Goal: Task Accomplishment & Management: Complete application form

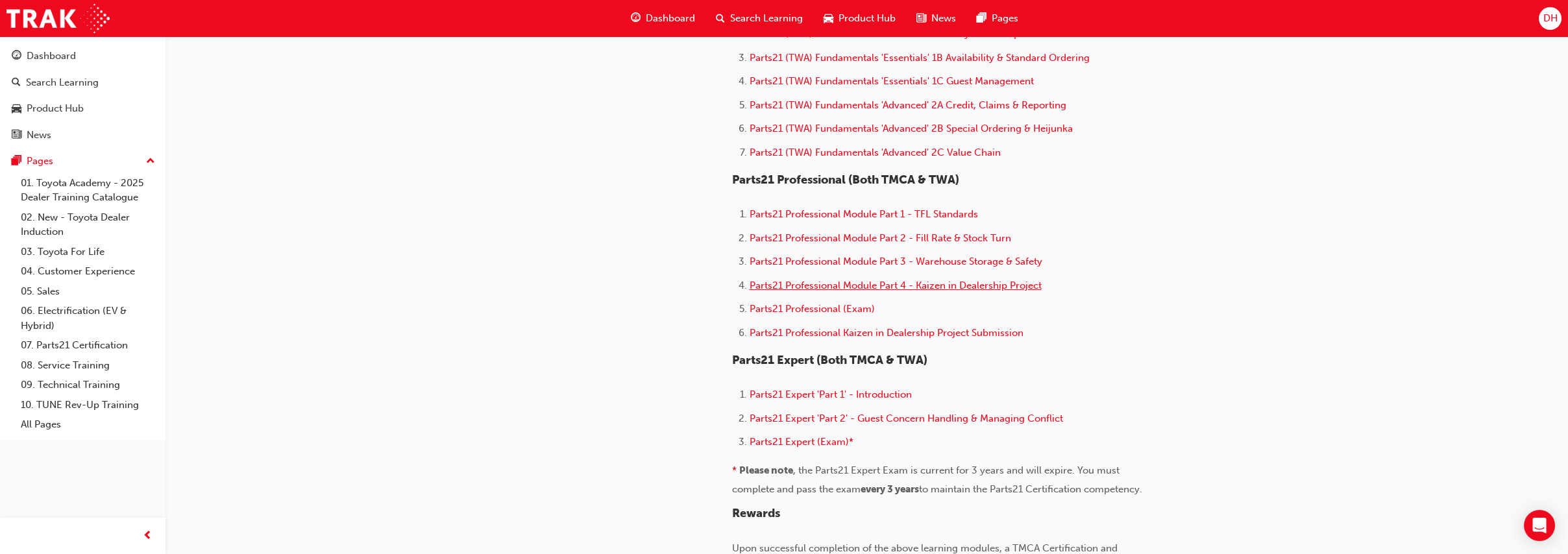
scroll to position [721, 0]
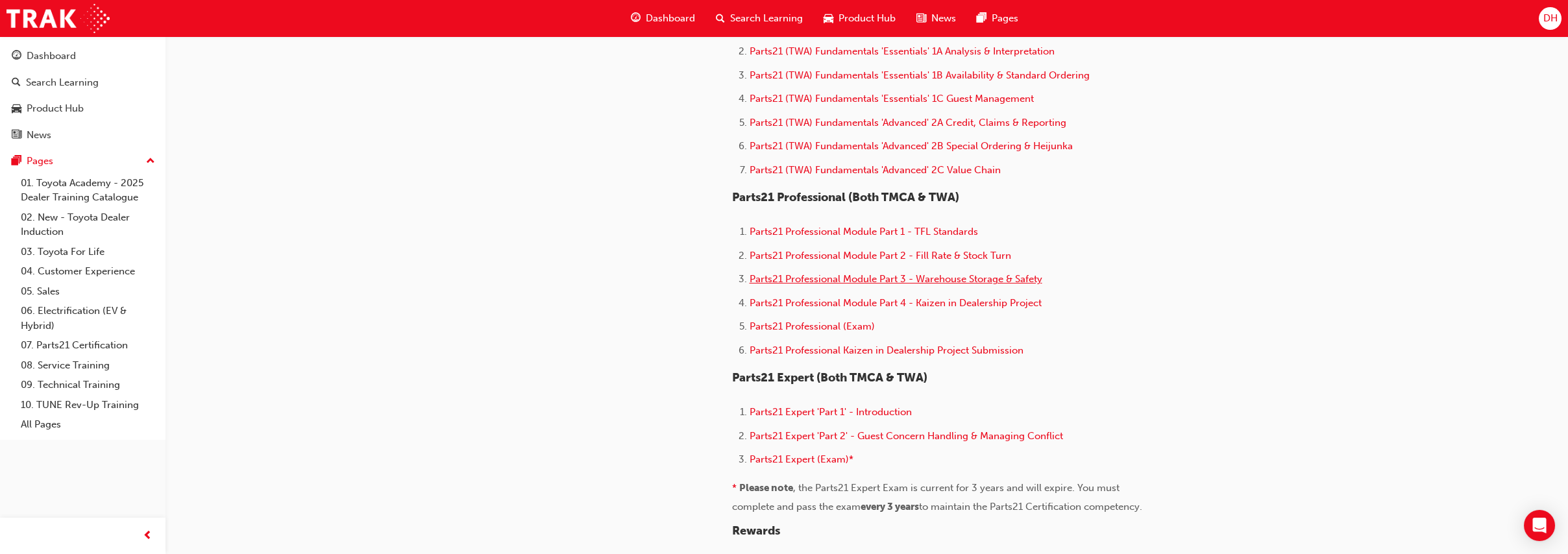
click at [943, 285] on span "Parts21 Professional Module Part 3 - Warehouse Storage & Safety" at bounding box center [896, 278] width 293 height 12
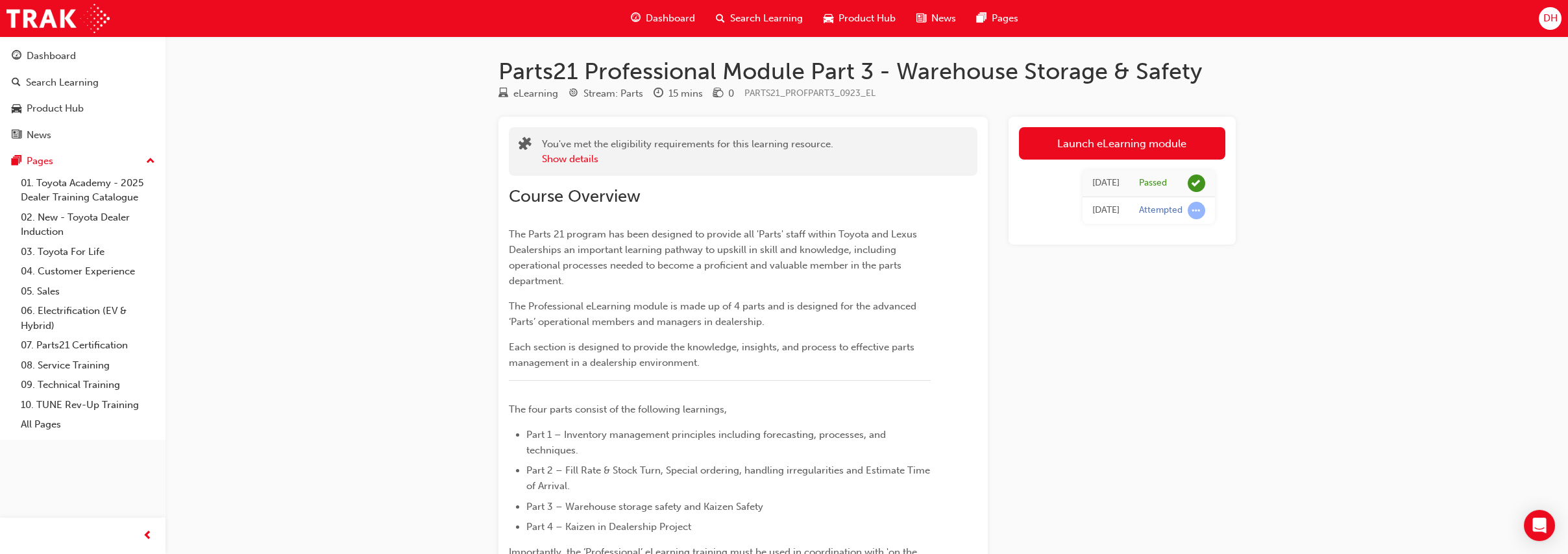
click at [339, 219] on div "Parts21 Professional Module Part 3 - Warehouse Storage & Safety eLearning Strea…" at bounding box center [784, 527] width 1568 height 1054
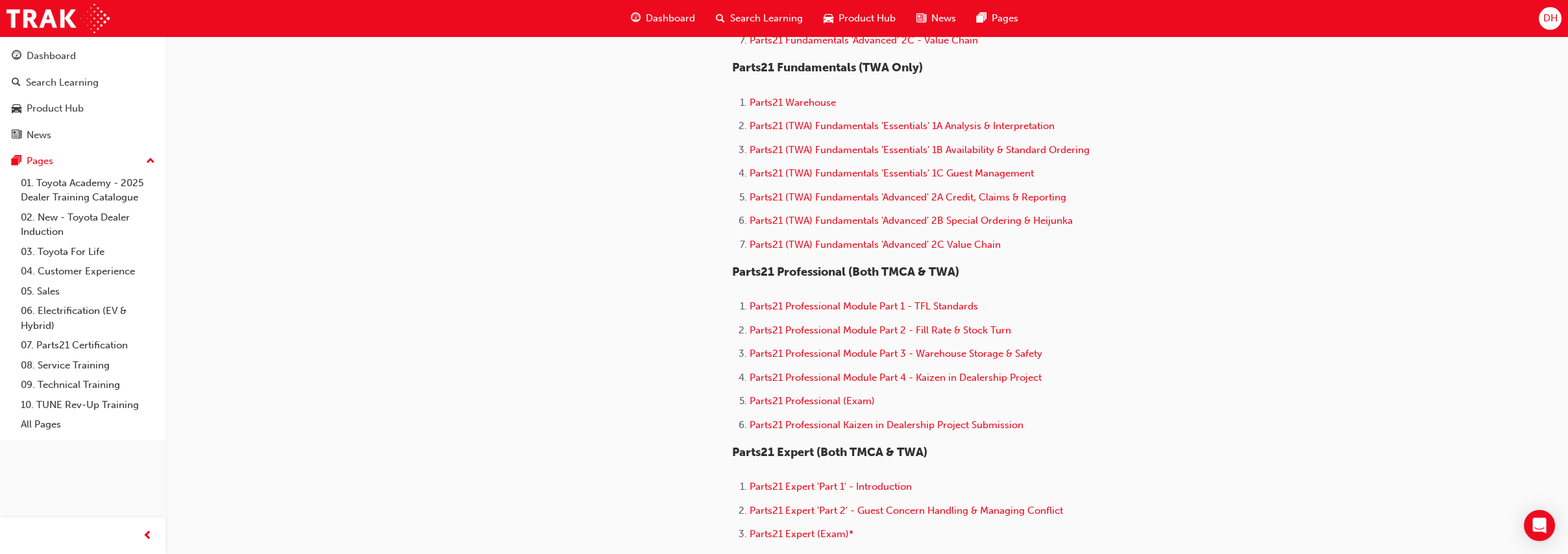
scroll to position [703, 0]
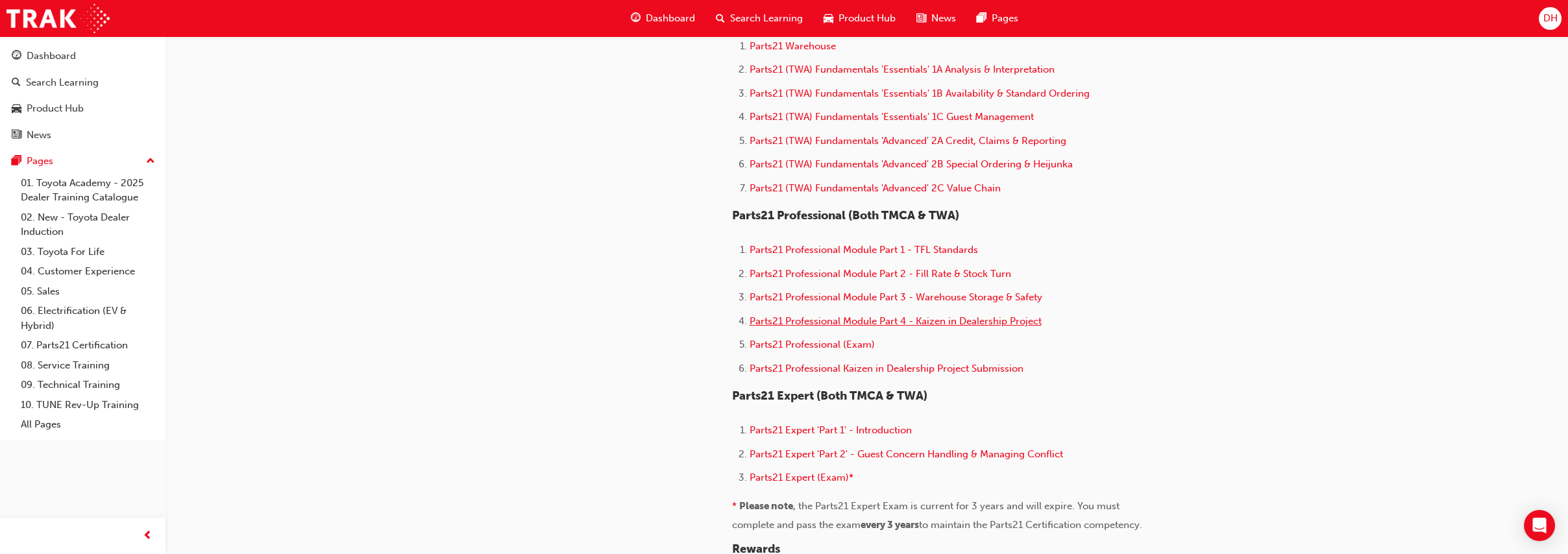
click at [851, 327] on span "Parts21 Professional Module Part 4 - Kaizen in Dealership Project" at bounding box center [895, 321] width 292 height 12
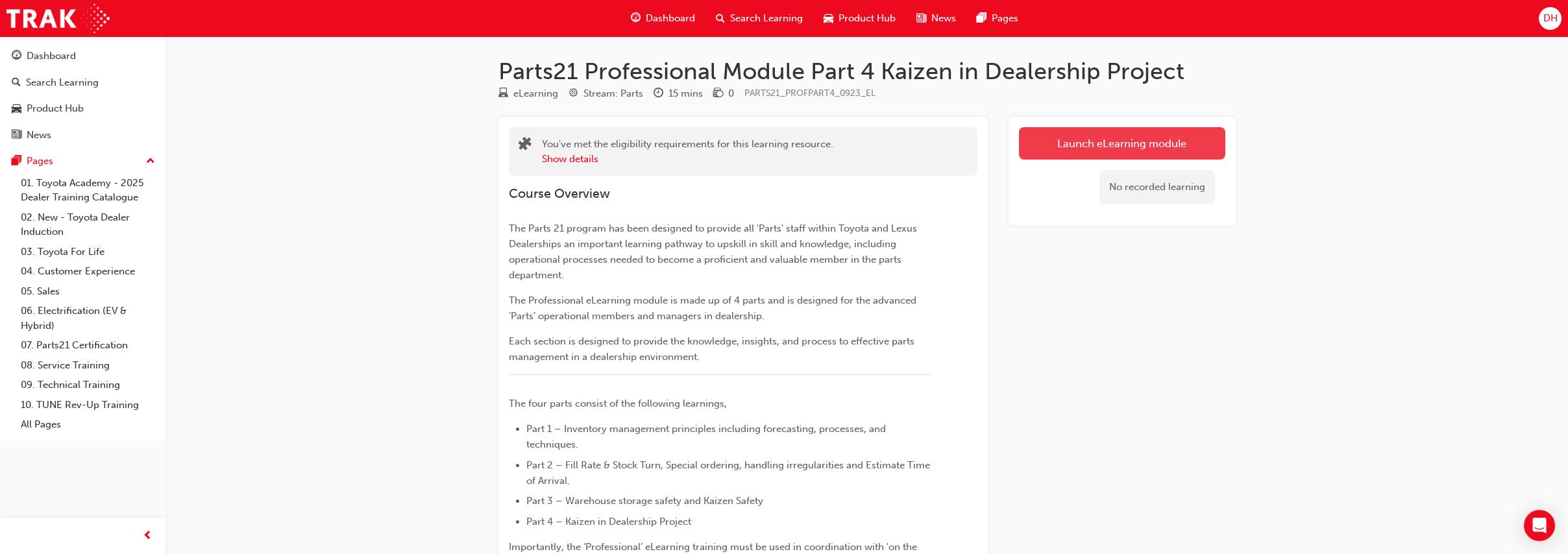
click at [1117, 137] on link "Launch eLearning module" at bounding box center [1122, 143] width 207 height 33
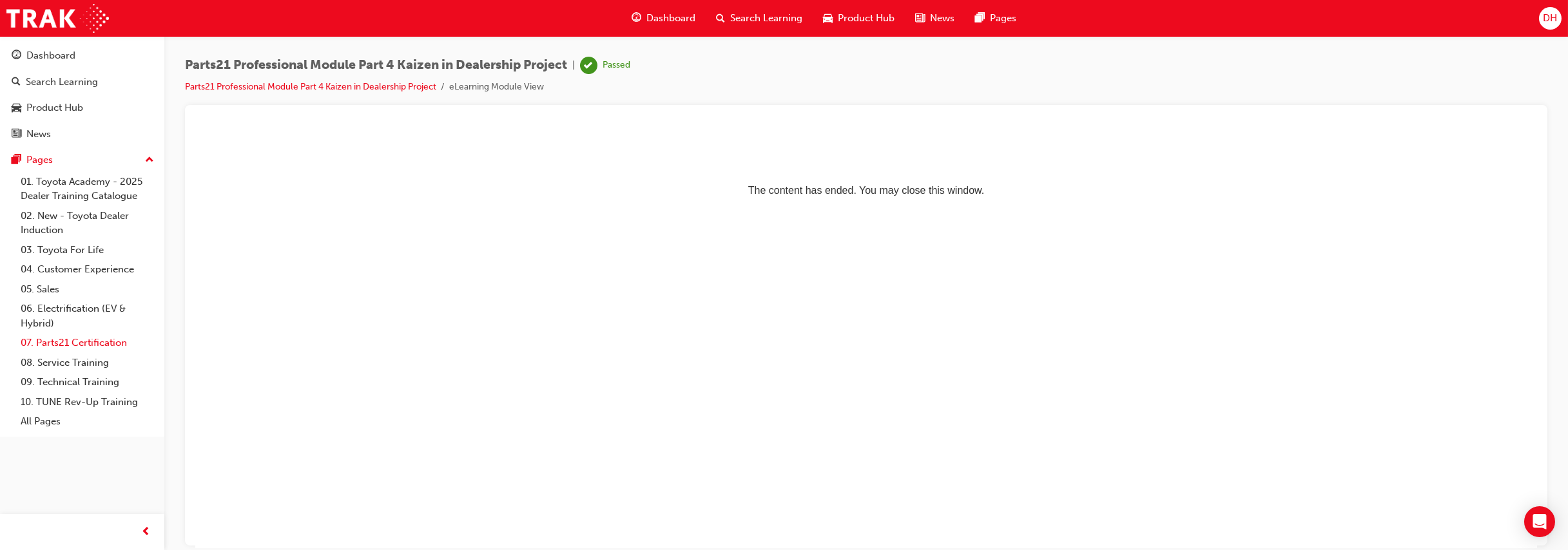
click at [89, 345] on link "07. Parts21 Certification" at bounding box center [87, 342] width 144 height 20
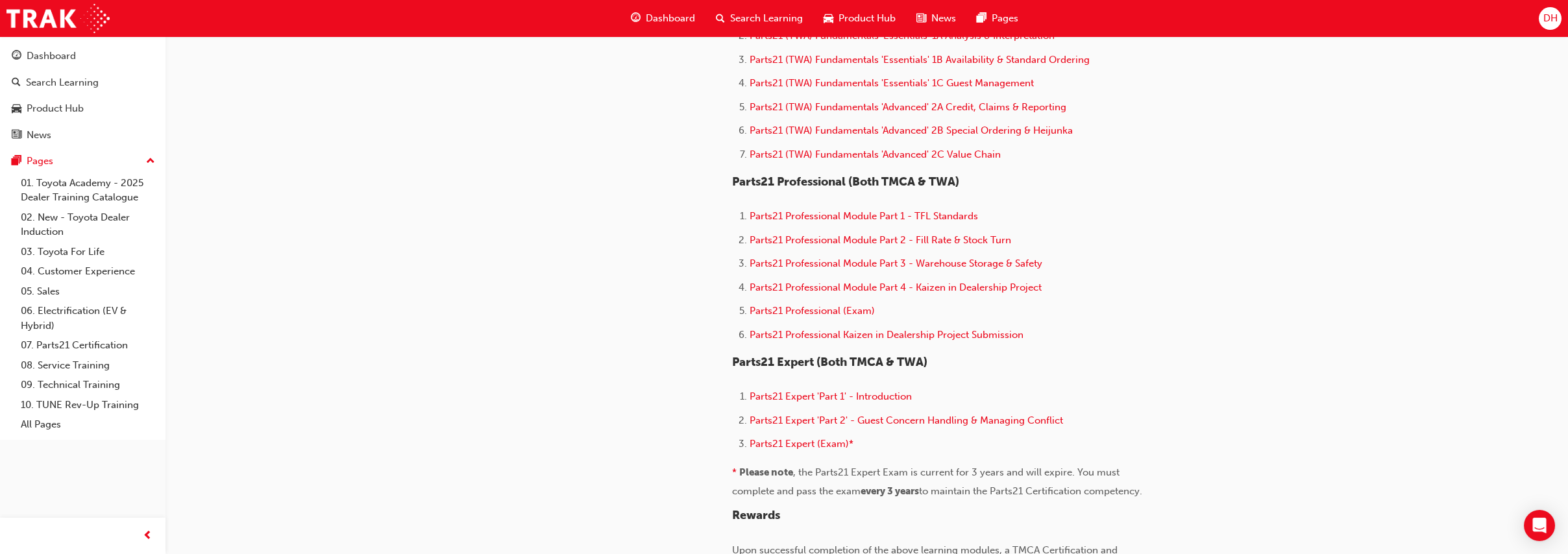
scroll to position [757, 0]
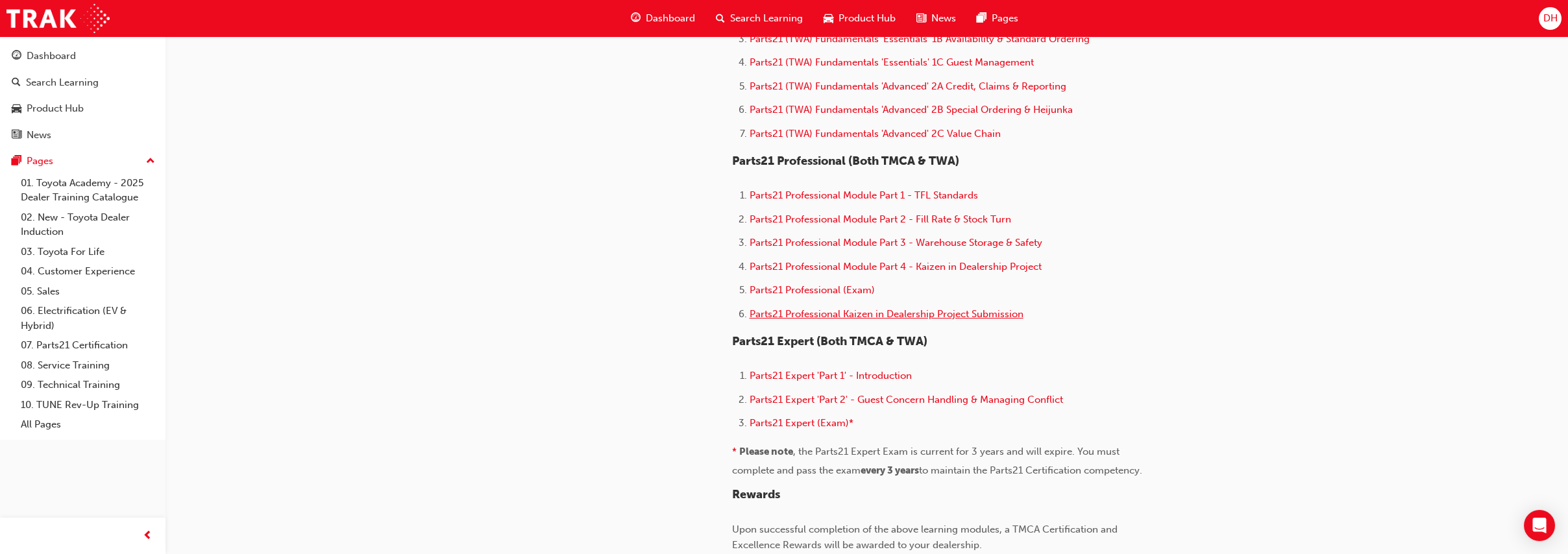
click at [806, 320] on span "Parts21 Professional Kaizen in Dealership Project Submission" at bounding box center [886, 314] width 274 height 12
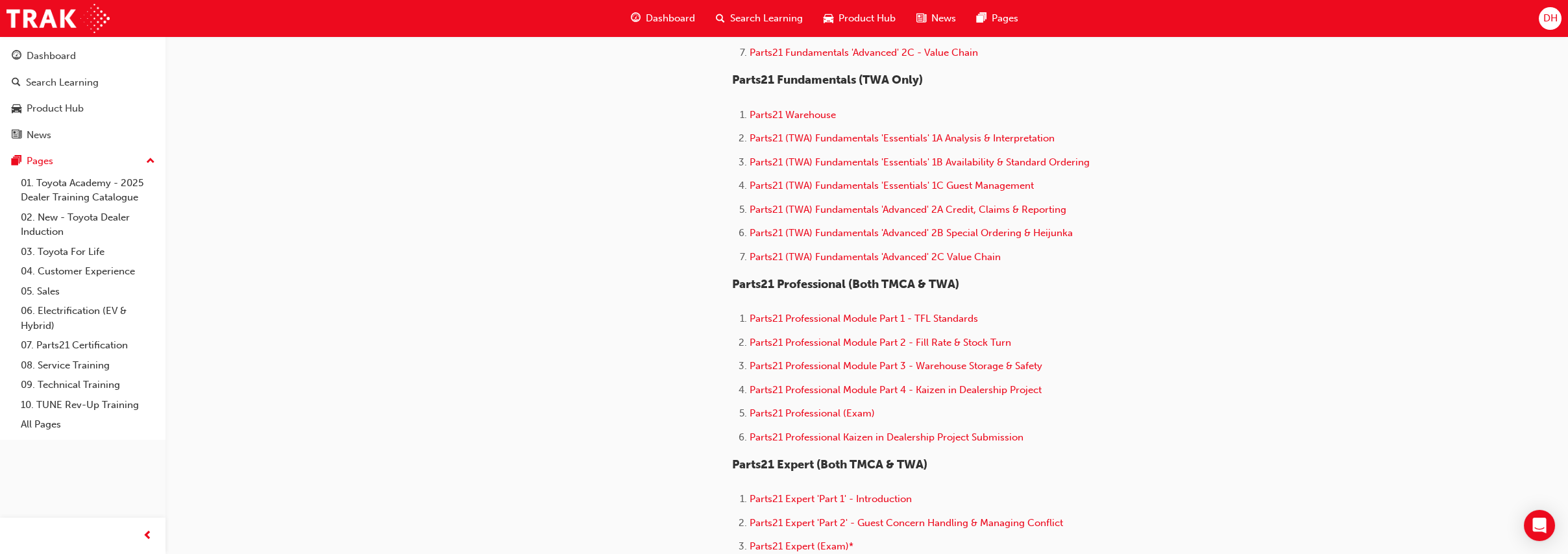
scroll to position [703, 0]
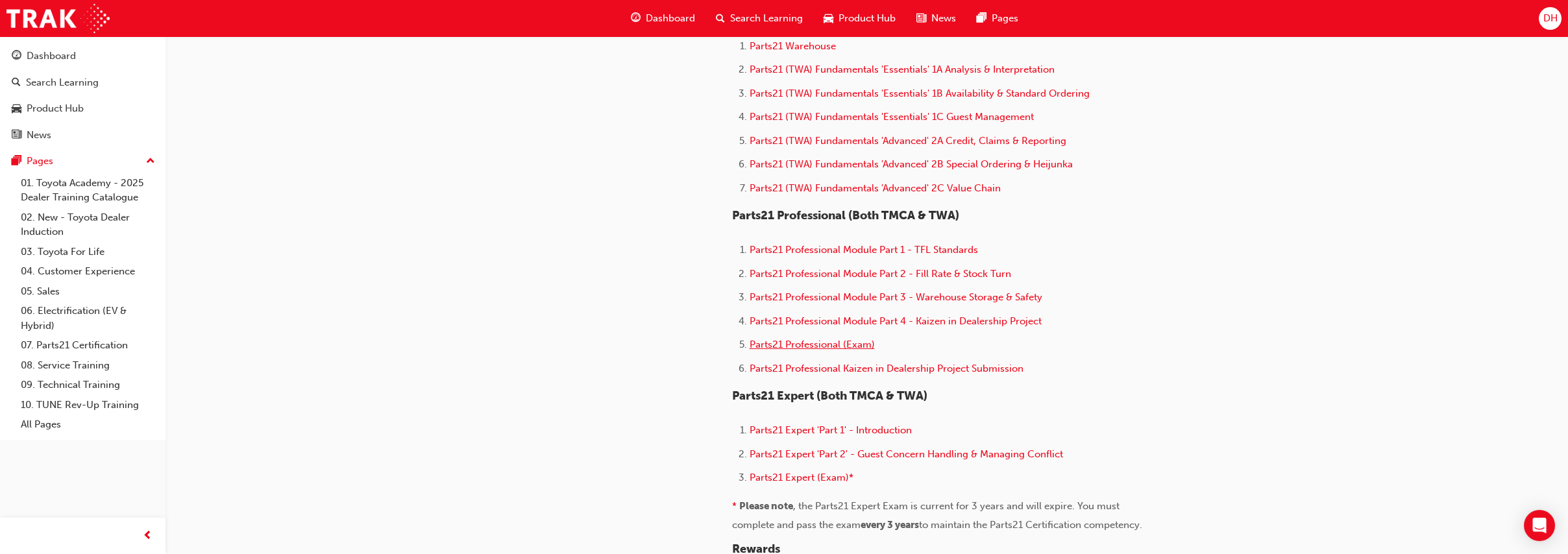
click at [783, 350] on span "Parts21 Professional (Exam)" at bounding box center [811, 344] width 125 height 12
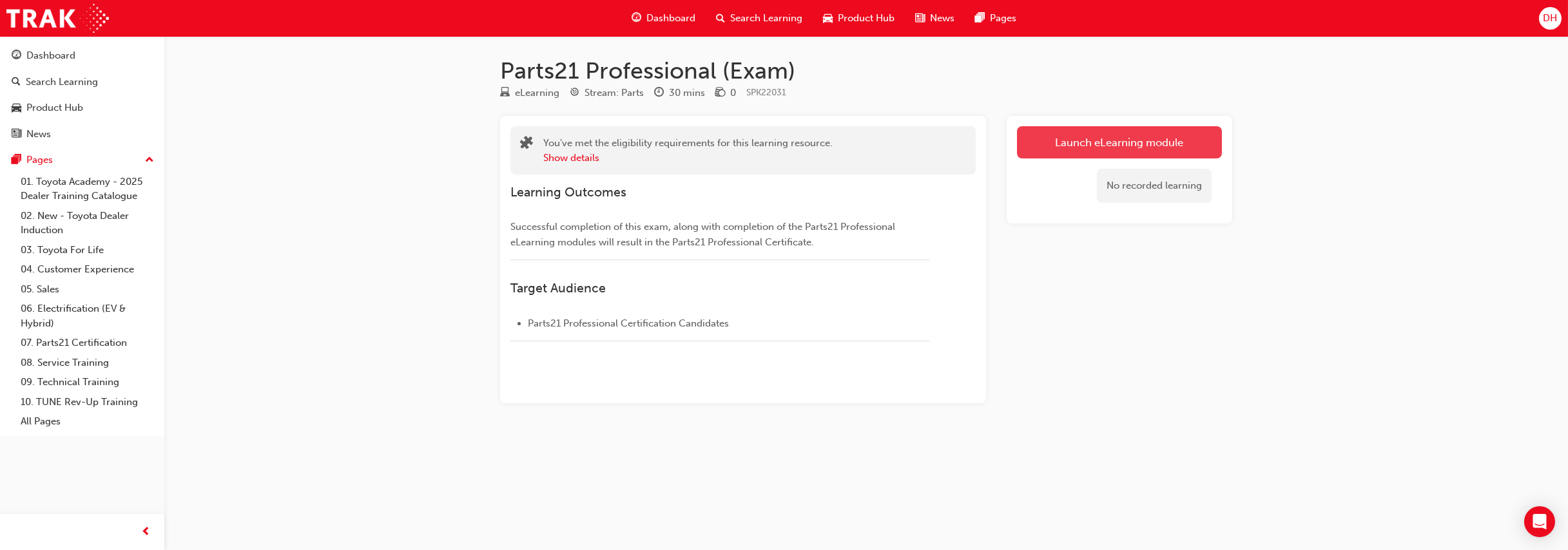
click at [1051, 136] on link "Launch eLearning module" at bounding box center [1119, 142] width 205 height 33
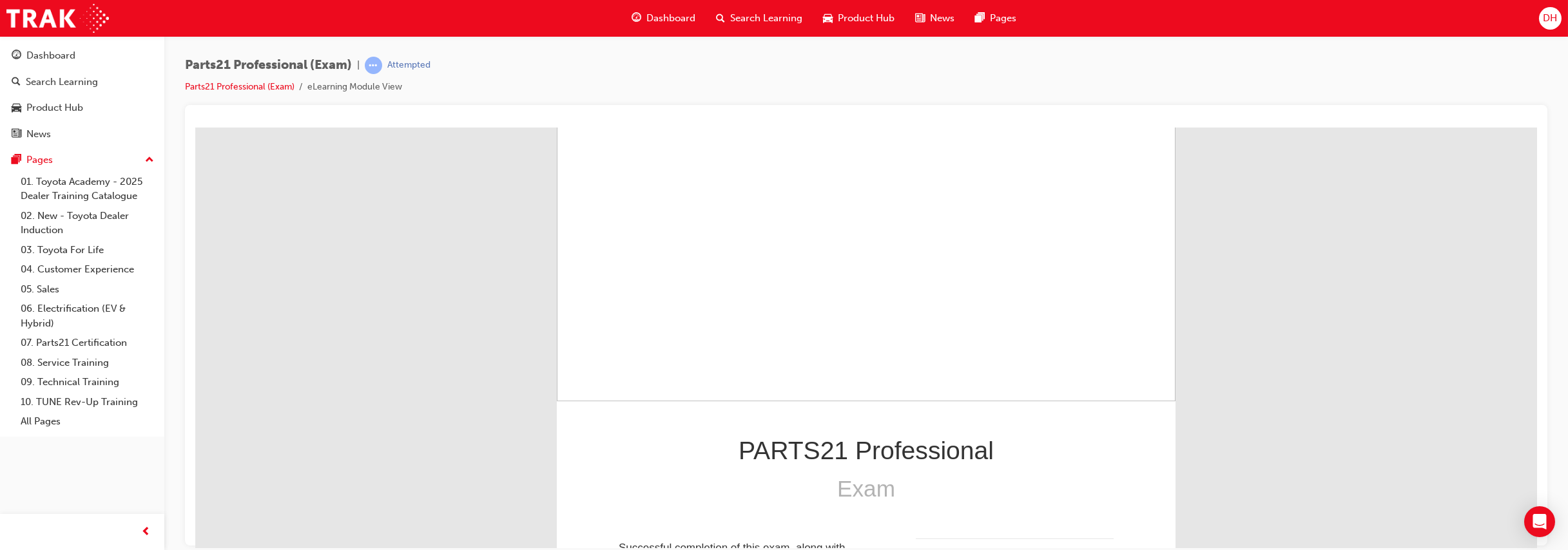
scroll to position [150, 0]
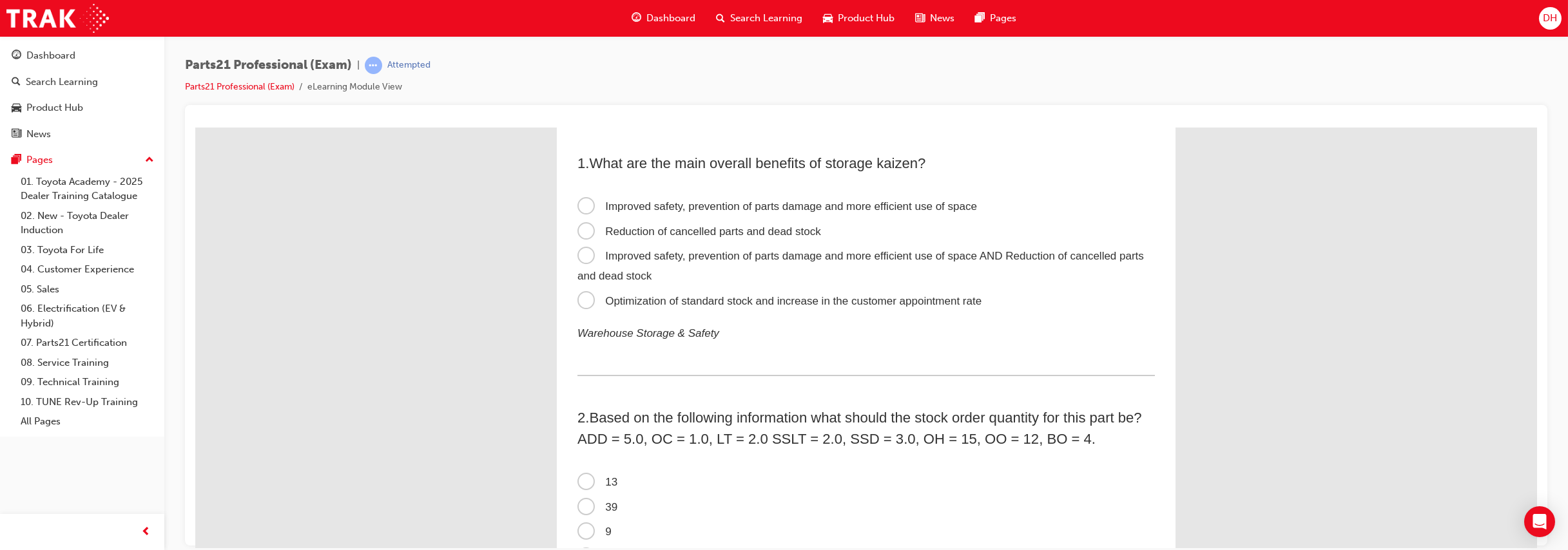
scroll to position [0, 0]
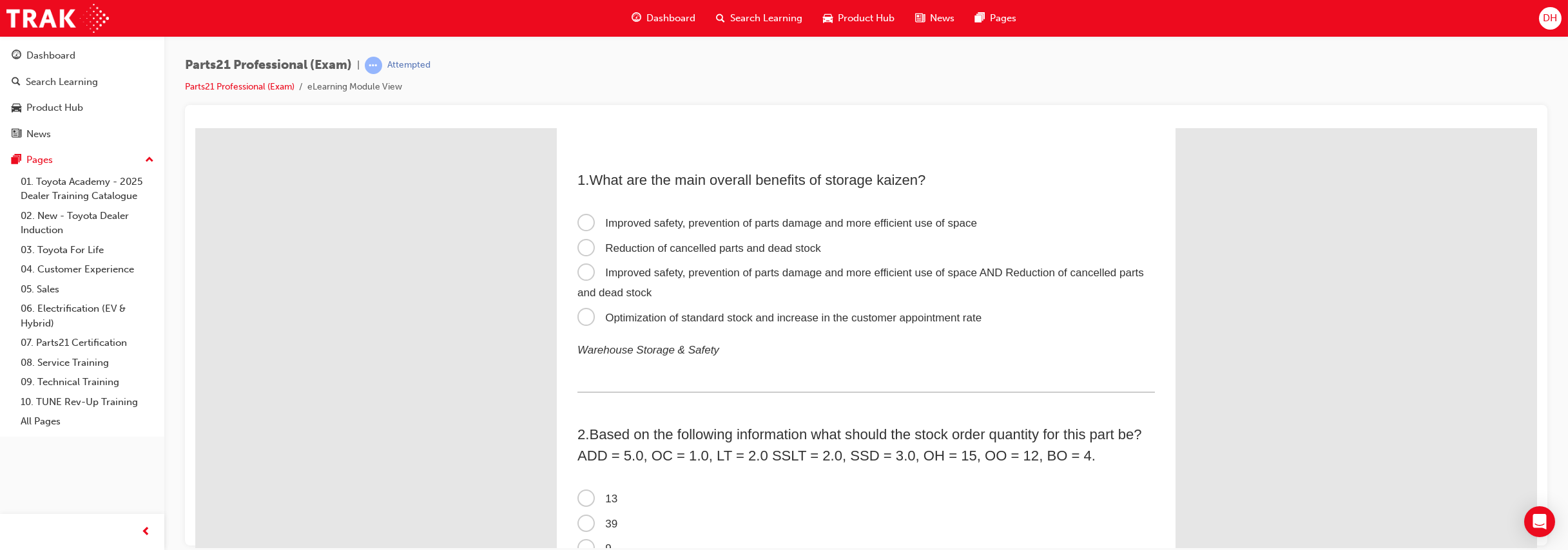
click at [791, 269] on span "Improved safety, prevention of parts damage and more efficient use of space AND…" at bounding box center [860, 282] width 566 height 33
click at [195, 128] on input "Improved safety, prevention of parts damage and more efficient use of space AND…" at bounding box center [195, 128] width 0 height 0
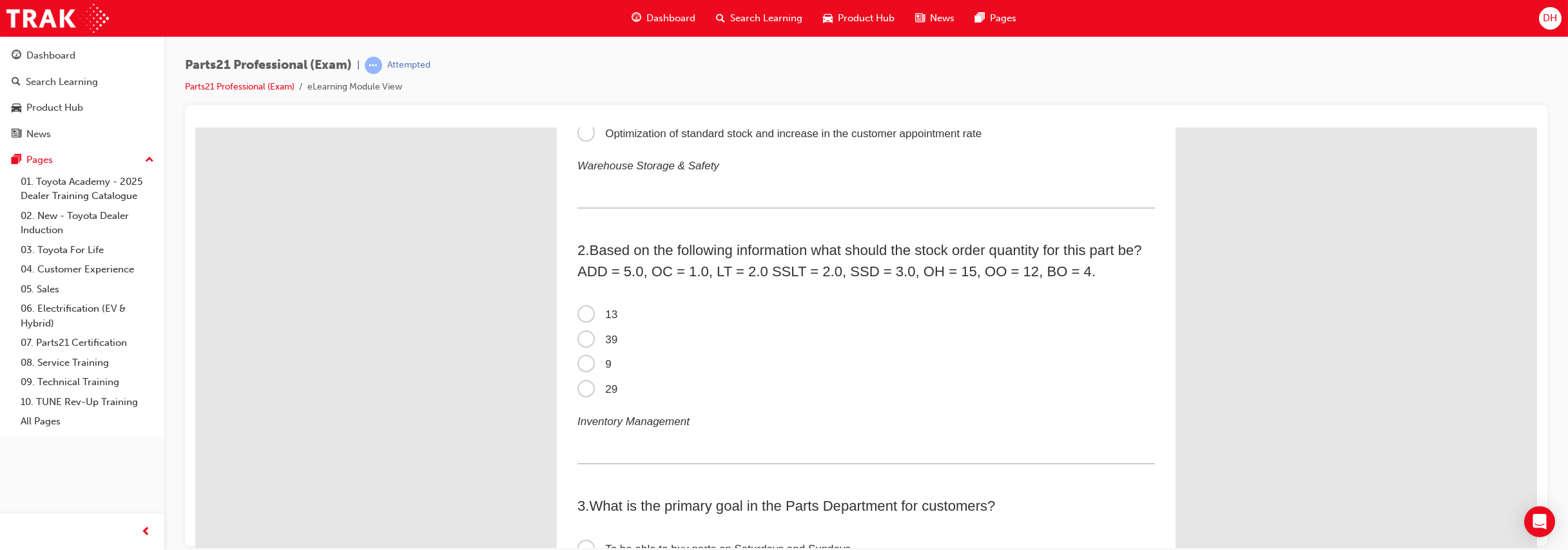
scroll to position [179, 0]
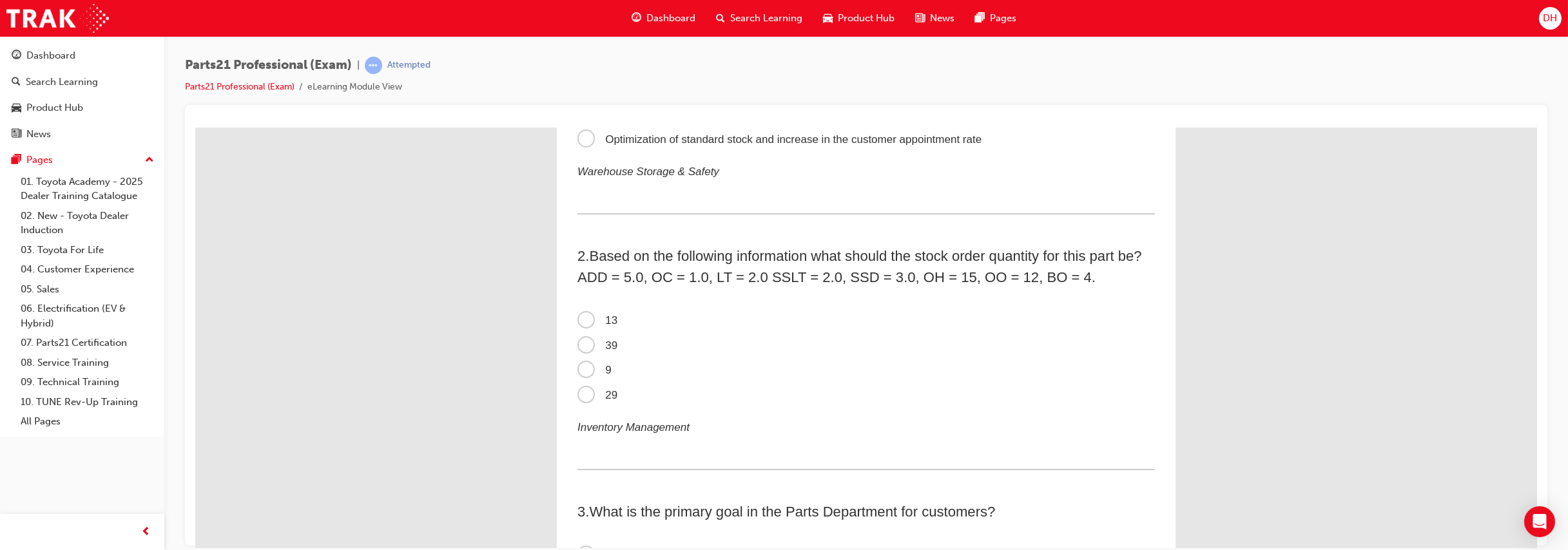
click at [580, 370] on span "9" at bounding box center [594, 370] width 34 height 12
click at [195, 128] on input "9" at bounding box center [195, 128] width 0 height 0
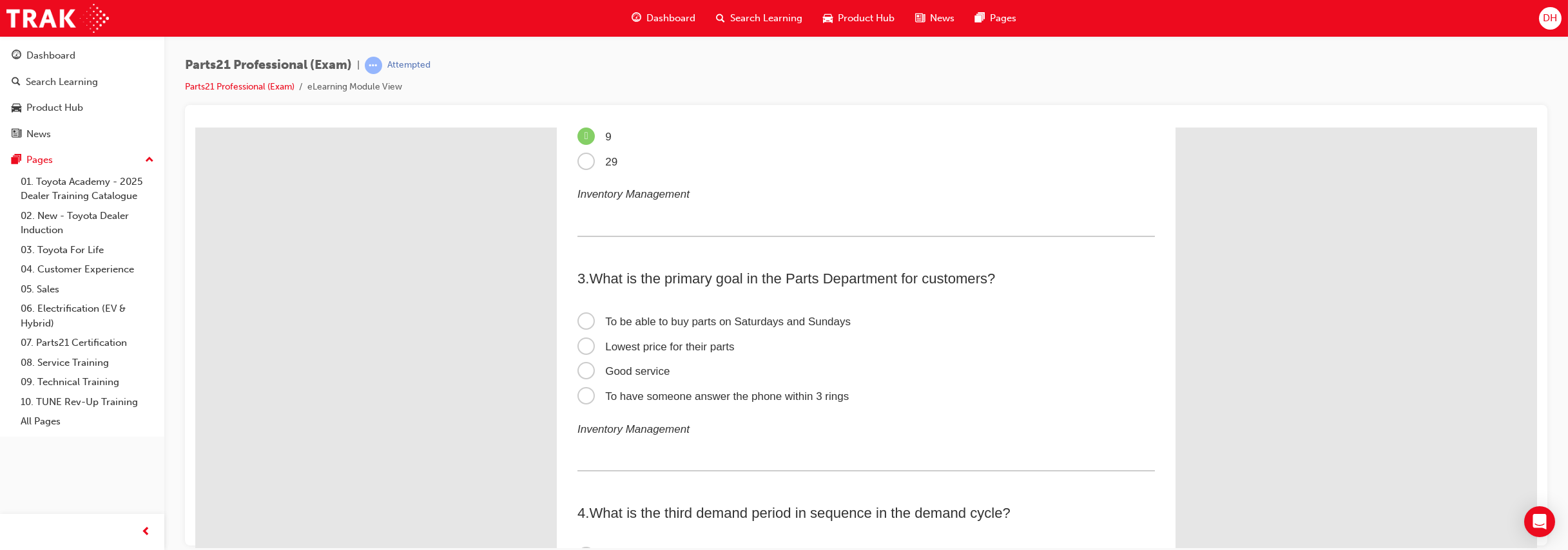
scroll to position [429, 0]
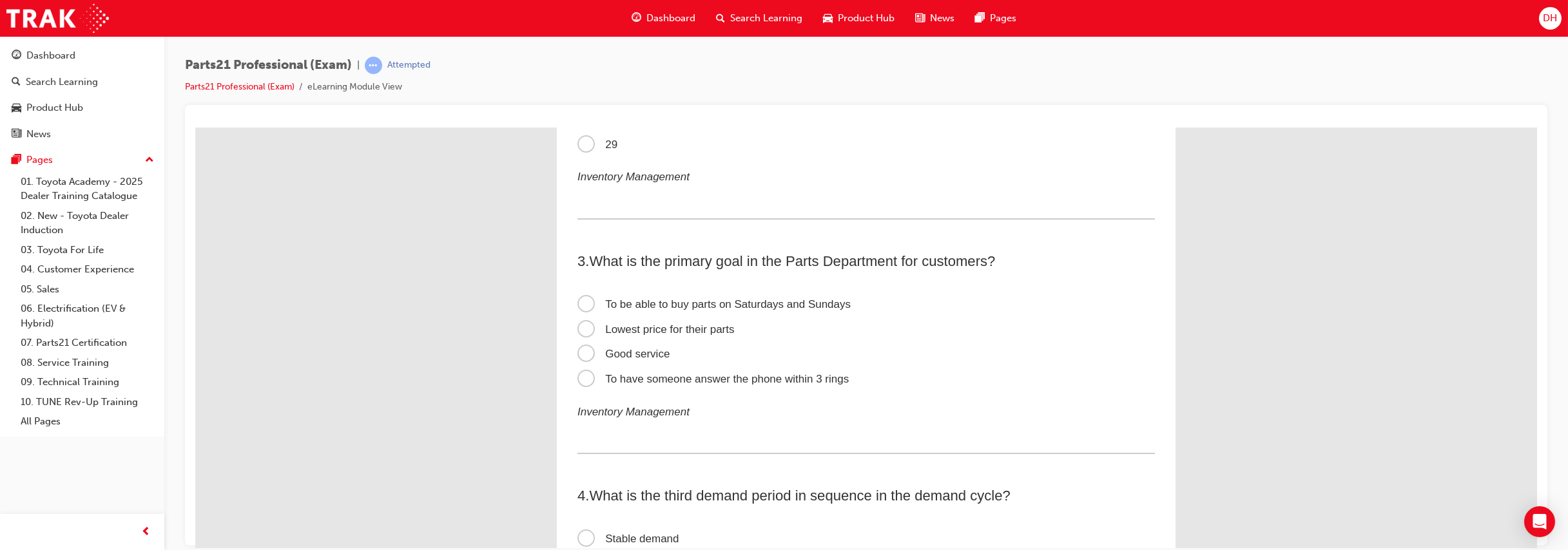
click at [638, 352] on span "Good service" at bounding box center [623, 353] width 92 height 12
click at [195, 128] on input "Good service" at bounding box center [195, 128] width 0 height 0
click at [643, 307] on span "To be able to buy parts on Saturdays and Sundays" at bounding box center [714, 304] width 273 height 12
click at [195, 128] on input "To be able to buy parts on Saturdays and Sundays" at bounding box center [195, 128] width 0 height 0
click at [637, 349] on span "Good service" at bounding box center [623, 353] width 92 height 12
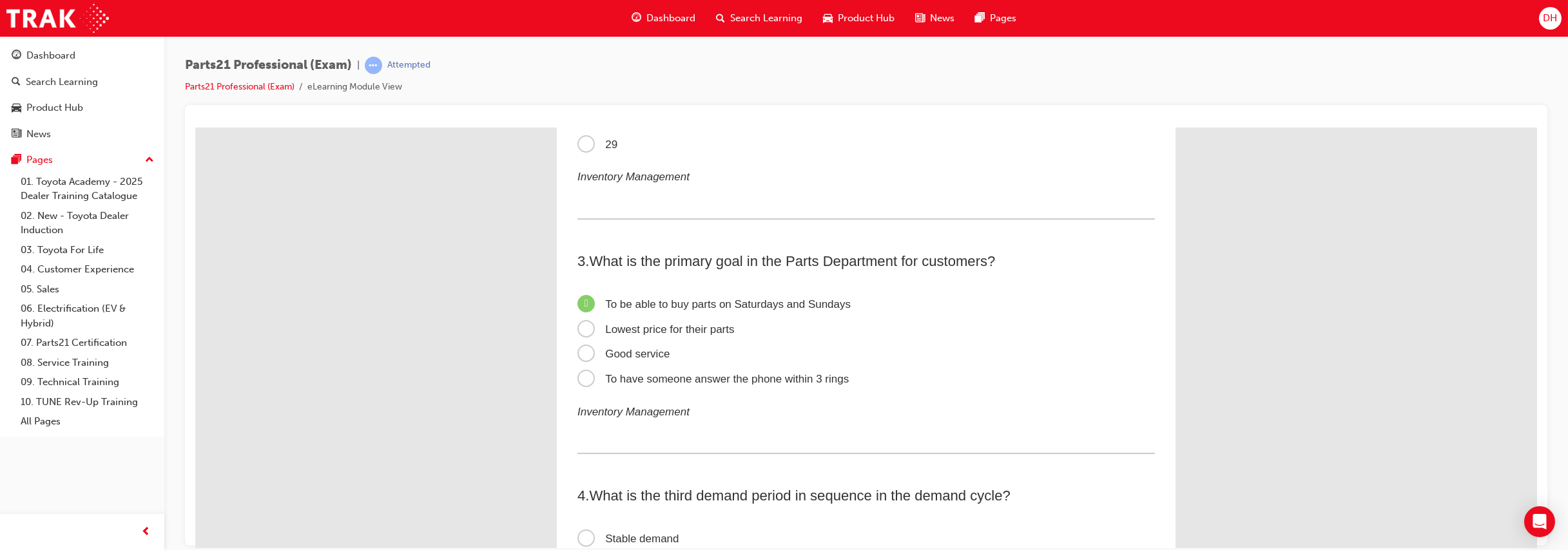
click at [195, 128] on input "Good service" at bounding box center [195, 128] width 0 height 0
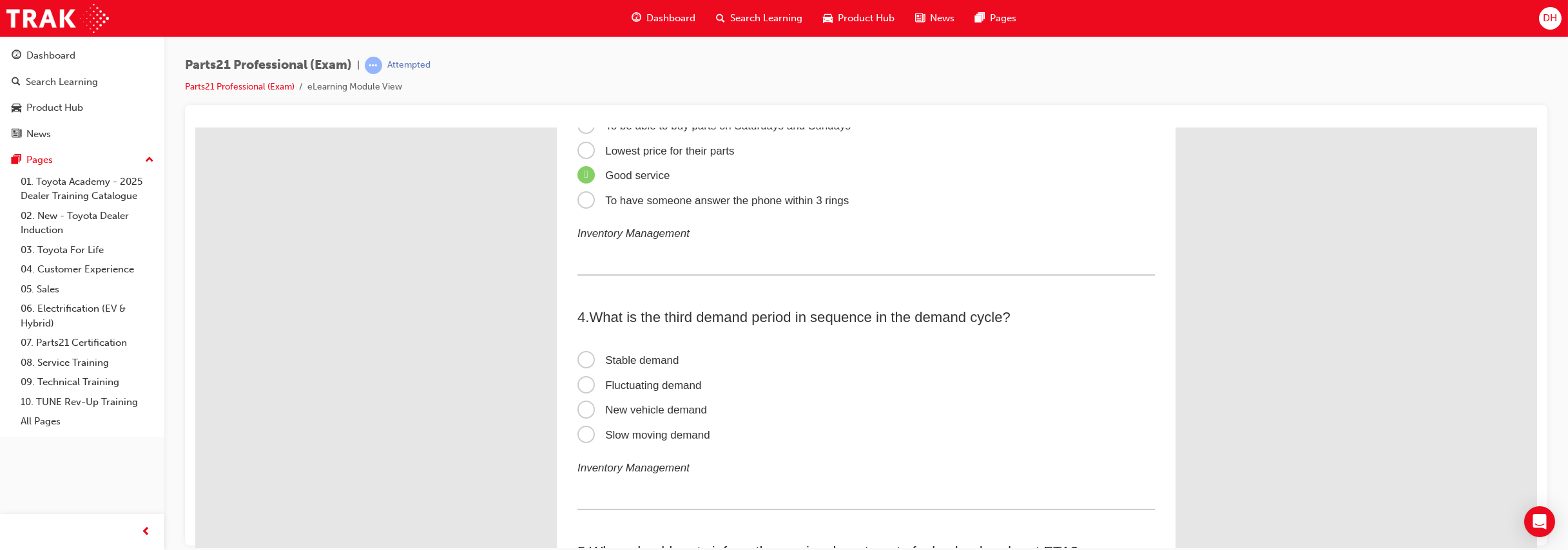
scroll to position [626, 0]
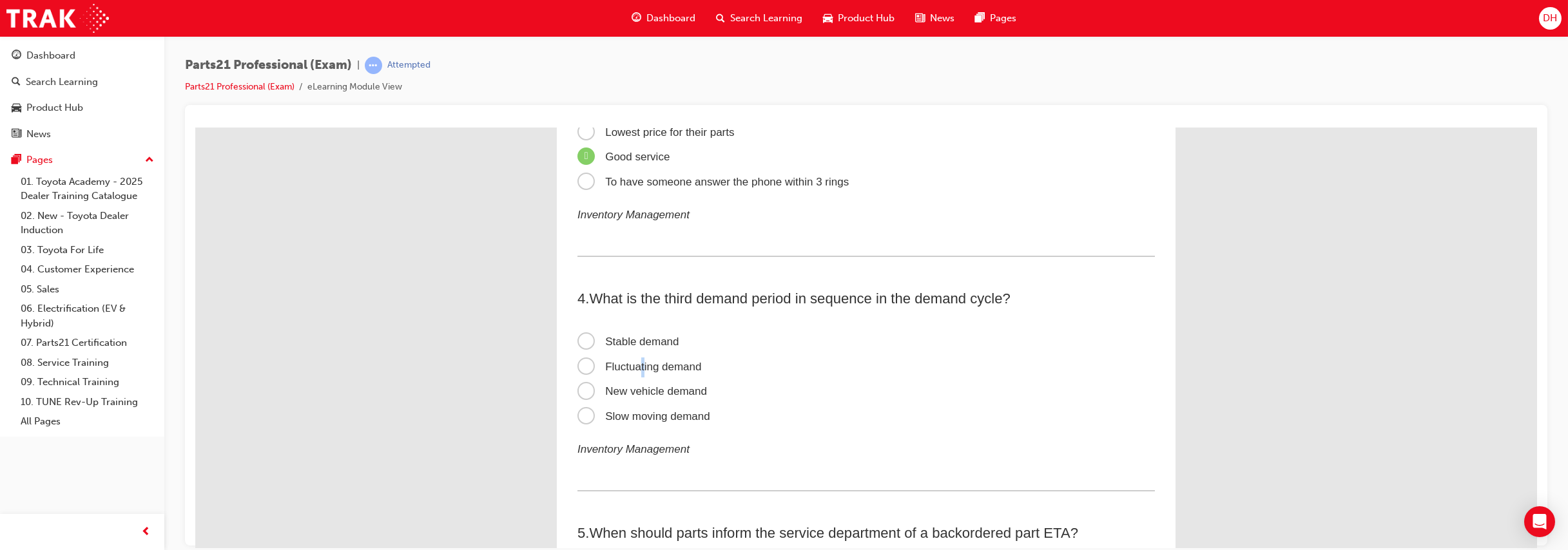
click at [638, 361] on span "Fluctuating demand" at bounding box center [639, 366] width 124 height 12
click at [583, 365] on span "Fluctuating demand" at bounding box center [639, 366] width 124 height 12
click at [195, 128] on input "Fluctuating demand" at bounding box center [195, 128] width 0 height 0
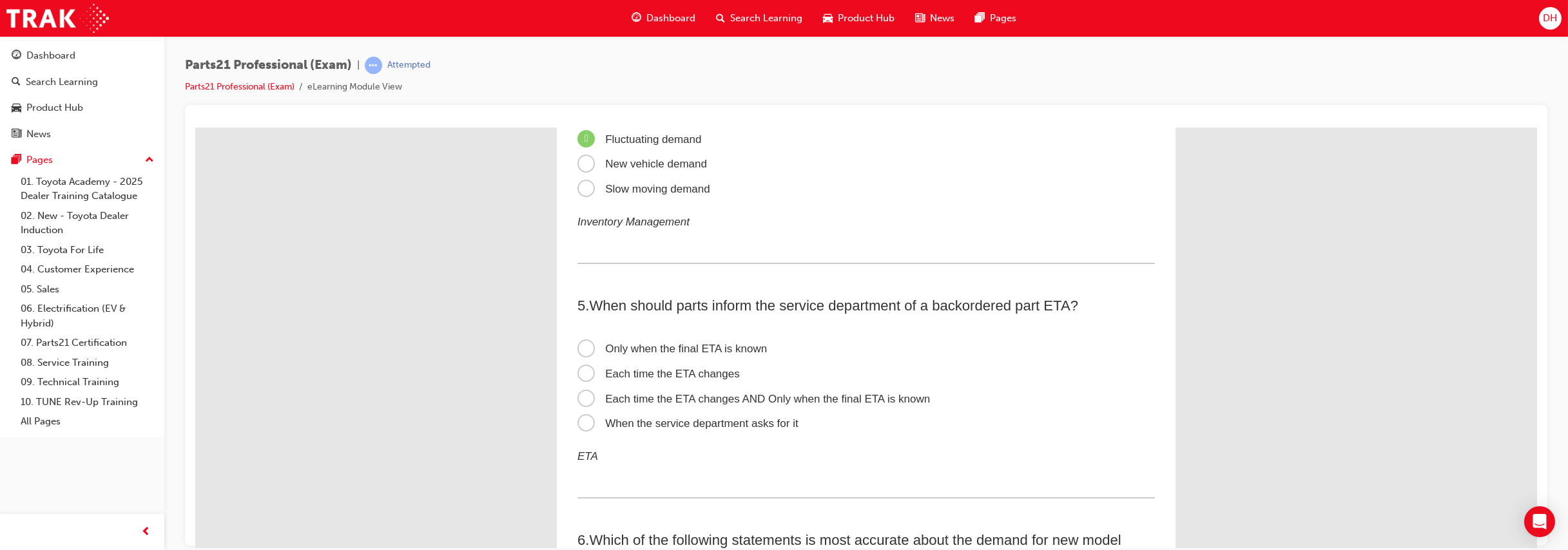
scroll to position [859, 0]
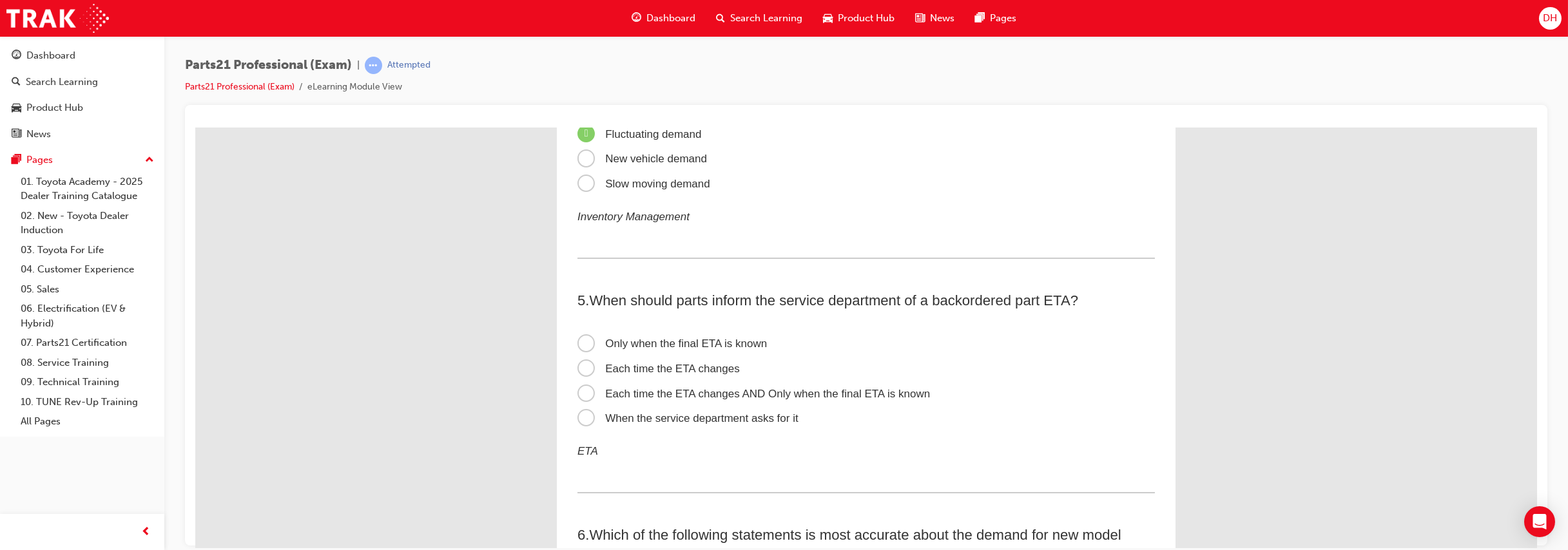
click at [630, 392] on span "Each time the ETA changes AND Only when the final ETA is known" at bounding box center [754, 393] width 352 height 12
click at [195, 128] on input "Each time the ETA changes AND Only when the final ETA is known" at bounding box center [195, 128] width 0 height 0
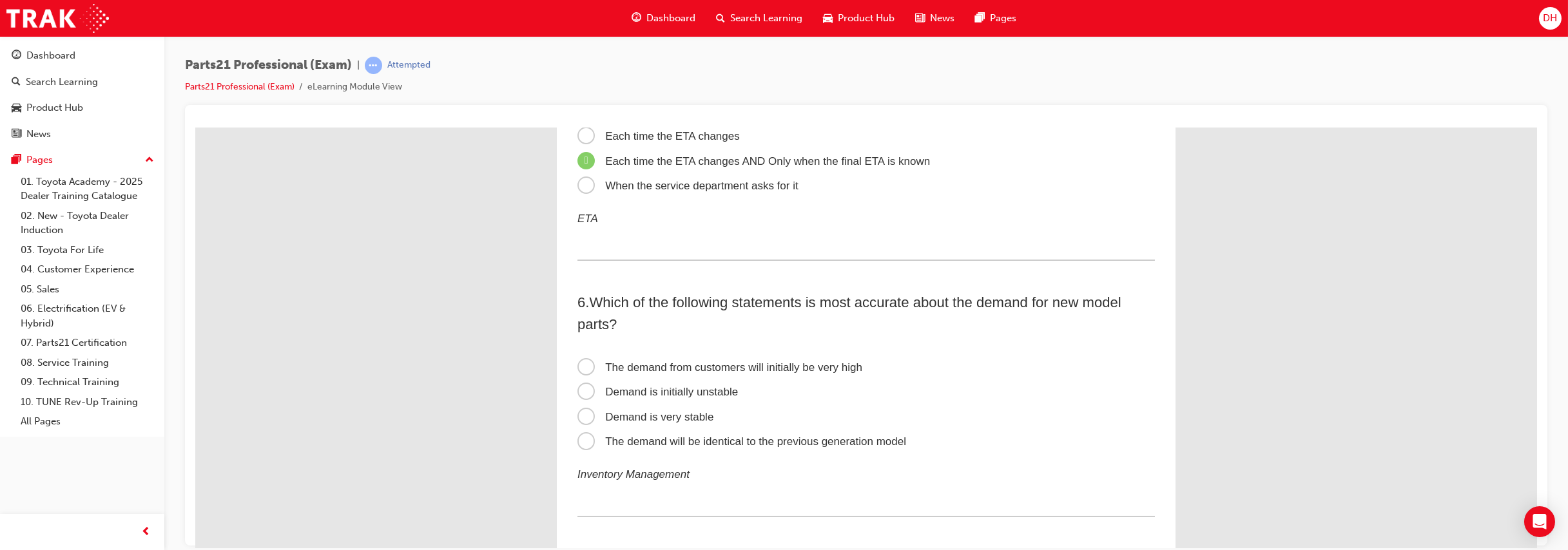
scroll to position [1073, 0]
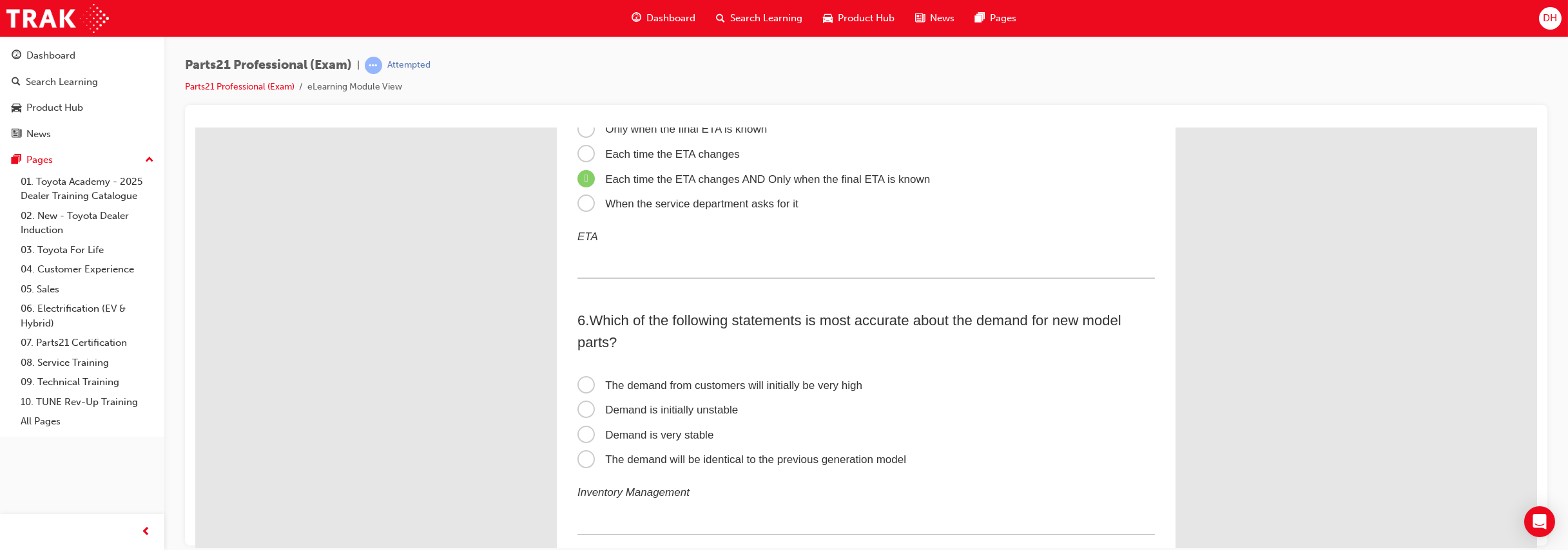
click at [632, 408] on span "Demand is initially unstable" at bounding box center [658, 409] width 160 height 12
click at [195, 128] on input "Demand is initially unstable" at bounding box center [195, 128] width 0 height 0
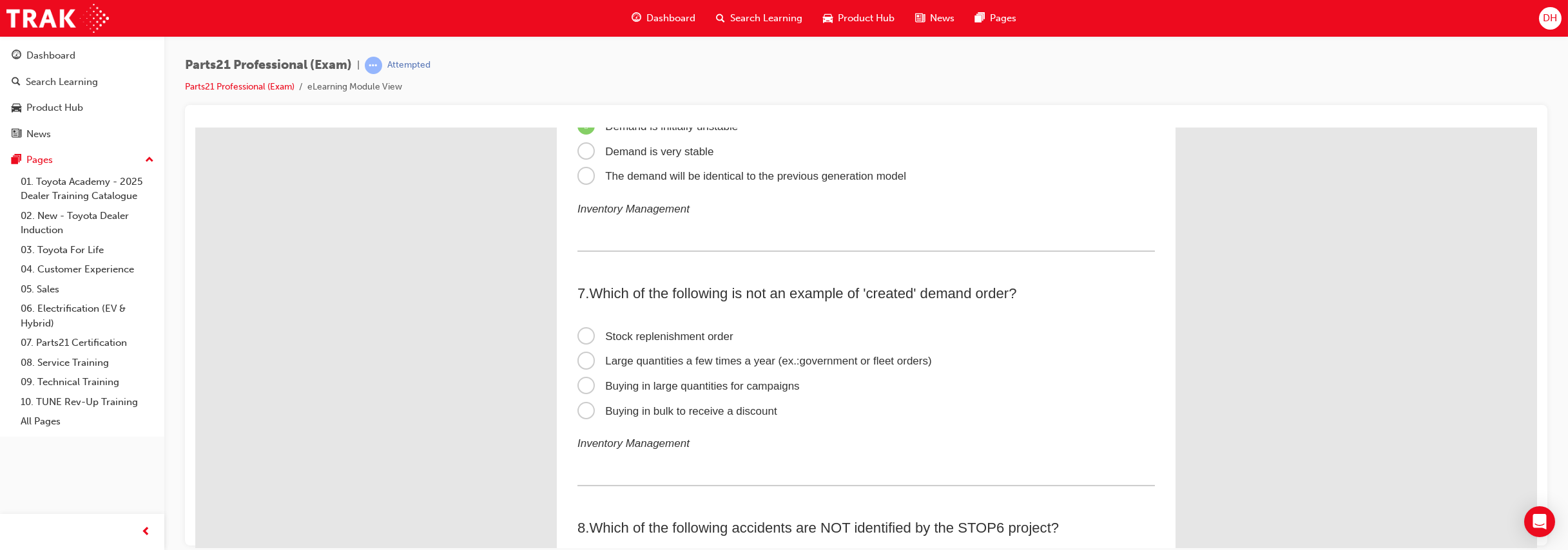
scroll to position [1360, 0]
click at [614, 353] on span "Large quantities a few times a year (ex.:government or fleet orders)" at bounding box center [755, 357] width 355 height 12
click at [195, 128] on input "Large quantities a few times a year (ex.:government or fleet orders)" at bounding box center [195, 128] width 0 height 0
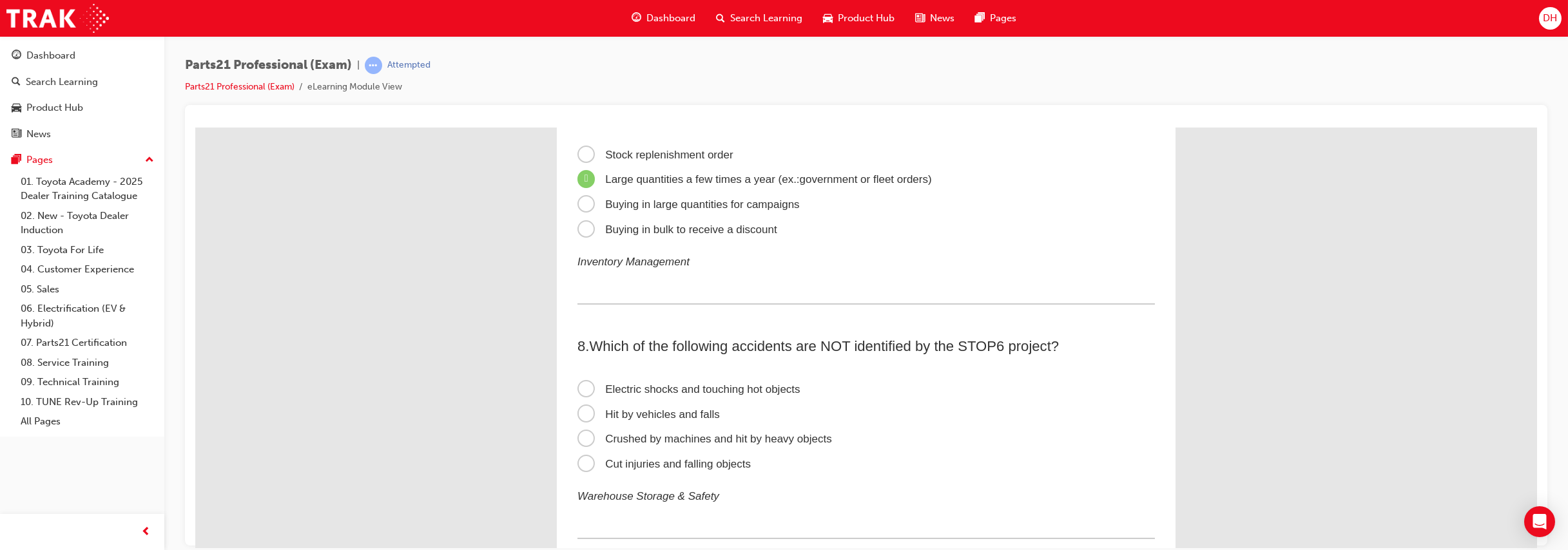
scroll to position [1556, 0]
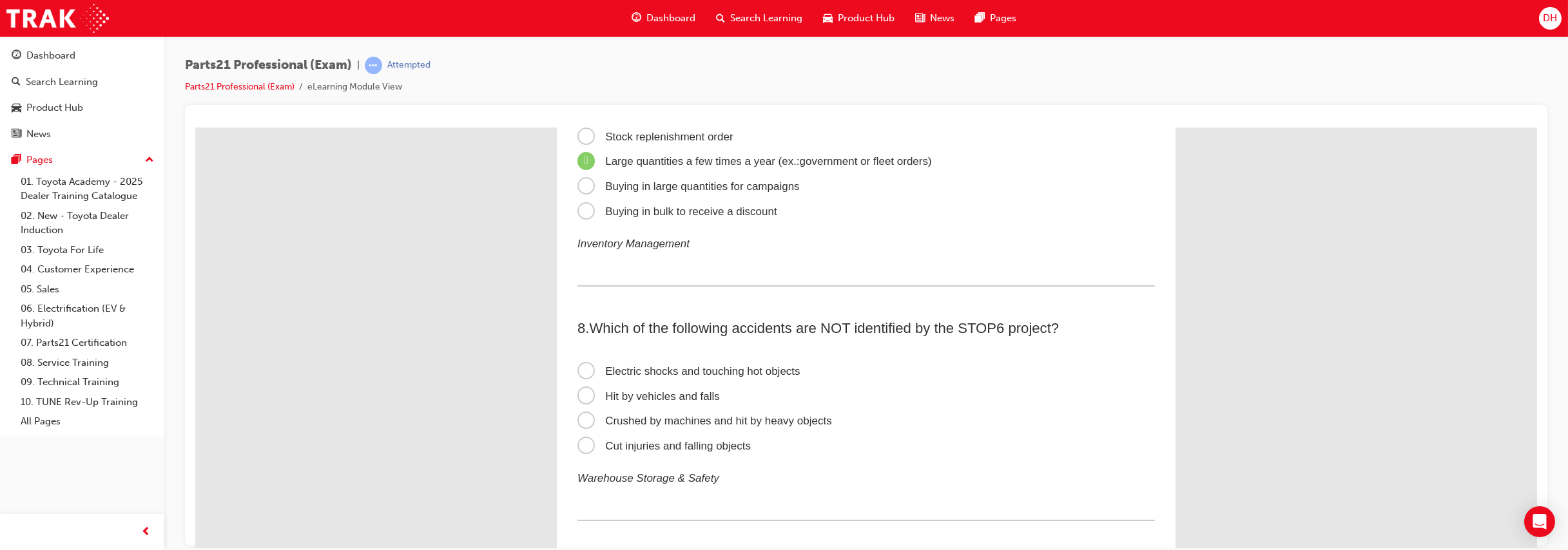
click at [635, 440] on span "Cut injuries and falling objects" at bounding box center [664, 445] width 173 height 12
click at [195, 128] on input "Cut injuries and falling objects" at bounding box center [195, 128] width 0 height 0
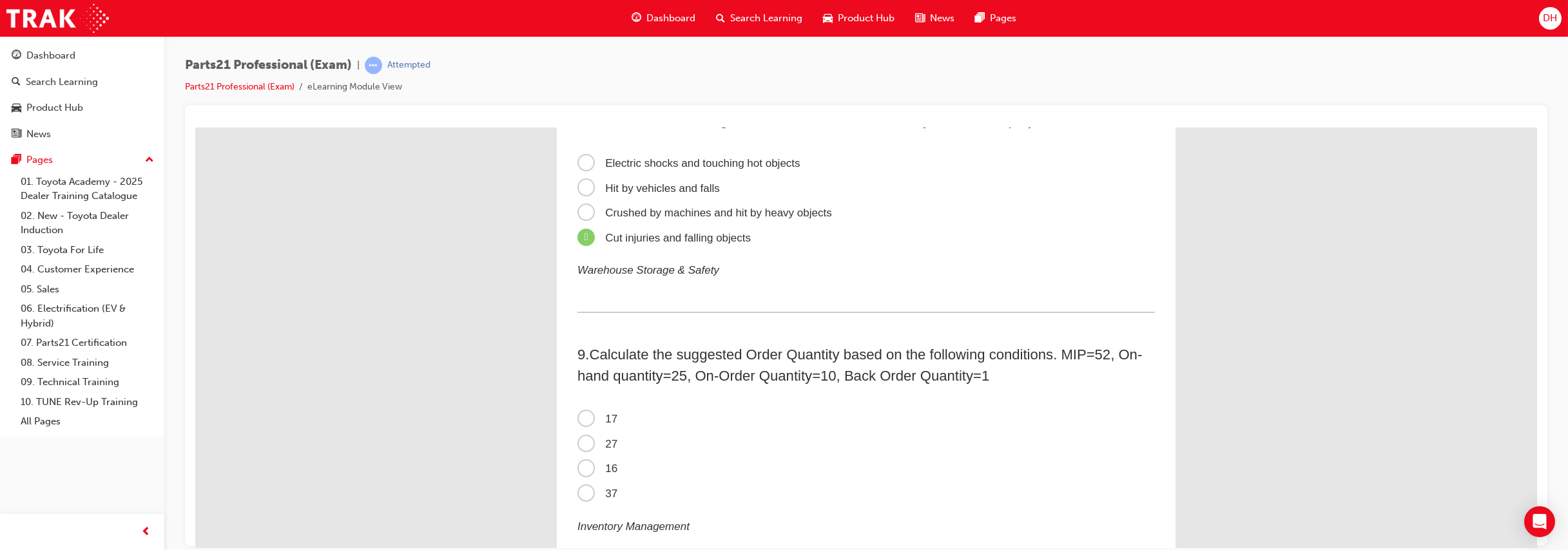
scroll to position [1771, 0]
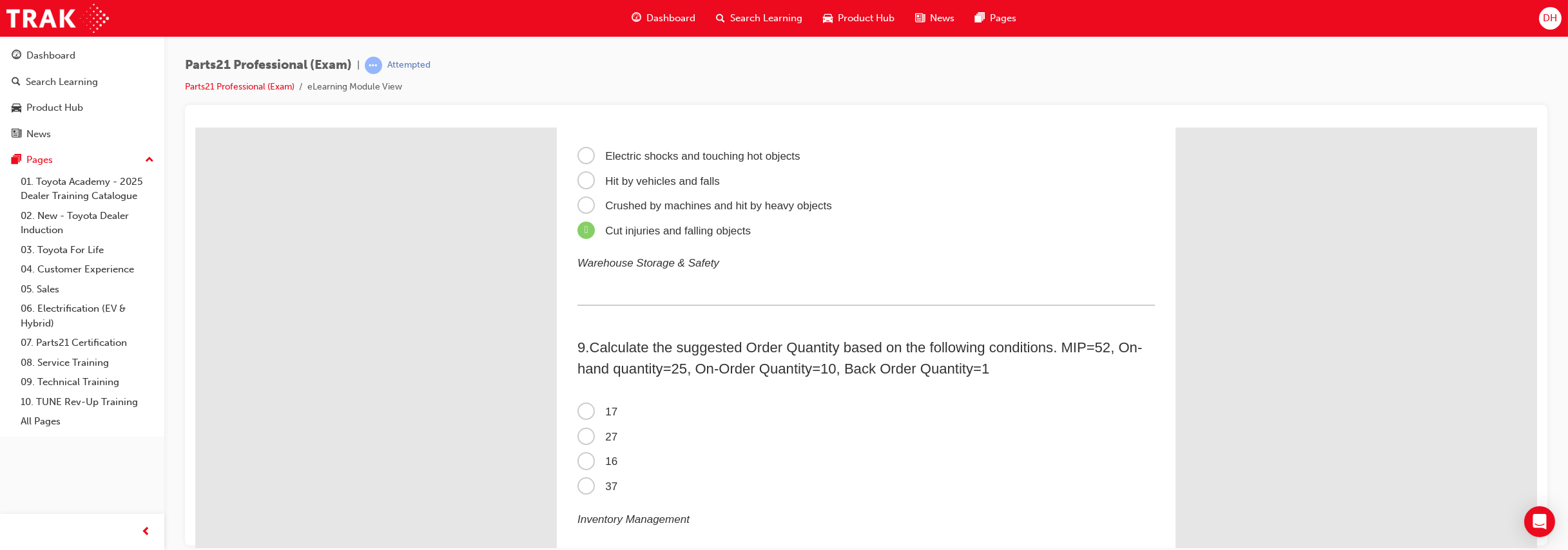
click at [578, 487] on span "37" at bounding box center [597, 486] width 40 height 12
click at [195, 128] on input "37" at bounding box center [195, 128] width 0 height 0
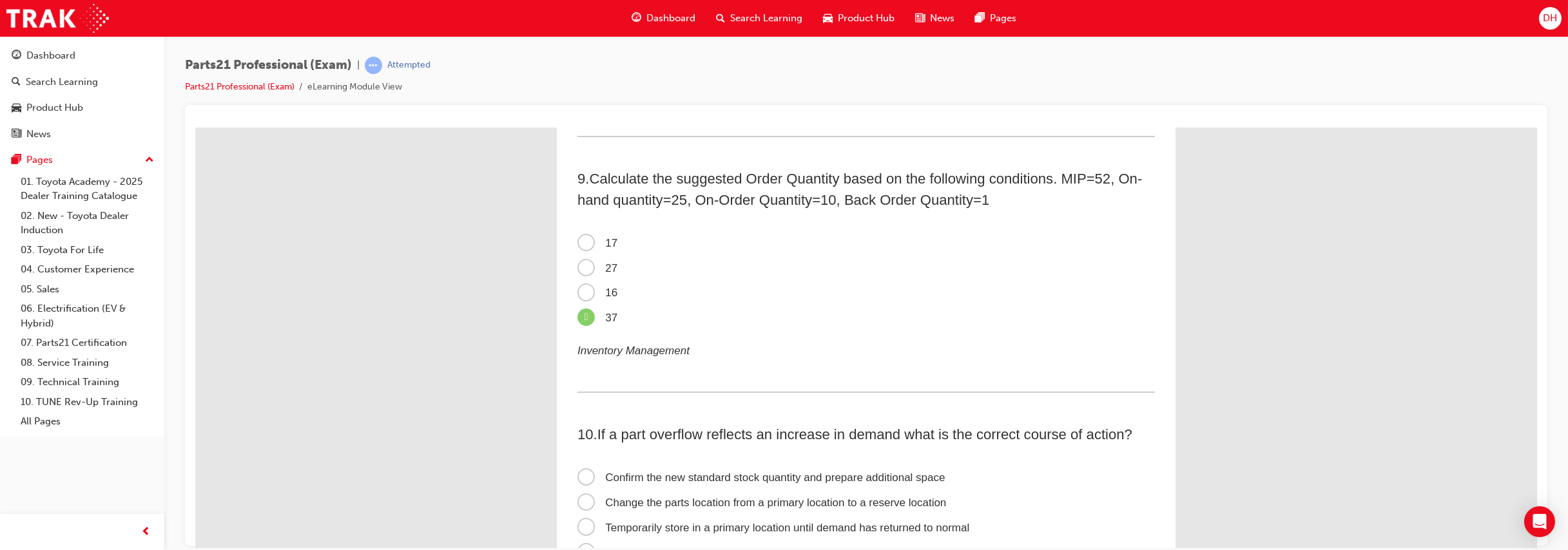
scroll to position [1985, 0]
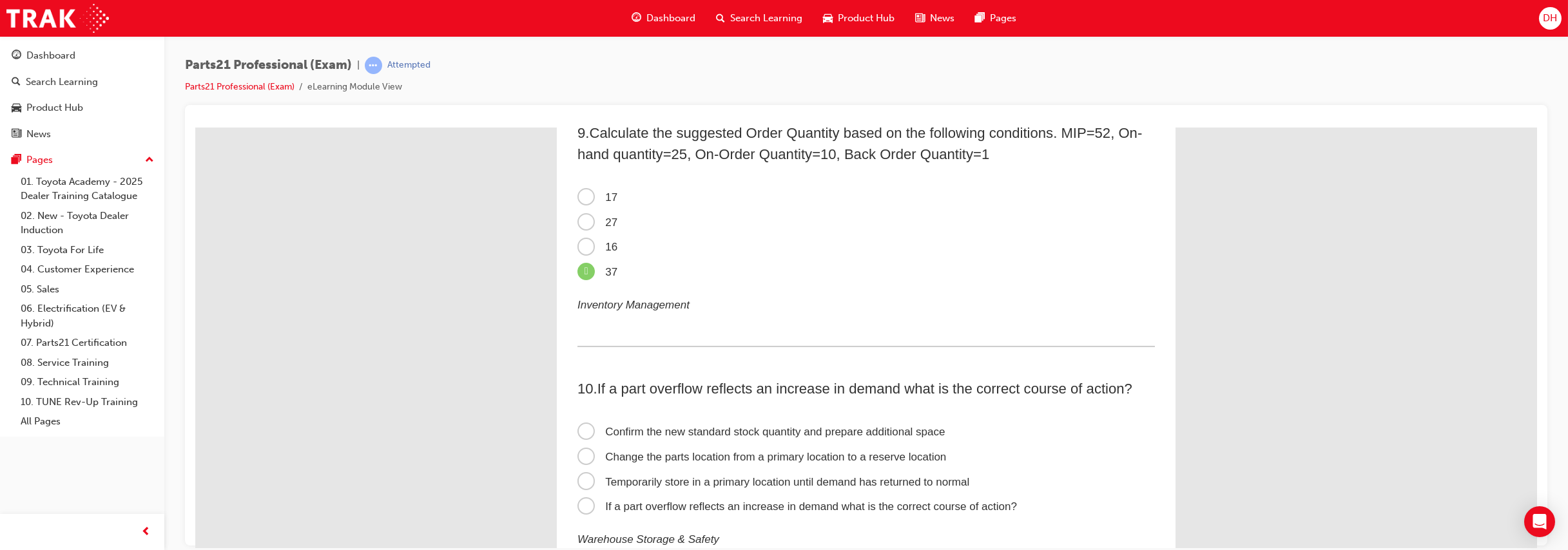
click at [637, 429] on span "Confirm the new standard stock quantity and prepare additional space" at bounding box center [762, 431] width 368 height 12
click at [195, 128] on input "Confirm the new standard stock quantity and prepare additional space" at bounding box center [195, 128] width 0 height 0
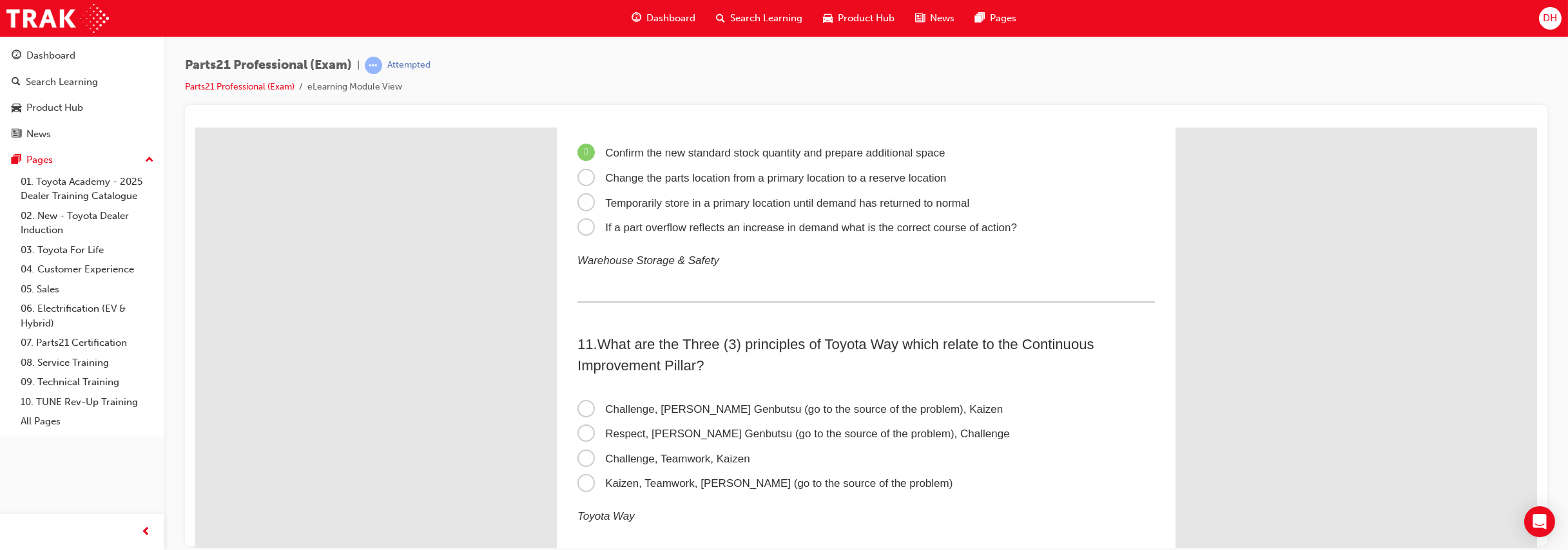
scroll to position [2272, 0]
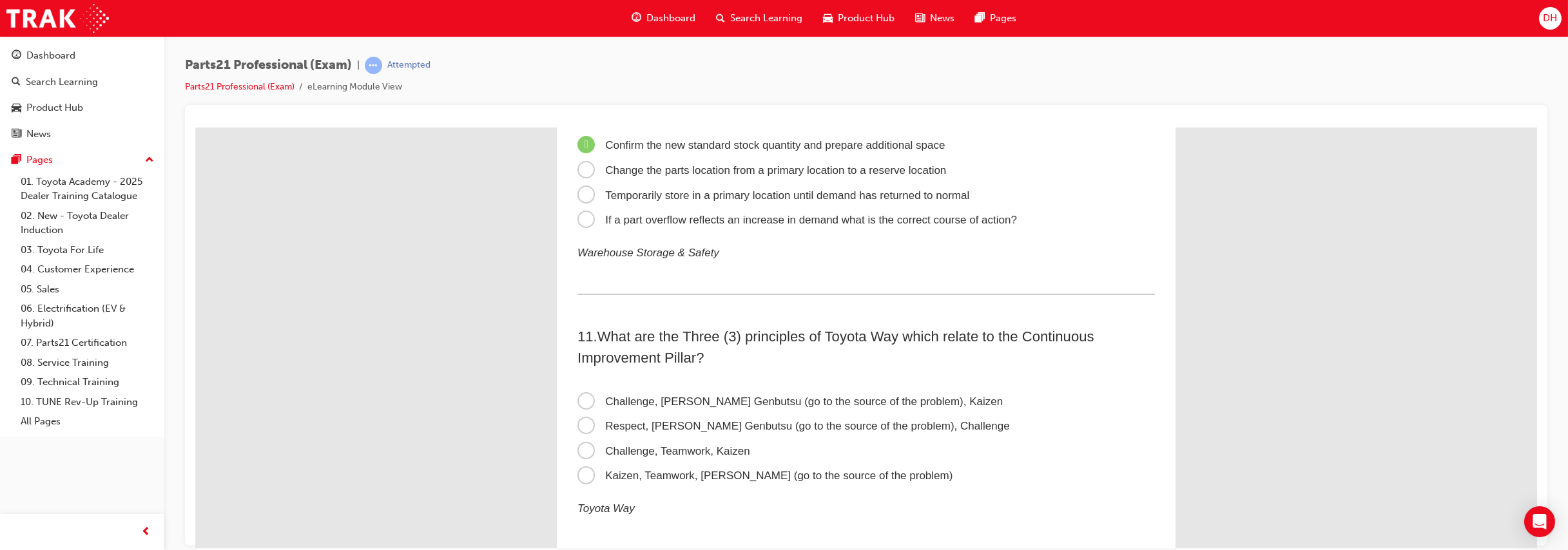
click at [644, 400] on span "Challenge, [PERSON_NAME] Genbutsu (go to the source of the problem), Kaizen" at bounding box center [790, 401] width 425 height 12
click at [195, 128] on input "Challenge, [PERSON_NAME] Genbutsu (go to the source of the problem), Kaizen" at bounding box center [195, 128] width 0 height 0
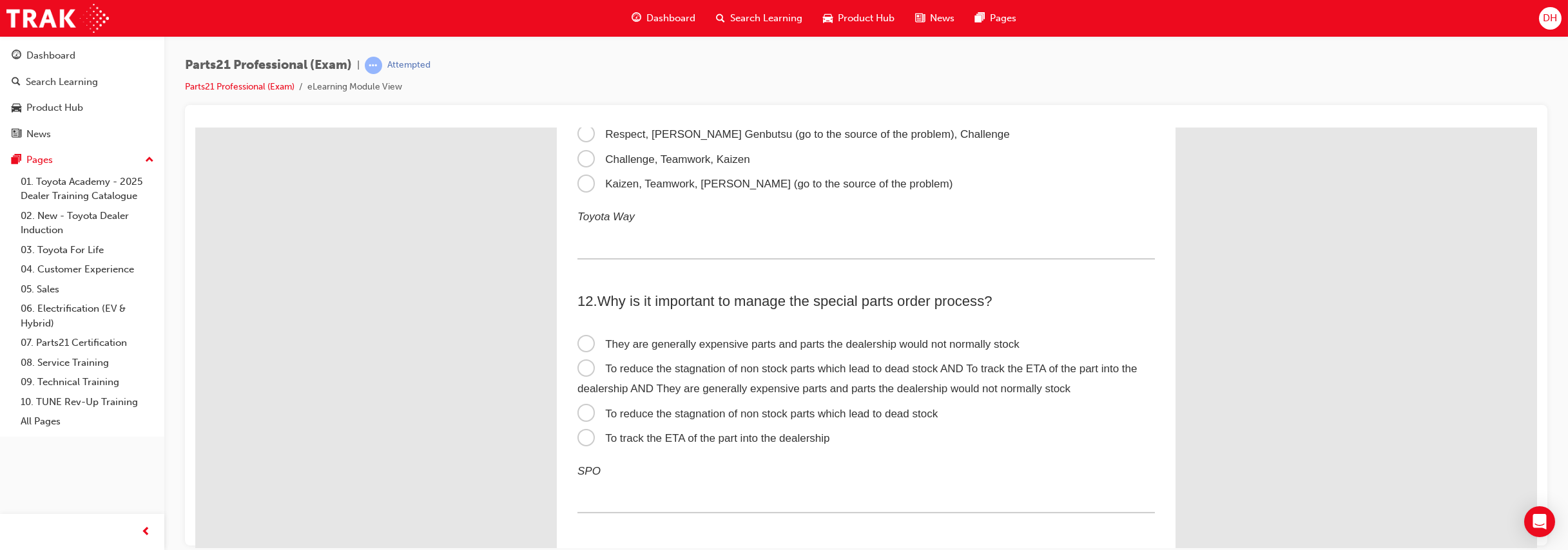
scroll to position [2558, 0]
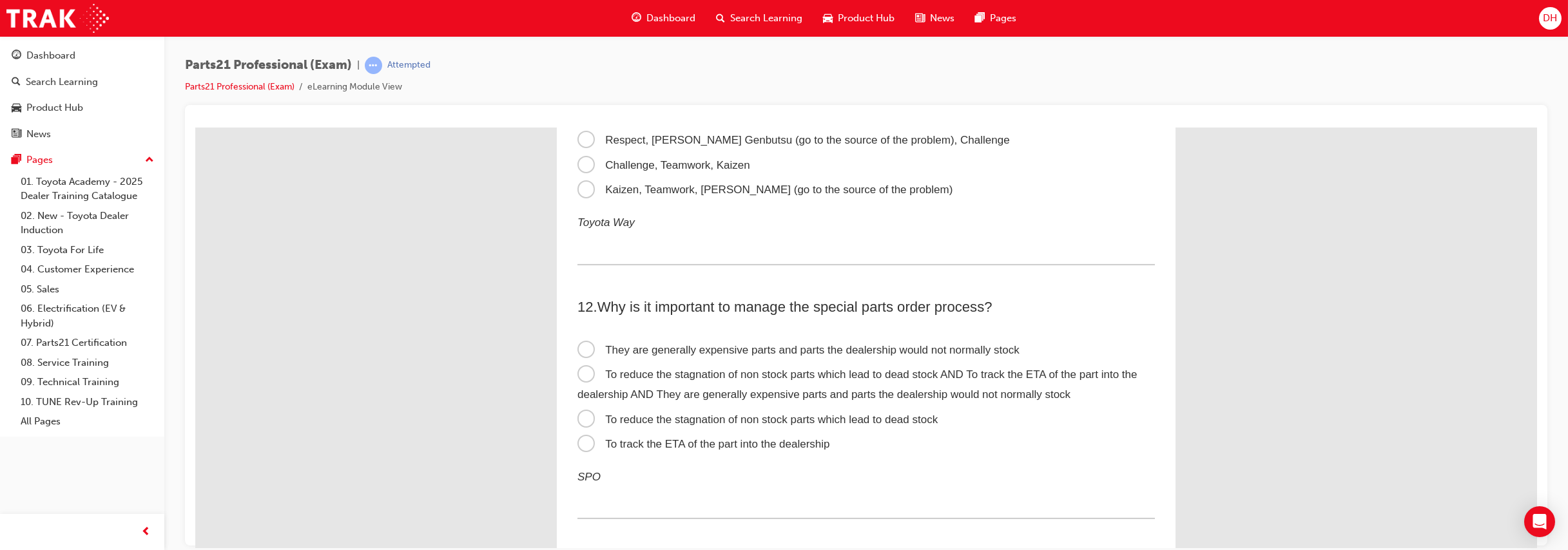
click at [703, 378] on span "To reduce the stagnation of non stock parts which lead to dead stock AND To tra…" at bounding box center [857, 384] width 559 height 33
click at [195, 128] on input "To reduce the stagnation of non stock parts which lead to dead stock AND To tra…" at bounding box center [195, 128] width 0 height 0
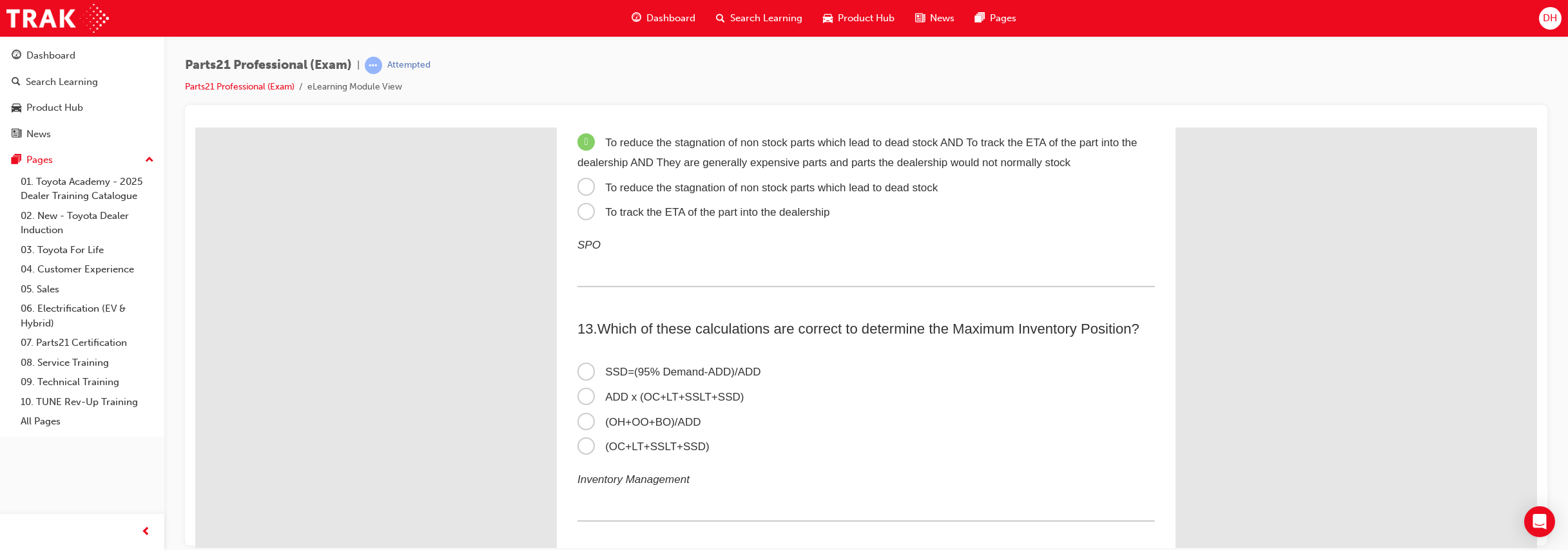
scroll to position [2790, 0]
click at [580, 427] on span "(OH+OO+BO)/ADD" at bounding box center [639, 421] width 124 height 12
click at [195, 128] on input "(OH+OO+BO)/ADD" at bounding box center [195, 128] width 0 height 0
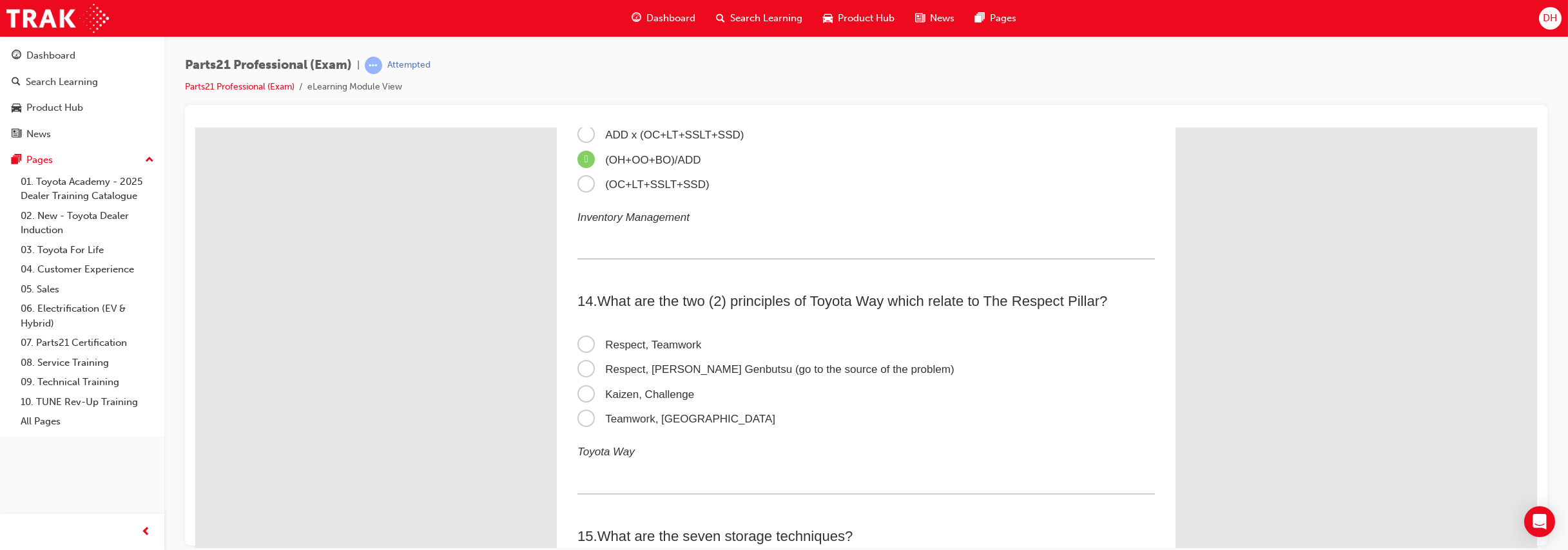
scroll to position [3059, 0]
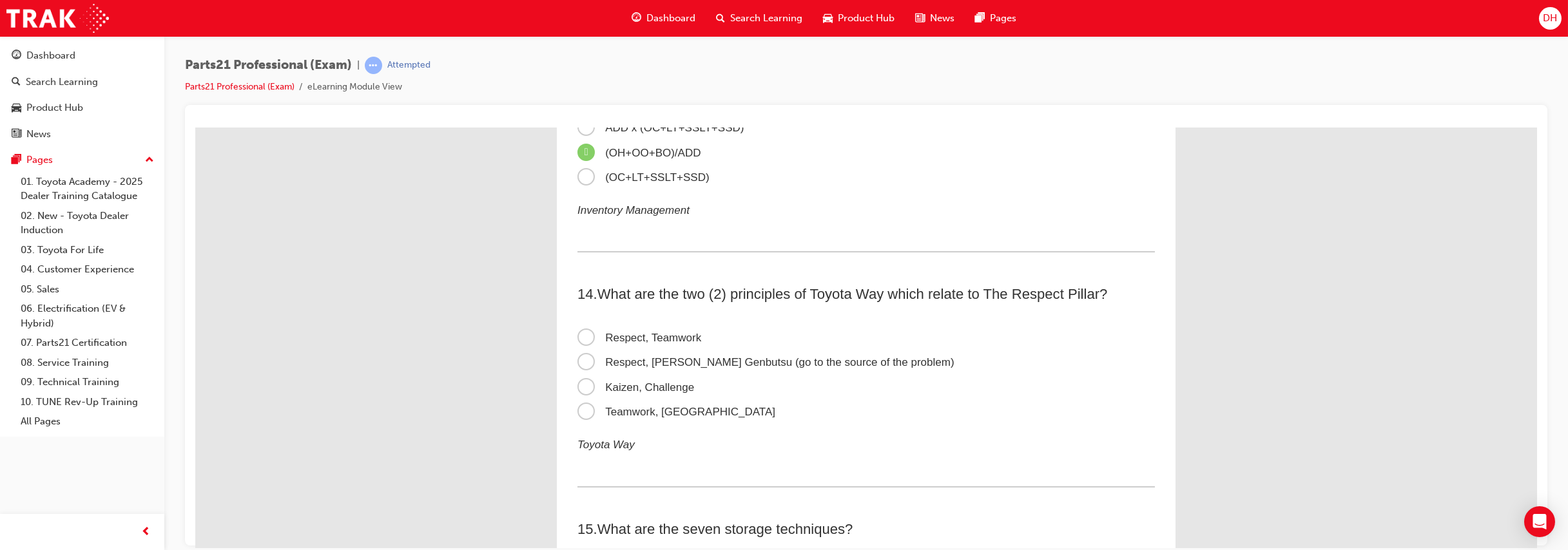
click at [582, 370] on label "Respect, [PERSON_NAME] Genbutsu (go to the source of the problem)" at bounding box center [866, 362] width 578 height 26
click at [195, 128] on input "Respect, [PERSON_NAME] Genbutsu (go to the source of the problem)" at bounding box center [195, 128] width 0 height 0
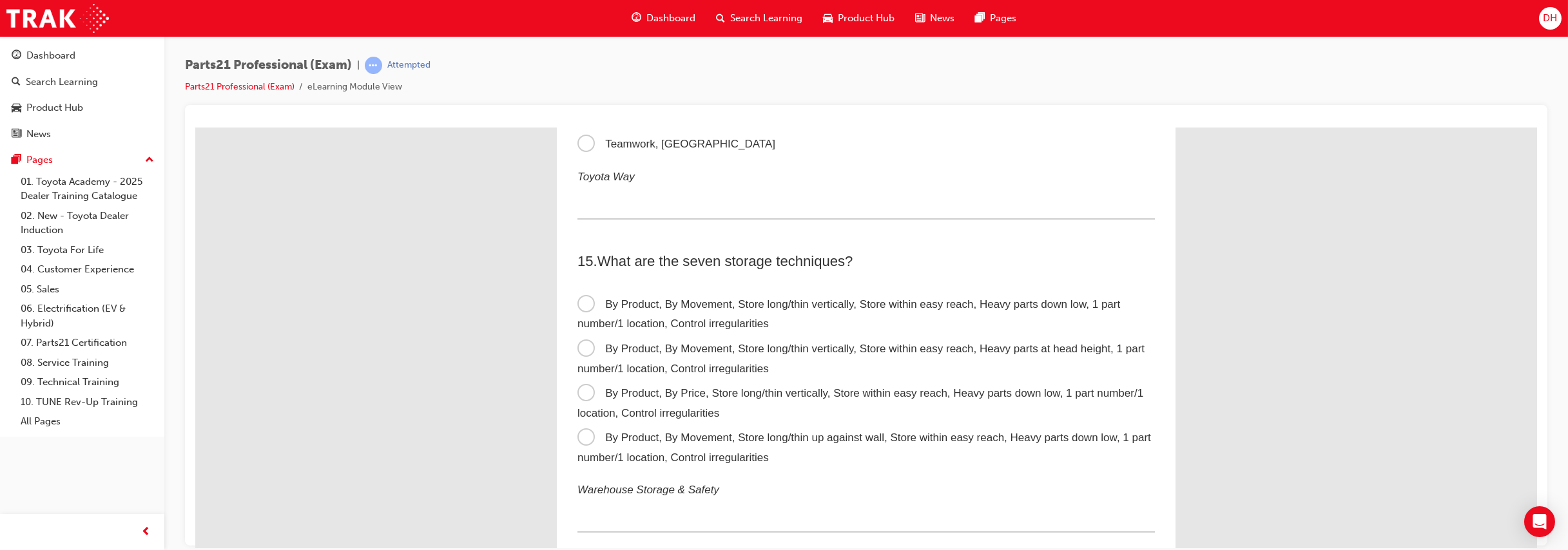
scroll to position [3345, 0]
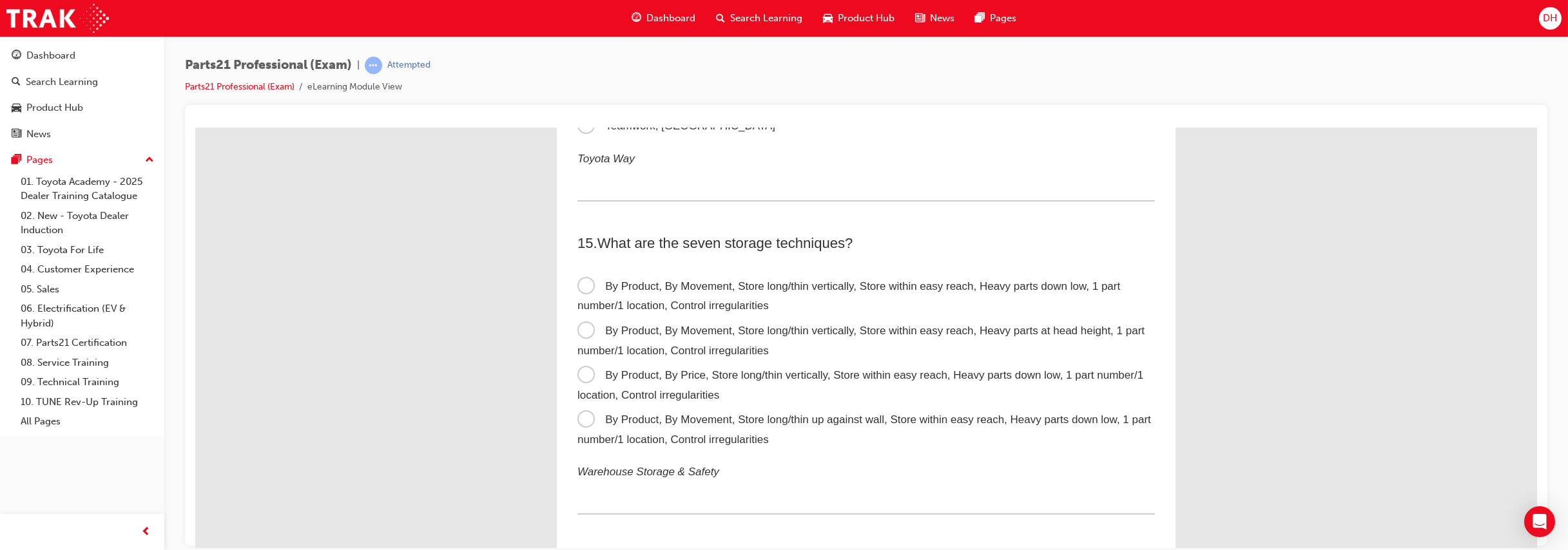
click at [578, 304] on span "By Product, By Movement, Store long/thin vertically, Store within easy reach, H…" at bounding box center [849, 296] width 542 height 33
click at [195, 128] on input "By Product, By Movement, Store long/thin vertically, Store within easy reach, H…" at bounding box center [195, 128] width 0 height 0
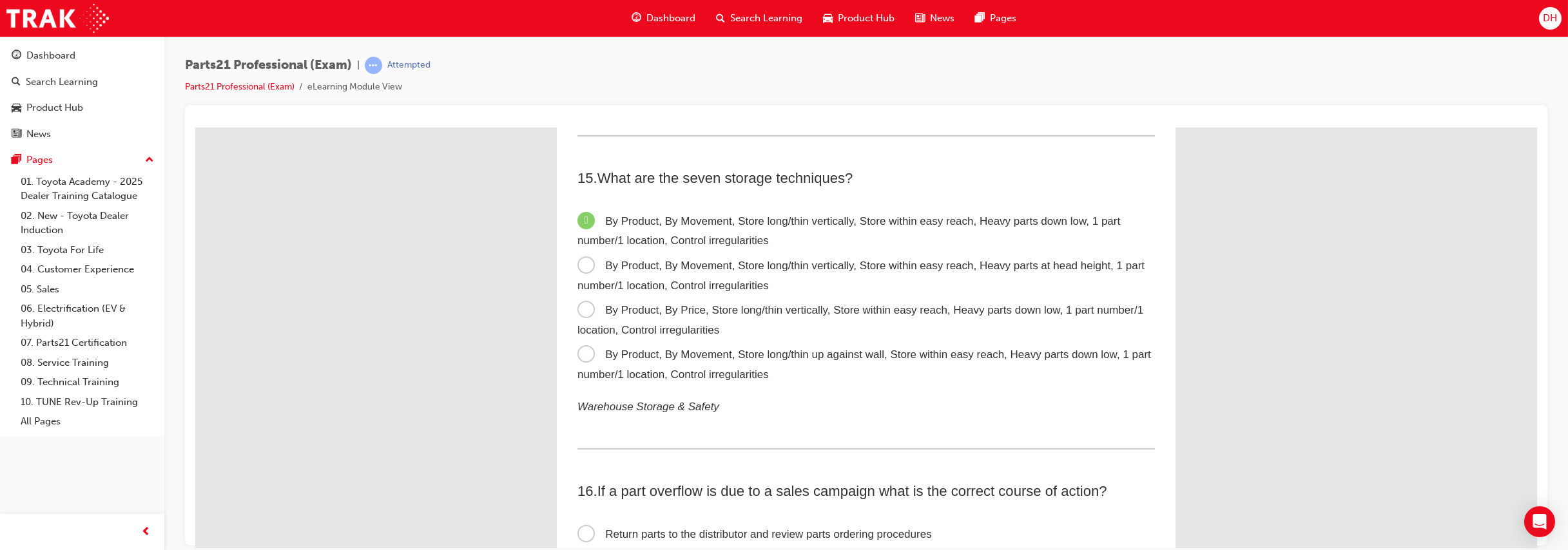
scroll to position [3560, 0]
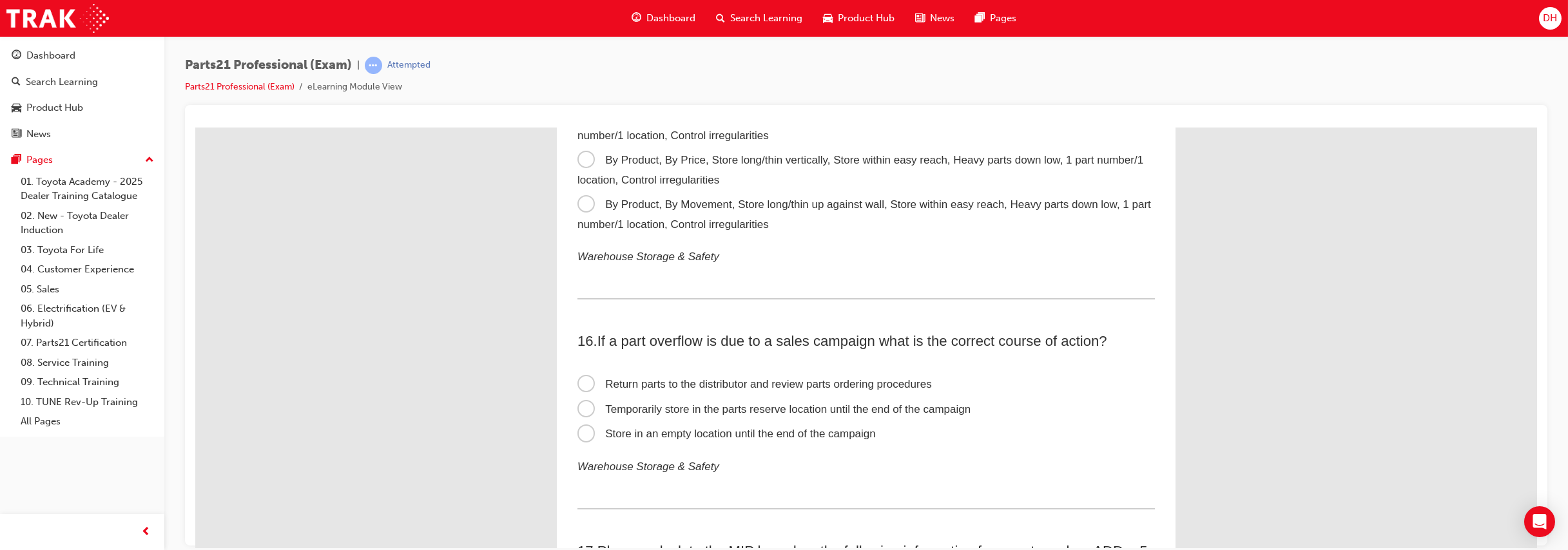
click at [672, 414] on span "Temporarily store in the parts reserve location until the end of the campaign" at bounding box center [774, 408] width 393 height 12
click at [195, 128] on input "Temporarily store in the parts reserve location until the end of the campaign" at bounding box center [195, 128] width 0 height 0
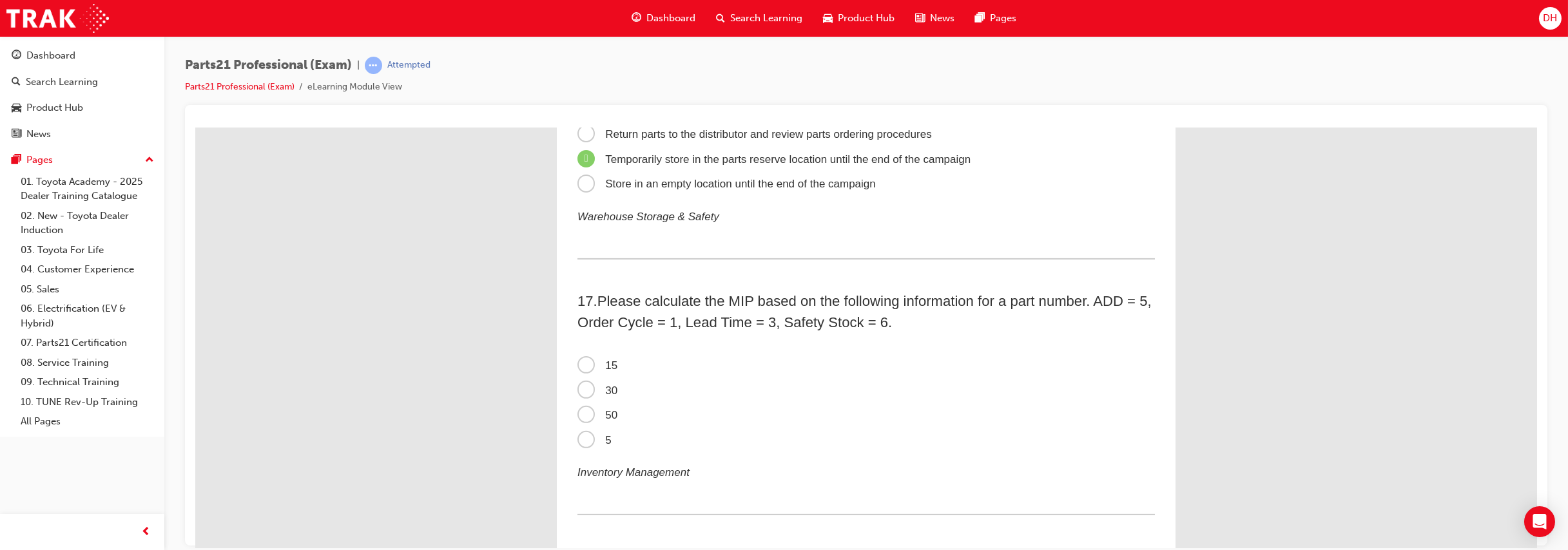
scroll to position [3827, 0]
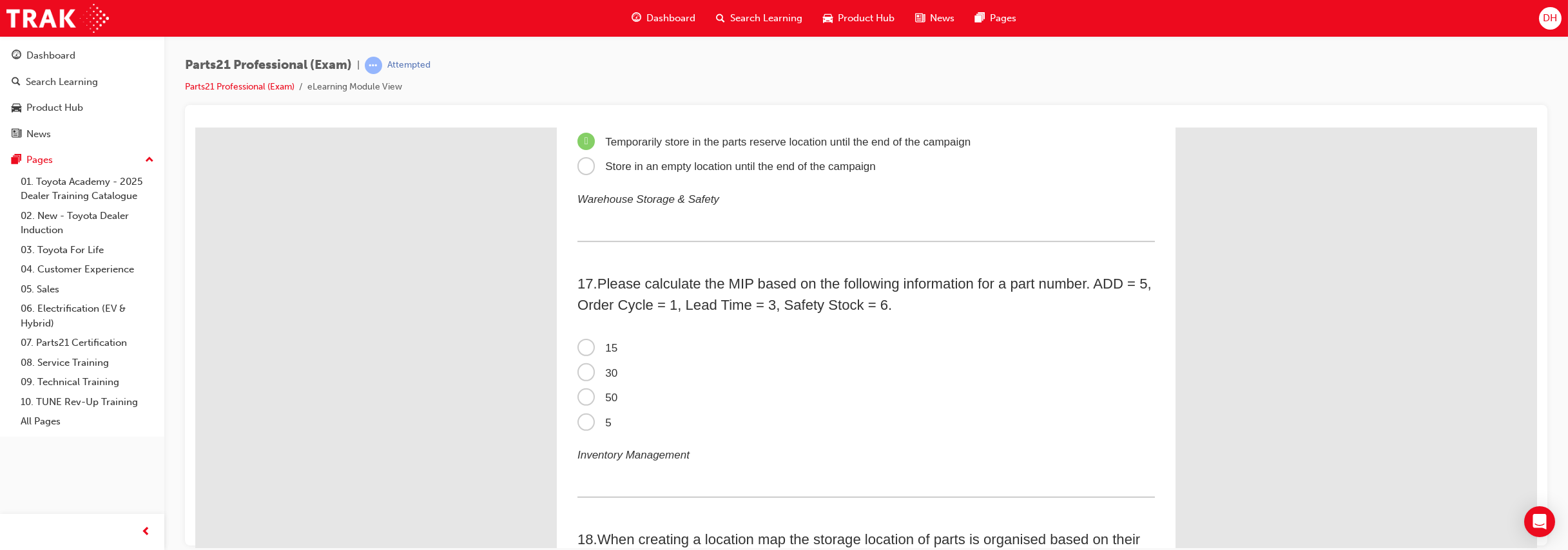
click at [578, 354] on span "15" at bounding box center [597, 348] width 40 height 12
click at [195, 128] on input "15" at bounding box center [195, 128] width 0 height 0
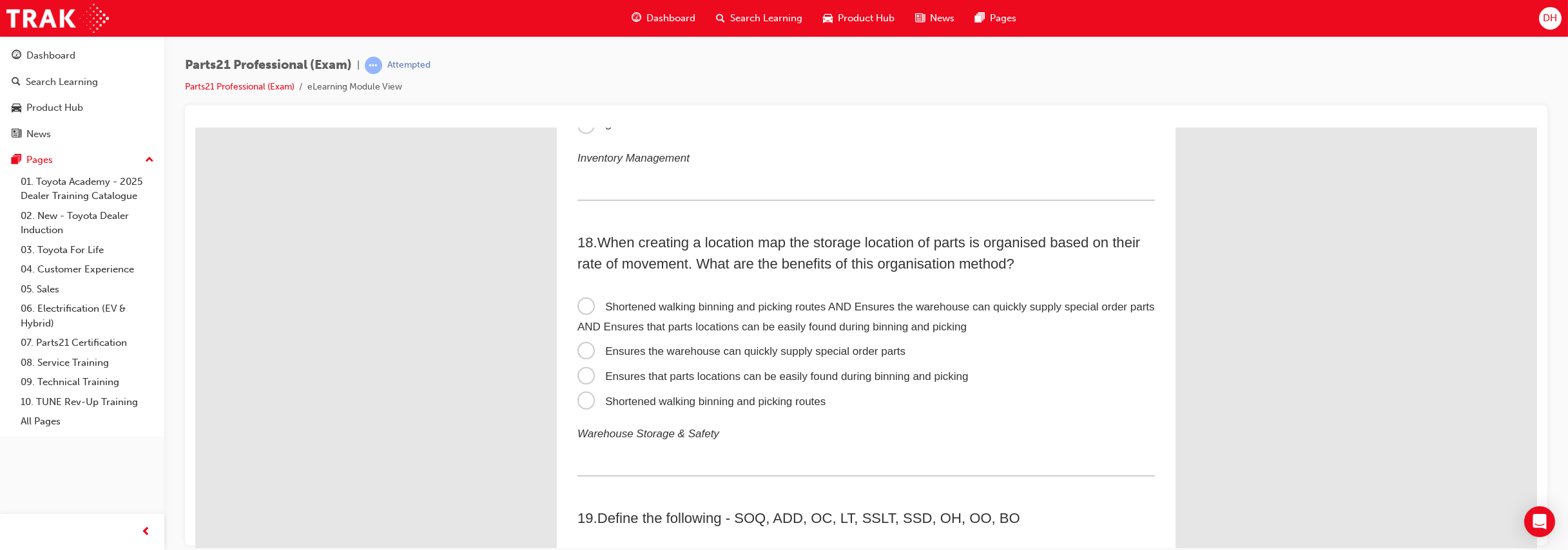
scroll to position [4132, 0]
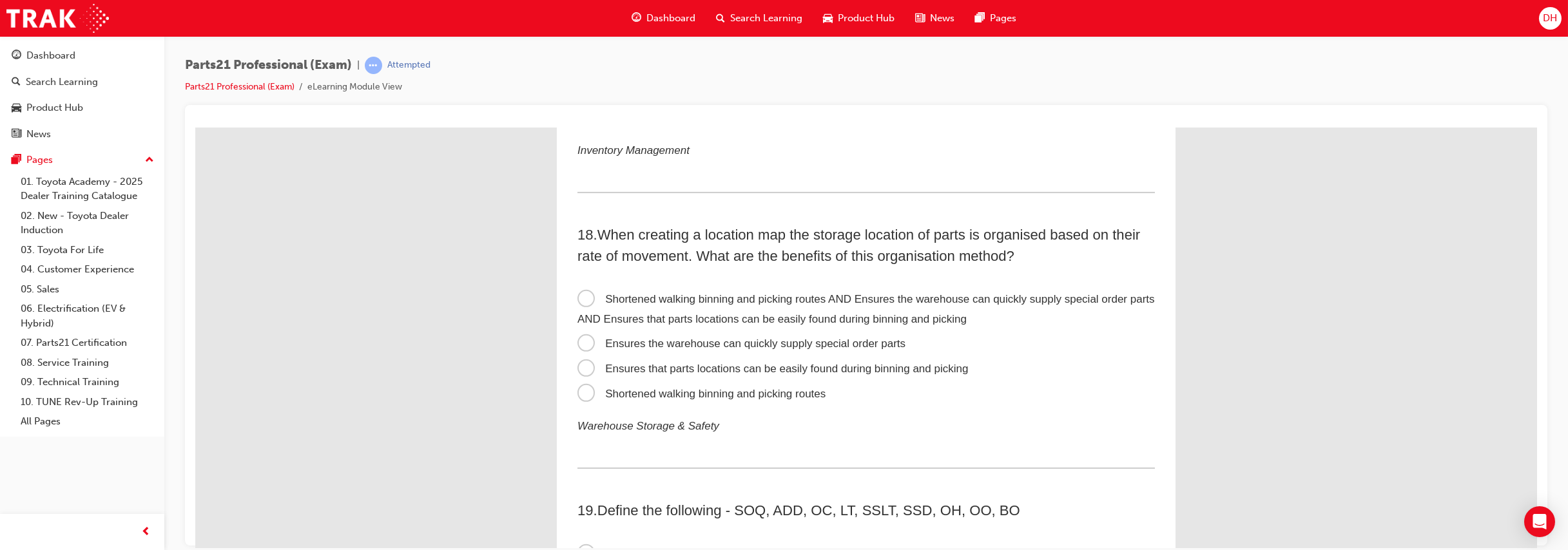
click at [642, 374] on span "Ensures that parts locations can be easily found during binning and picking" at bounding box center [772, 368] width 390 height 12
click at [195, 128] on input "Ensures that parts locations can be easily found during binning and picking" at bounding box center [195, 128] width 0 height 0
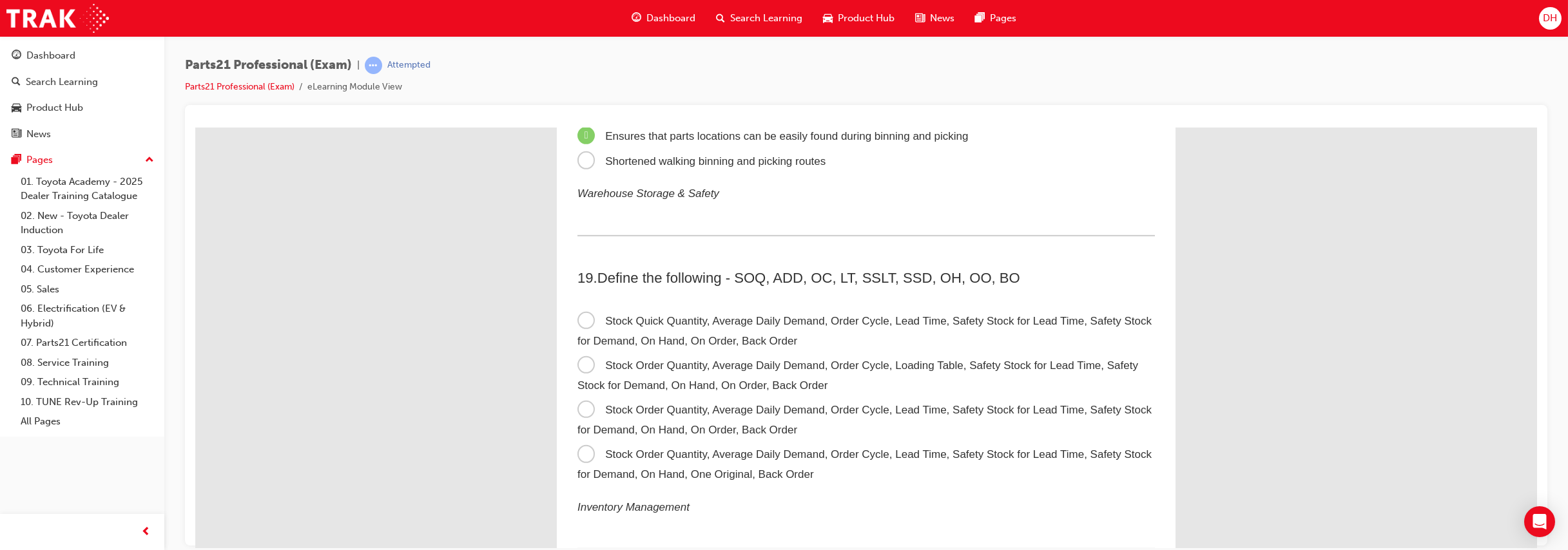
scroll to position [4347, 0]
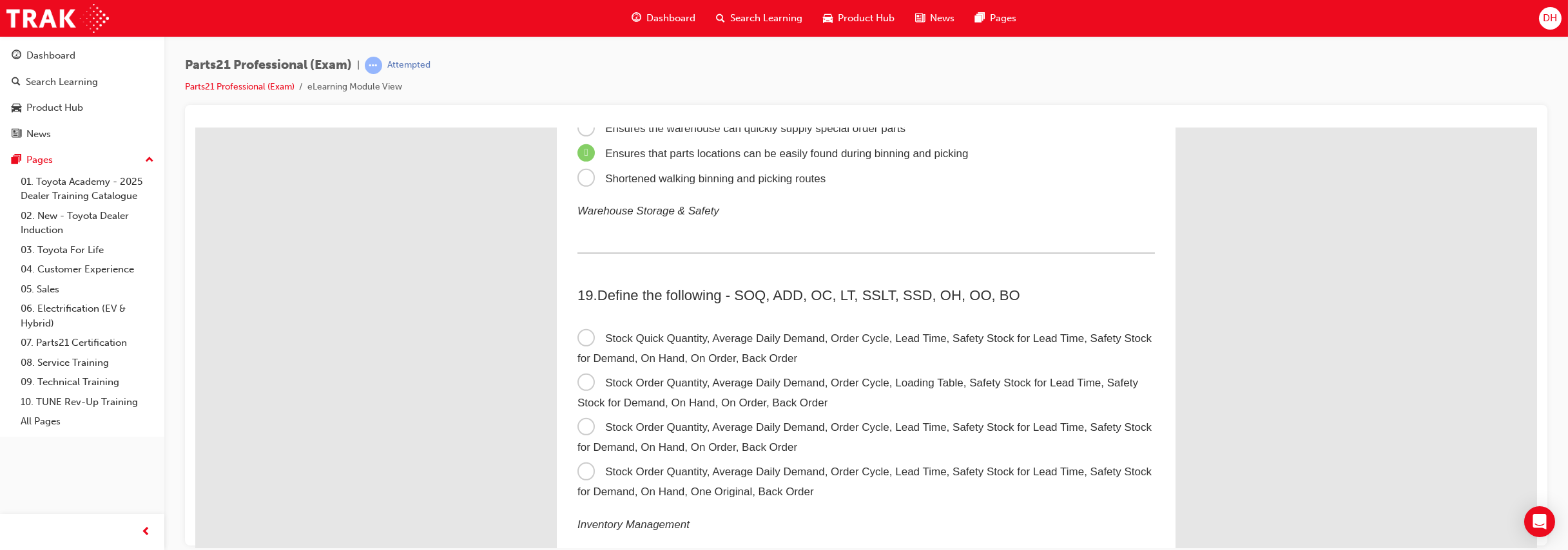
click at [681, 453] on label "Stock Order Quantity, Average Daily Demand, Order Cycle, Lead Time, Safety Stoc…" at bounding box center [866, 436] width 578 height 44
click at [195, 128] on input "Stock Order Quantity, Average Daily Demand, Order Cycle, Lead Time, Safety Stoc…" at bounding box center [195, 128] width 0 height 0
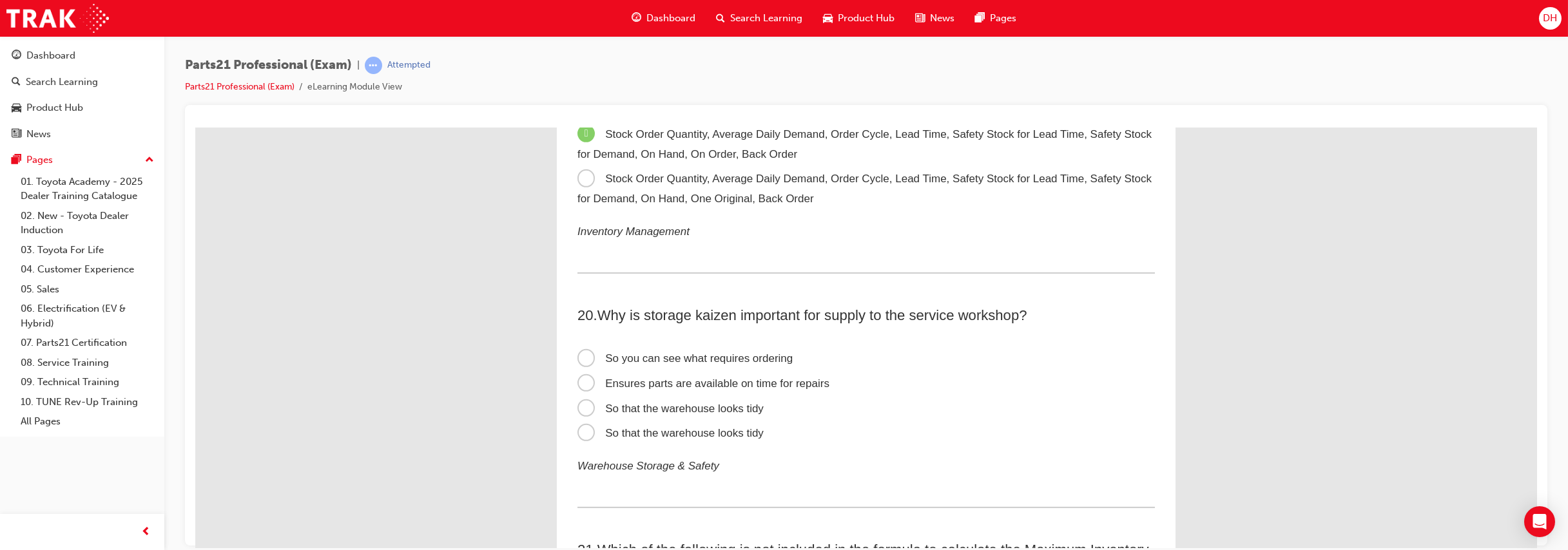
scroll to position [4651, 0]
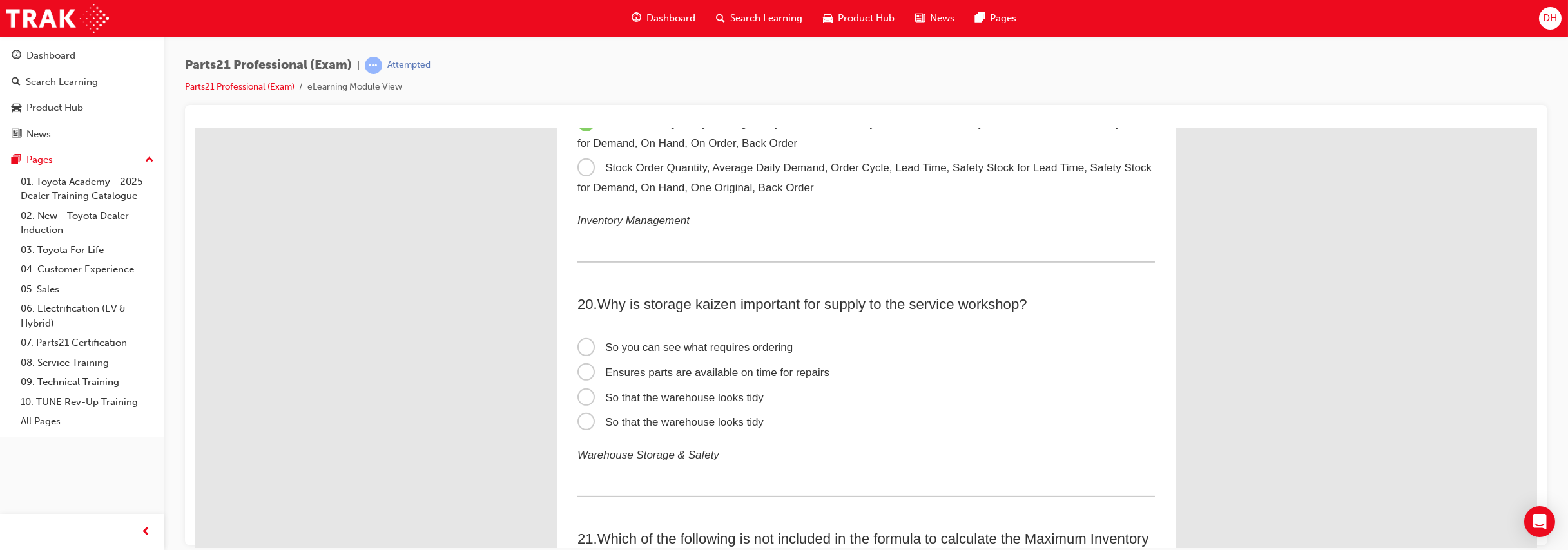
click at [775, 378] on span "Ensures parts are available on time for repairs" at bounding box center [703, 372] width 252 height 12
click at [195, 128] on input "Ensures parts are available on time for repairs" at bounding box center [195, 128] width 0 height 0
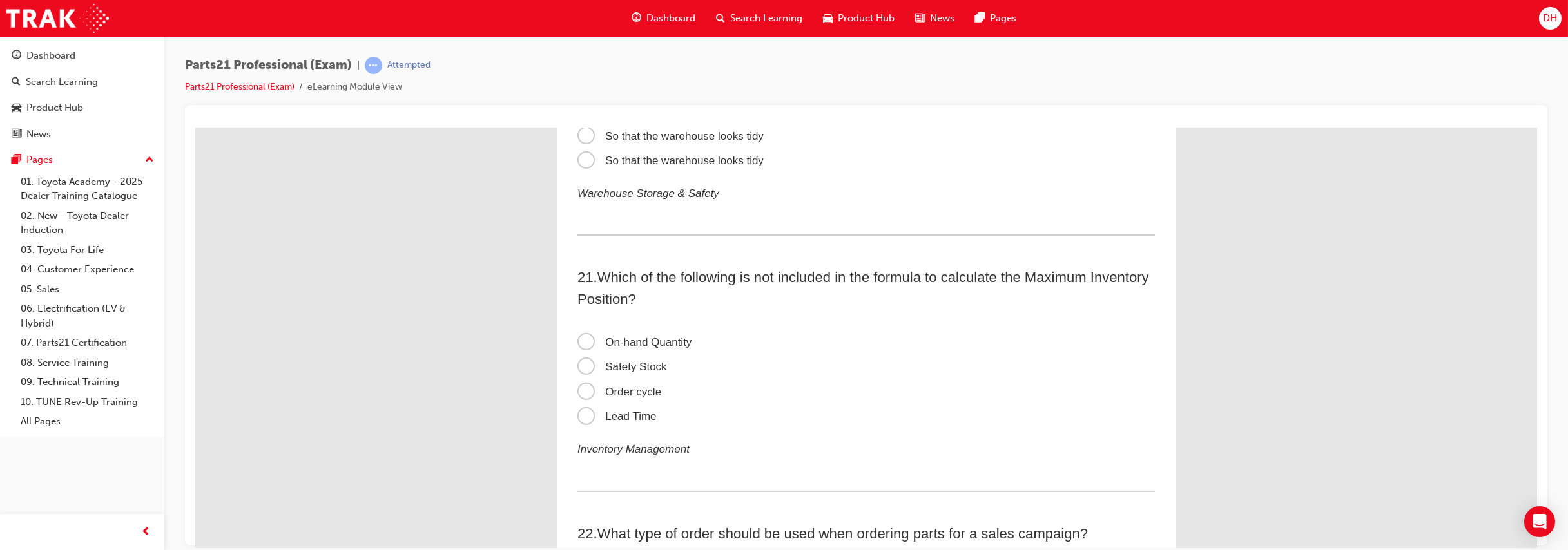
scroll to position [4937, 0]
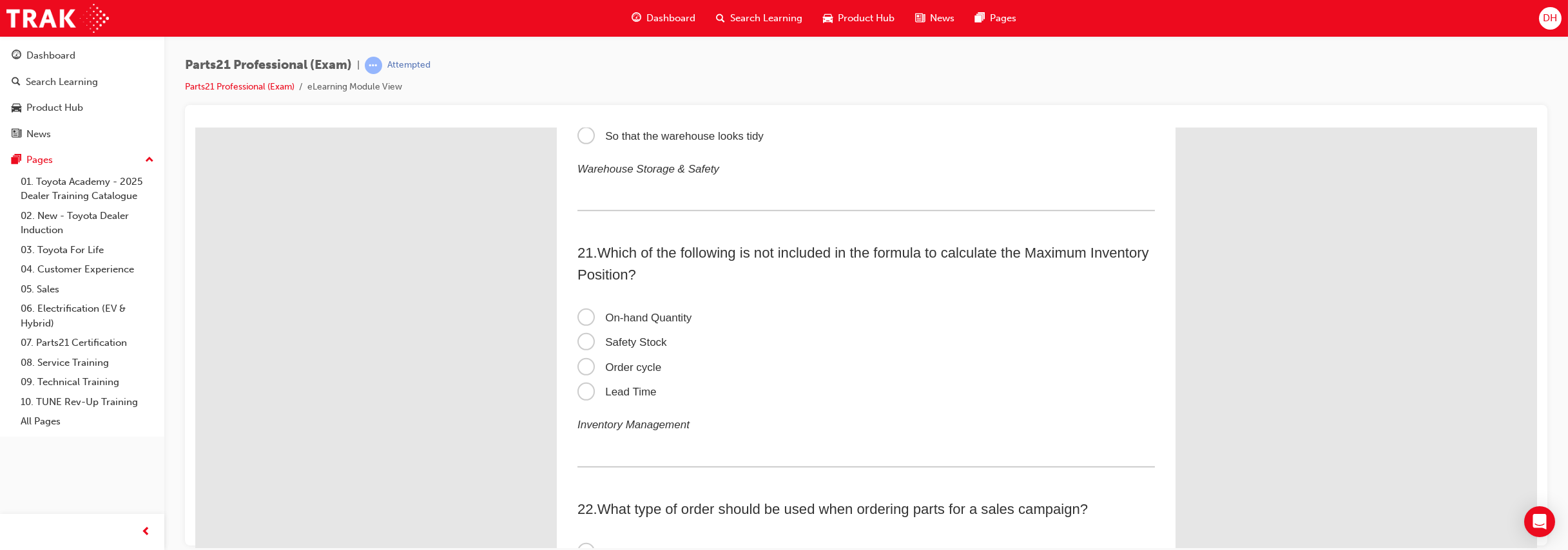
click at [604, 348] on span "Safety Stock" at bounding box center [622, 341] width 90 height 12
click at [195, 128] on input "Safety Stock" at bounding box center [195, 128] width 0 height 0
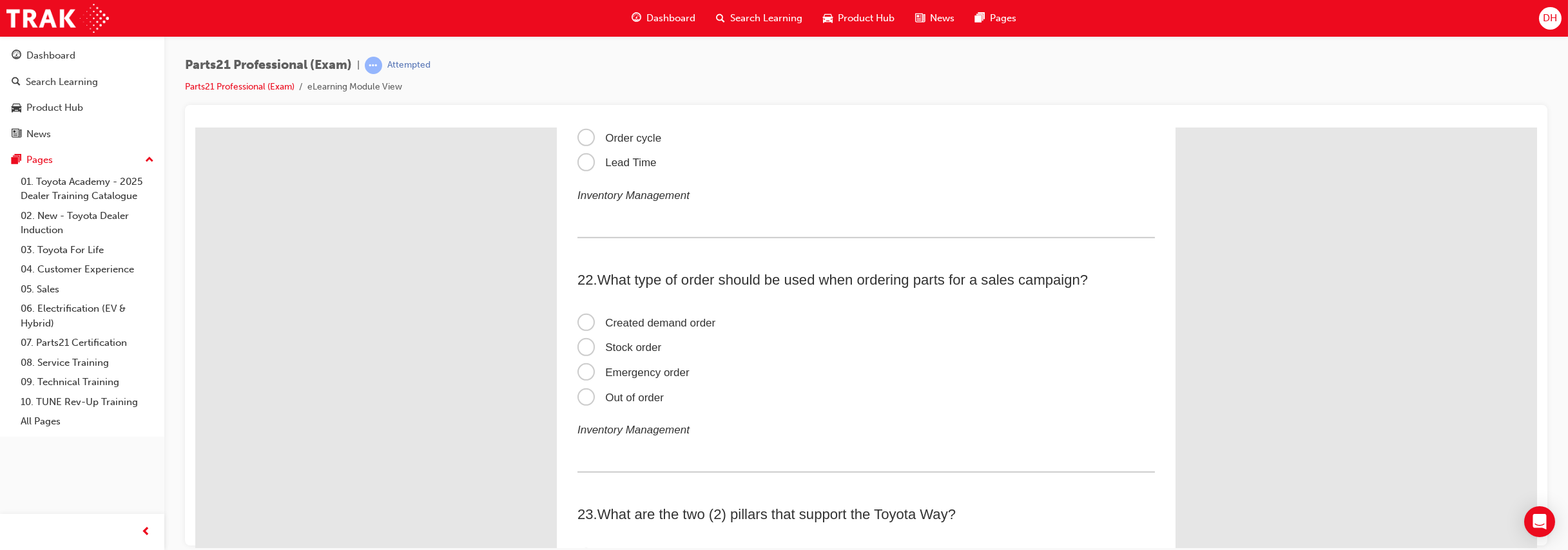
scroll to position [5169, 0]
click at [629, 326] on span "Created demand order" at bounding box center [646, 319] width 138 height 12
click at [195, 128] on input "Created demand order" at bounding box center [195, 128] width 0 height 0
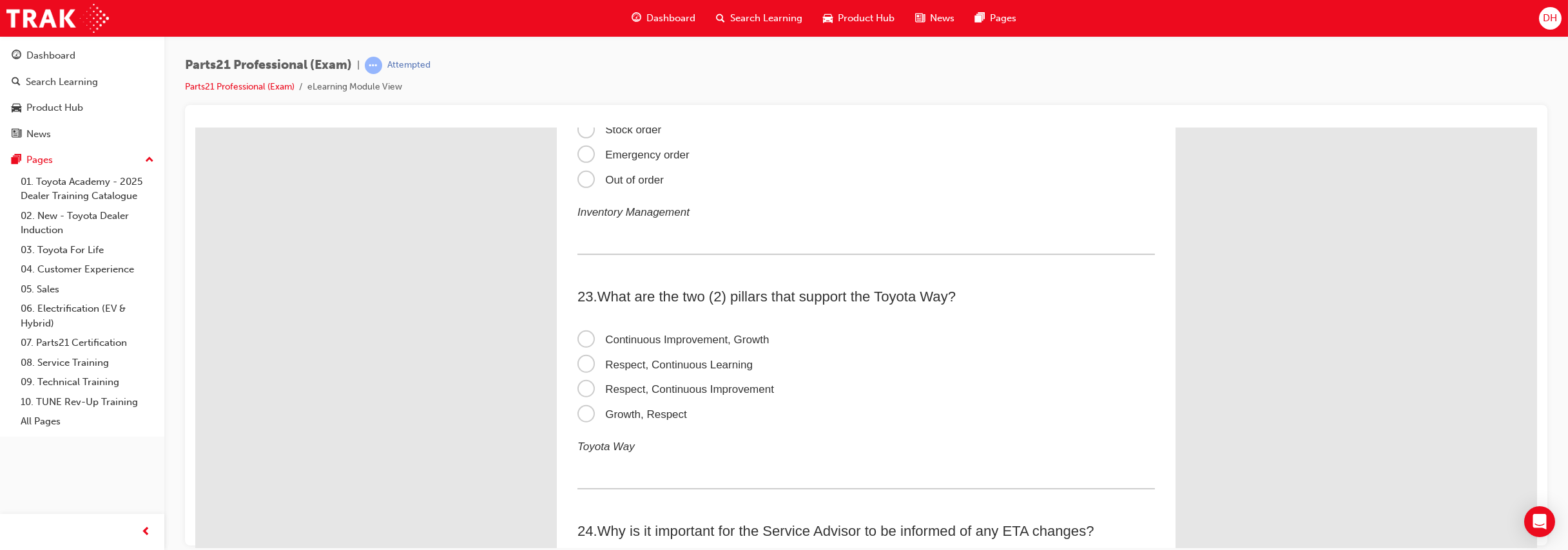
scroll to position [5402, 0]
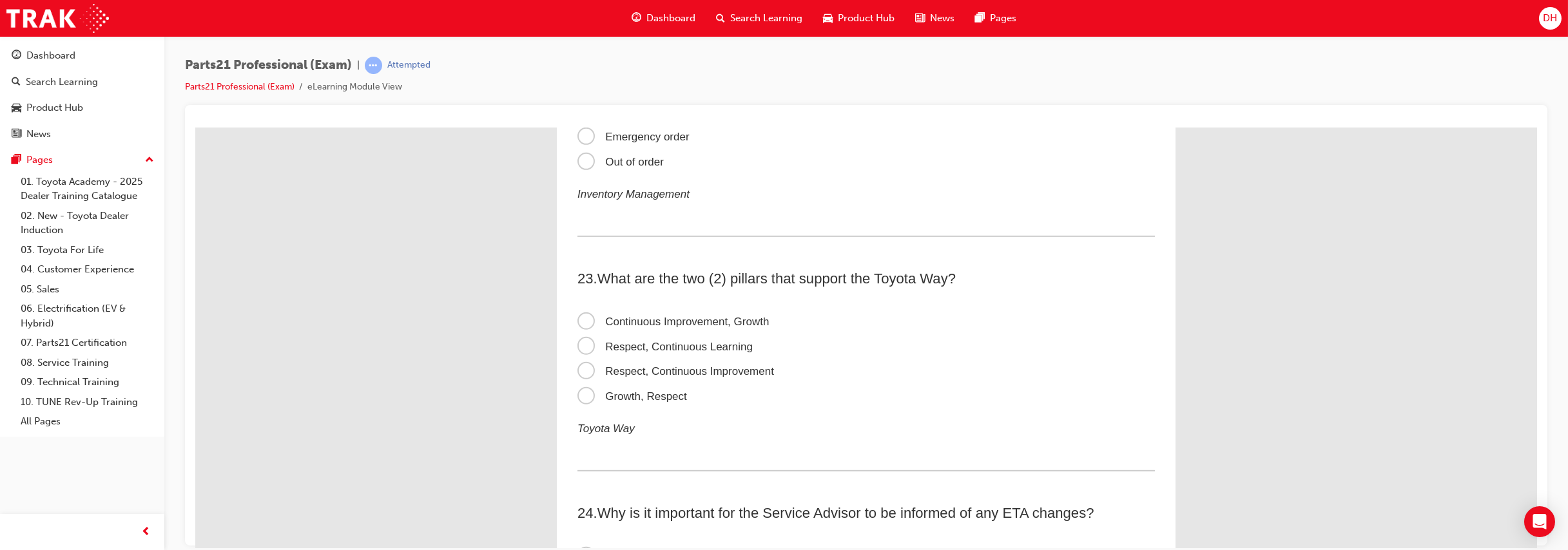
click at [628, 327] on span "Continuous Improvement, Growth" at bounding box center [673, 321] width 191 height 12
click at [195, 128] on input "Continuous Improvement, Growth" at bounding box center [195, 128] width 0 height 0
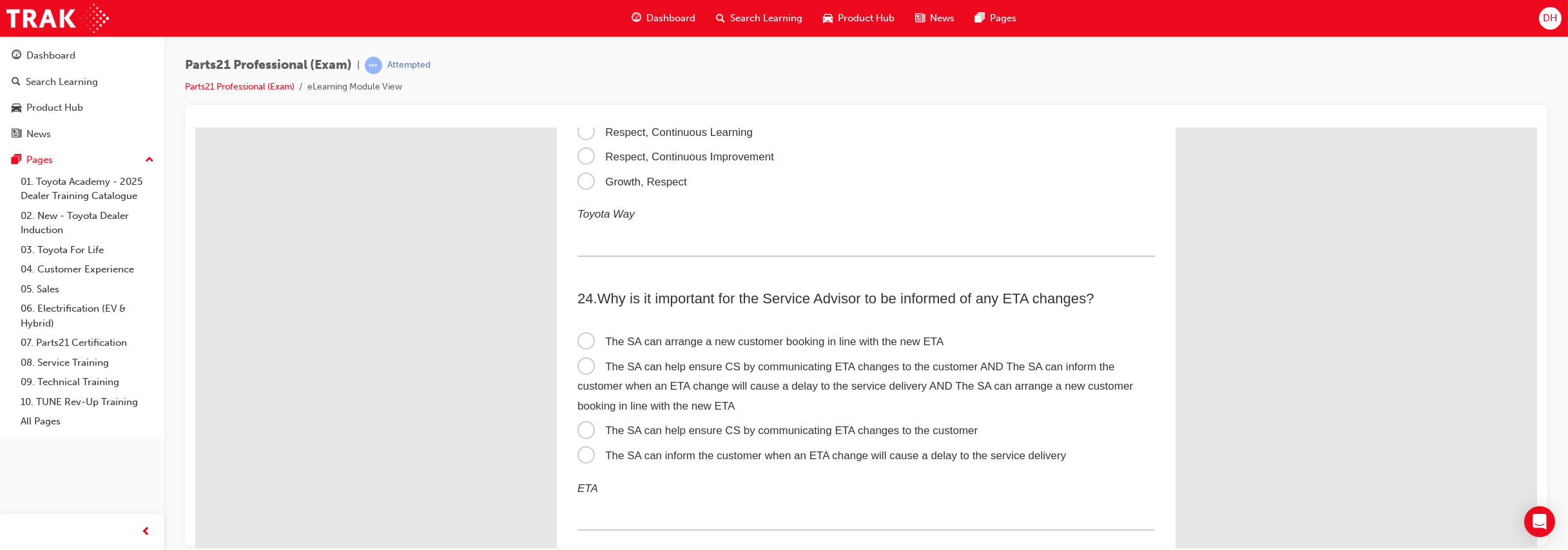
scroll to position [5599, 0]
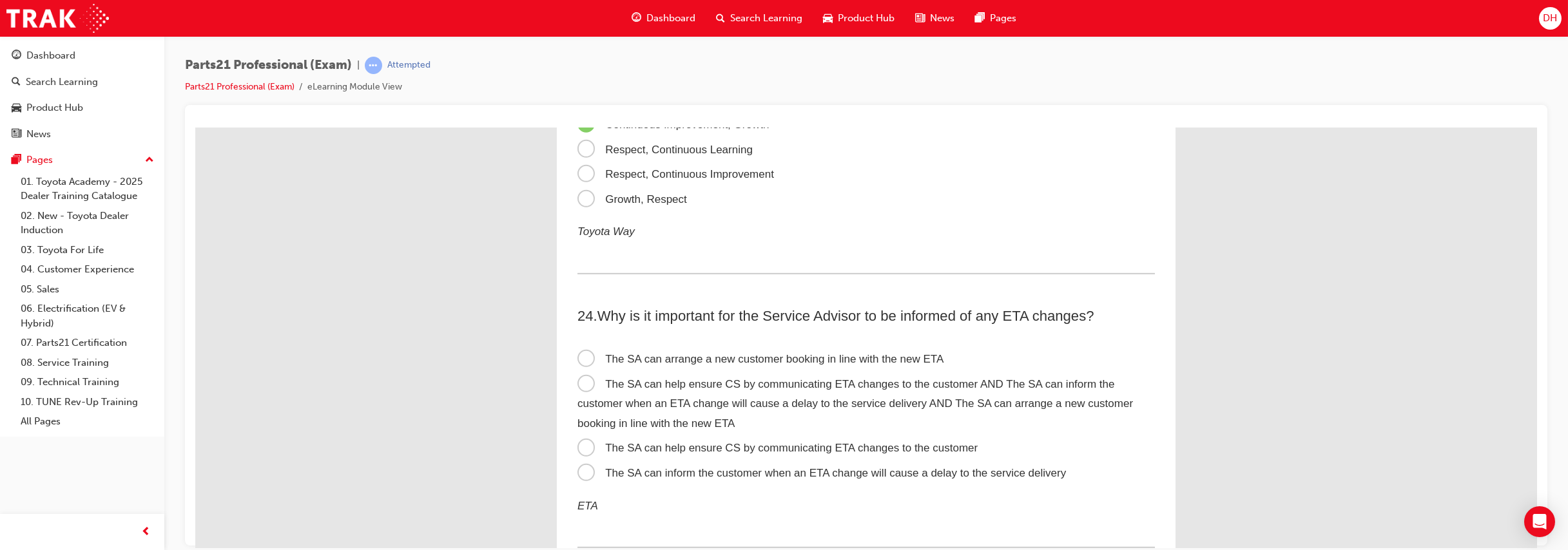
click at [705, 407] on span "The SA can help ensure CS by communicating ETA changes to the customer AND The …" at bounding box center [855, 403] width 556 height 52
click at [195, 128] on input "The SA can help ensure CS by communicating ETA changes to the customer AND The …" at bounding box center [195, 128] width 0 height 0
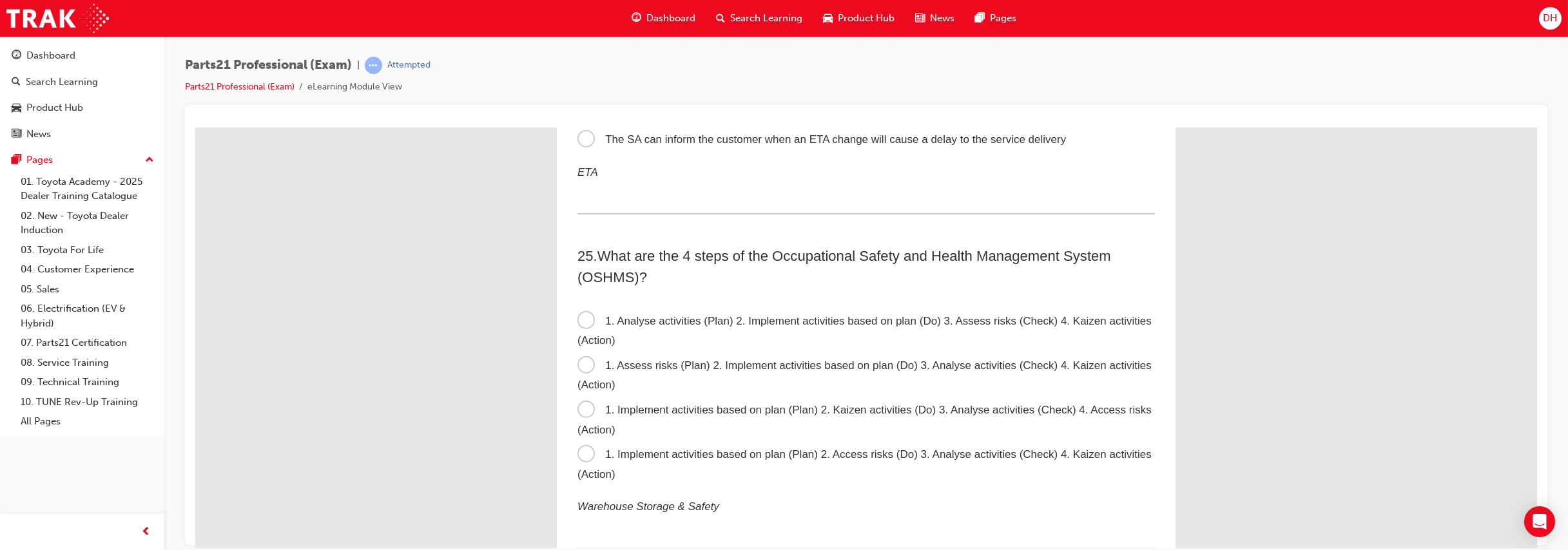
scroll to position [5939, 0]
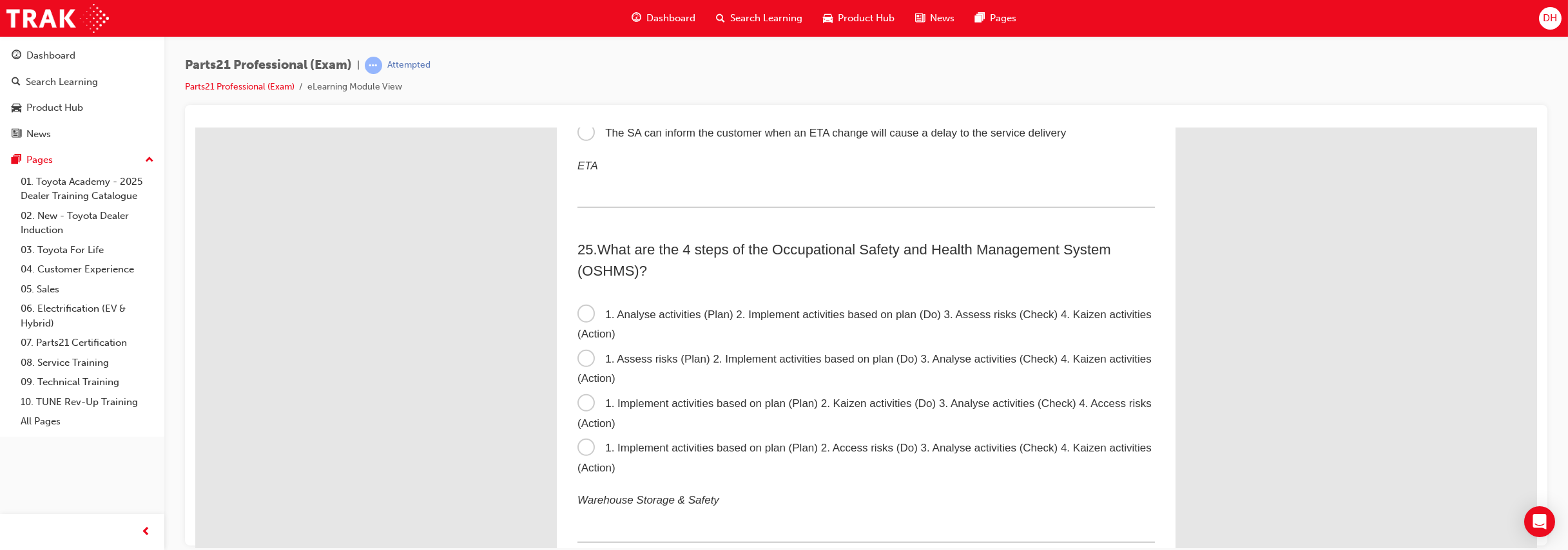
click at [762, 376] on span "1. Assess risks (Plan) 2. Implement activities based on plan (Do) 3. Analyse ac…" at bounding box center [865, 368] width 574 height 33
click at [195, 128] on input "1. Assess risks (Plan) 2. Implement activities based on plan (Do) 3. Analyse ac…" at bounding box center [195, 128] width 0 height 0
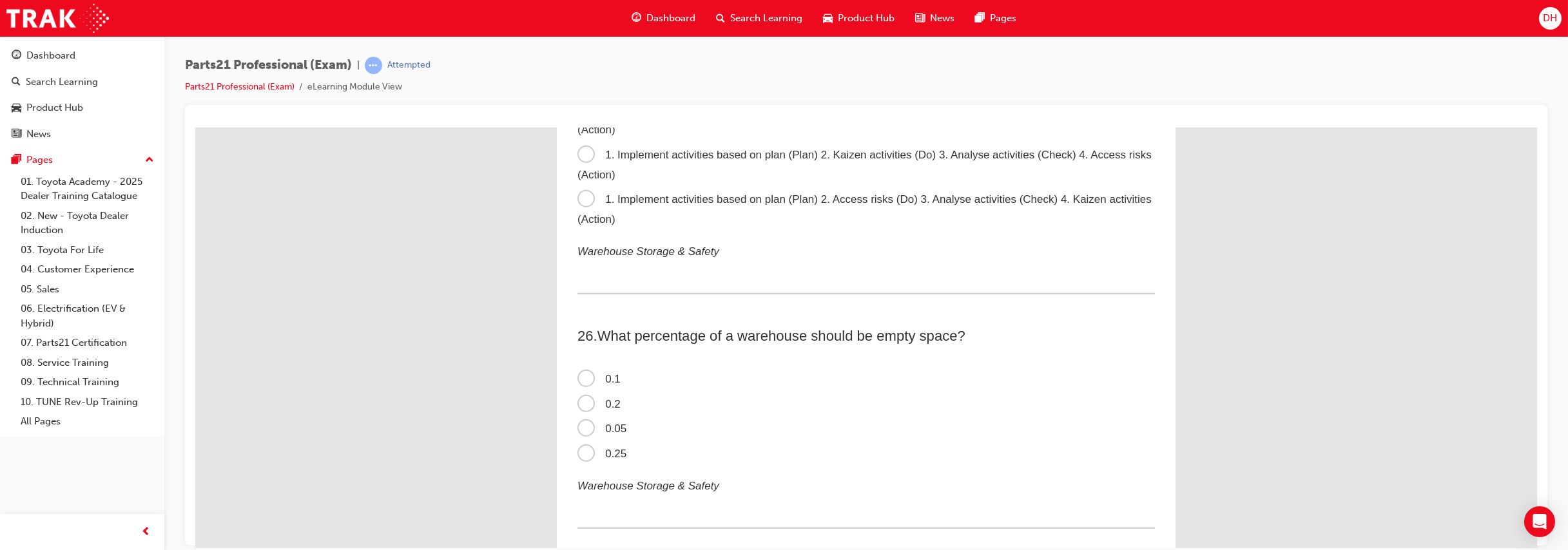
scroll to position [6189, 0]
click at [602, 458] on span "0.25" at bounding box center [602, 451] width 49 height 12
click at [195, 128] on input "0.25" at bounding box center [195, 128] width 0 height 0
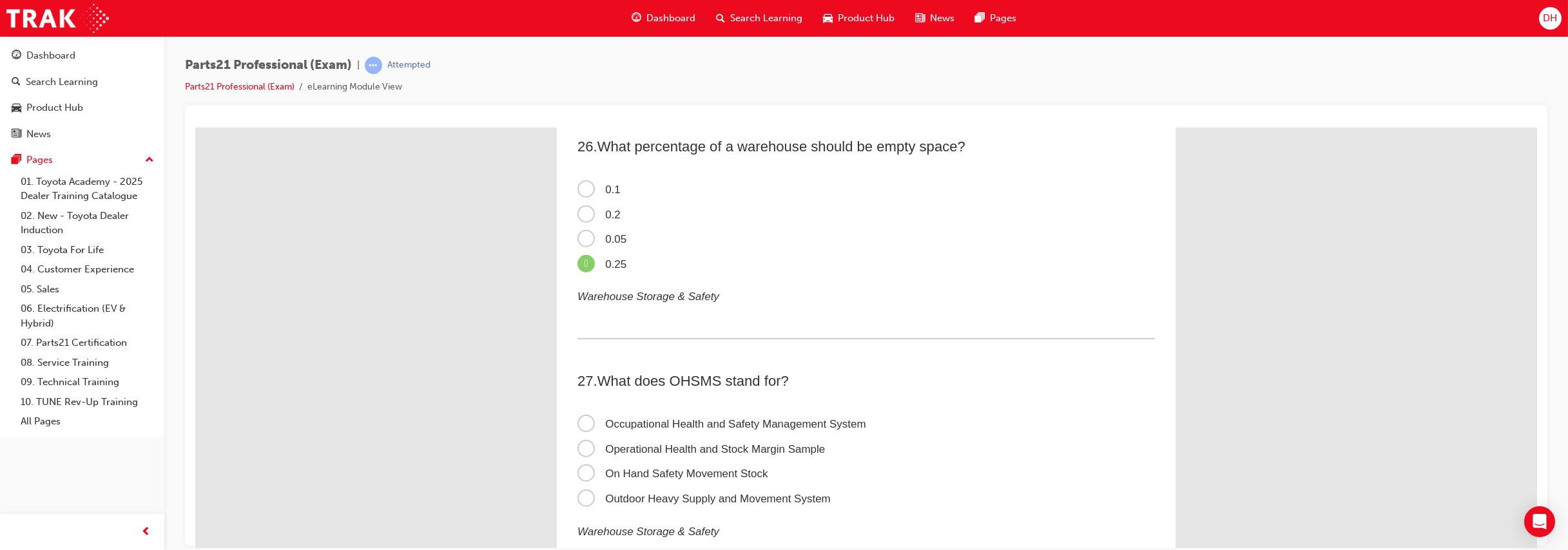
scroll to position [6404, 0]
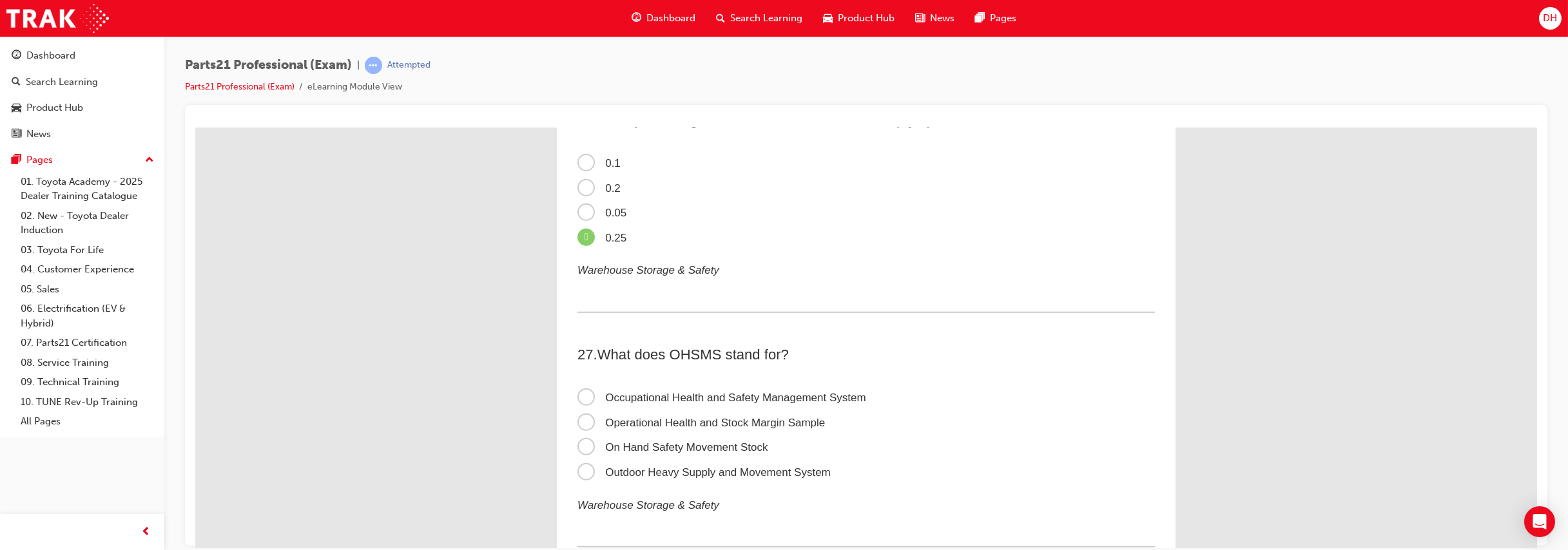
click at [690, 403] on span "Occupational Health and Safety Management System" at bounding box center [722, 397] width 289 height 12
click at [195, 128] on input "Occupational Health and Safety Management System" at bounding box center [195, 128] width 0 height 0
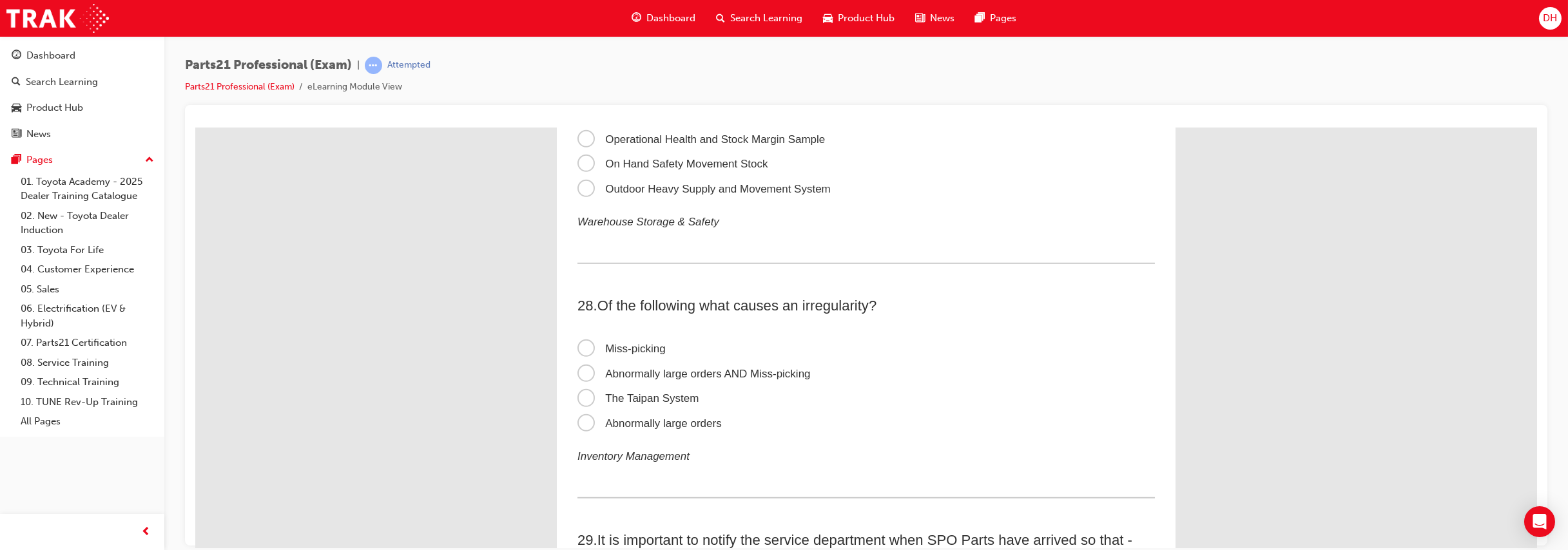
scroll to position [6690, 0]
click at [703, 376] on span "Abnormally large orders AND Miss-picking" at bounding box center [694, 370] width 233 height 12
click at [195, 128] on input "Abnormally large orders AND Miss-picking" at bounding box center [195, 128] width 0 height 0
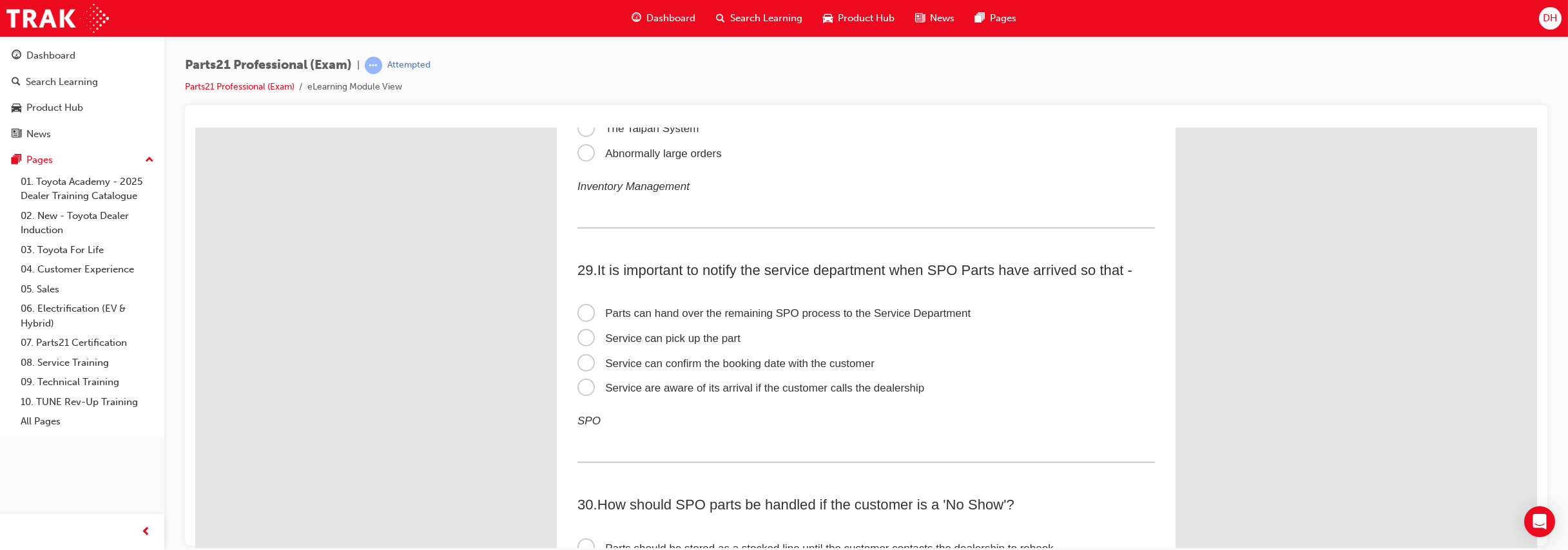
scroll to position [6976, 0]
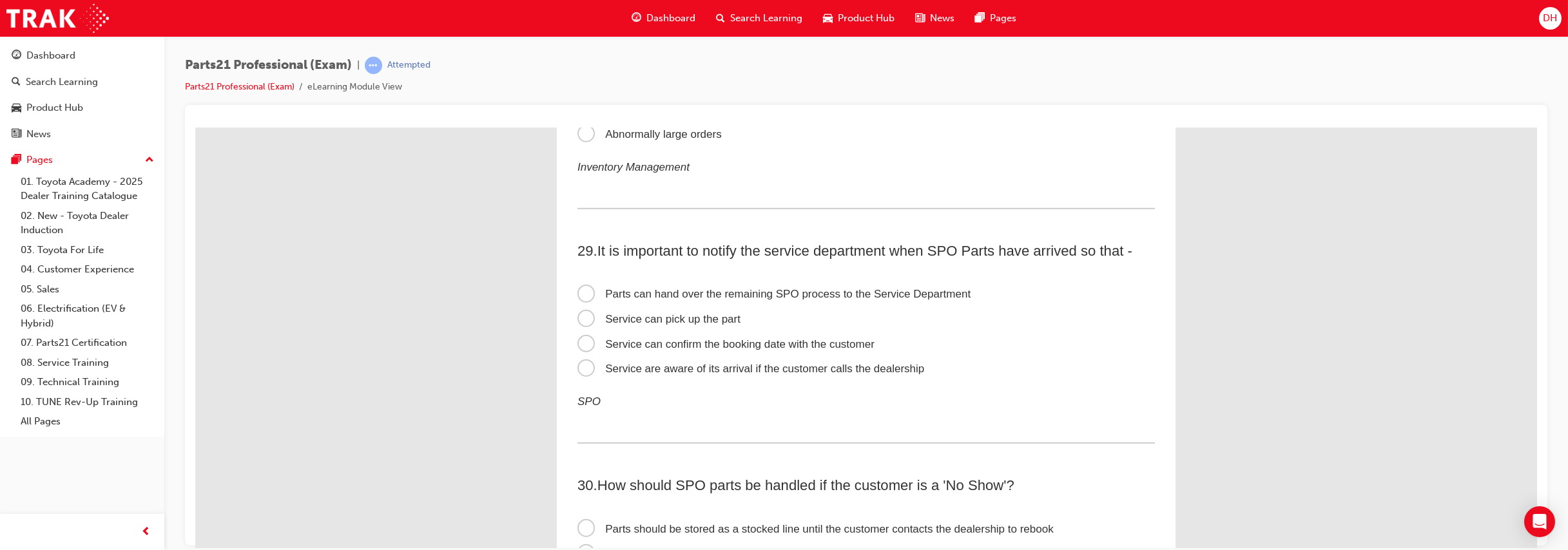
click at [775, 349] on span "Service can confirm the booking date with the customer" at bounding box center [725, 343] width 297 height 12
click at [578, 349] on span "Service can confirm the booking date with the customer" at bounding box center [725, 343] width 297 height 12
click at [195, 128] on input "Service can confirm the booking date with the customer" at bounding box center [195, 128] width 0 height 0
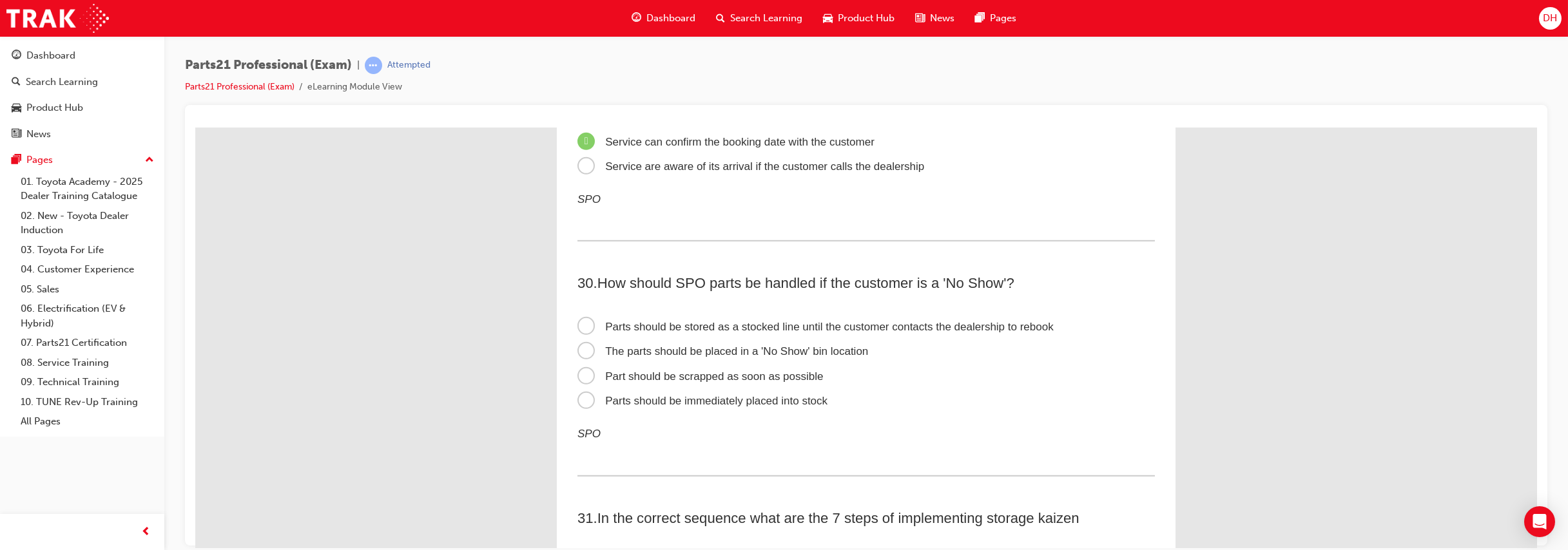
scroll to position [7191, 0]
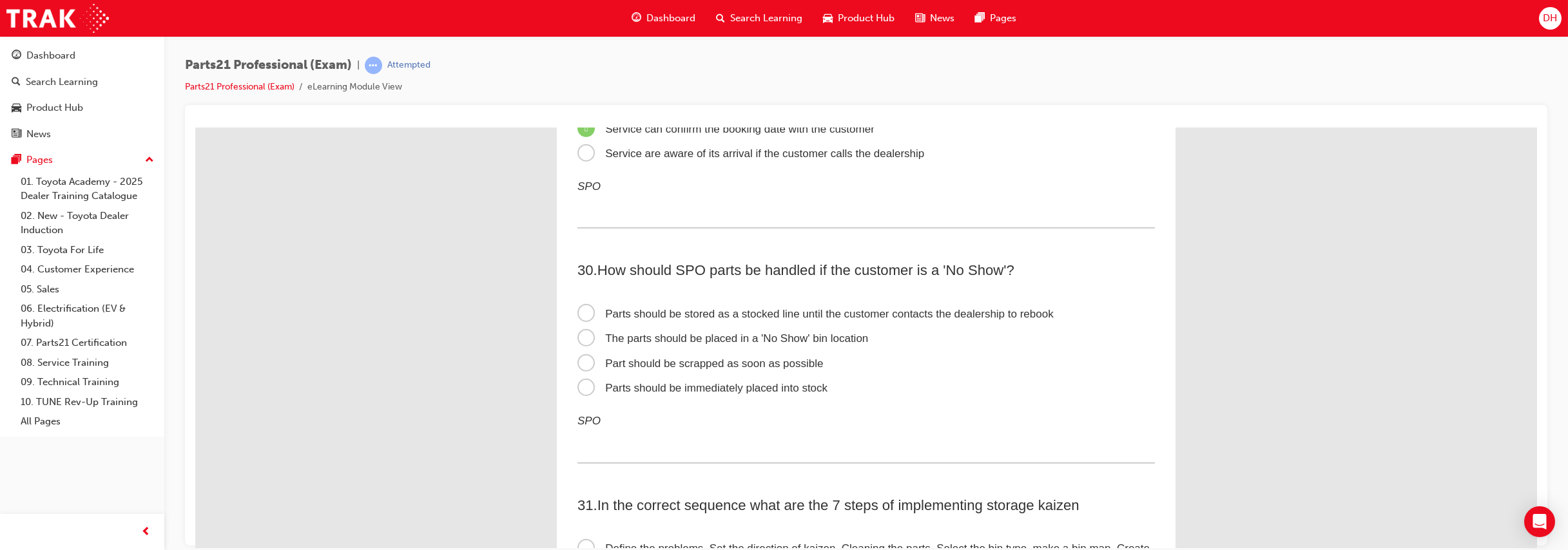
click at [583, 344] on span "The parts should be placed in a 'No Show' bin location" at bounding box center [723, 338] width 291 height 12
click at [195, 128] on input "The parts should be placed in a 'No Show' bin location" at bounding box center [195, 128] width 0 height 0
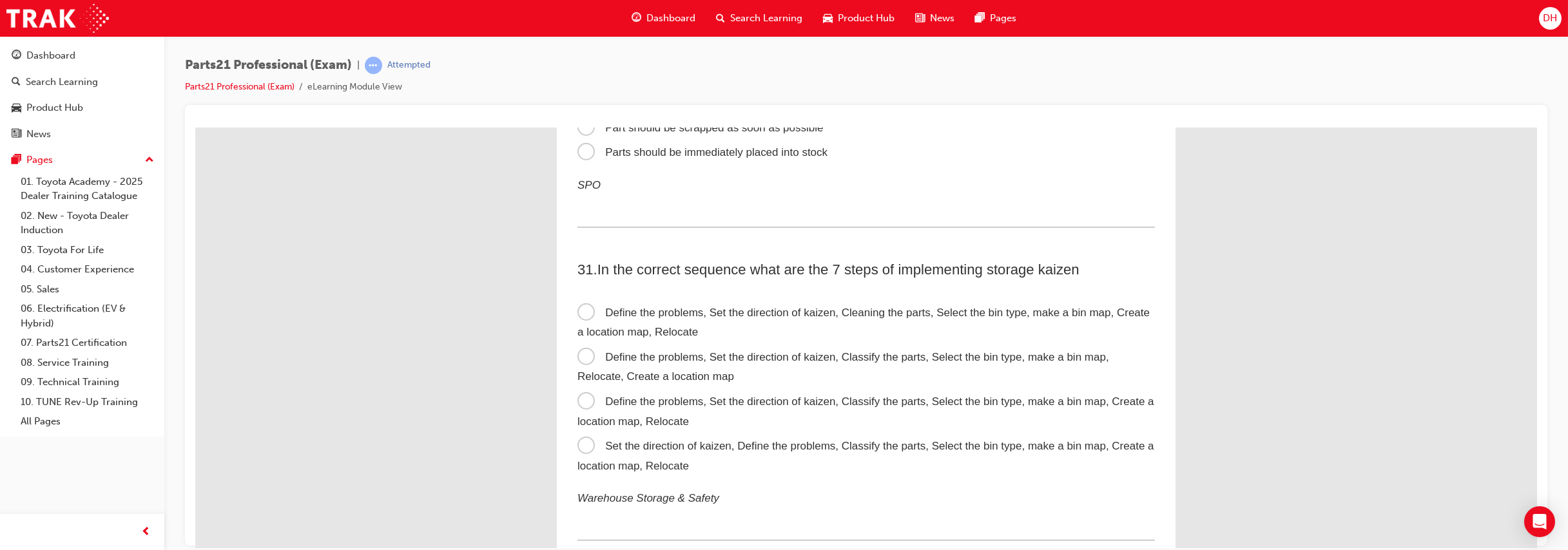
scroll to position [7425, 0]
click at [887, 479] on label "Set the direction of kaizen, Define the problems, Classify the parts, Select th…" at bounding box center [866, 458] width 578 height 44
click at [195, 128] on input "Set the direction of kaizen, Define the problems, Classify the parts, Select th…" at bounding box center [195, 128] width 0 height 0
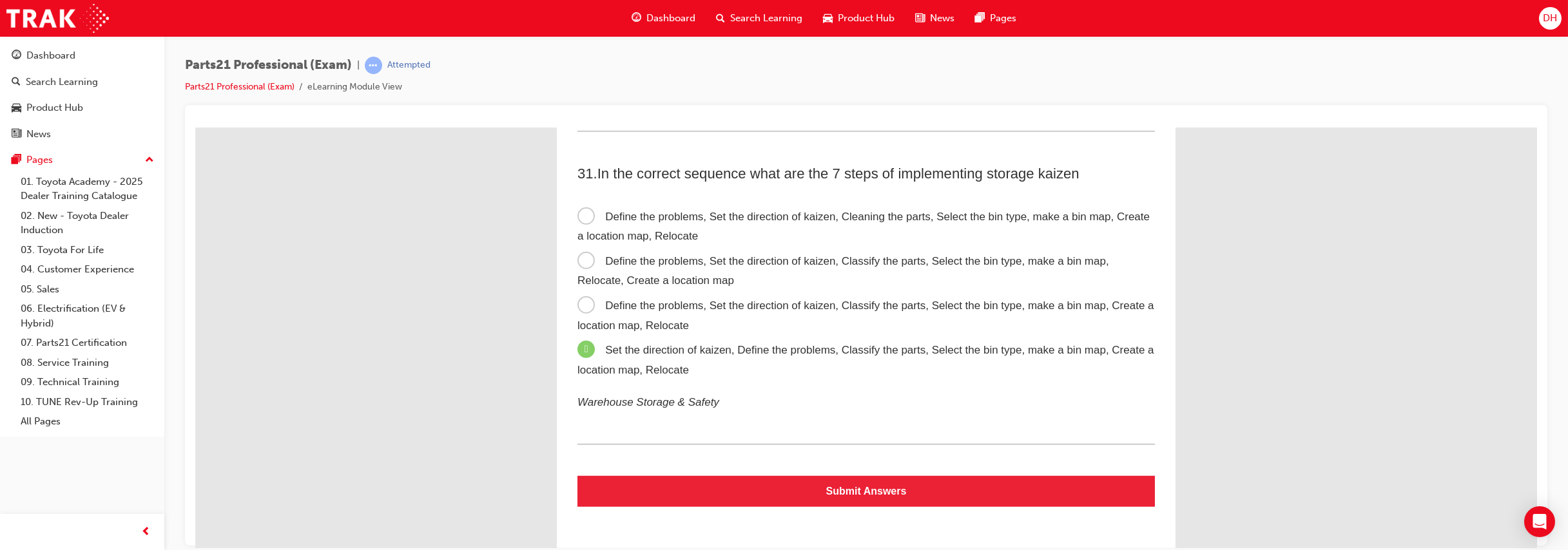
scroll to position [7562, 0]
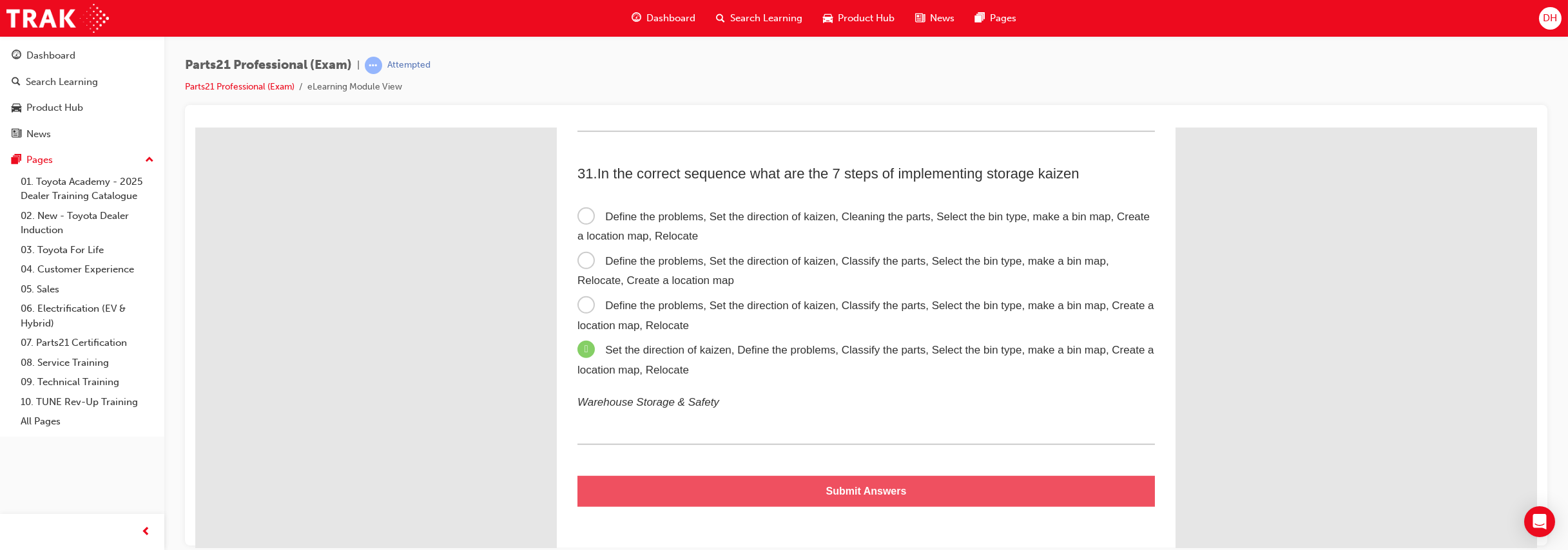
click at [887, 479] on button "Submit Answers" at bounding box center [866, 490] width 578 height 31
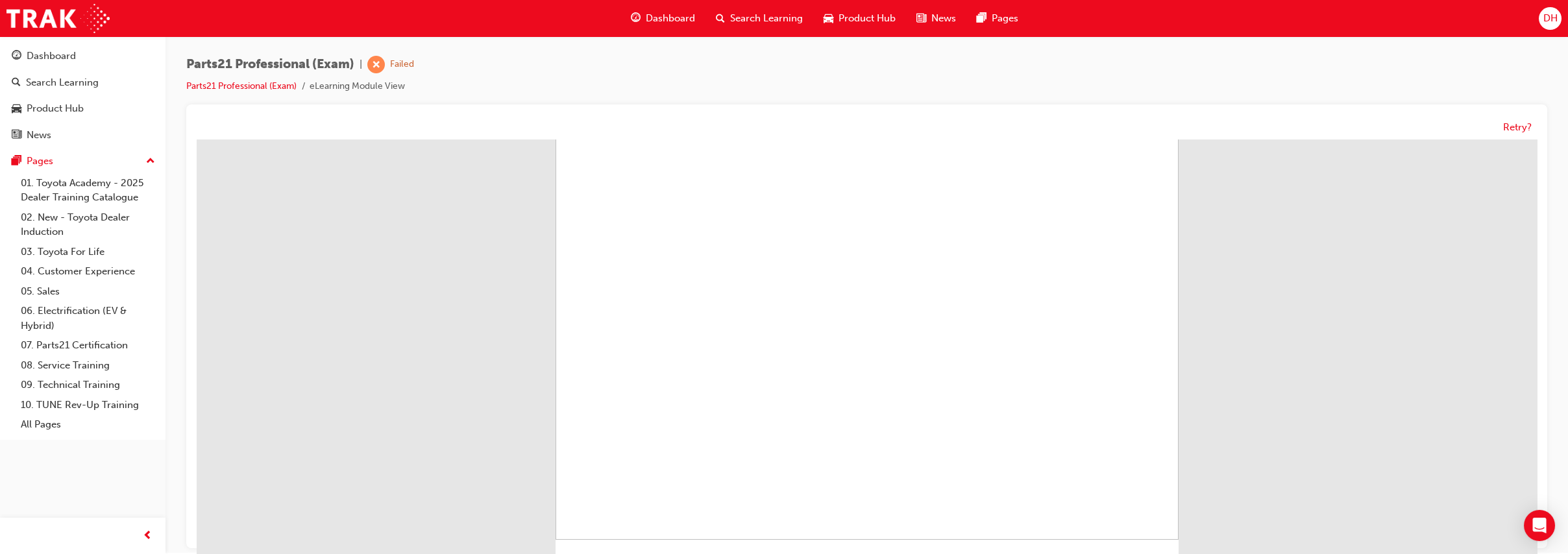
scroll to position [0, 0]
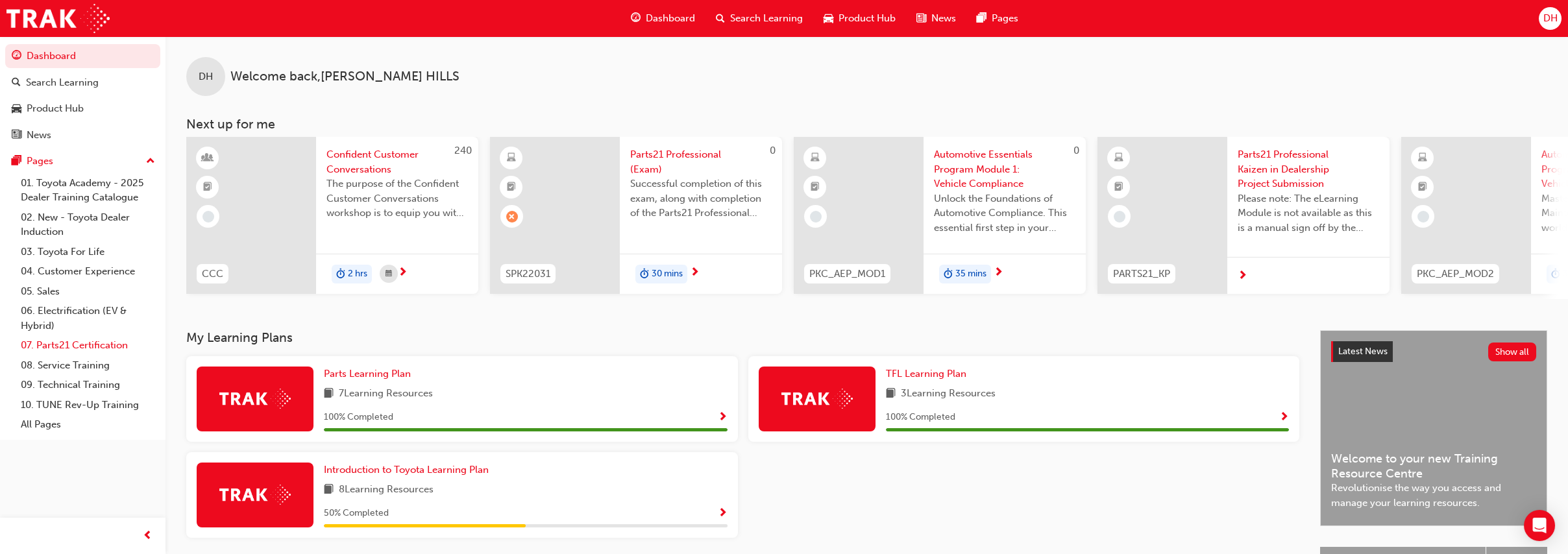
click at [91, 341] on link "07. Parts21 Certification" at bounding box center [88, 345] width 145 height 20
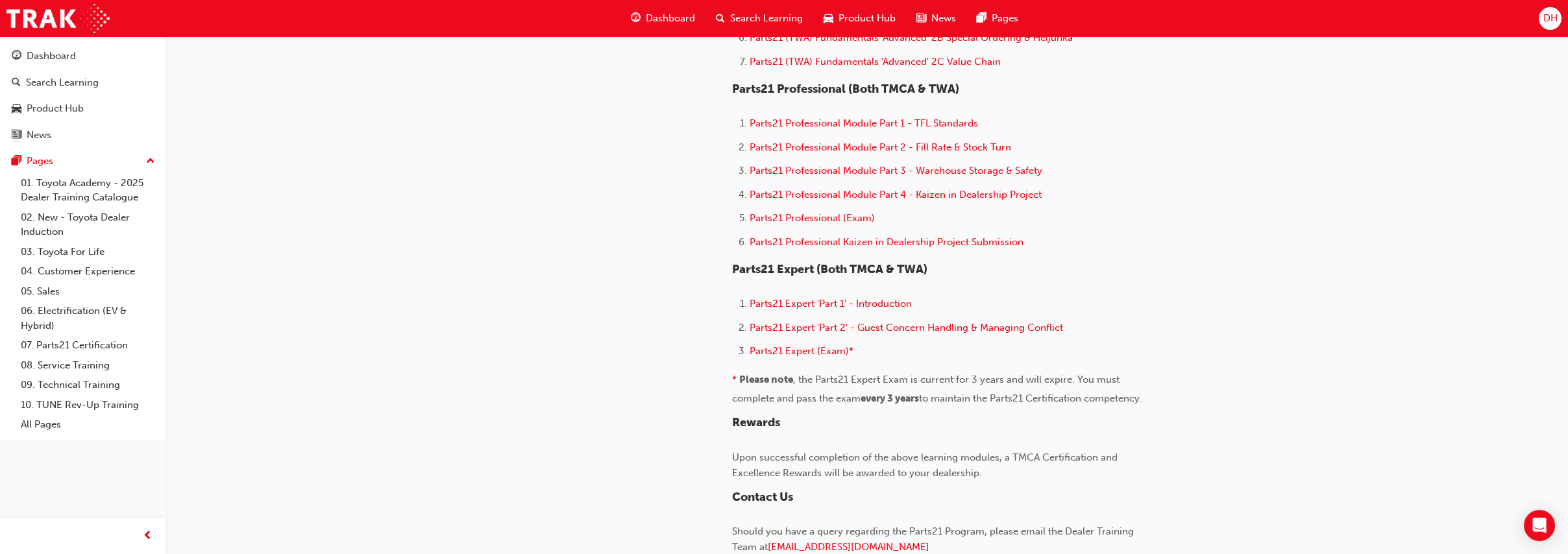
scroll to position [865, 0]
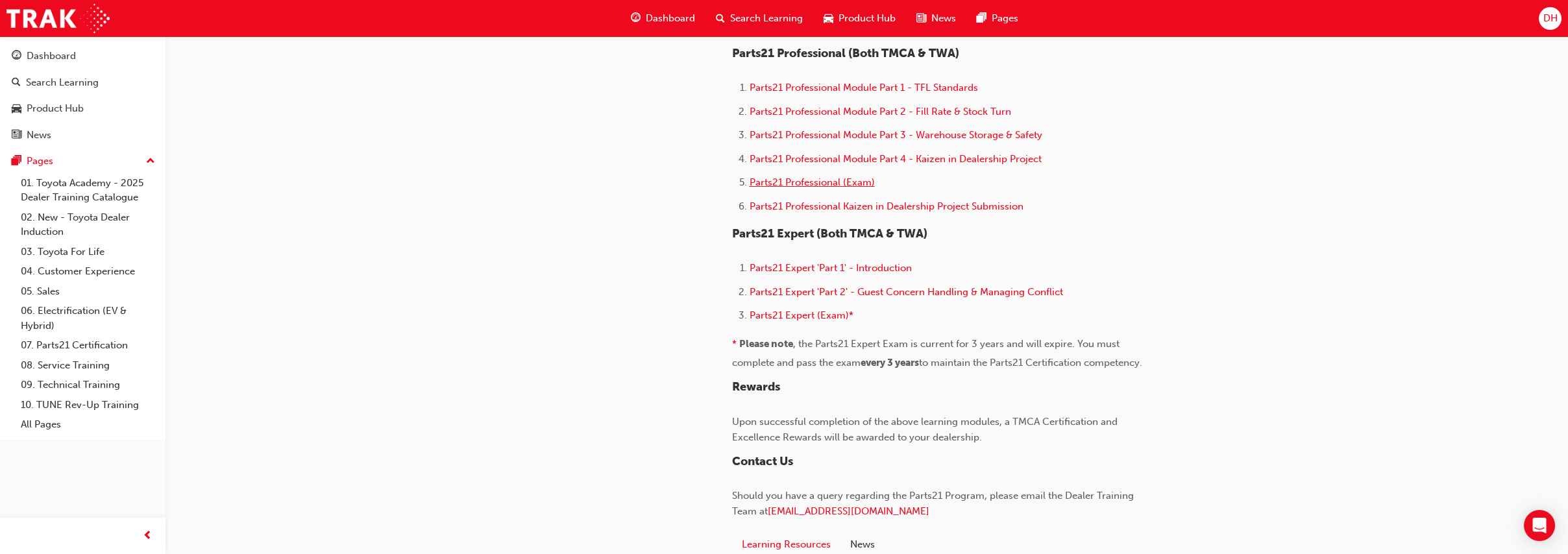
click at [812, 188] on span "Parts21 Professional (Exam)" at bounding box center [811, 182] width 125 height 12
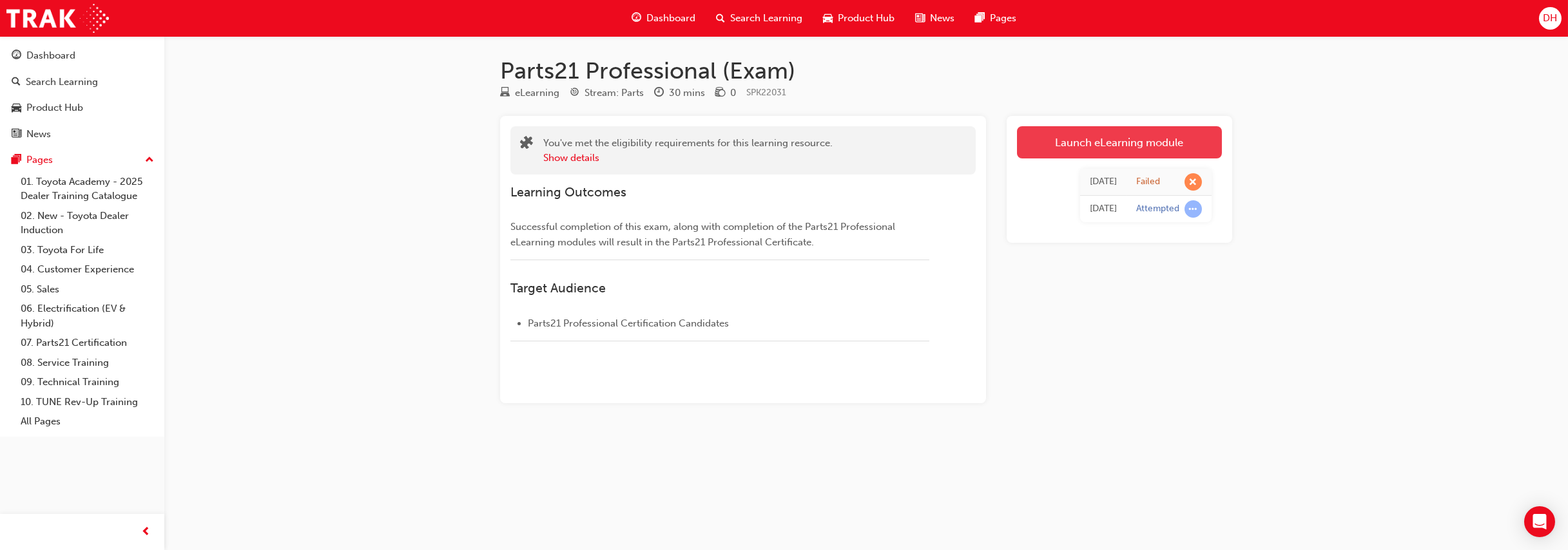
click at [1061, 138] on link "Launch eLearning module" at bounding box center [1119, 142] width 205 height 33
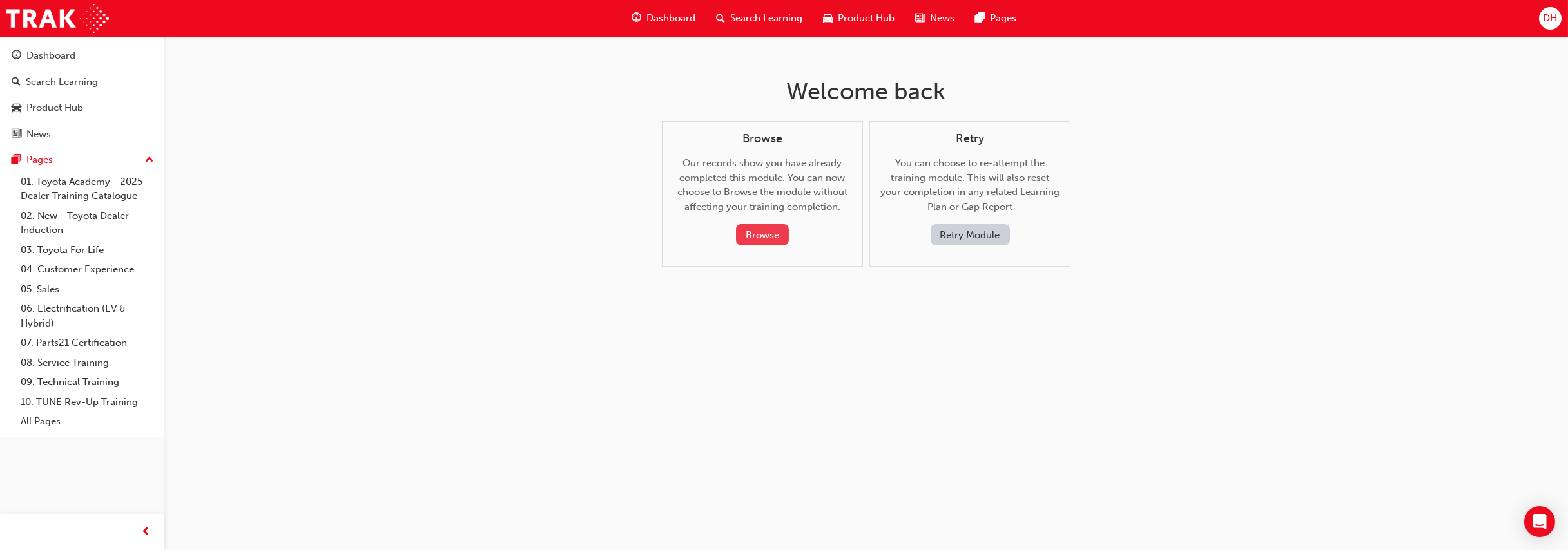
click at [765, 232] on button "Browse" at bounding box center [762, 235] width 53 height 21
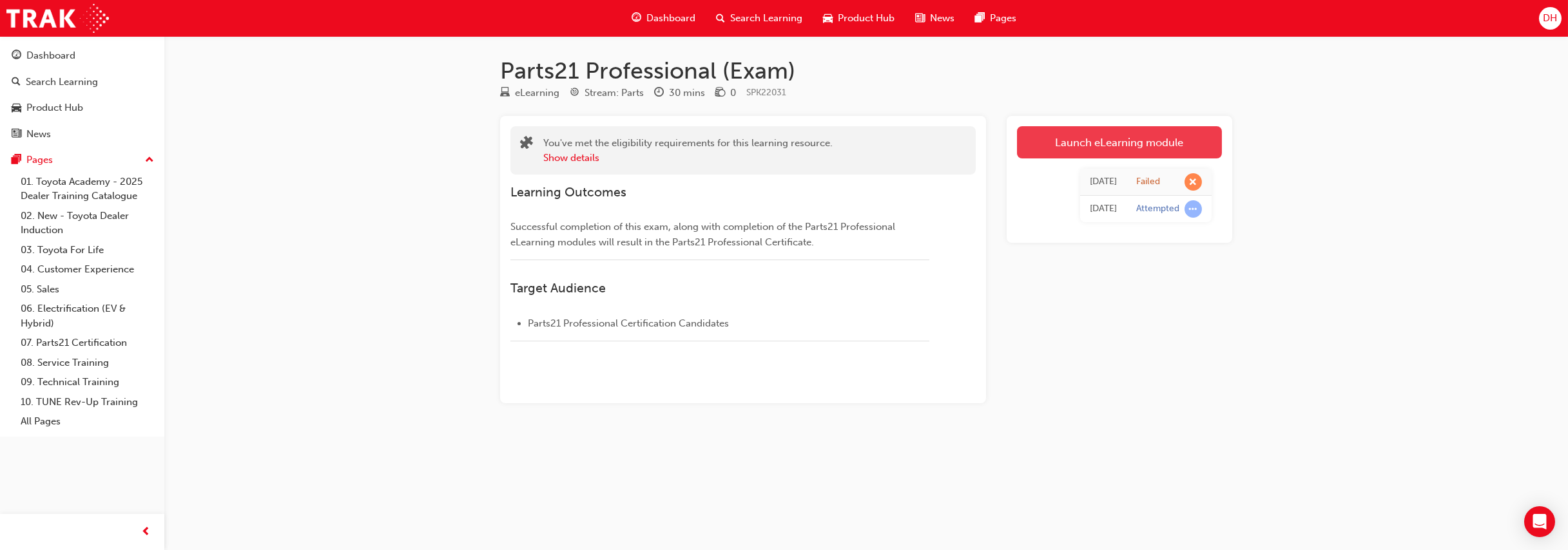
click at [1066, 145] on link "Launch eLearning module" at bounding box center [1119, 142] width 205 height 33
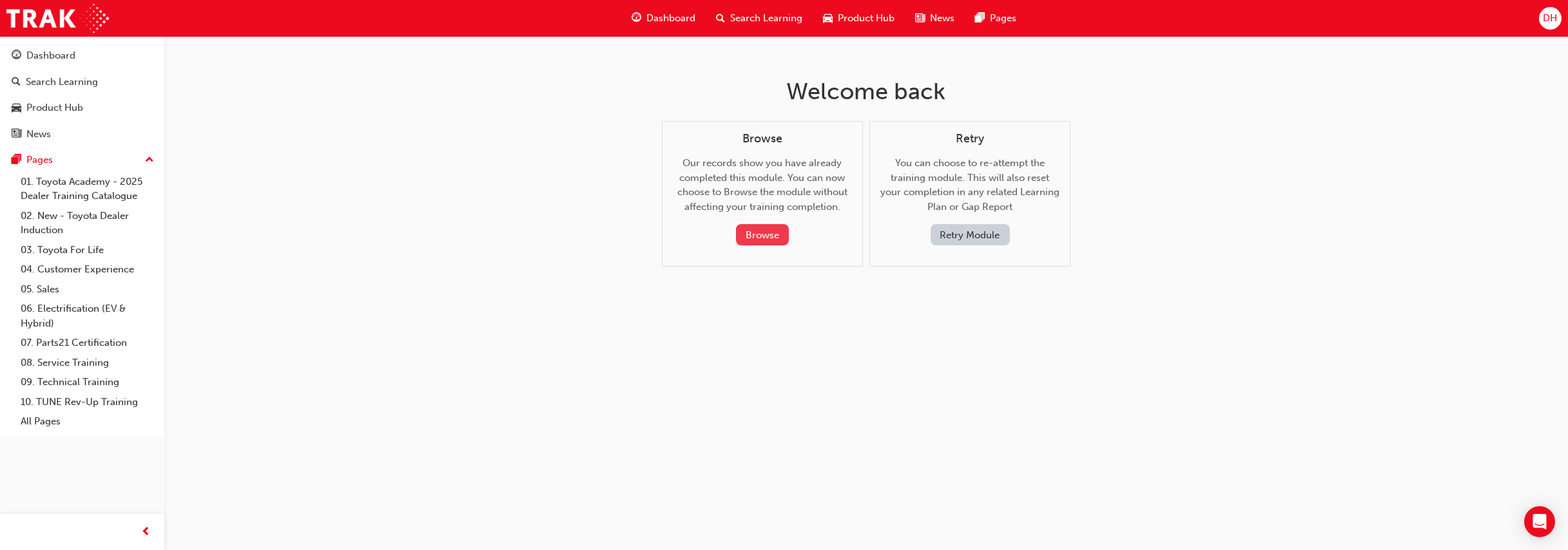
click at [761, 231] on button "Browse" at bounding box center [762, 235] width 53 height 21
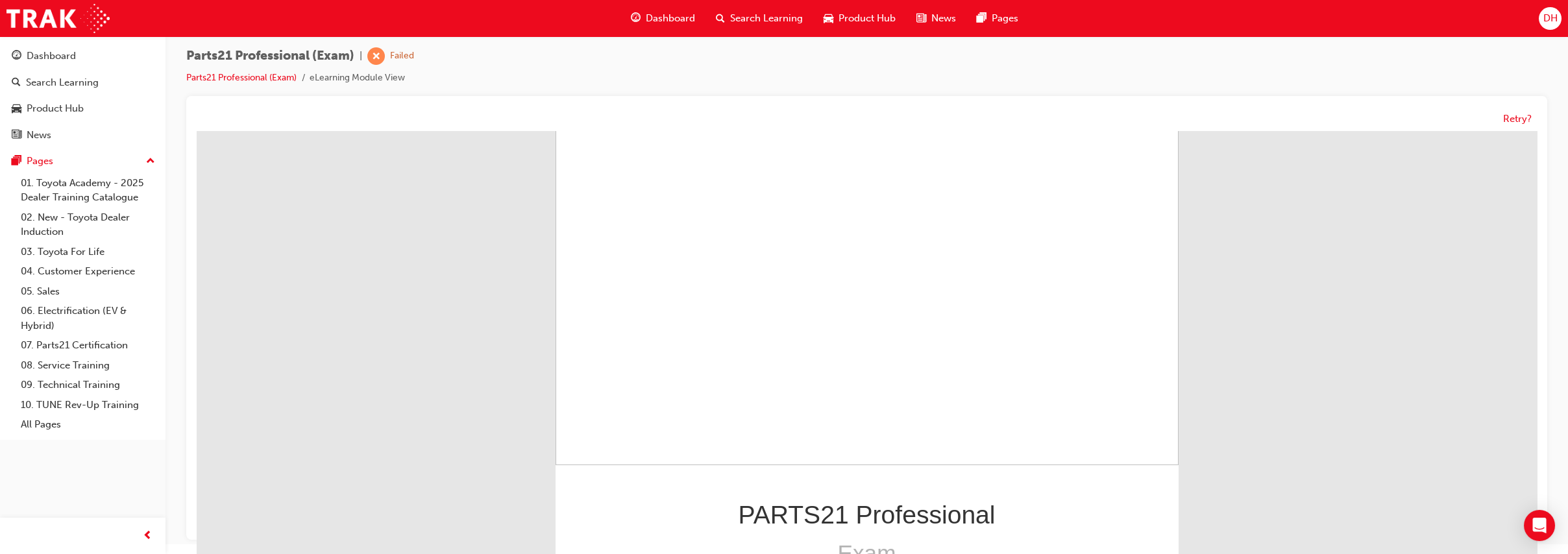
scroll to position [152, 0]
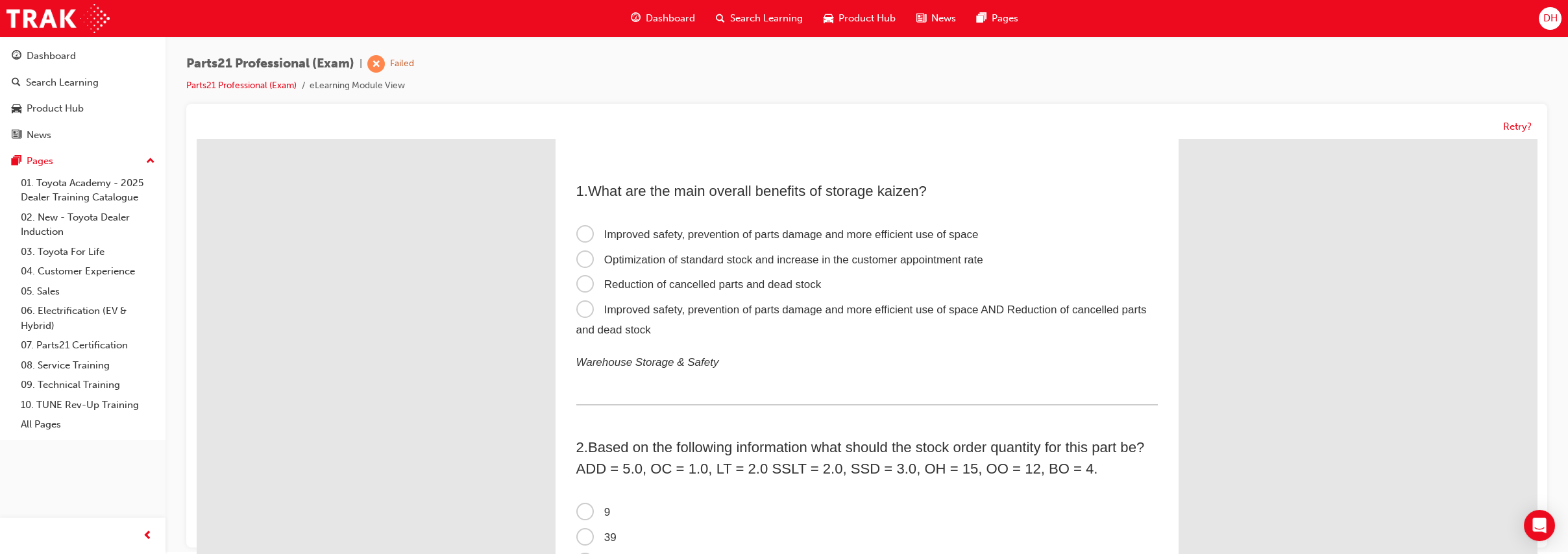
scroll to position [0, 0]
click at [734, 316] on span "Improved safety, prevention of parts damage and more efficient use of space AND…" at bounding box center [861, 322] width 570 height 33
click at [197, 141] on input "Improved safety, prevention of parts damage and more efficient use of space AND…" at bounding box center [197, 141] width 0 height 0
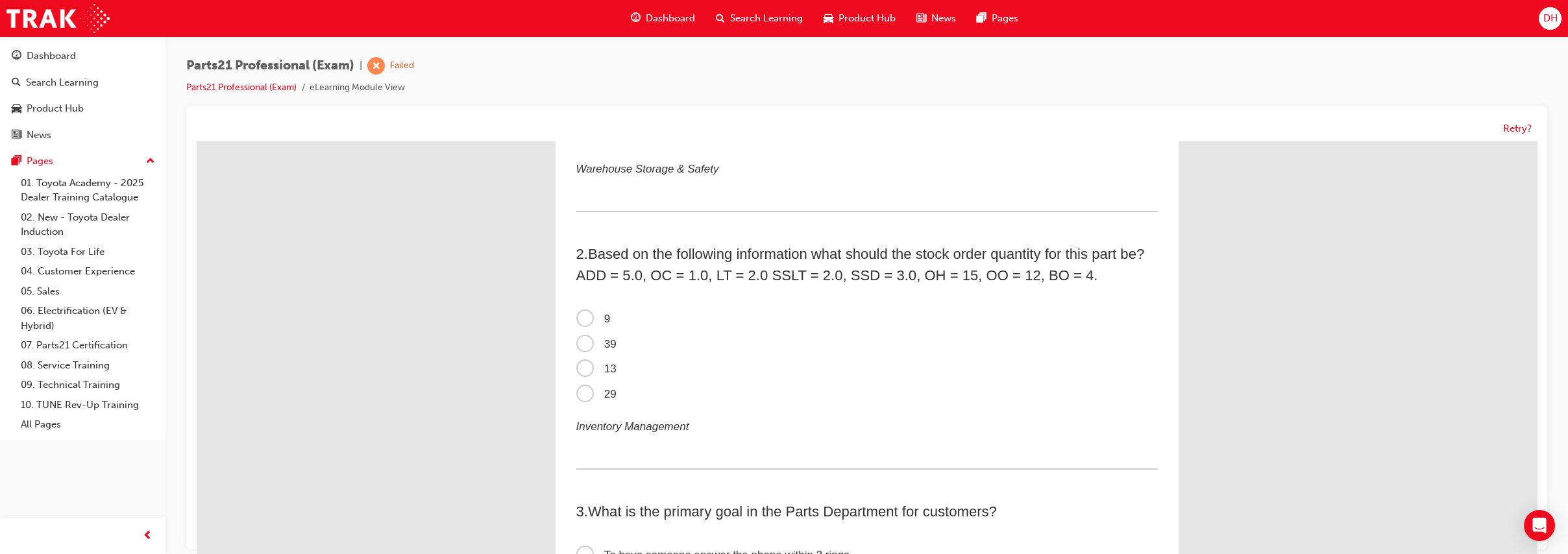
scroll to position [216, 0]
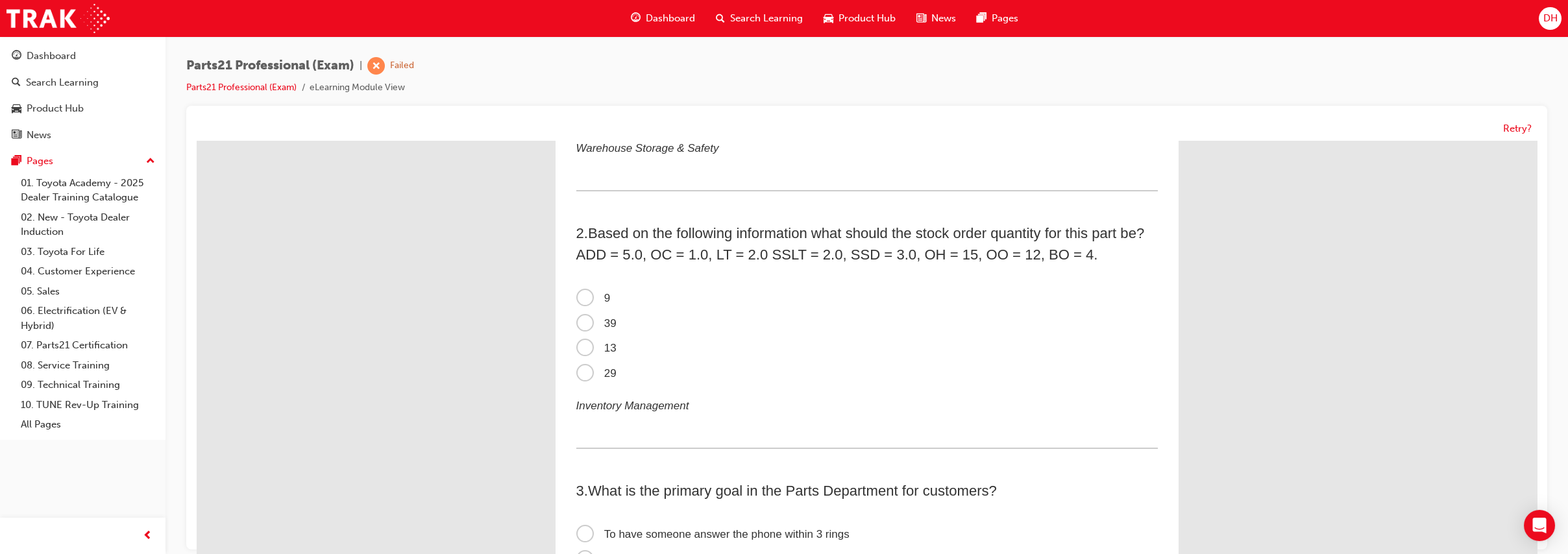
click at [577, 294] on span "9" at bounding box center [593, 298] width 35 height 12
click at [197, 141] on input "9" at bounding box center [197, 141] width 0 height 0
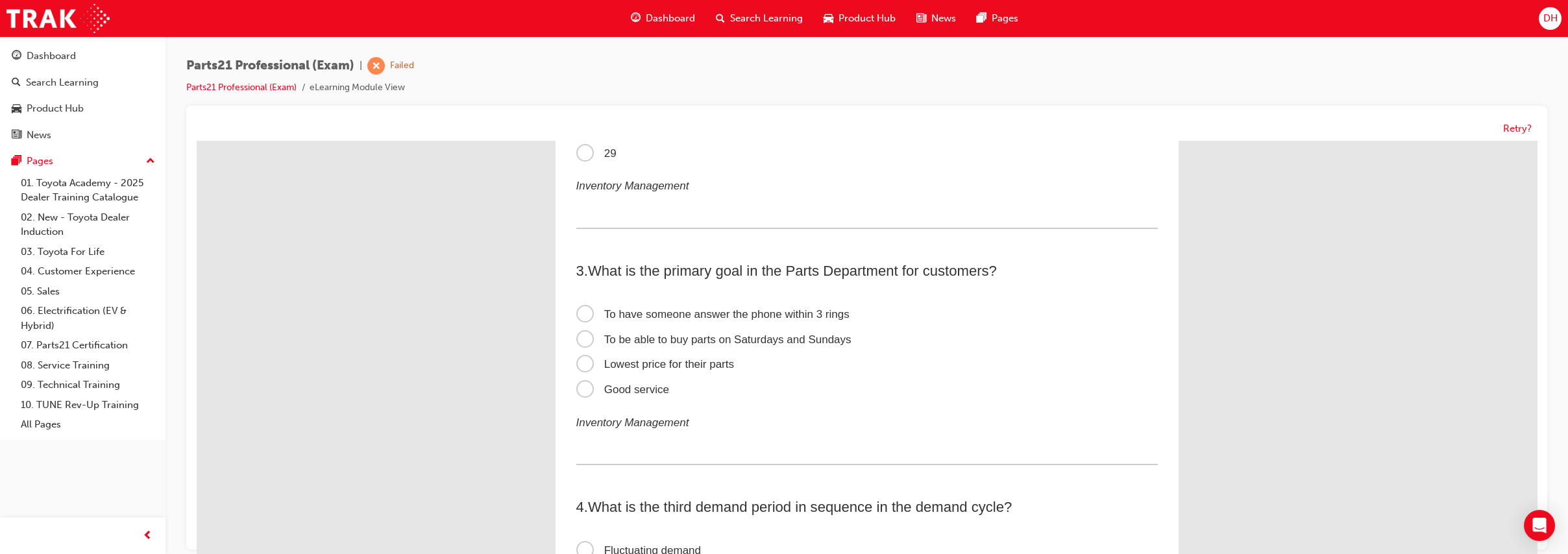
scroll to position [432, 0]
click at [708, 366] on span "Lowest price for their parts" at bounding box center [655, 368] width 159 height 12
click at [197, 141] on input "Lowest price for their parts" at bounding box center [197, 141] width 0 height 0
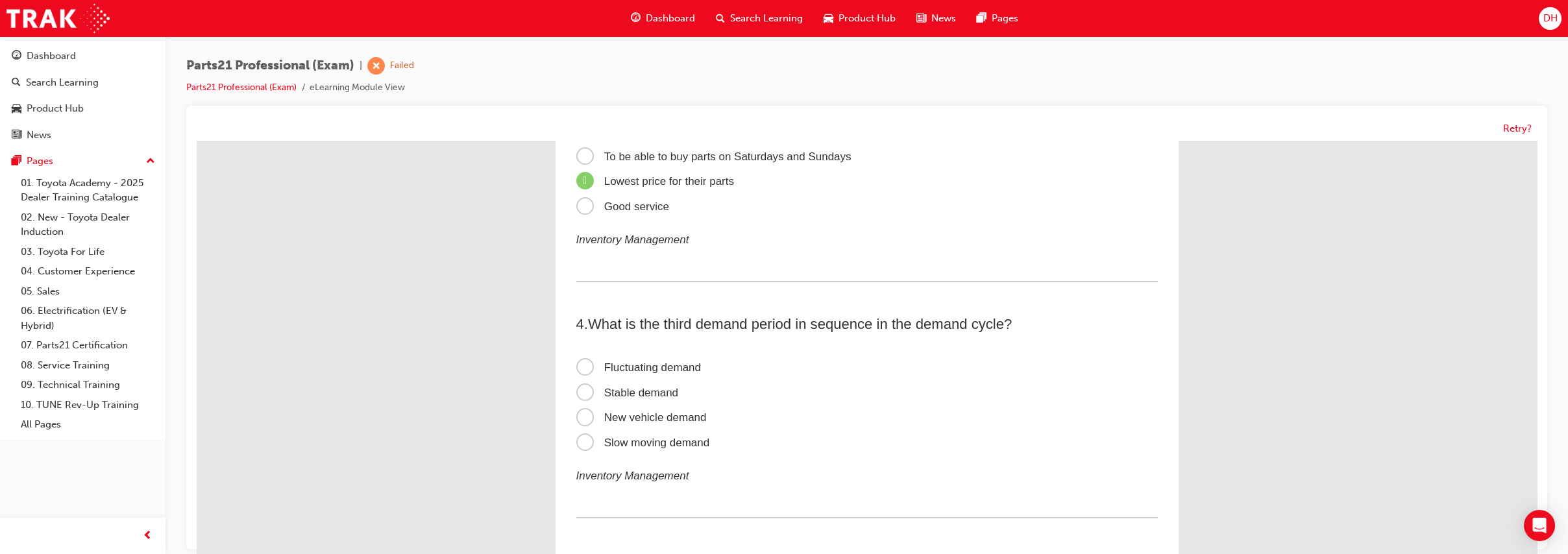
scroll to position [612, 0]
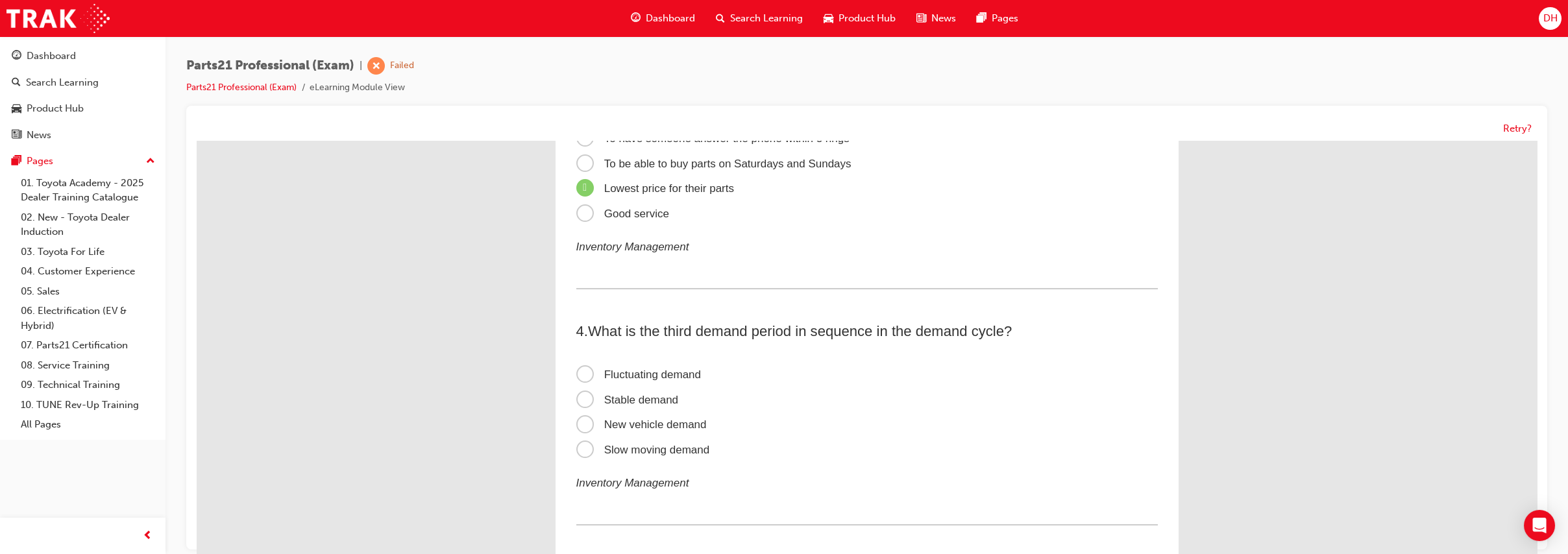
click at [611, 423] on span "New vehicle demand" at bounding box center [641, 425] width 130 height 12
click at [197, 141] on input "New vehicle demand" at bounding box center [197, 141] width 0 height 0
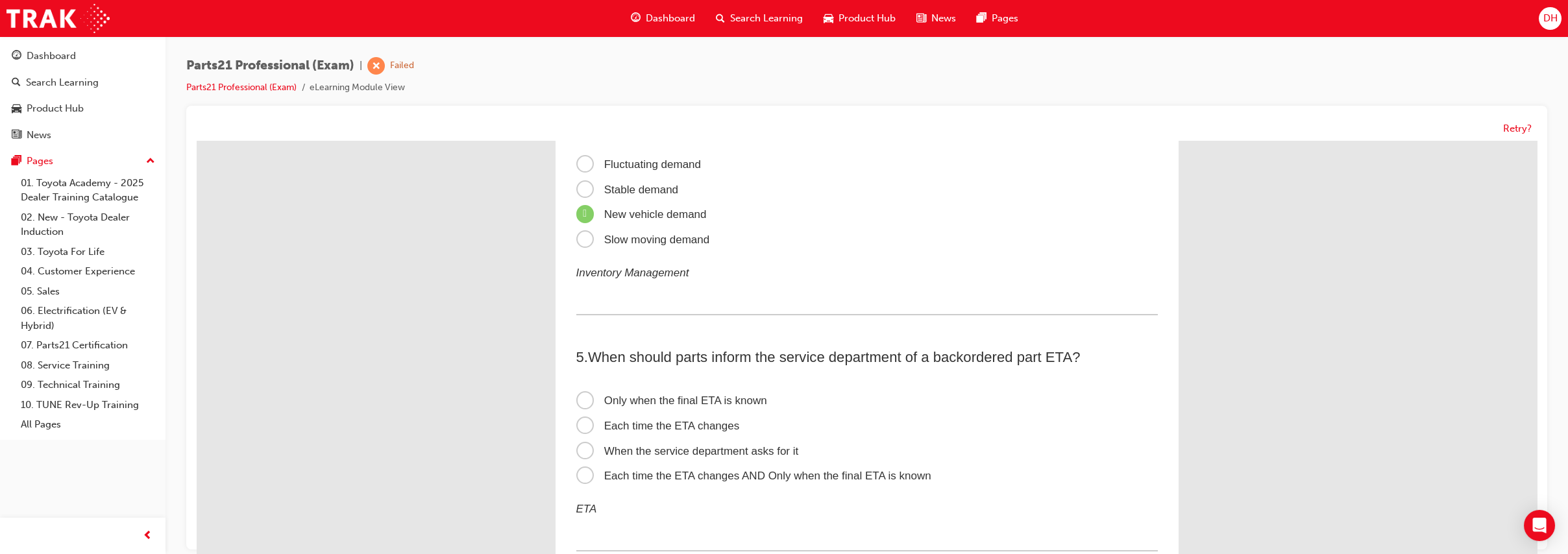
scroll to position [829, 0]
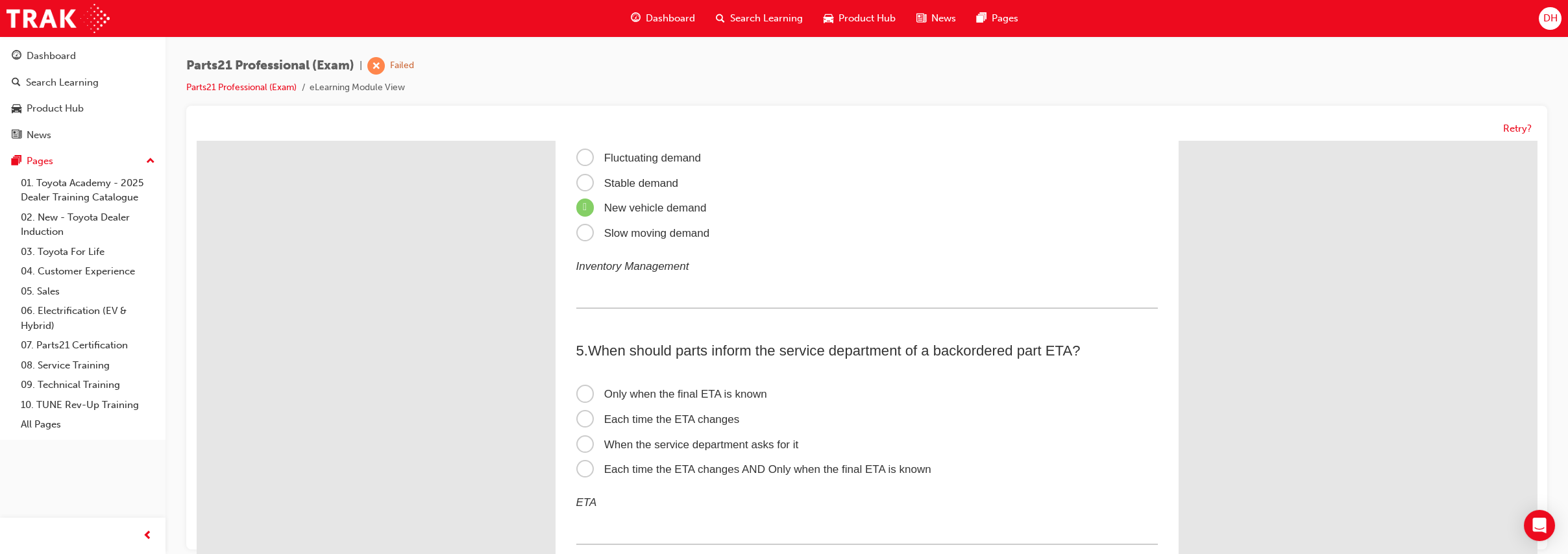
click at [638, 468] on span "Each time the ETA changes AND Only when the final ETA is known" at bounding box center [754, 470] width 355 height 12
click at [197, 141] on input "Each time the ETA changes AND Only when the final ETA is known" at bounding box center [197, 141] width 0 height 0
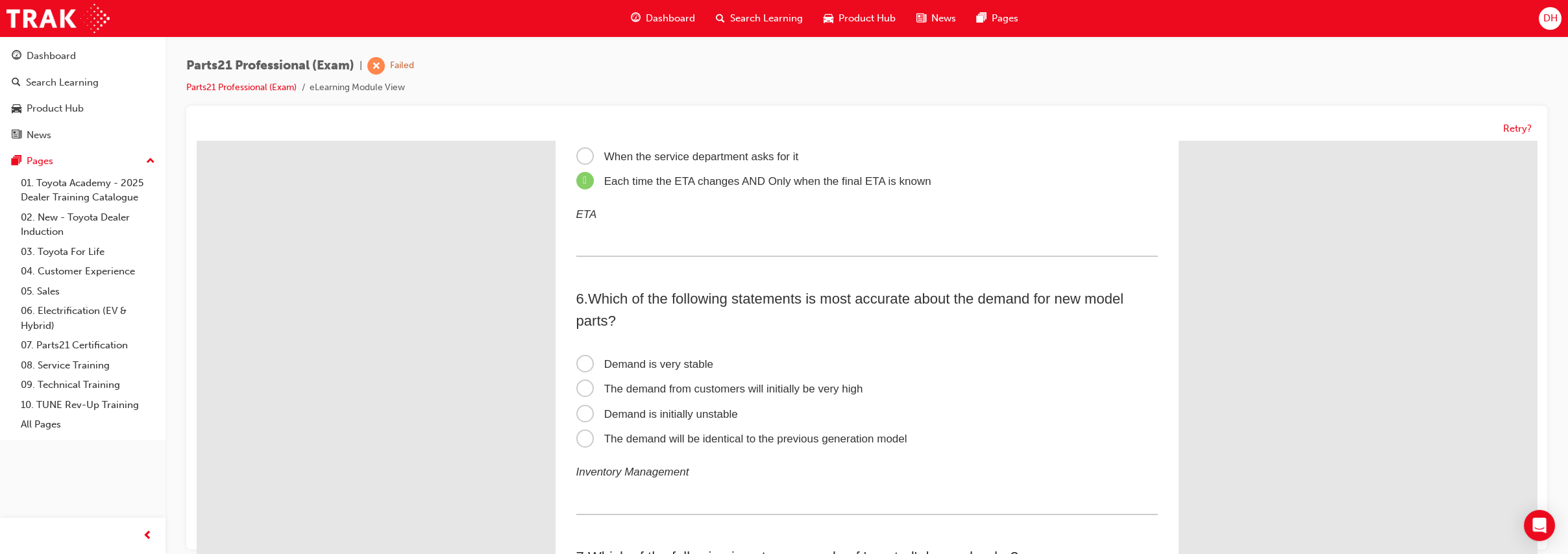
scroll to position [1135, 0]
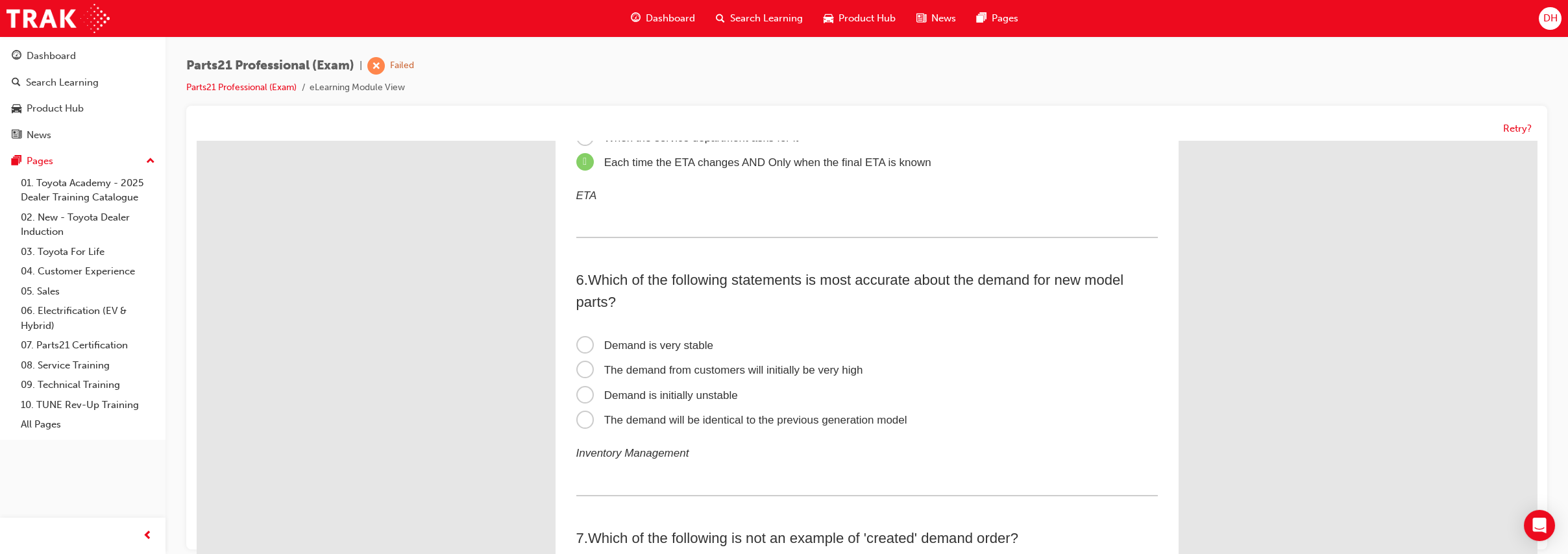
click at [636, 393] on span "Demand is initially unstable" at bounding box center [657, 395] width 161 height 12
click at [197, 141] on input "Demand is initially unstable" at bounding box center [197, 141] width 0 height 0
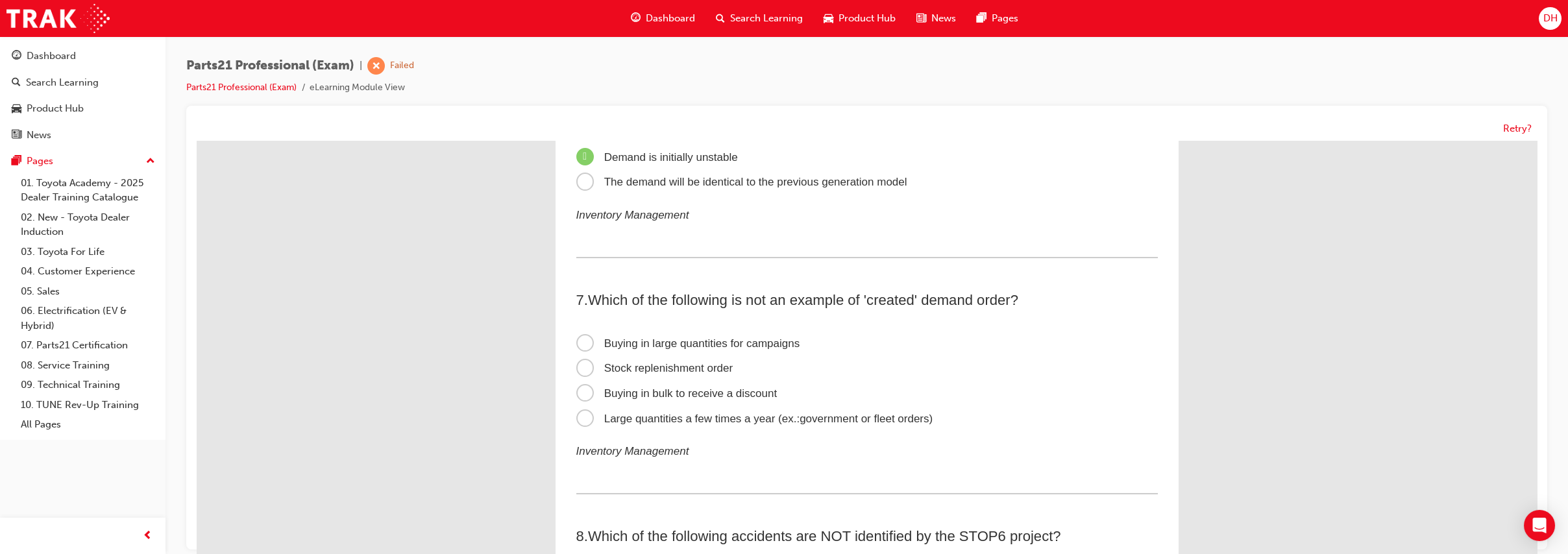
scroll to position [1369, 0]
click at [740, 395] on span "Buying in bulk to receive a discount" at bounding box center [677, 397] width 201 height 12
click at [197, 141] on input "Buying in bulk to receive a discount" at bounding box center [197, 141] width 0 height 0
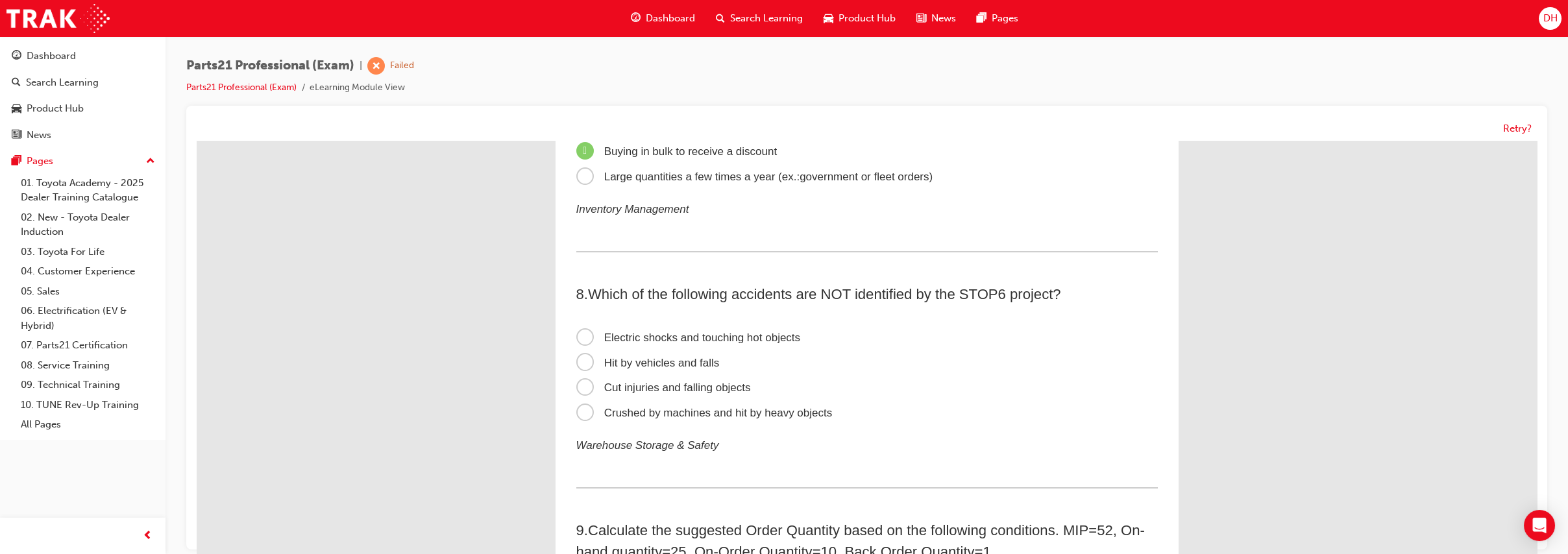
scroll to position [1621, 0]
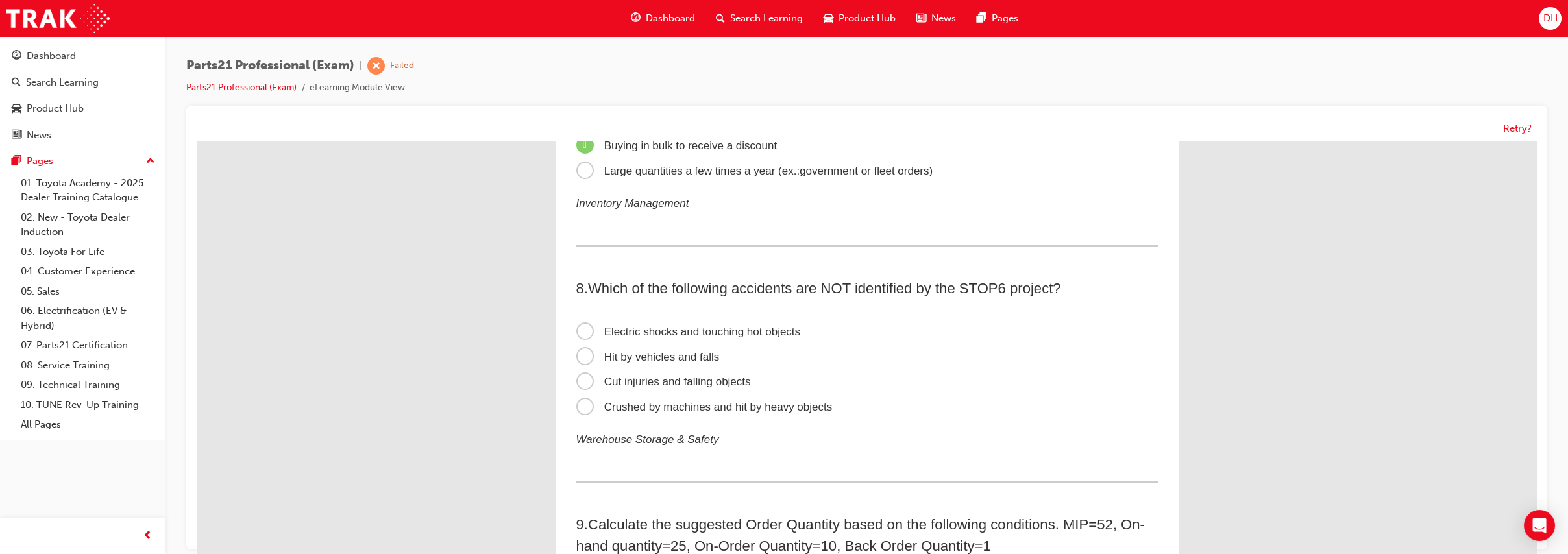
click at [738, 383] on span "Cut injuries and falling objects" at bounding box center [663, 382] width 175 height 12
click at [197, 141] on input "Cut injuries and falling objects" at bounding box center [197, 141] width 0 height 0
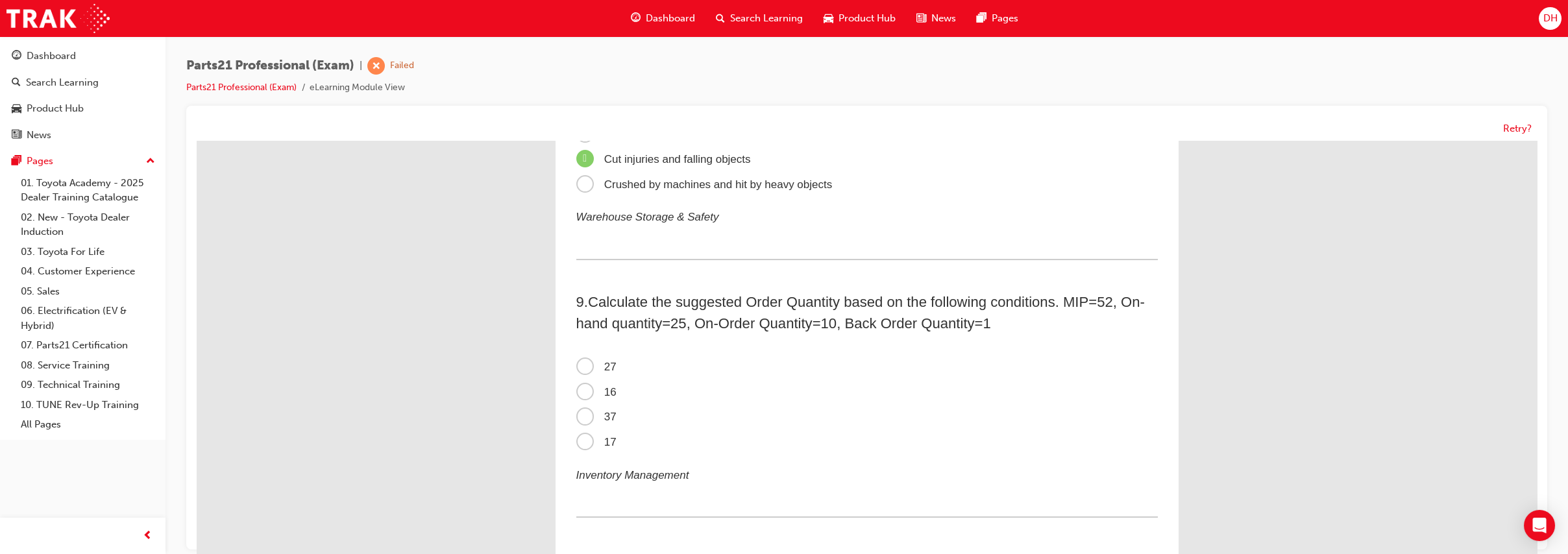
scroll to position [1838, 0]
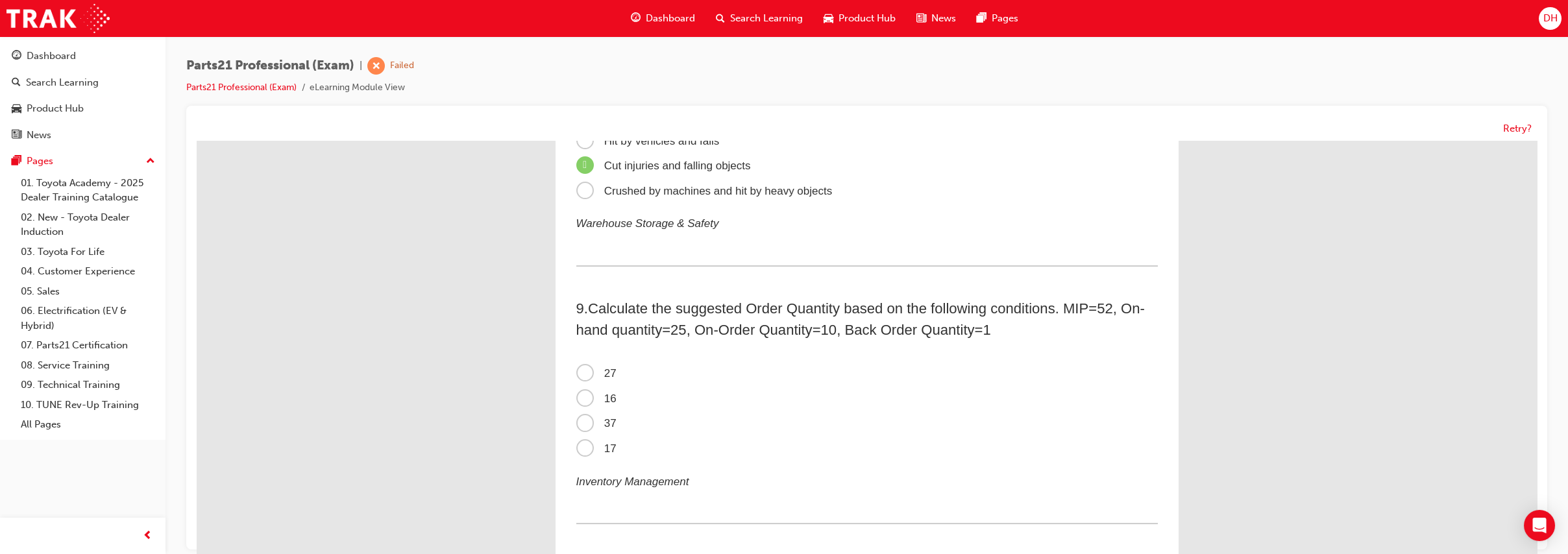
click at [577, 397] on span "16" at bounding box center [596, 399] width 40 height 12
click at [197, 141] on input "16" at bounding box center [197, 141] width 0 height 0
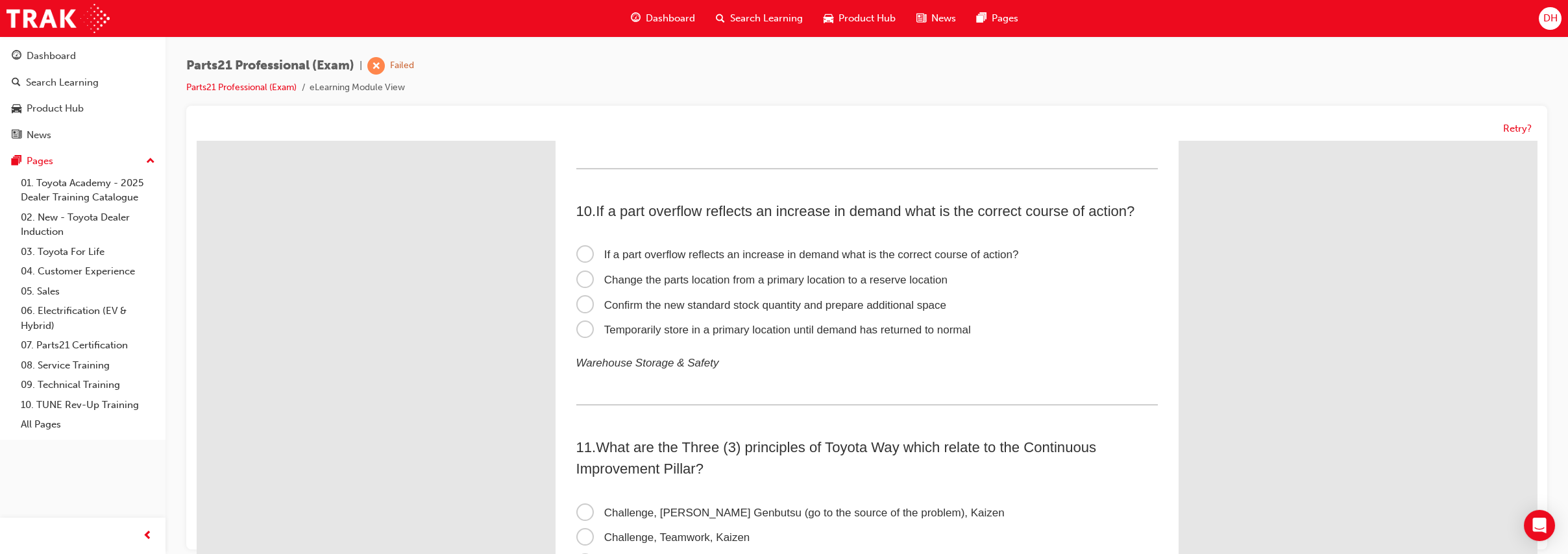
scroll to position [2197, 0]
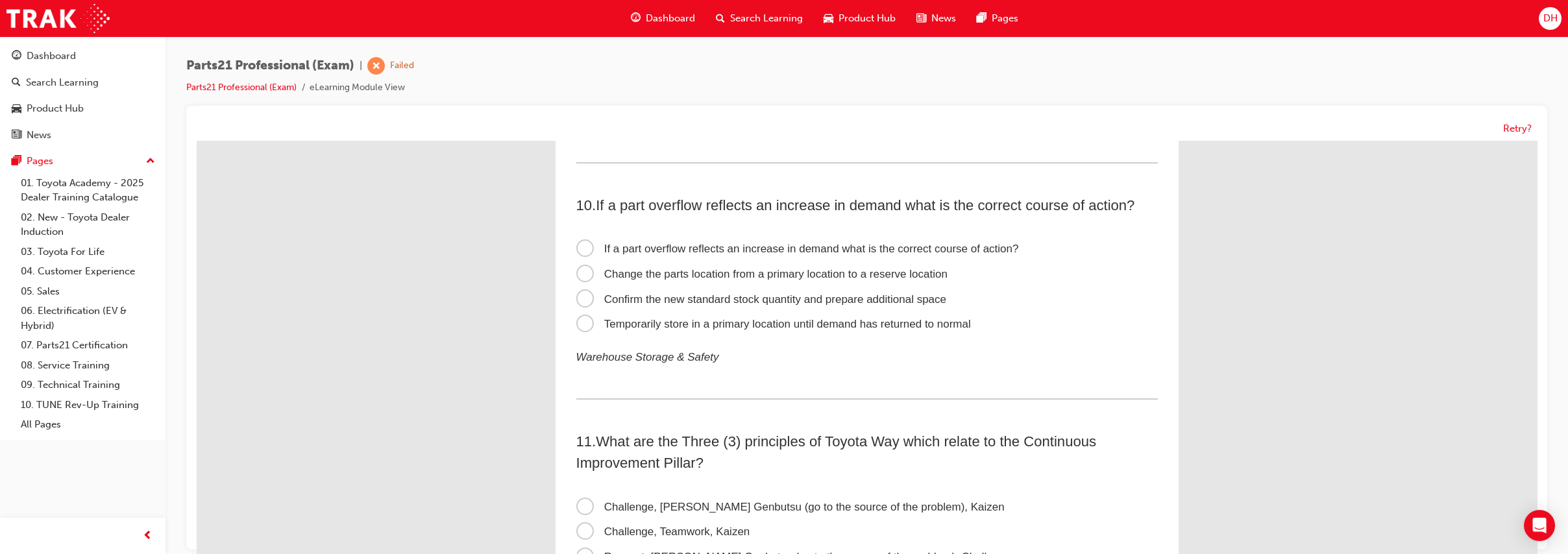
click at [613, 298] on span "Confirm the new standard stock quantity and prepare additional space" at bounding box center [762, 300] width 371 height 12
click at [197, 141] on input "Confirm the new standard stock quantity and prepare additional space" at bounding box center [197, 141] width 0 height 0
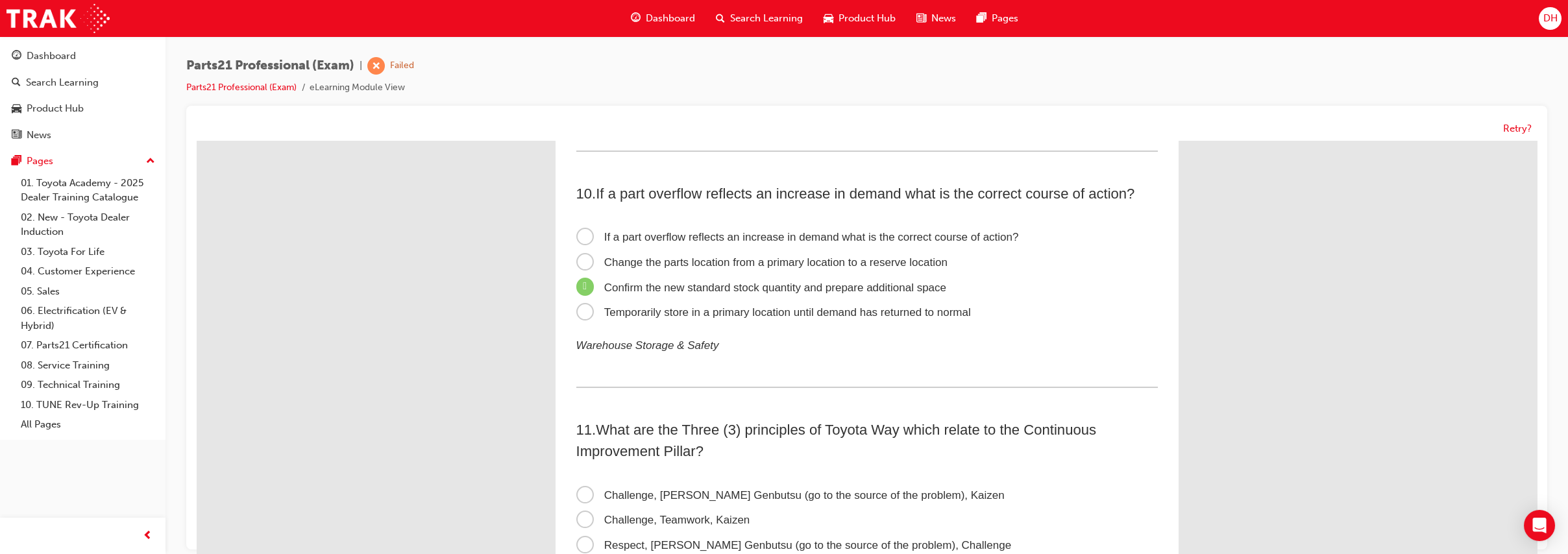
scroll to position [2216, 0]
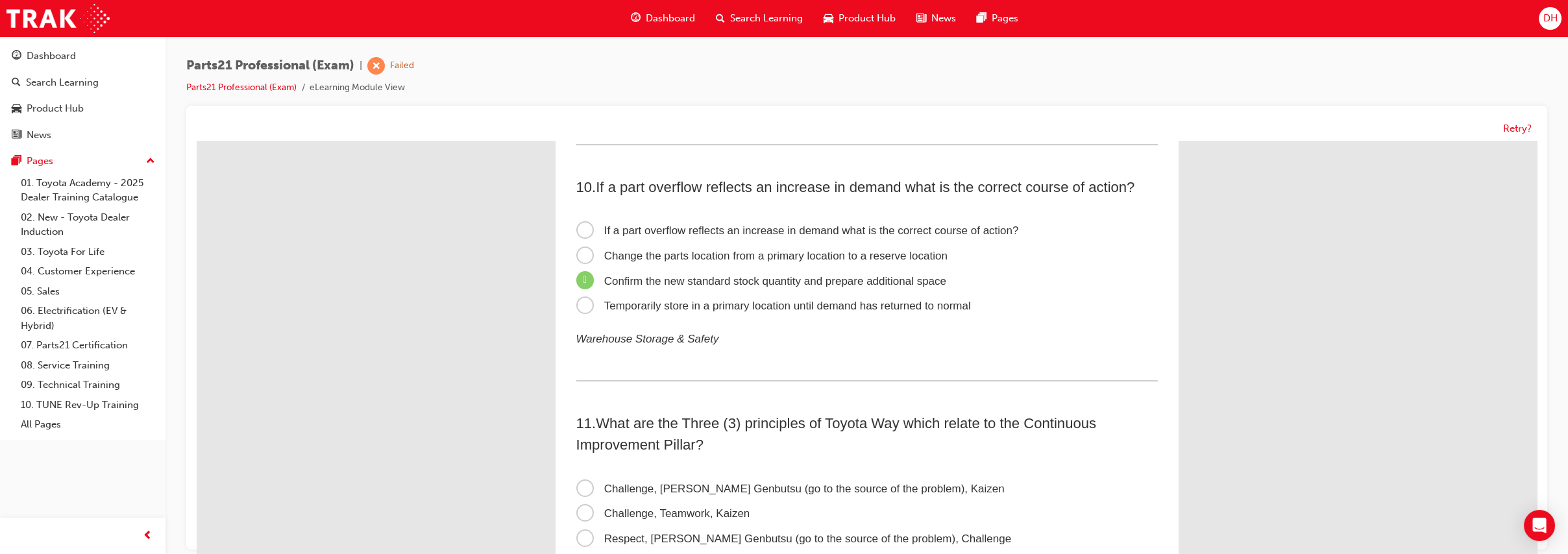
click at [614, 255] on span "Change the parts location from a primary location to a reserve location" at bounding box center [762, 256] width 372 height 12
click at [197, 141] on input "Change the parts location from a primary location to a reserve location" at bounding box center [197, 141] width 0 height 0
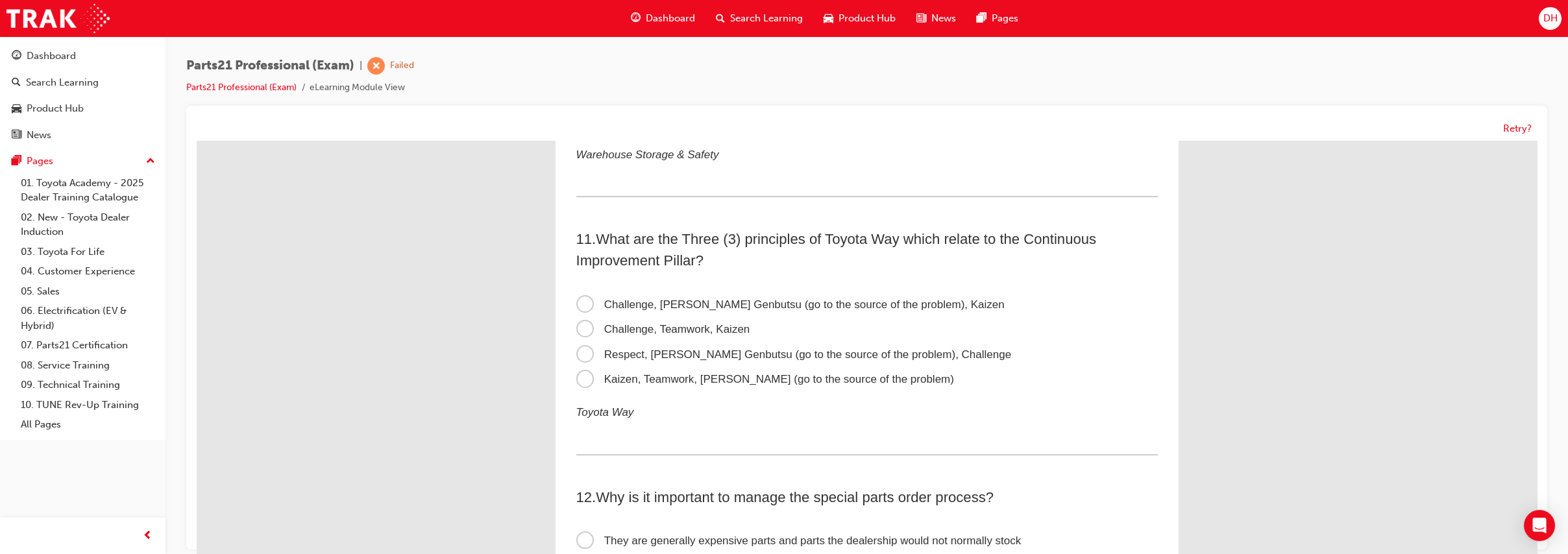
scroll to position [2396, 0]
click at [632, 304] on span "Challenge, [PERSON_NAME] Genbutsu (go to the source of the problem), Kaizen" at bounding box center [790, 308] width 428 height 12
click at [197, 141] on input "Challenge, [PERSON_NAME] Genbutsu (go to the source of the problem), Kaizen" at bounding box center [197, 141] width 0 height 0
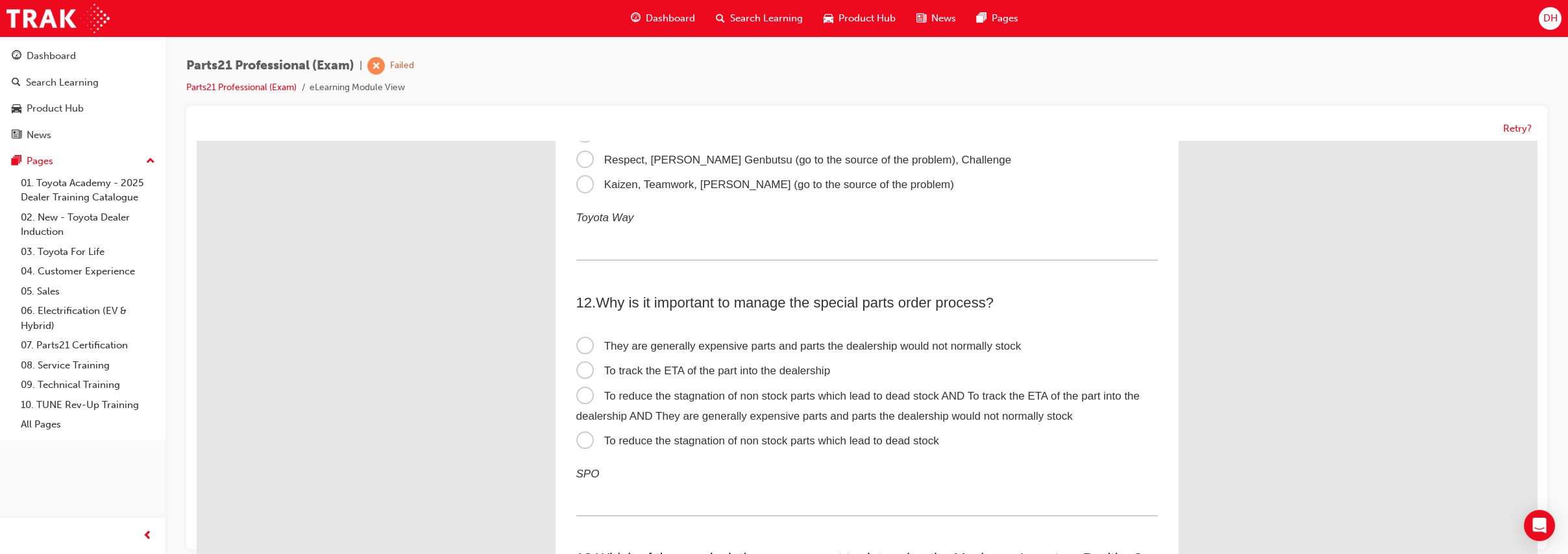
scroll to position [2612, 0]
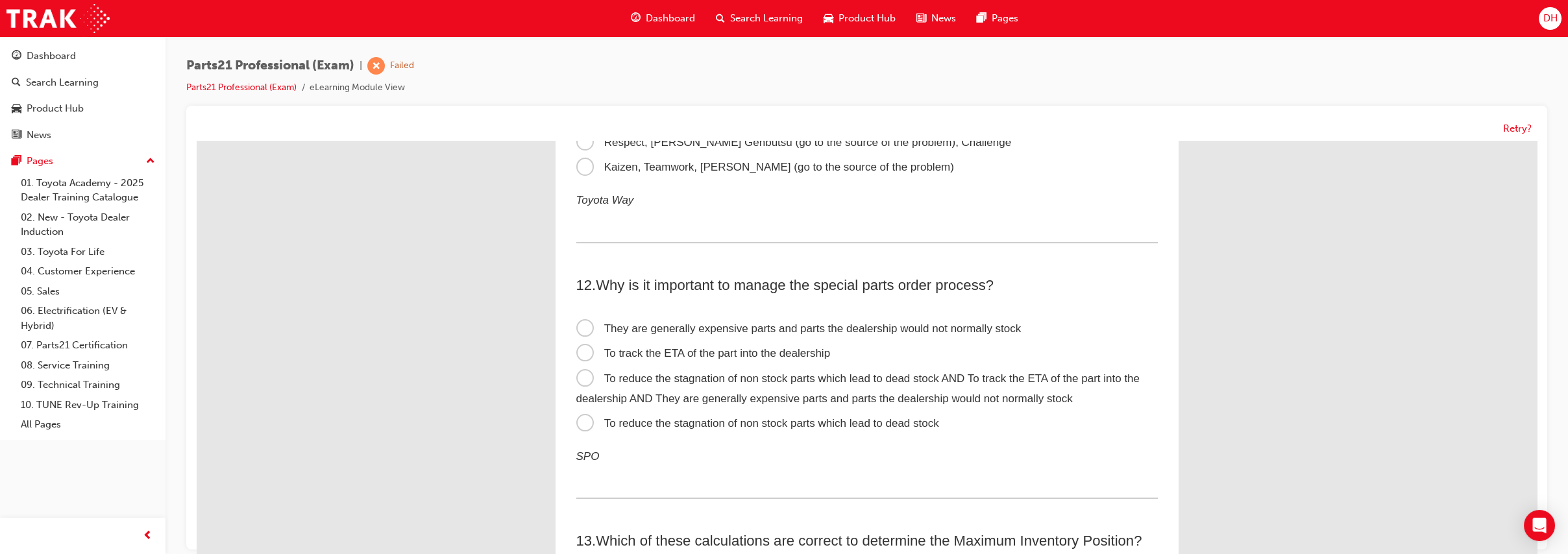
click at [640, 366] on label "To reduce the stagnation of non stock parts which lead to dead stock AND To tra…" at bounding box center [867, 388] width 582 height 44
click at [197, 141] on input "To reduce the stagnation of non stock parts which lead to dead stock AND To tra…" at bounding box center [197, 141] width 0 height 0
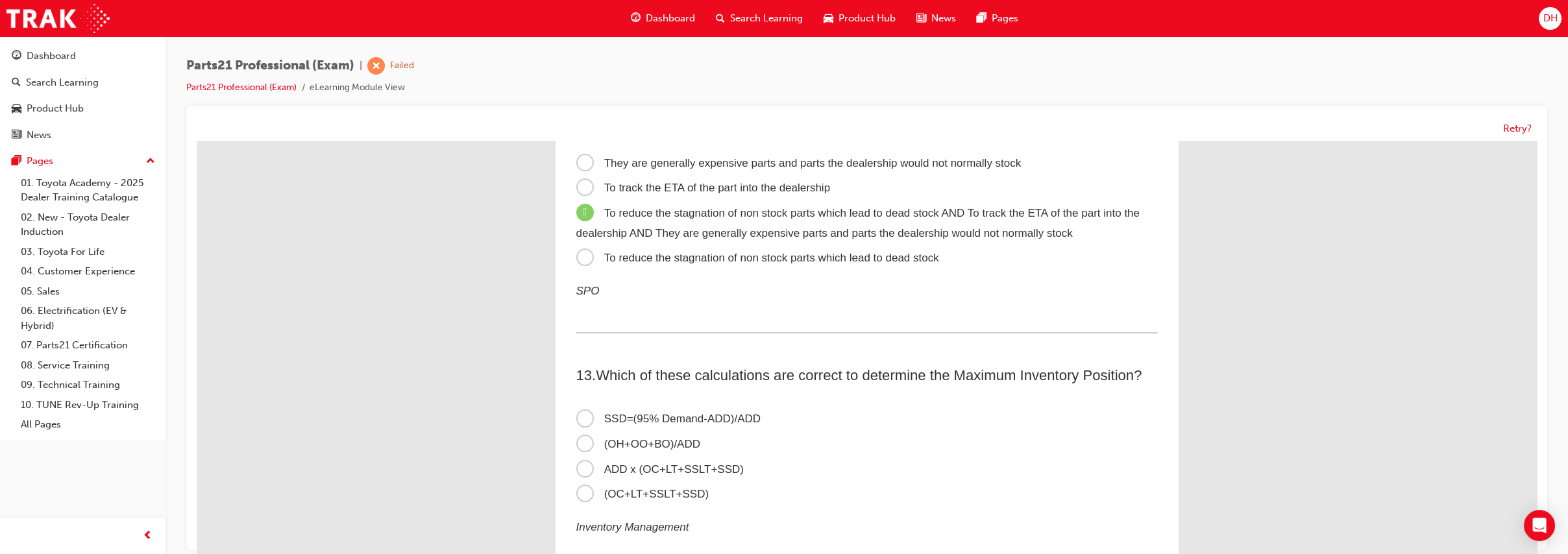
scroll to position [2811, 0]
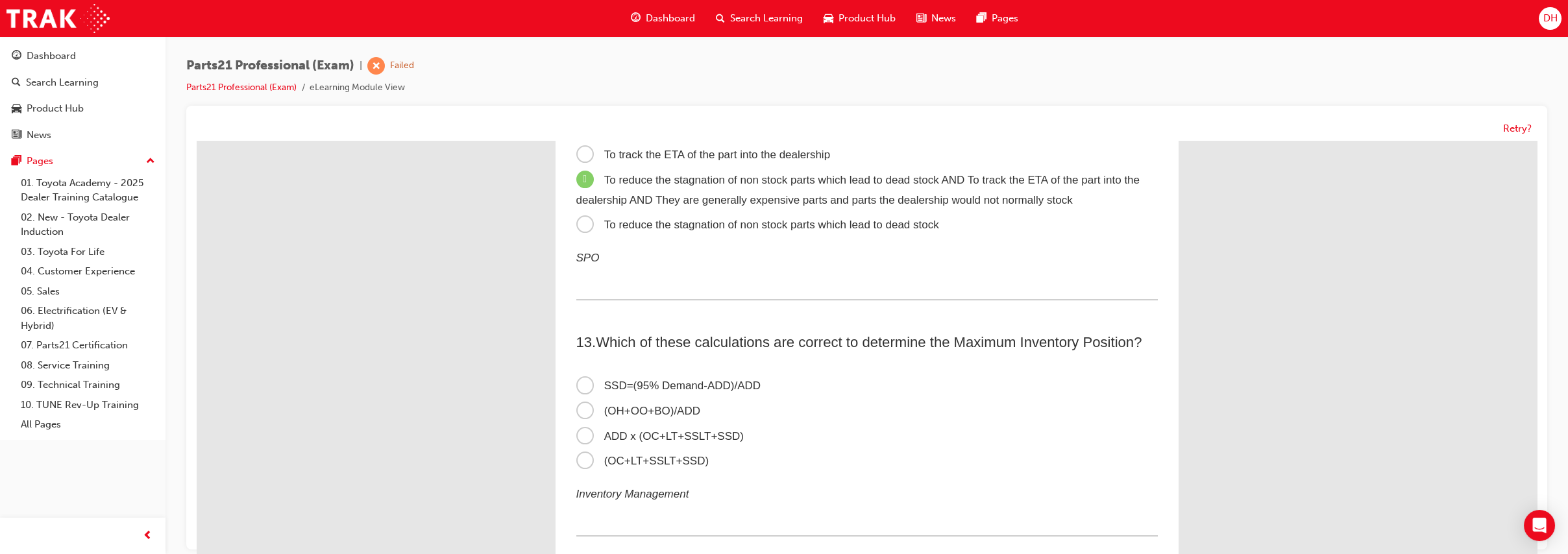
click at [618, 442] on span "ADD x (OC+LT+SSLT+SSD)" at bounding box center [660, 436] width 168 height 12
click at [197, 141] on input "ADD x (OC+LT+SSLT+SSD)" at bounding box center [197, 141] width 0 height 0
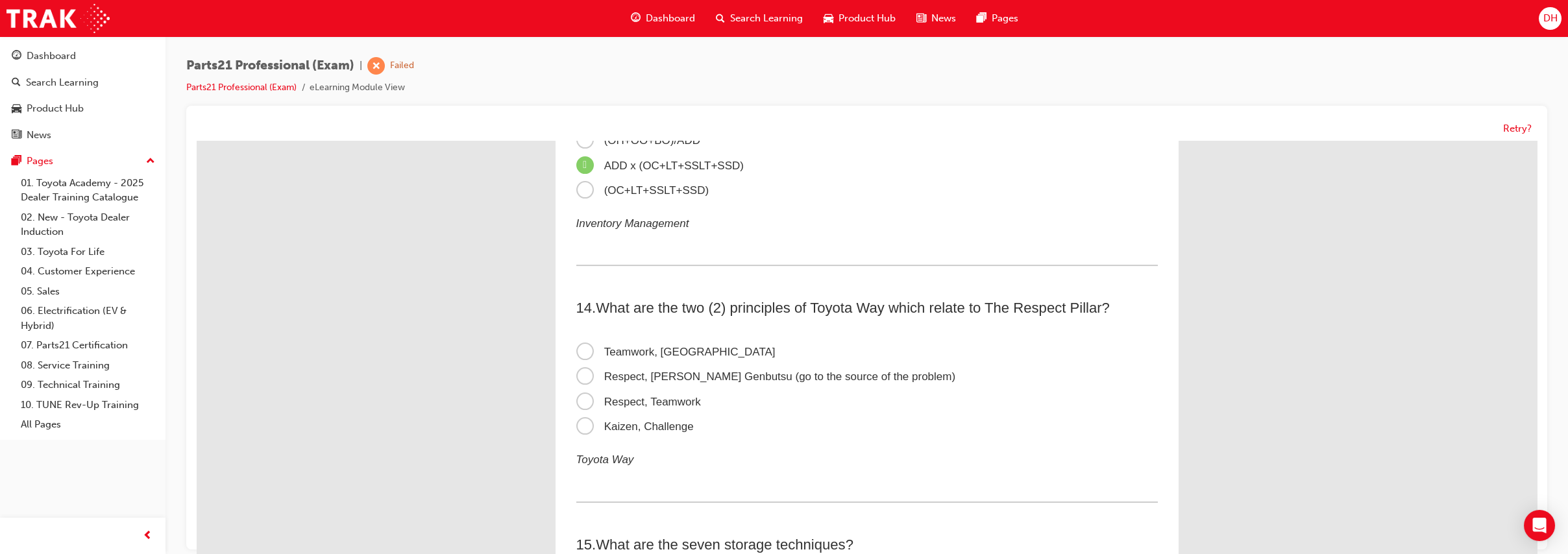
scroll to position [3099, 0]
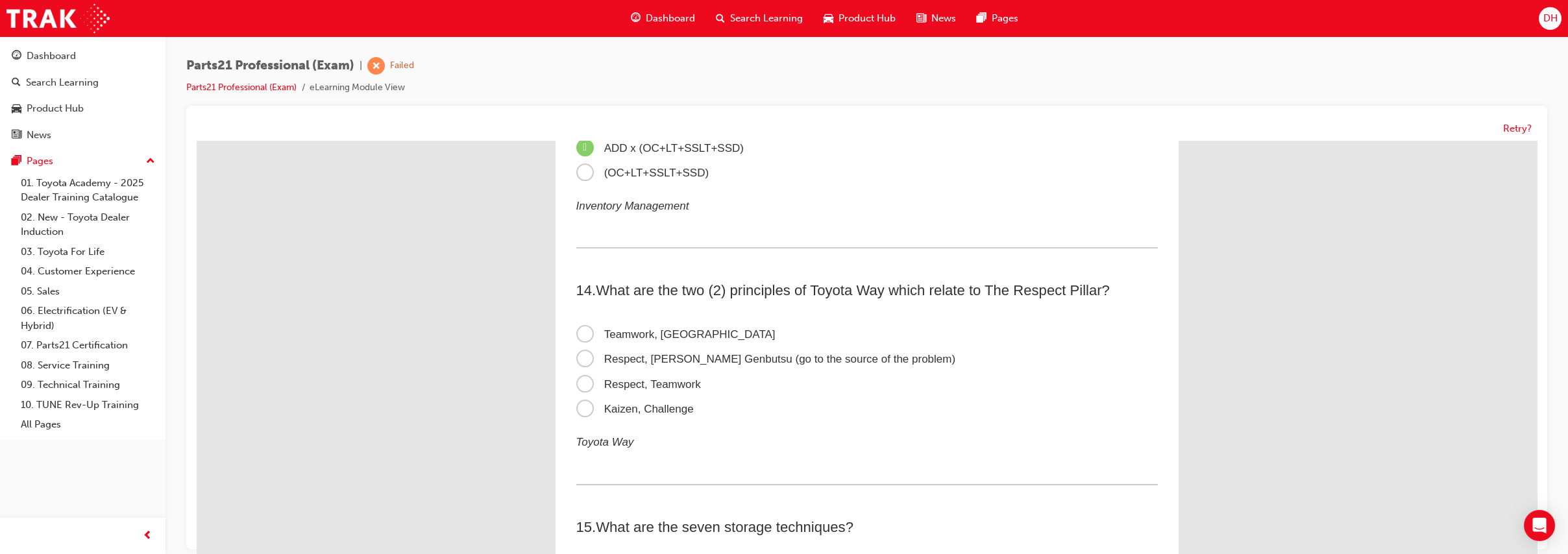
click at [621, 365] on span "Respect, [PERSON_NAME] Genbutsu (go to the source of the problem)" at bounding box center [766, 359] width 380 height 12
click at [197, 141] on input "Respect, [PERSON_NAME] Genbutsu (go to the source of the problem)" at bounding box center [197, 141] width 0 height 0
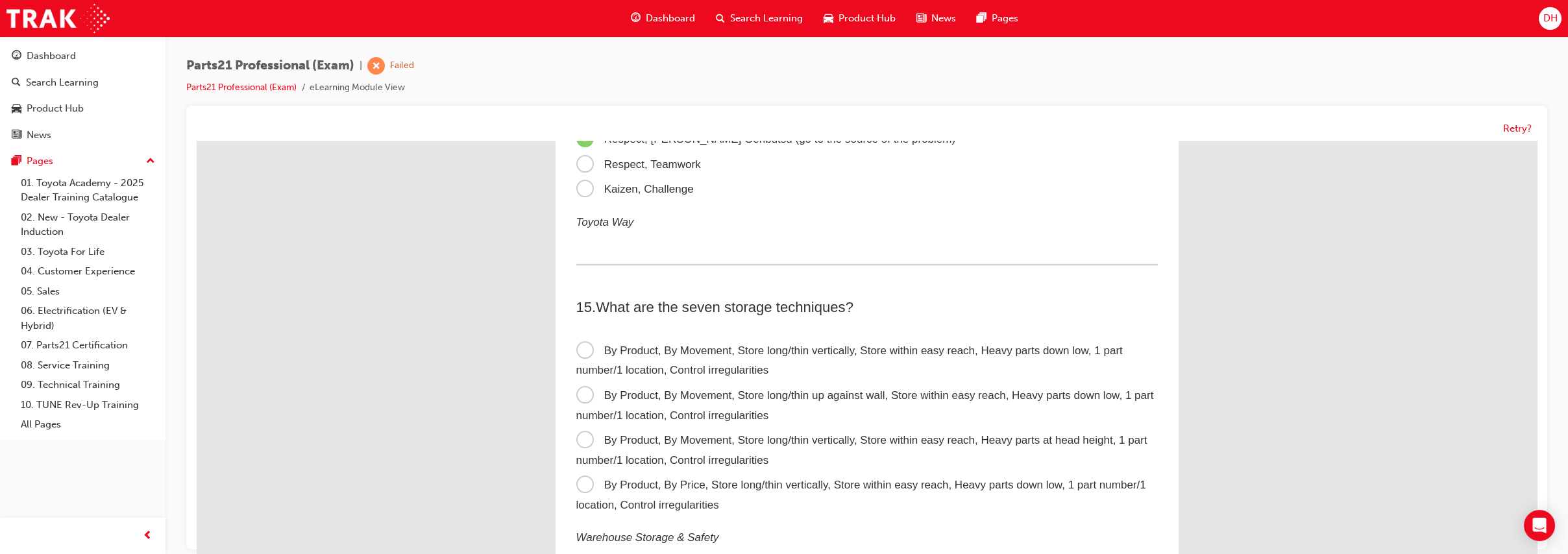
scroll to position [3315, 0]
click at [627, 371] on span "By Product, By Movement, Store long/thin vertically, Store within easy reach, H…" at bounding box center [850, 363] width 546 height 33
click at [197, 141] on input "By Product, By Movement, Store long/thin vertically, Store within easy reach, H…" at bounding box center [197, 141] width 0 height 0
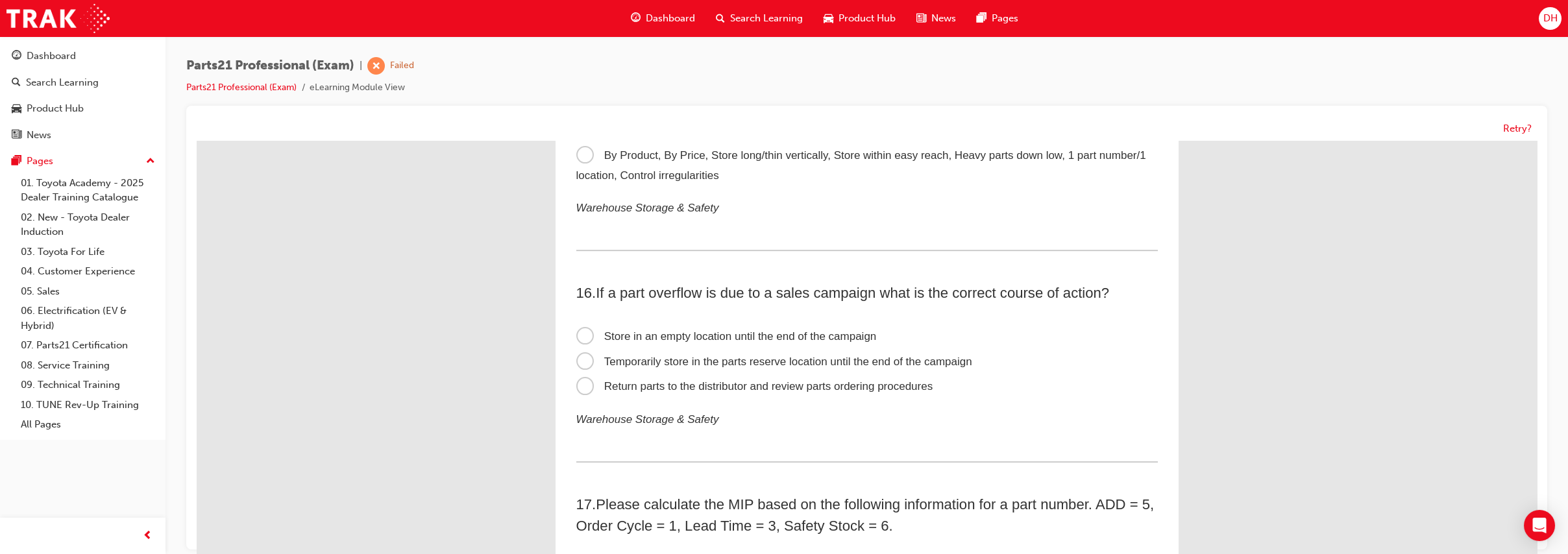
scroll to position [3658, 0]
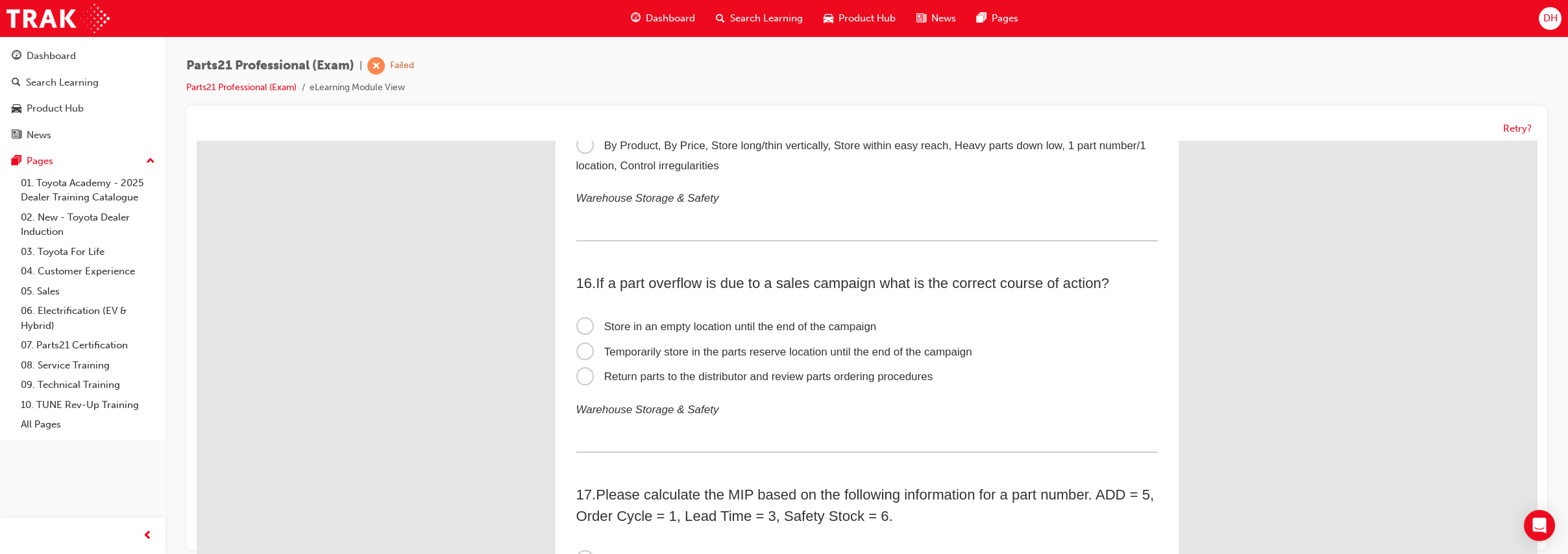
click at [642, 358] on span "Temporarily store in the parts reserve location until the end of the campaign" at bounding box center [774, 352] width 396 height 12
click at [197, 141] on input "Temporarily store in the parts reserve location until the end of the campaign" at bounding box center [197, 141] width 0 height 0
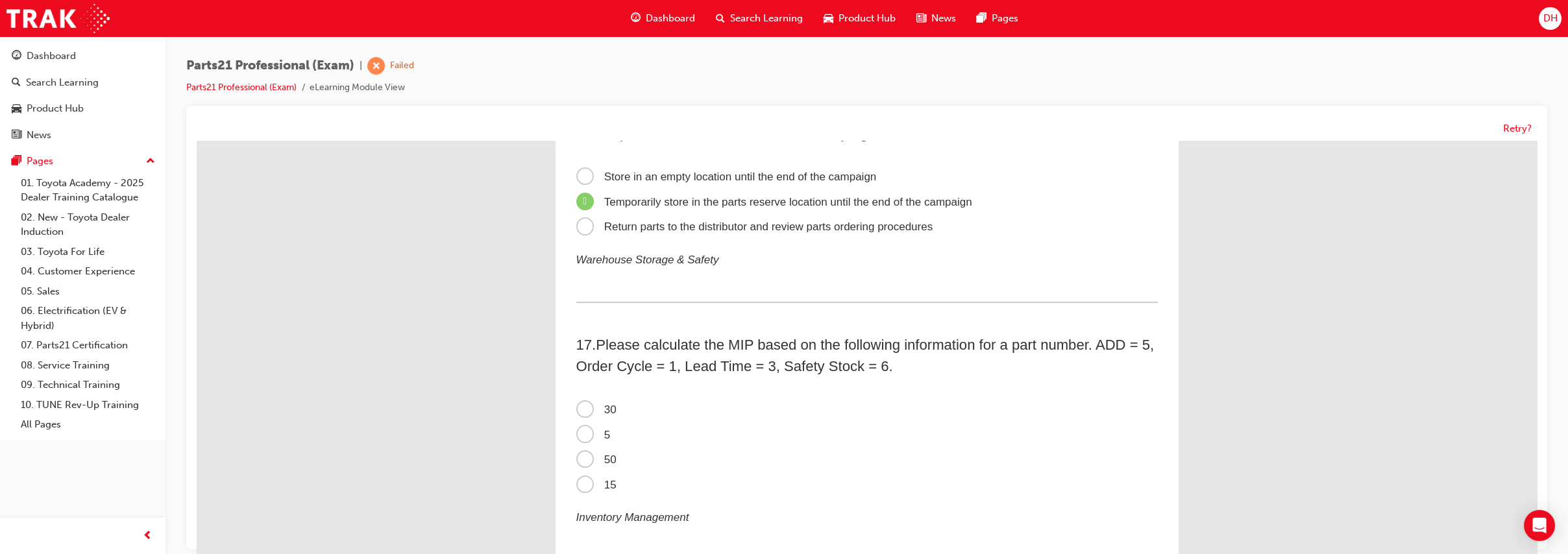
scroll to position [3838, 0]
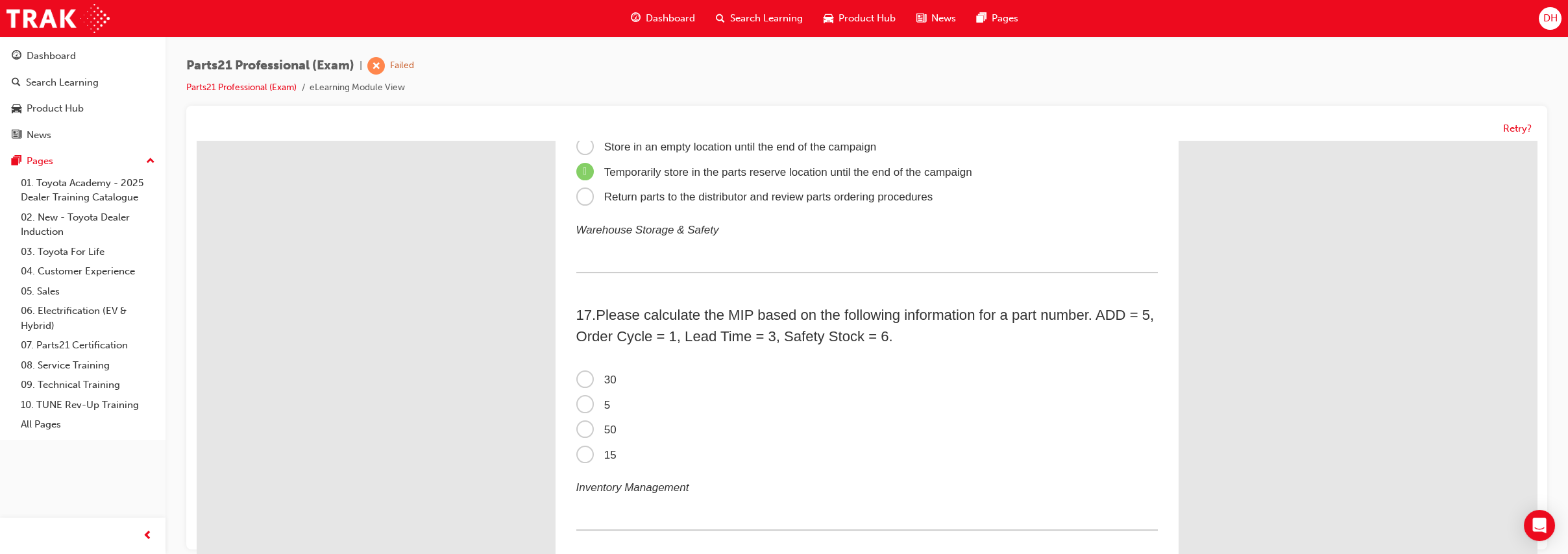
click at [576, 461] on span "15" at bounding box center [596, 455] width 40 height 12
click at [197, 141] on input "15" at bounding box center [197, 141] width 0 height 0
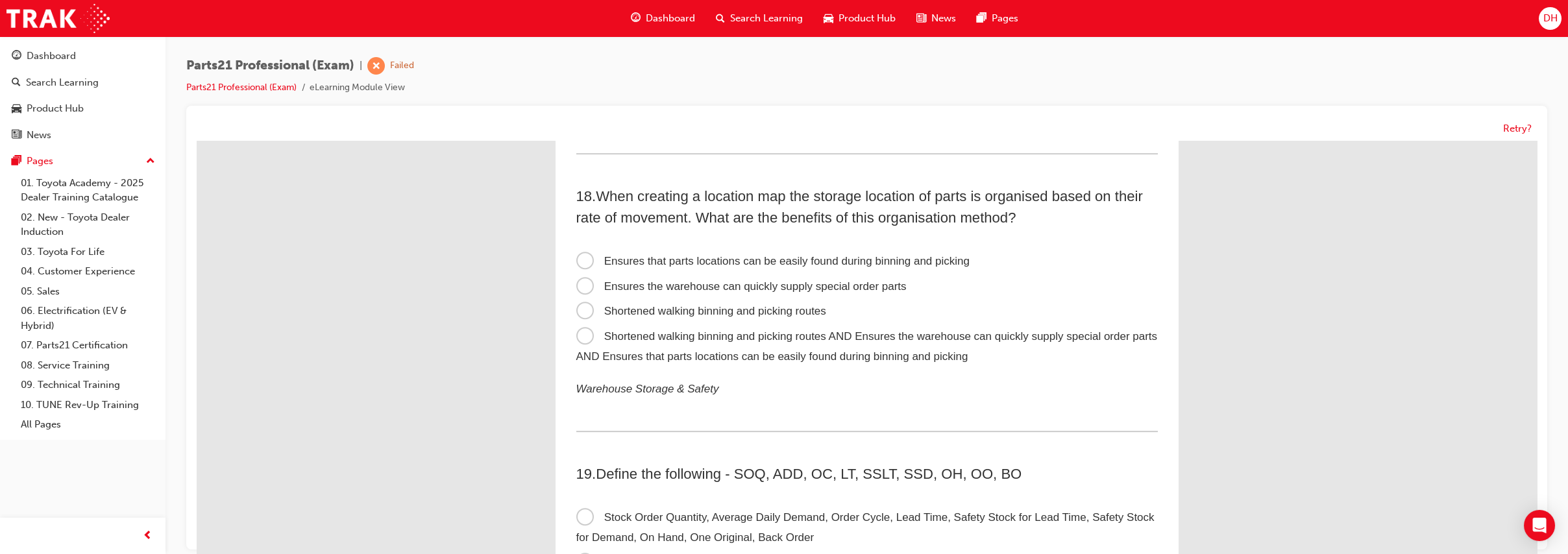
scroll to position [4216, 0]
click at [656, 355] on span "Shortened walking binning and picking routes AND Ensures the warehouse can quic…" at bounding box center [867, 344] width 582 height 33
click at [197, 141] on input "Shortened walking binning and picking routes AND Ensures the warehouse can quic…" at bounding box center [197, 141] width 0 height 0
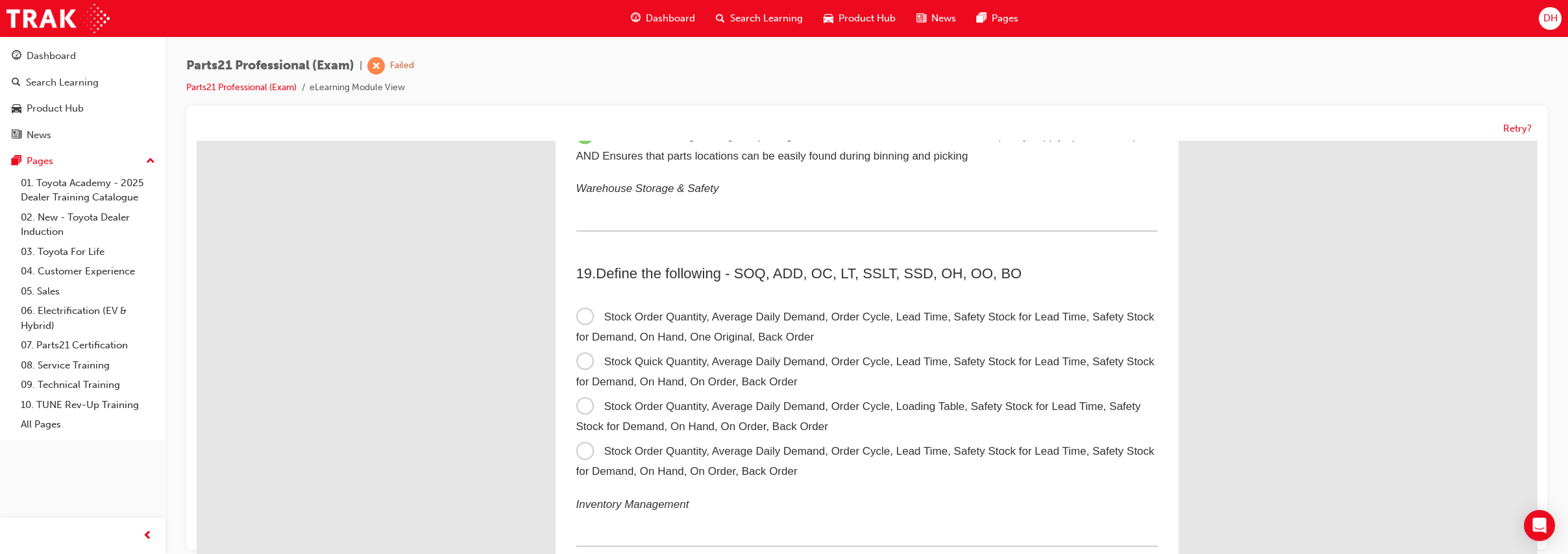
scroll to position [4397, 0]
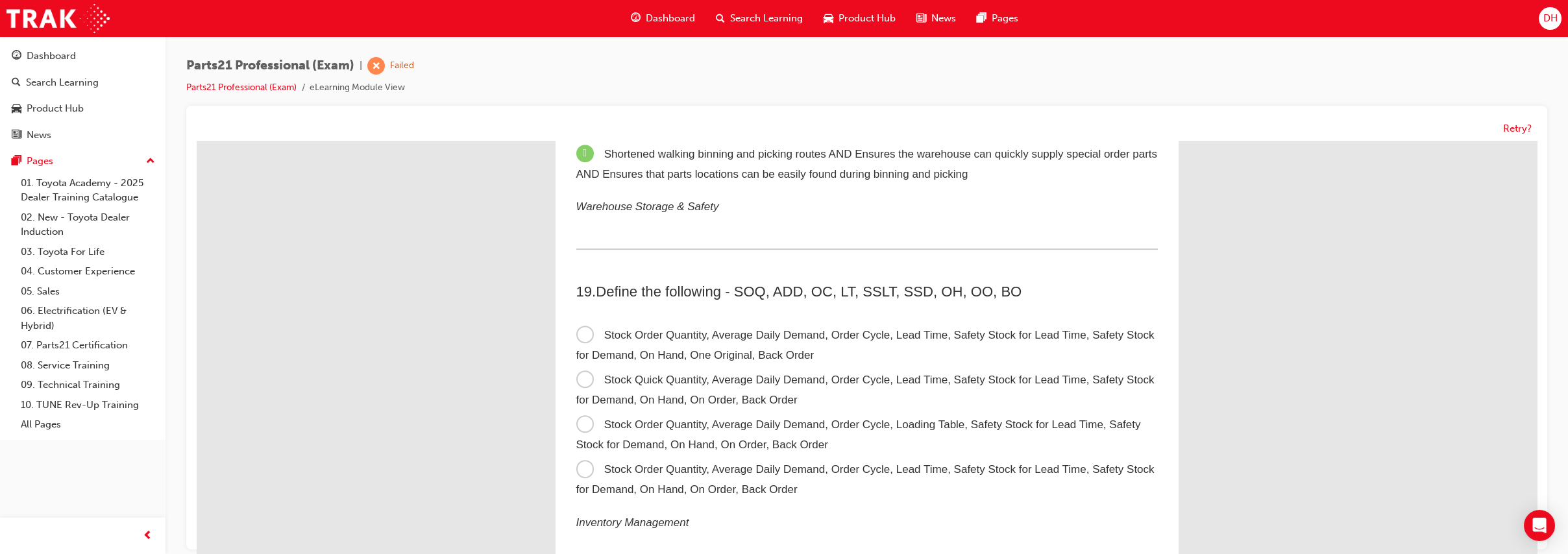
click at [635, 485] on span "Stock Order Quantity, Average Daily Demand, Order Cycle, Lead Time, Safety Stoc…" at bounding box center [866, 480] width 578 height 33
click at [197, 141] on input "Stock Order Quantity, Average Daily Demand, Order Cycle, Lead Time, Safety Stoc…" at bounding box center [197, 141] width 0 height 0
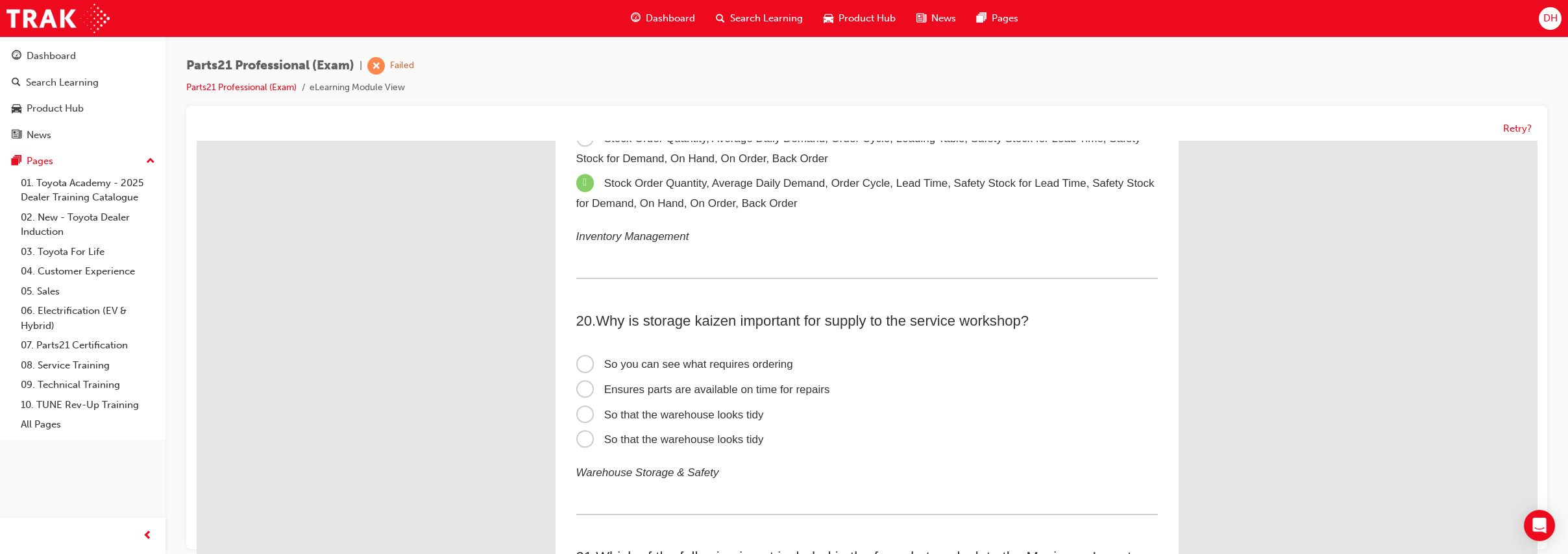
scroll to position [4685, 0]
click at [625, 393] on span "Ensures parts are available on time for repairs" at bounding box center [703, 387] width 254 height 12
click at [197, 141] on input "Ensures parts are available on time for repairs" at bounding box center [197, 141] width 0 height 0
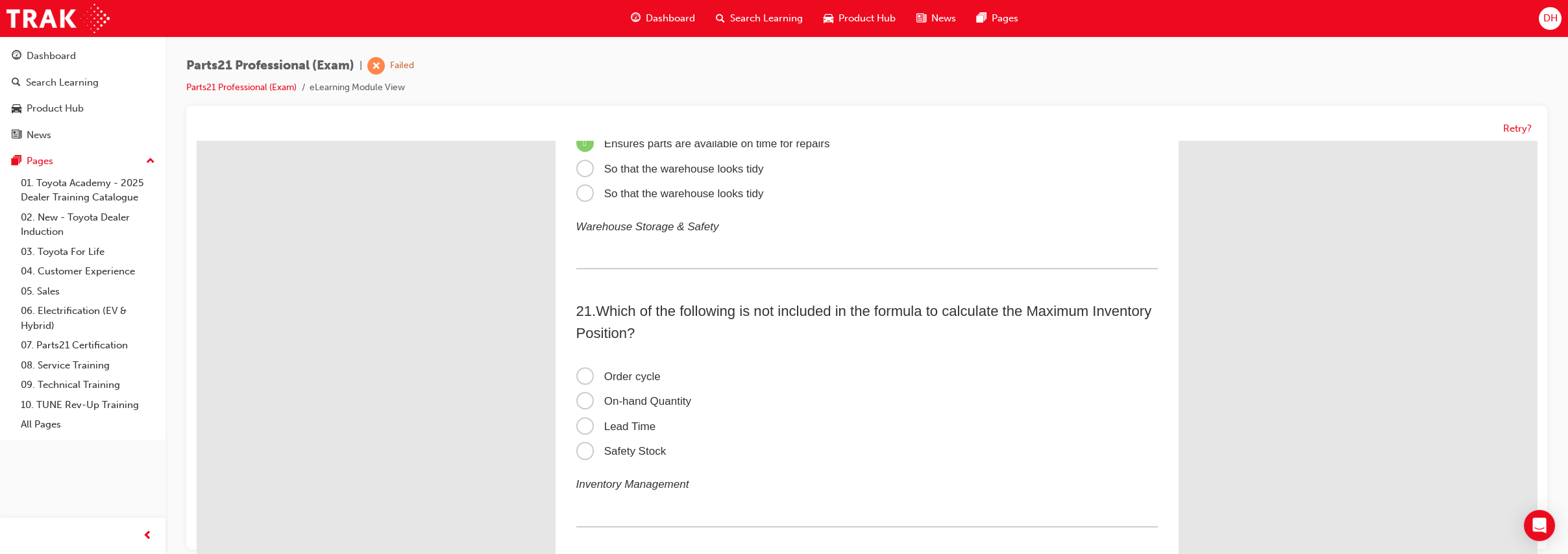
scroll to position [4936, 0]
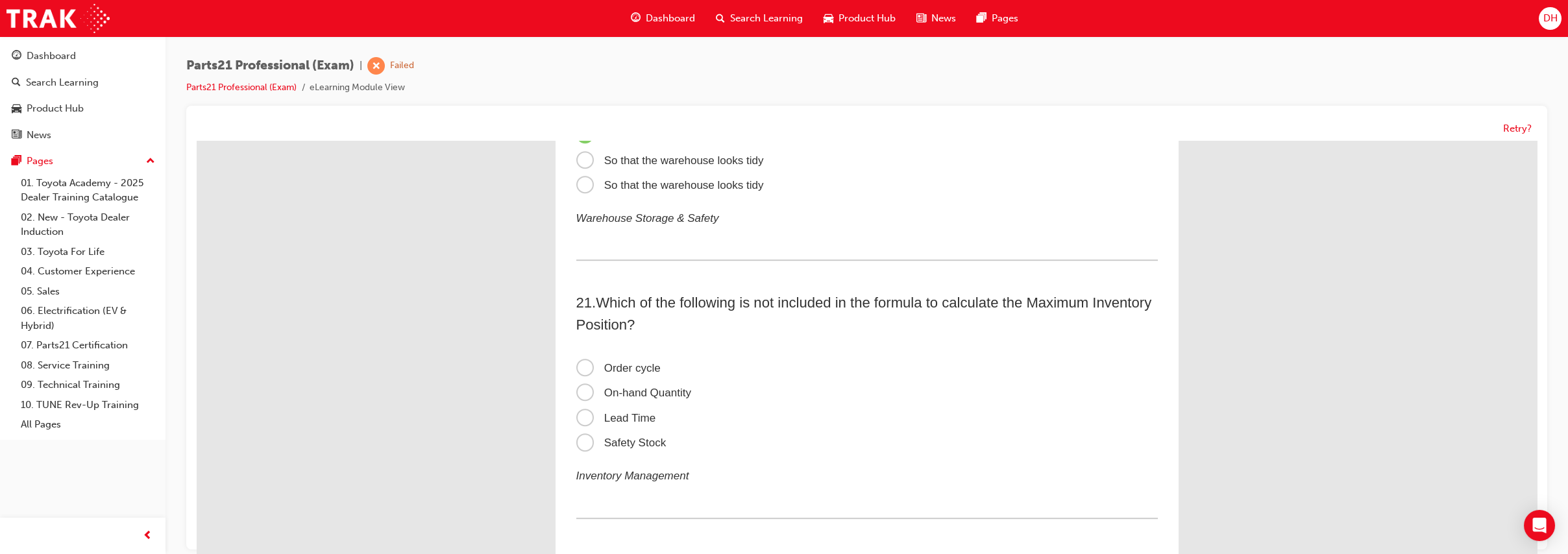
click at [639, 399] on span "On-hand Quantity" at bounding box center [634, 393] width 115 height 12
click at [197, 141] on input "On-hand Quantity" at bounding box center [197, 141] width 0 height 0
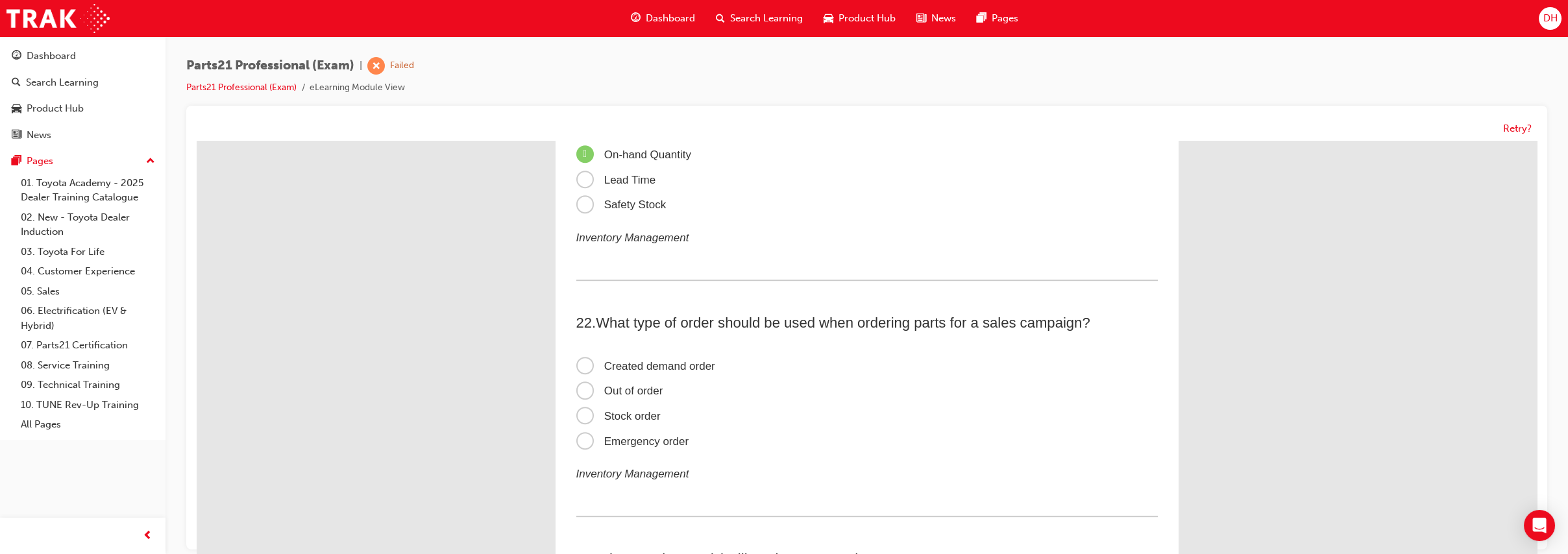
scroll to position [5171, 0]
click at [633, 376] on span "Created demand order" at bounding box center [646, 370] width 139 height 12
click at [197, 141] on input "Created demand order" at bounding box center [197, 141] width 0 height 0
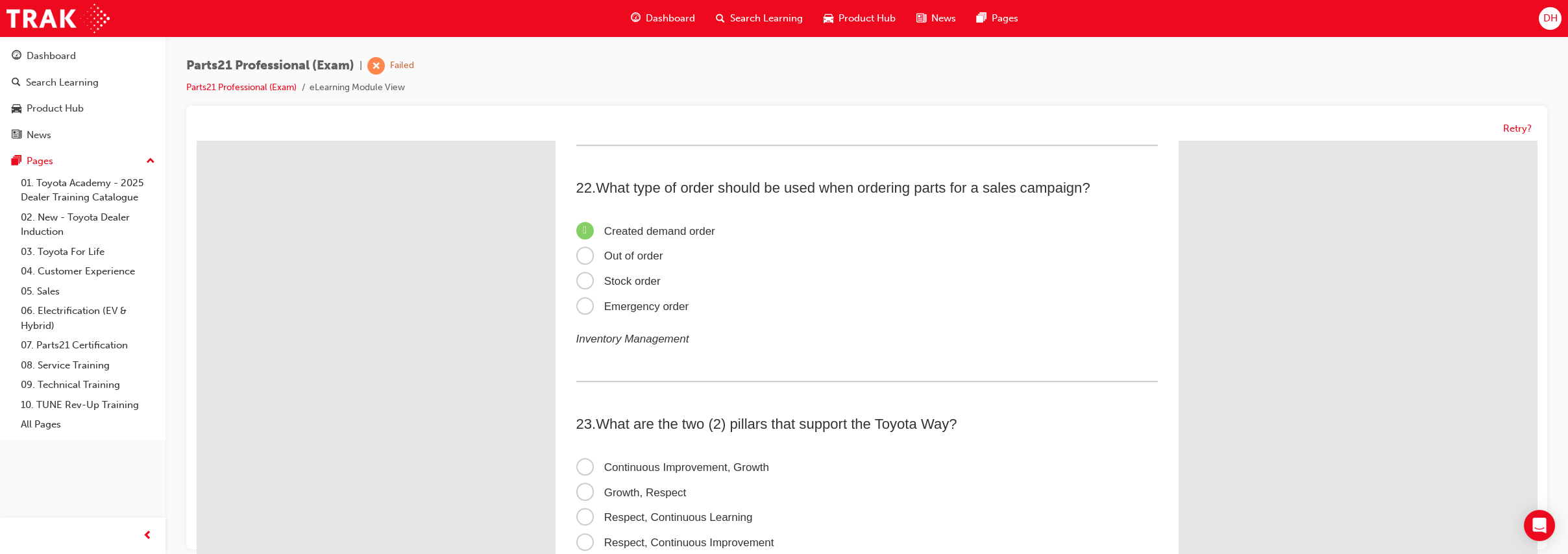
scroll to position [5388, 0]
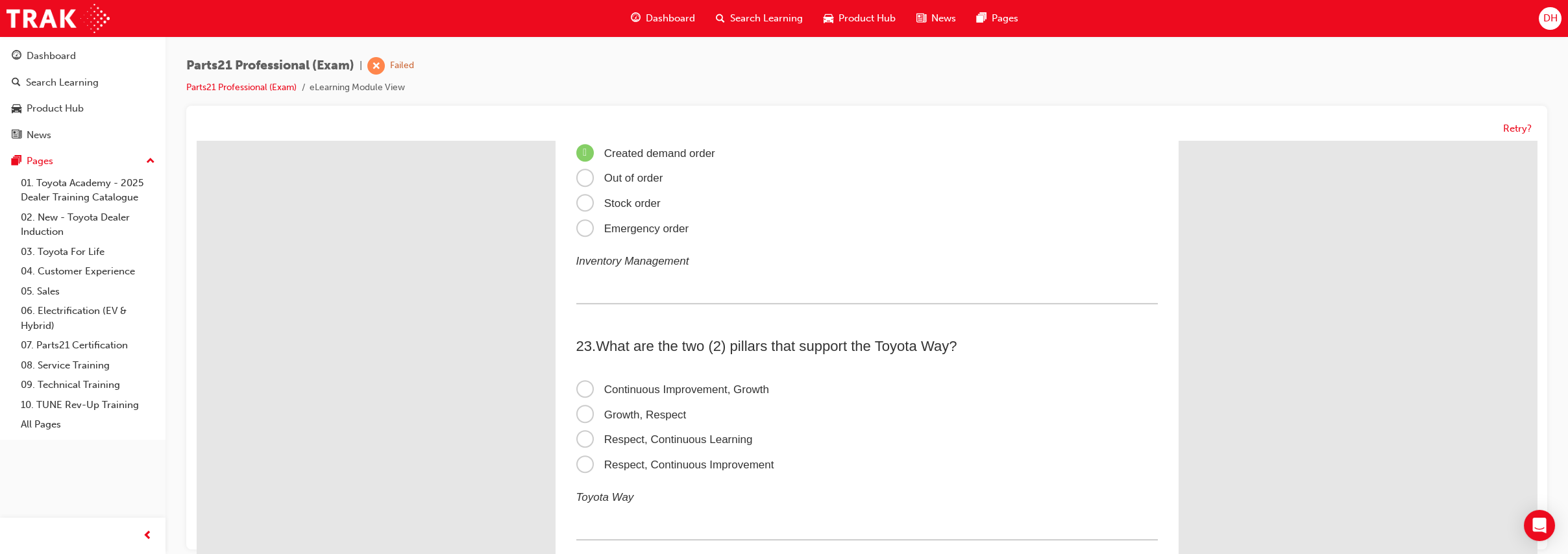
click at [626, 395] on span "Continuous Improvement, Growth" at bounding box center [672, 390] width 192 height 12
click at [197, 141] on input "Continuous Improvement, Growth" at bounding box center [197, 141] width 0 height 0
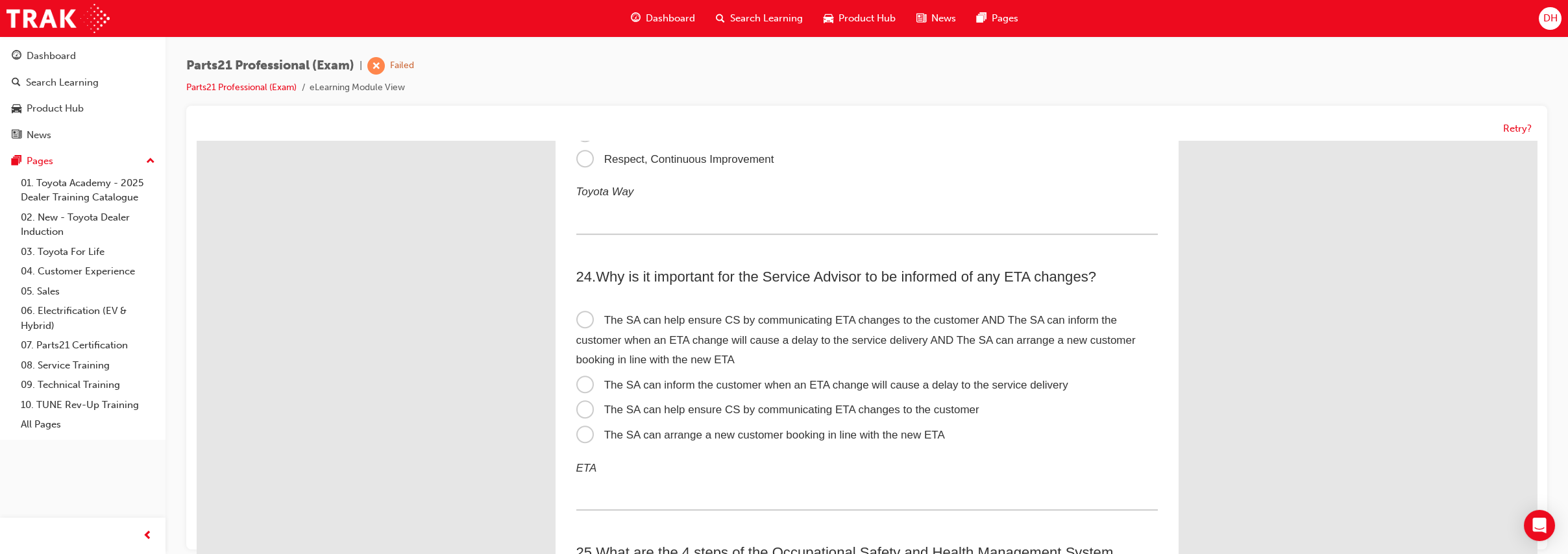
scroll to position [5693, 0]
click at [616, 350] on span "The SA can help ensure CS by communicating ETA changes to the customer AND The …" at bounding box center [856, 339] width 560 height 52
click at [197, 141] on input "The SA can help ensure CS by communicating ETA changes to the customer AND The …" at bounding box center [197, 141] width 0 height 0
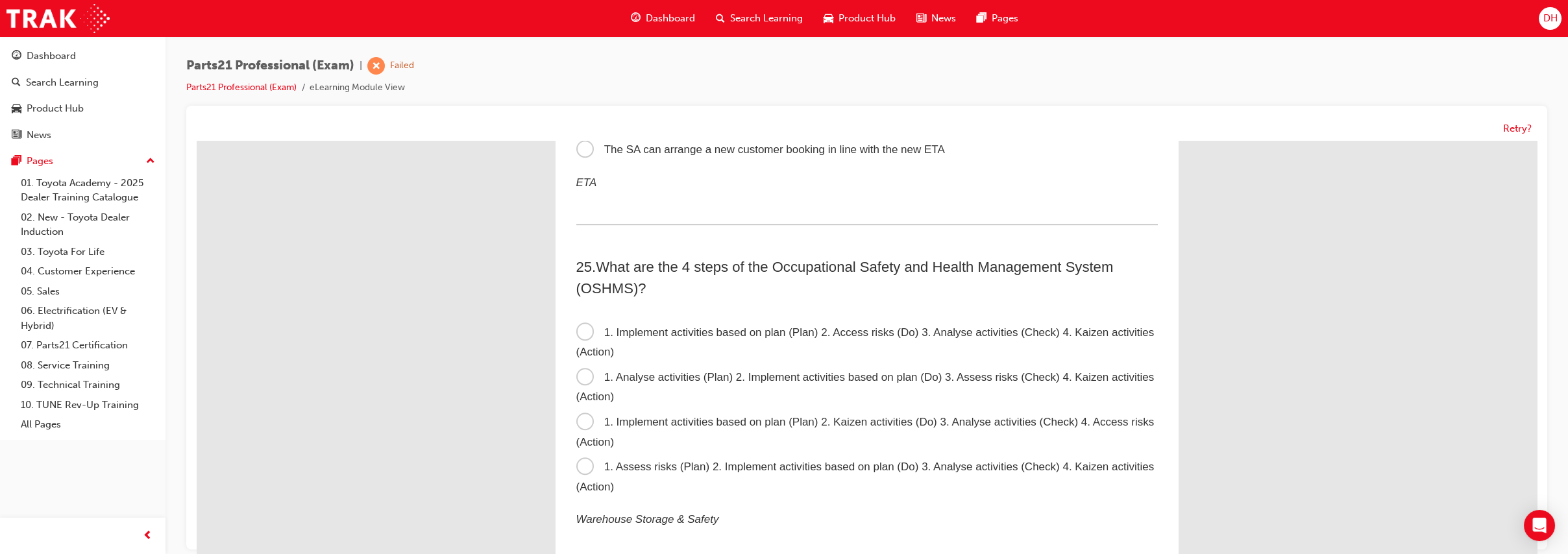
scroll to position [5982, 0]
click at [679, 474] on span "1. Assess risks (Plan) 2. Implement activities based on plan (Do) 3. Analyse ac…" at bounding box center [866, 472] width 578 height 33
click at [197, 141] on input "1. Assess risks (Plan) 2. Implement activities based on plan (Do) 3. Analyse ac…" at bounding box center [197, 141] width 0 height 0
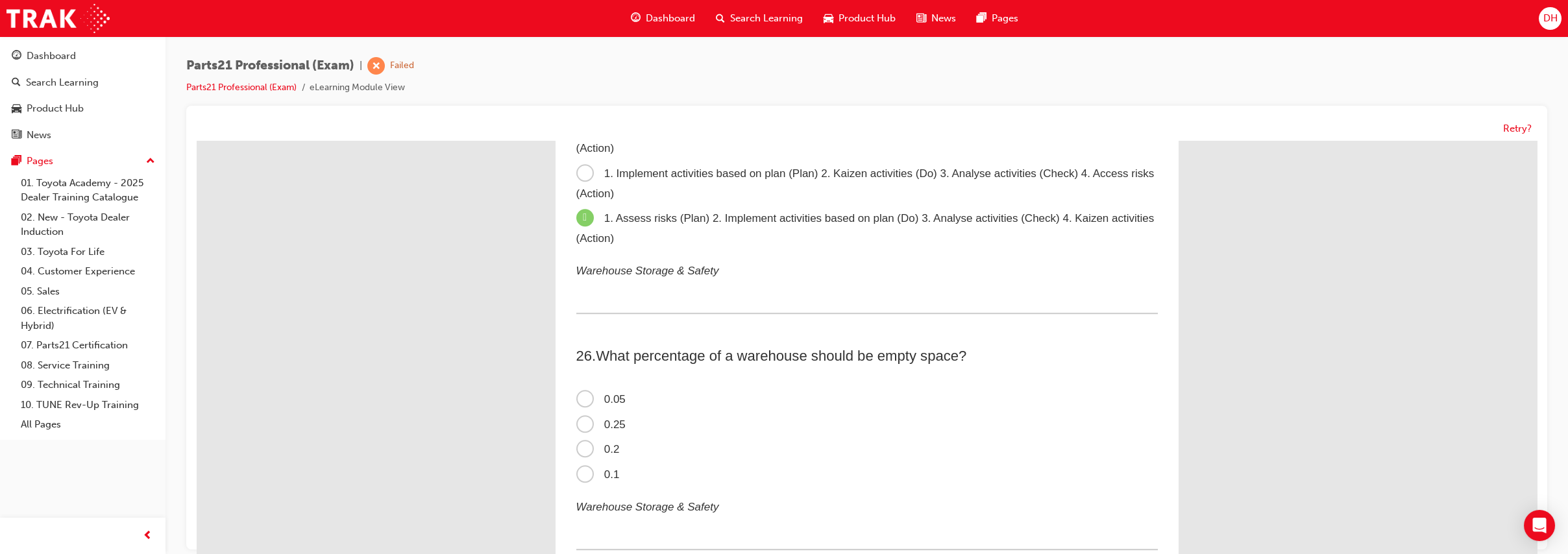
scroll to position [6253, 0]
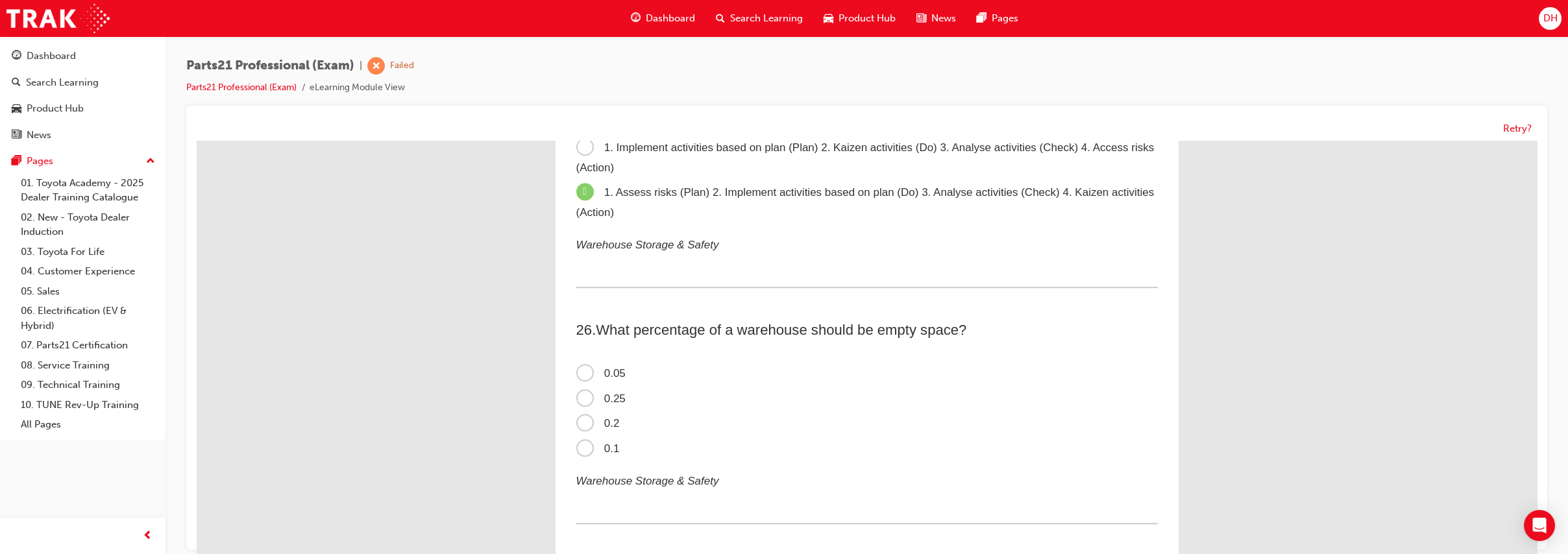
click at [582, 405] on span "0.25" at bounding box center [601, 399] width 50 height 12
click at [197, 141] on input "0.25" at bounding box center [197, 141] width 0 height 0
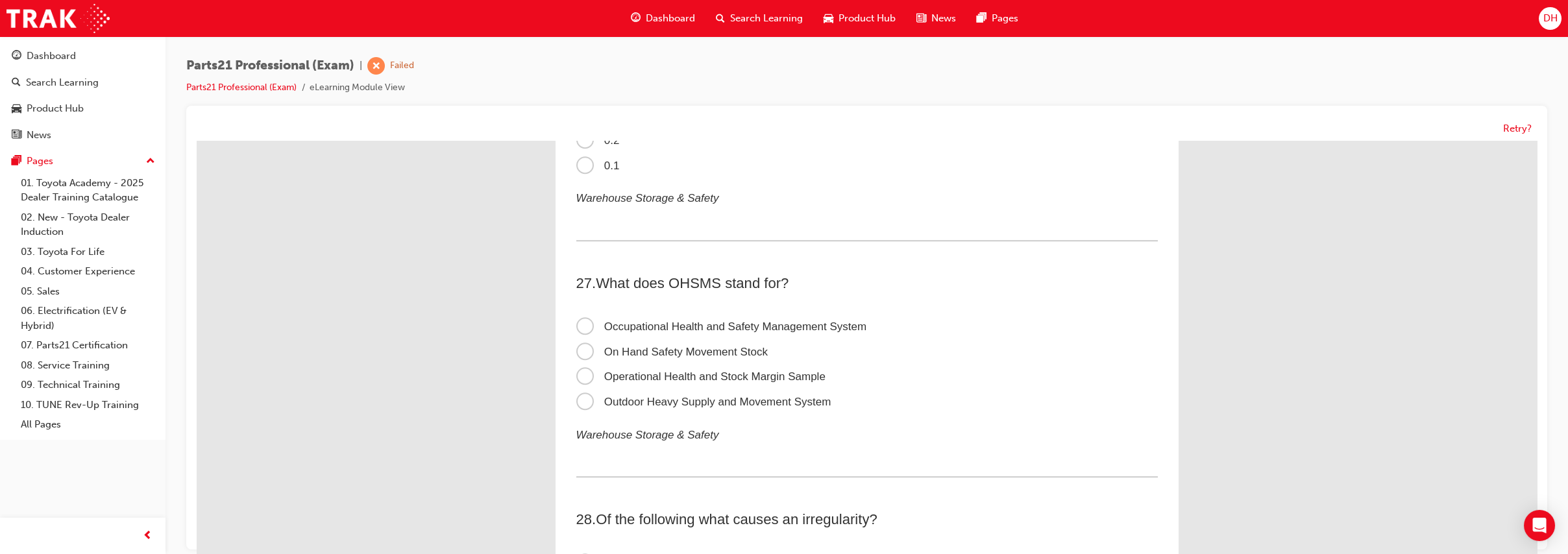
scroll to position [6541, 0]
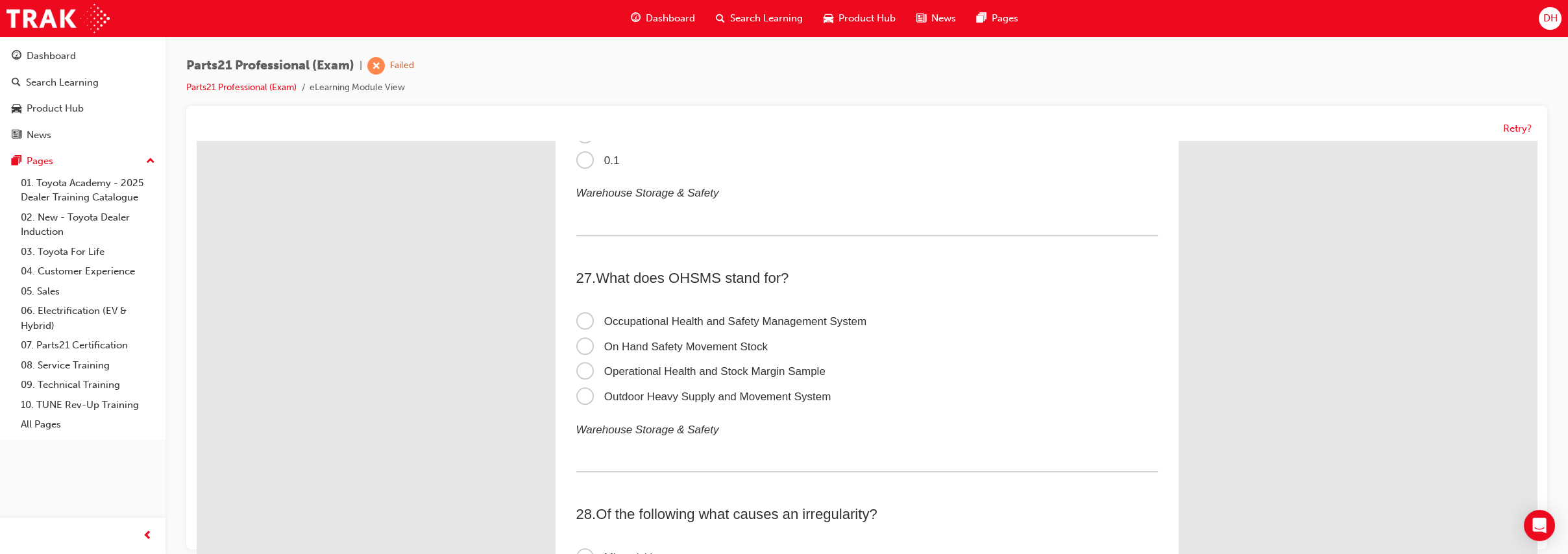
click at [582, 328] on span "Occupational Health and Safety Management System" at bounding box center [722, 322] width 291 height 12
click at [197, 141] on input "Occupational Health and Safety Management System" at bounding box center [197, 141] width 0 height 0
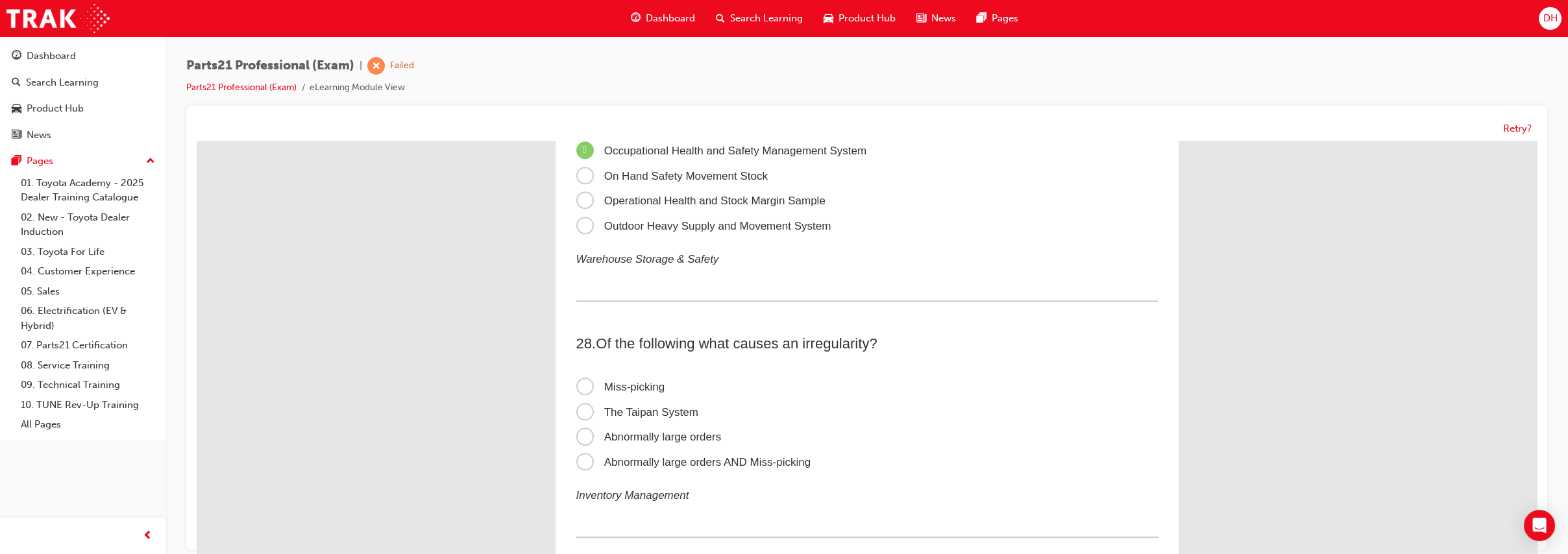
scroll to position [6721, 0]
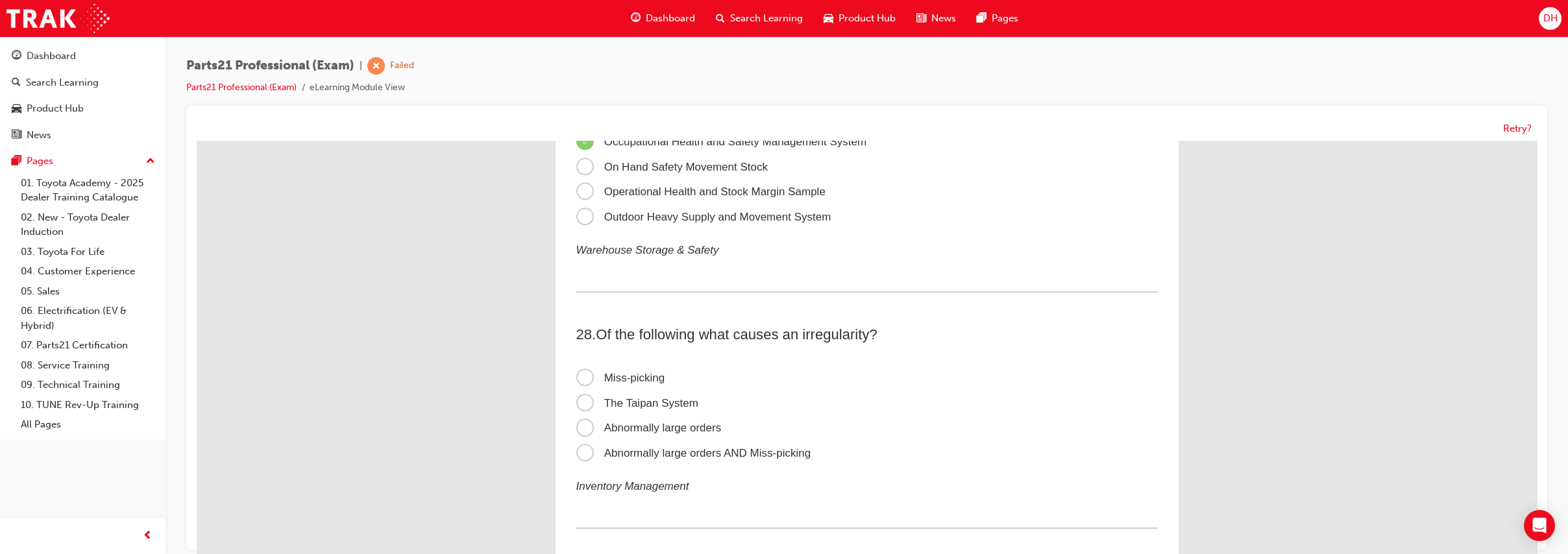
click at [611, 459] on span "Abnormally large orders AND Miss-picking" at bounding box center [694, 453] width 235 height 12
click at [197, 141] on input "Abnormally large orders AND Miss-picking" at bounding box center [197, 141] width 0 height 0
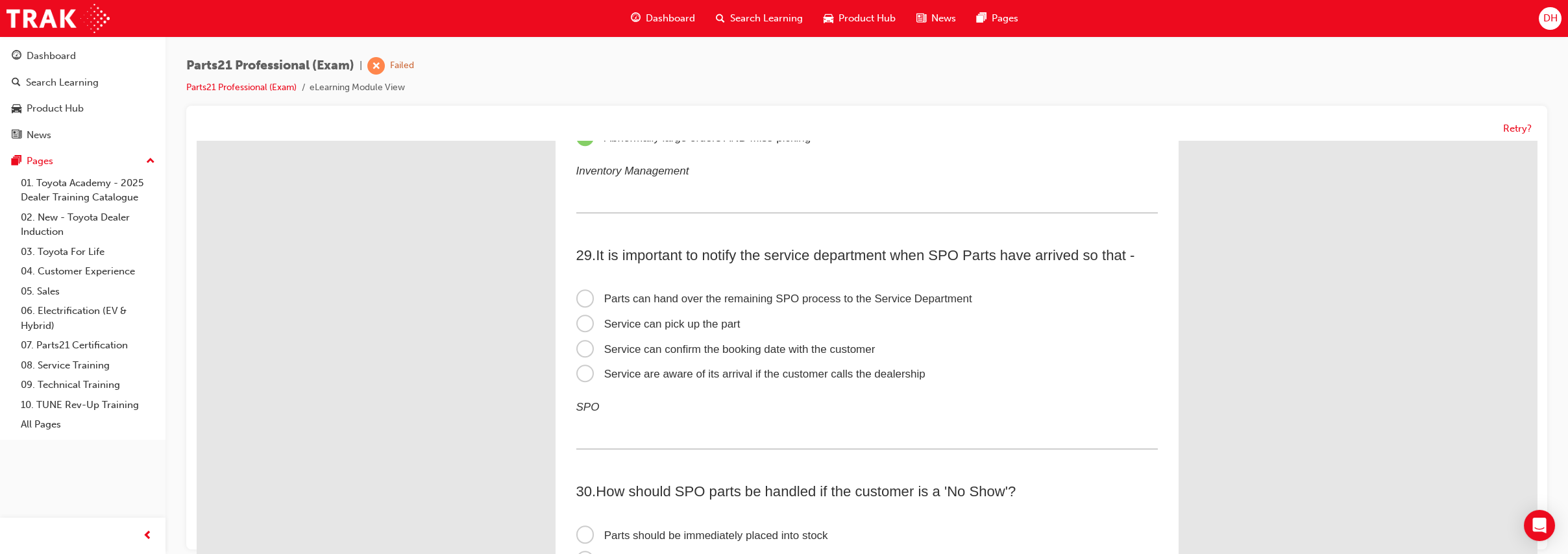
scroll to position [7046, 0]
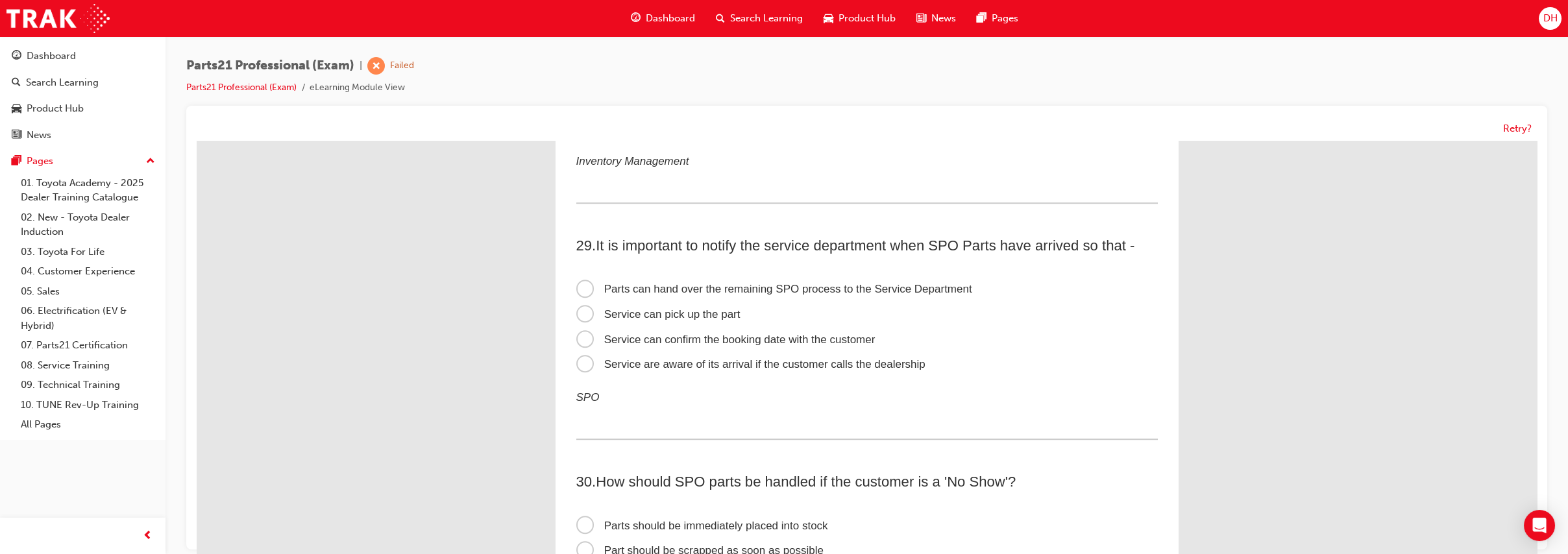
click at [631, 346] on span "Service can confirm the booking date with the customer" at bounding box center [725, 339] width 299 height 12
click at [197, 141] on input "Service can confirm the booking date with the customer" at bounding box center [197, 141] width 0 height 0
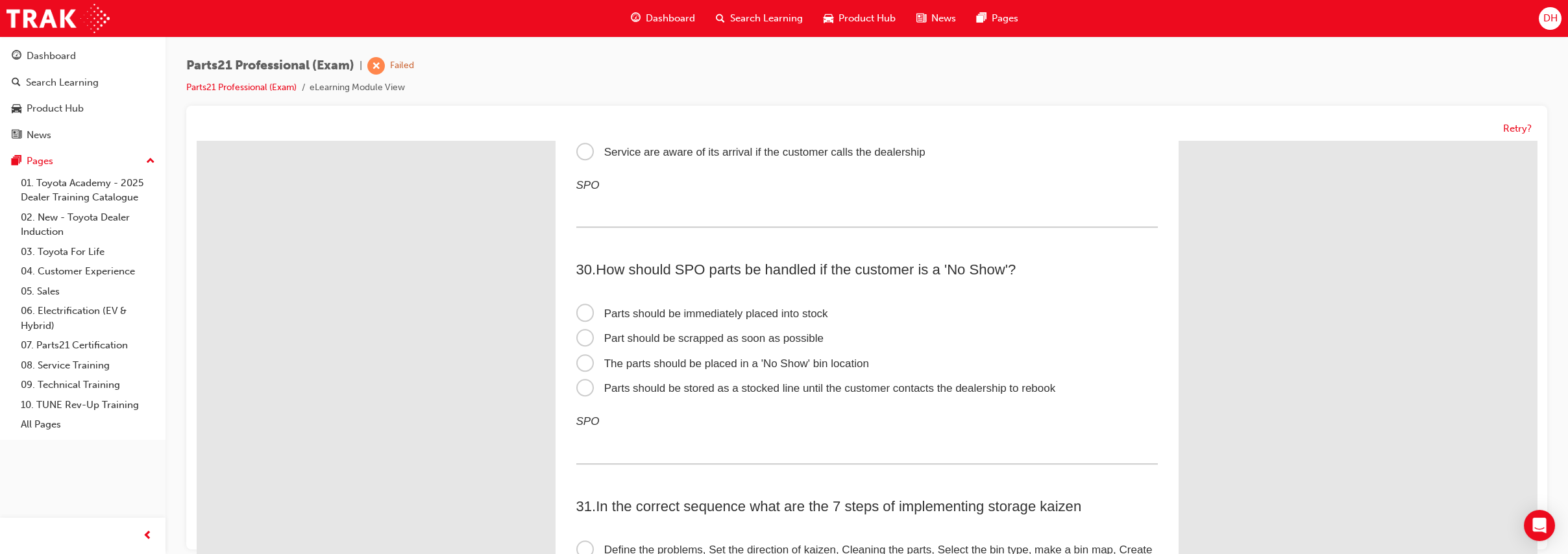
scroll to position [7315, 0]
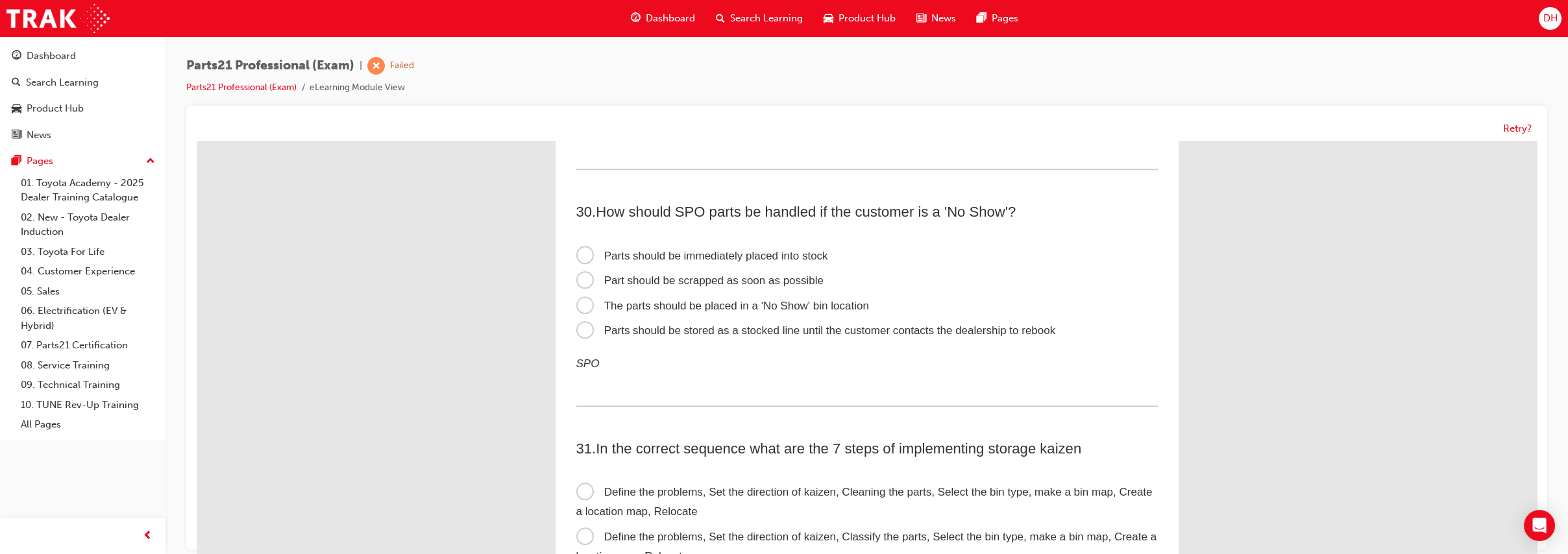
click at [756, 312] on span "The parts should be placed in a 'No Show' bin location" at bounding box center [723, 306] width 293 height 12
click at [197, 141] on input "The parts should be placed in a 'No Show' bin location" at bounding box center [197, 141] width 0 height 0
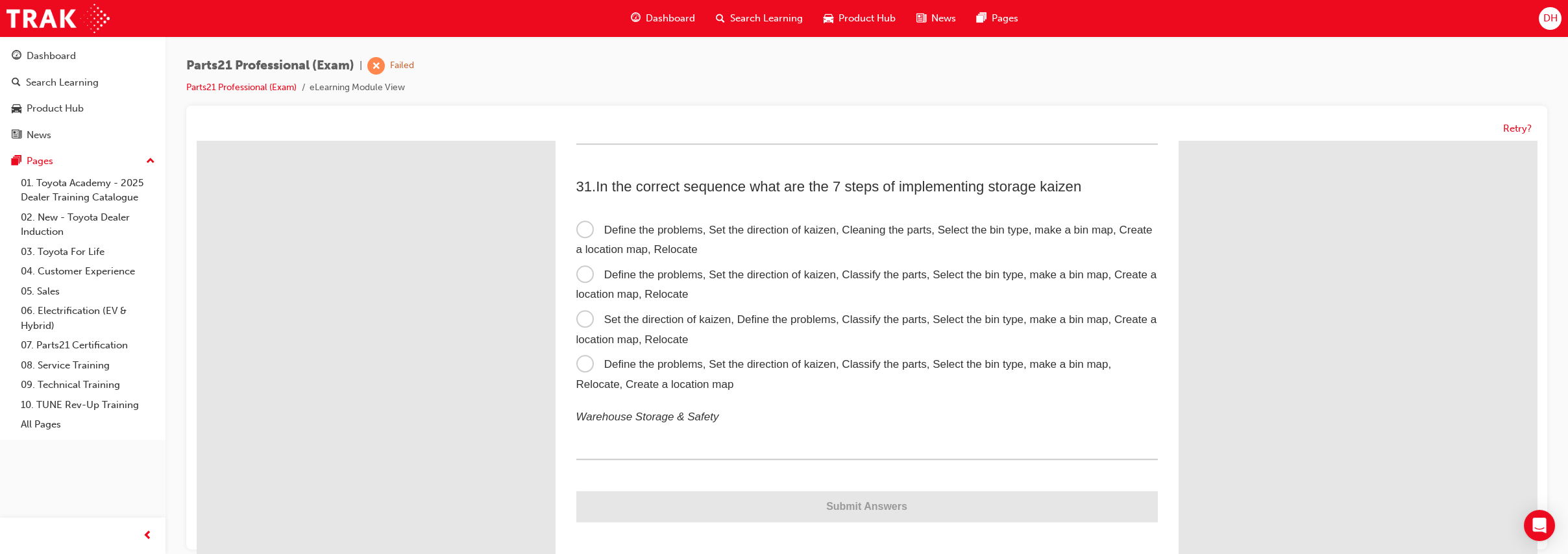
scroll to position [7586, 0]
click at [645, 301] on span "Define the problems, Set the direction of kaizen, Classify the parts, Select th…" at bounding box center [866, 285] width 581 height 33
click at [197, 141] on input "Define the problems, Set the direction of kaizen, Classify the parts, Select th…" at bounding box center [197, 141] width 0 height 0
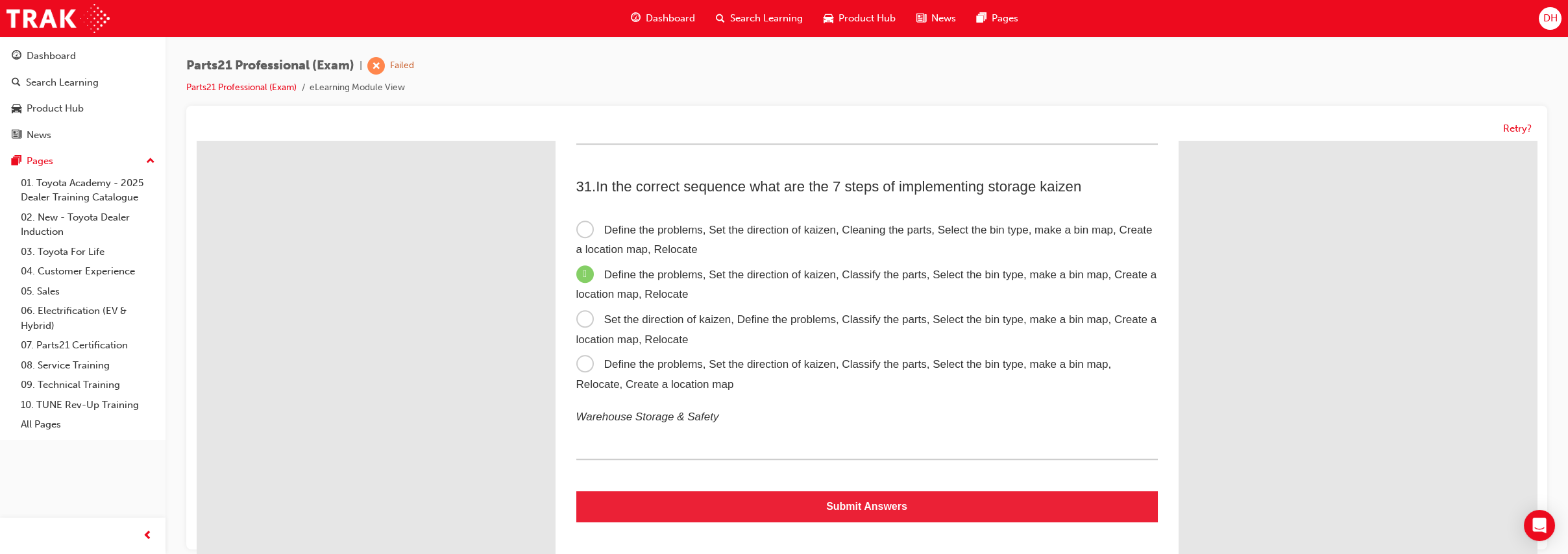
scroll to position [7617, 0]
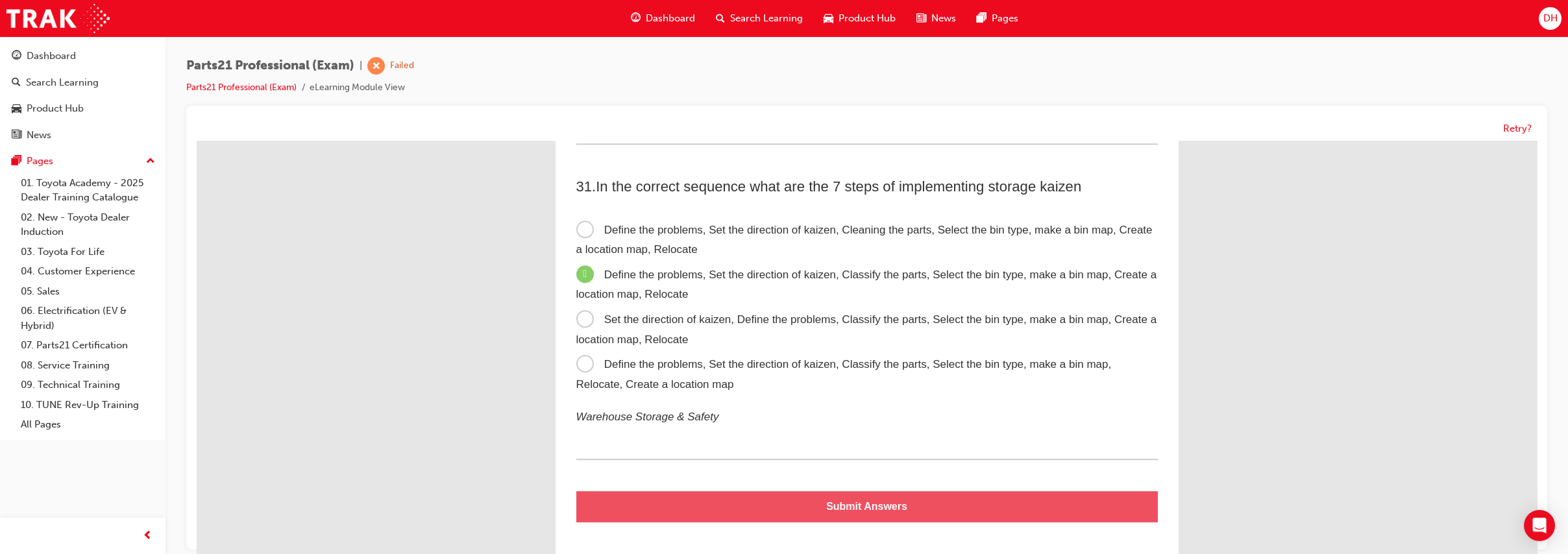
click at [723, 500] on button "Submit Answers" at bounding box center [867, 506] width 582 height 31
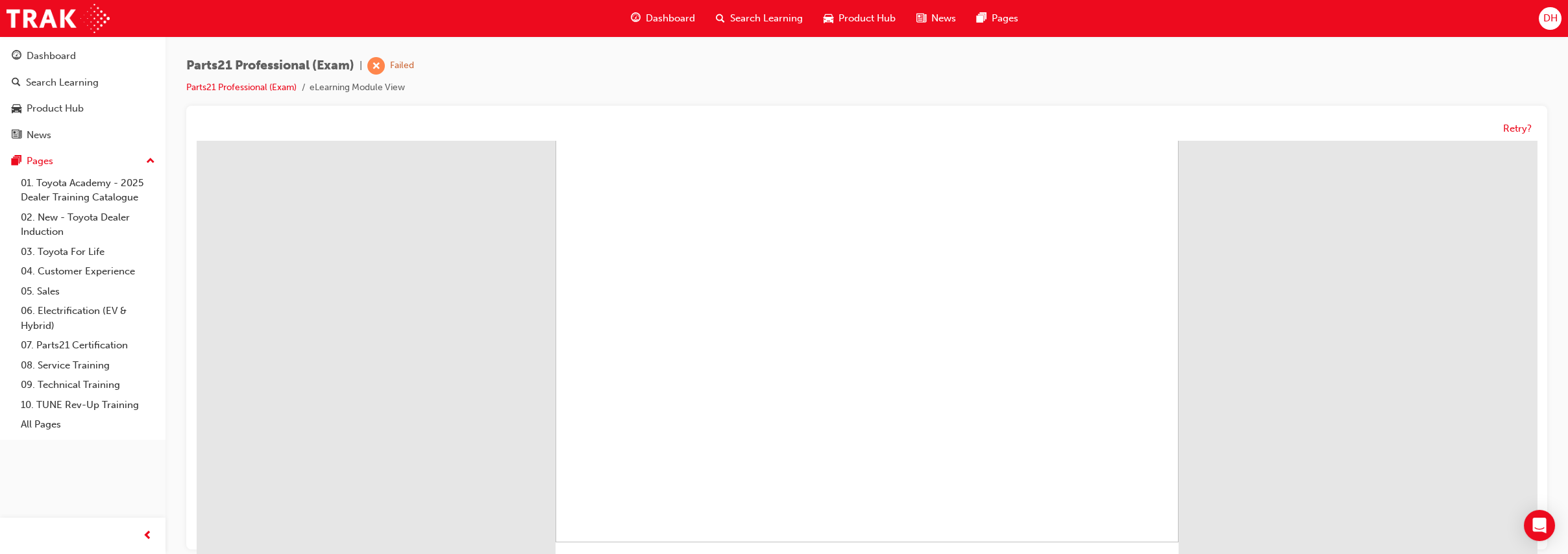
scroll to position [23, 0]
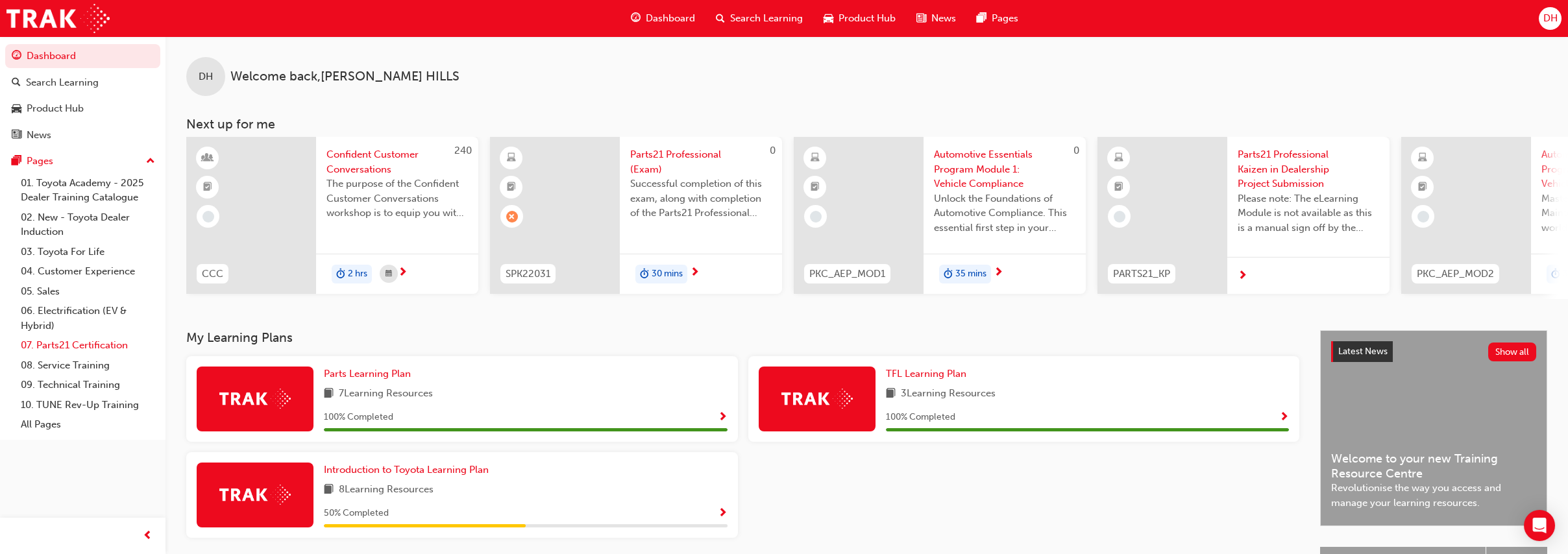
click at [83, 343] on link "07. Parts21 Certification" at bounding box center [88, 345] width 145 height 20
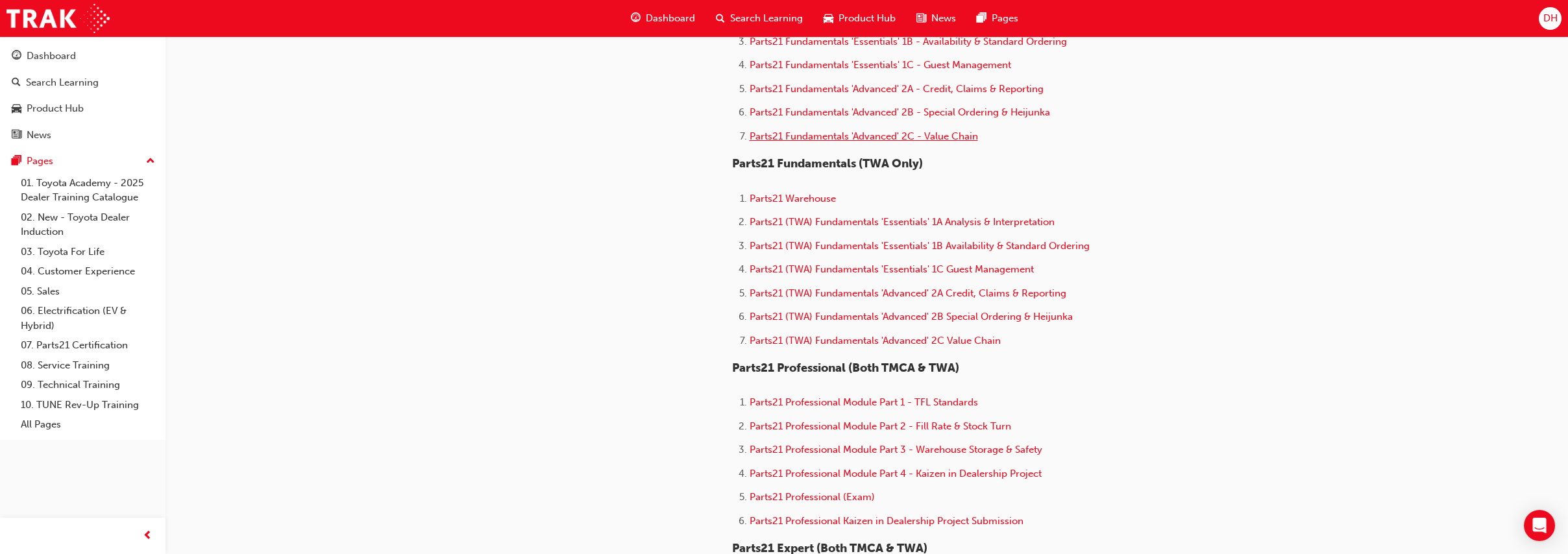
scroll to position [721, 0]
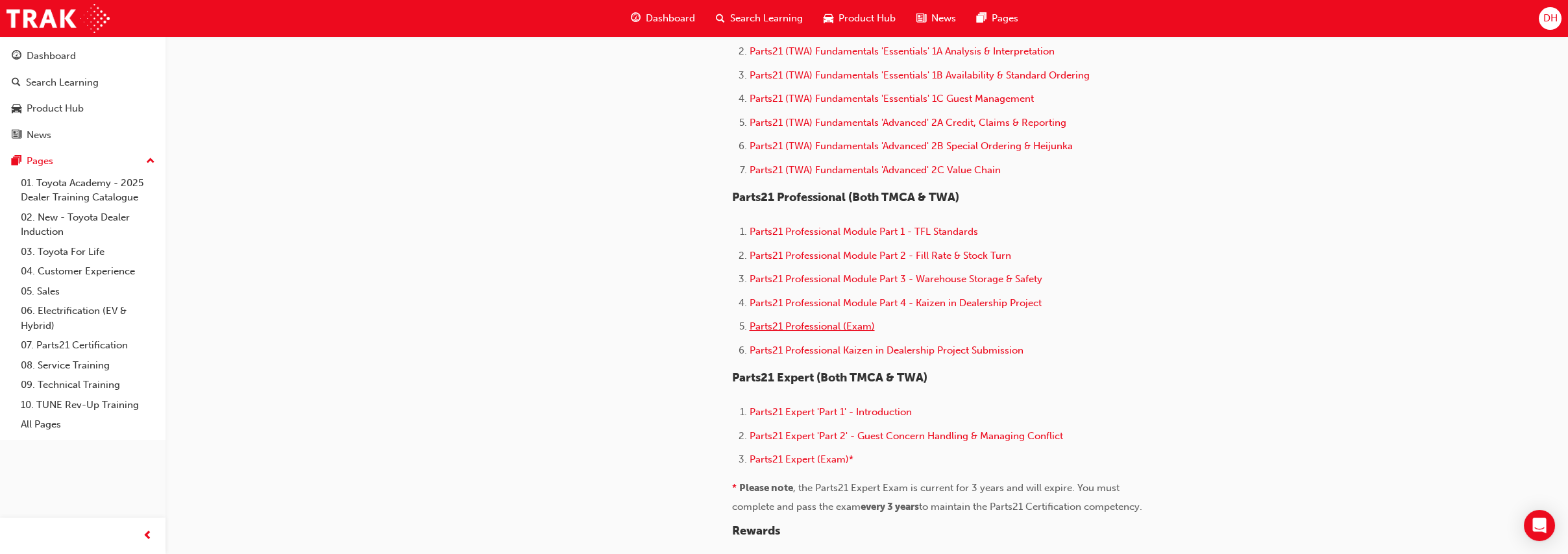
click at [817, 332] on span "Parts21 Professional (Exam)" at bounding box center [811, 326] width 125 height 12
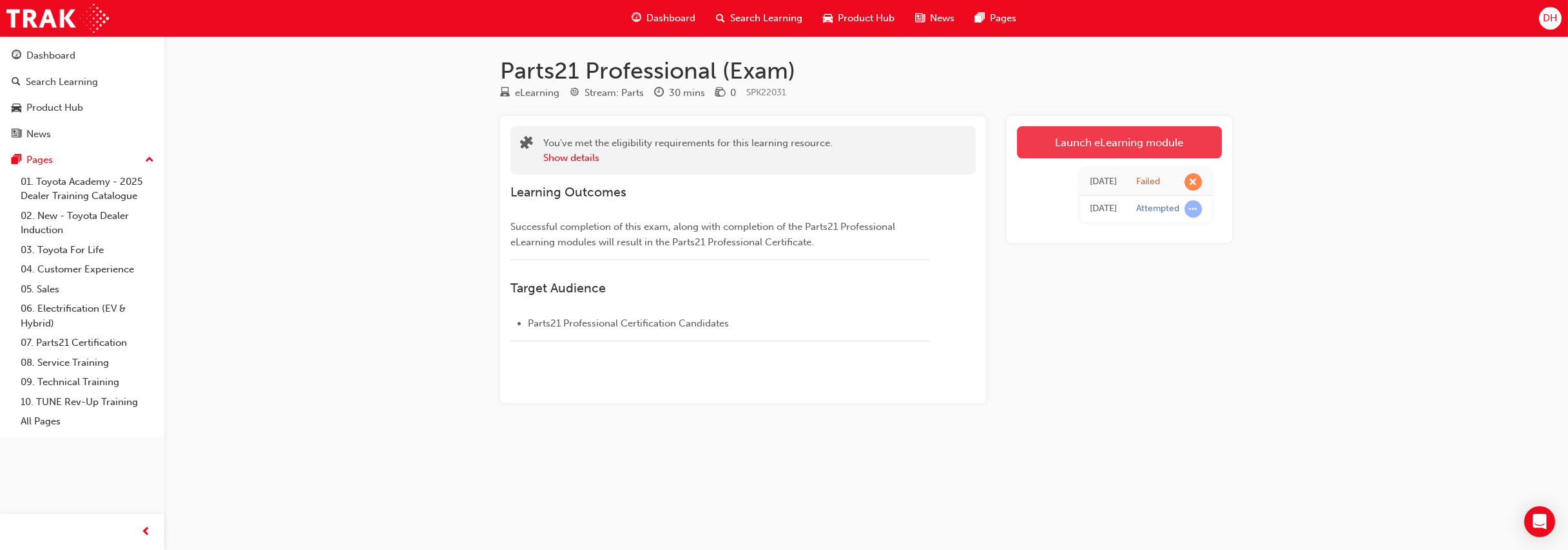
click at [1045, 140] on link "Launch eLearning module" at bounding box center [1119, 142] width 205 height 33
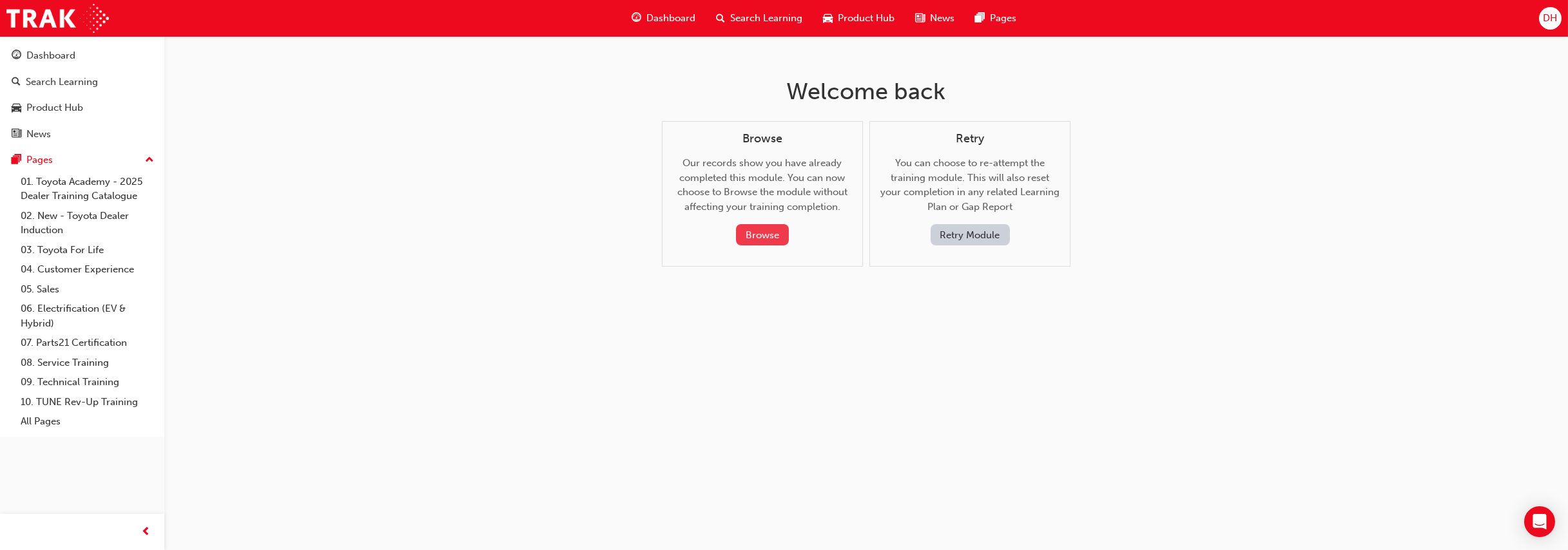
click at [758, 227] on button "Browse" at bounding box center [762, 235] width 53 height 21
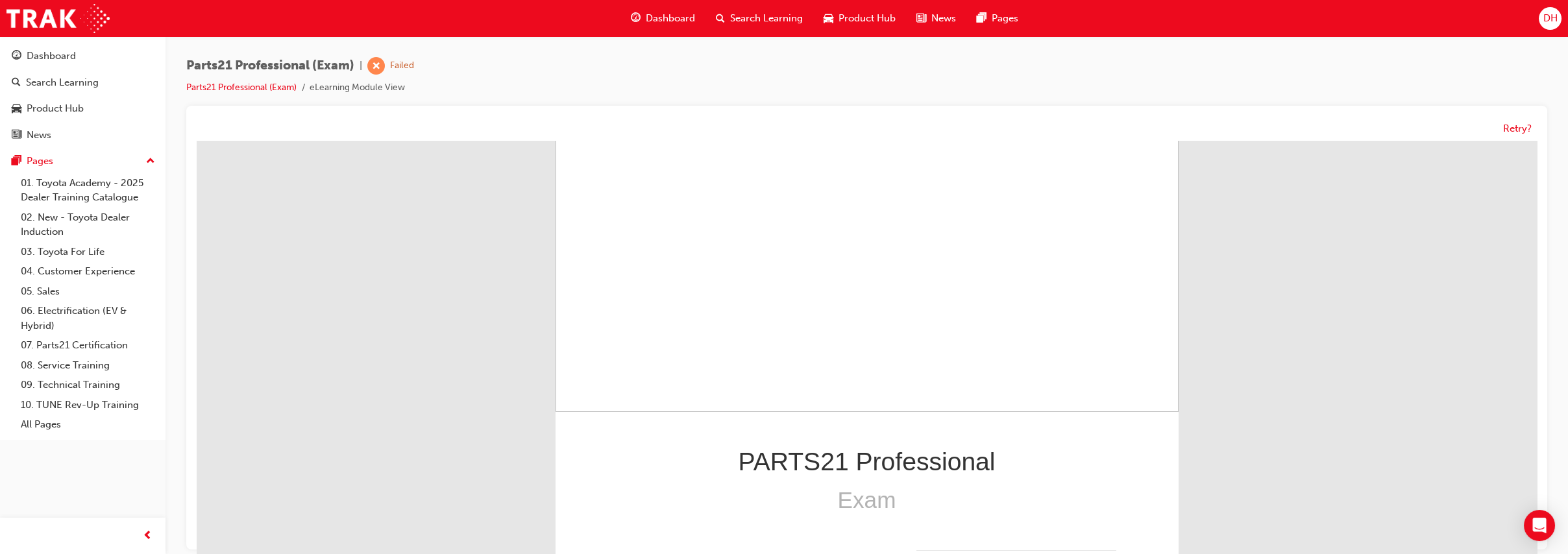
scroll to position [152, 0]
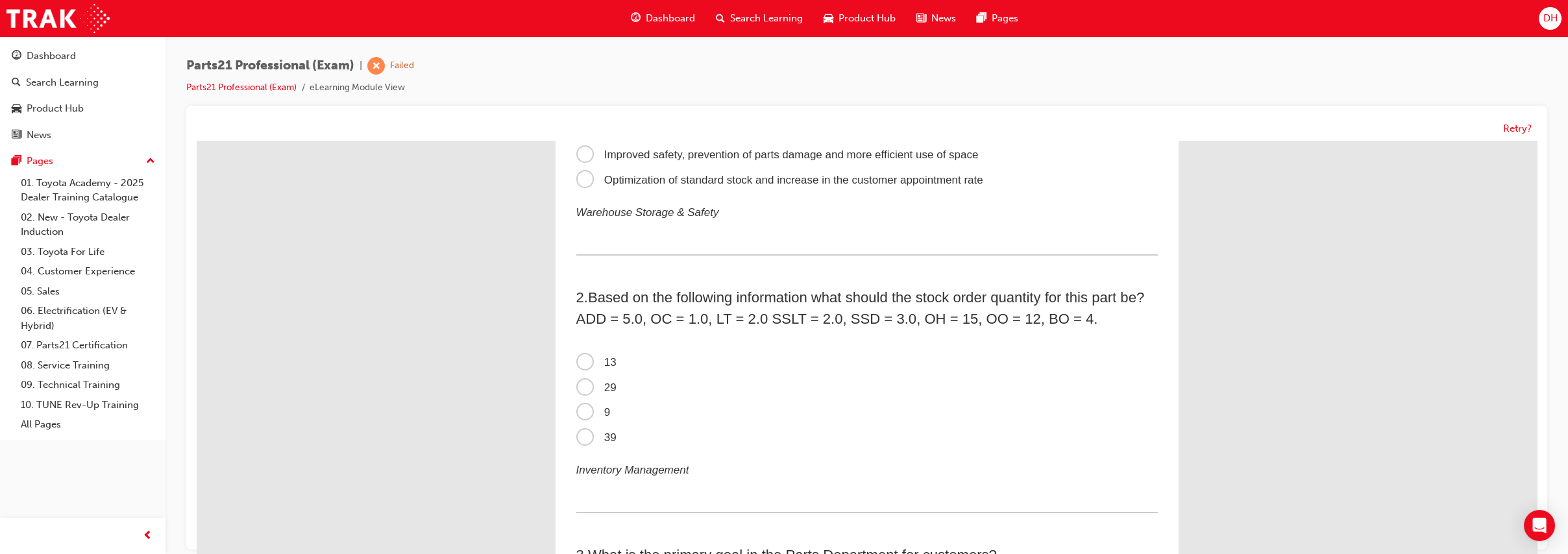
scroll to position [0, 0]
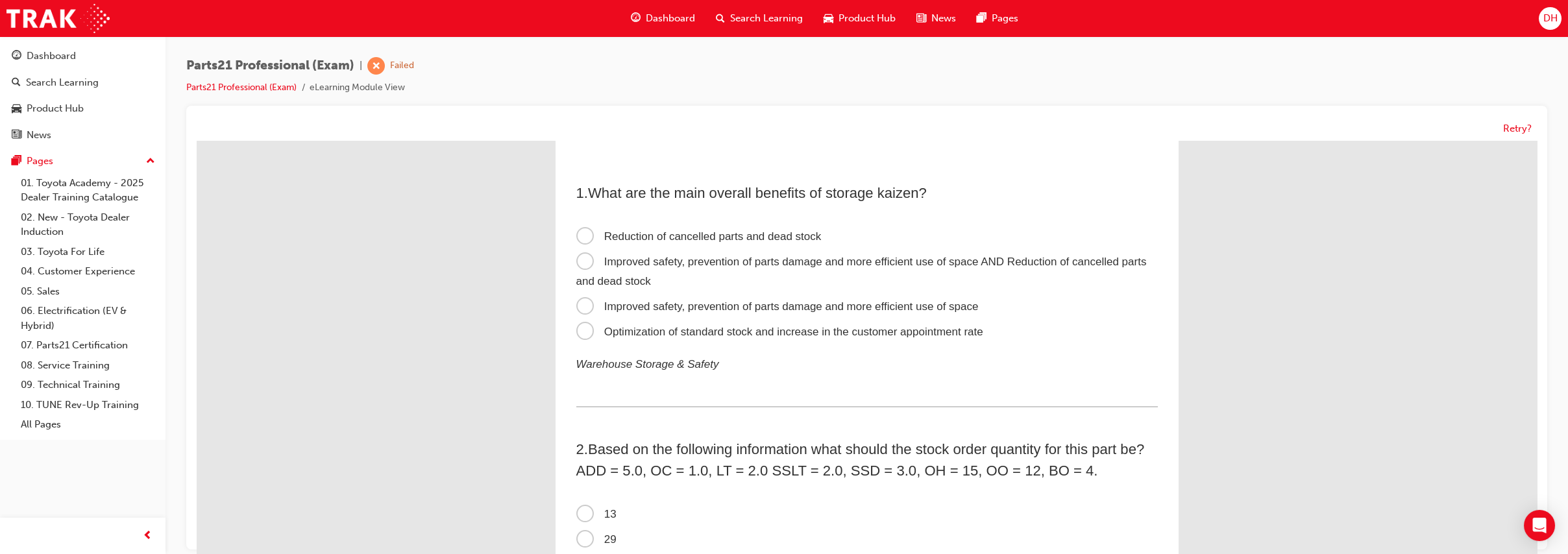
click at [697, 262] on span "Improved safety, prevention of parts damage and more efficient use of space AND…" at bounding box center [861, 271] width 570 height 33
click at [197, 141] on input "Improved safety, prevention of parts damage and more efficient use of space AND…" at bounding box center [197, 141] width 0 height 0
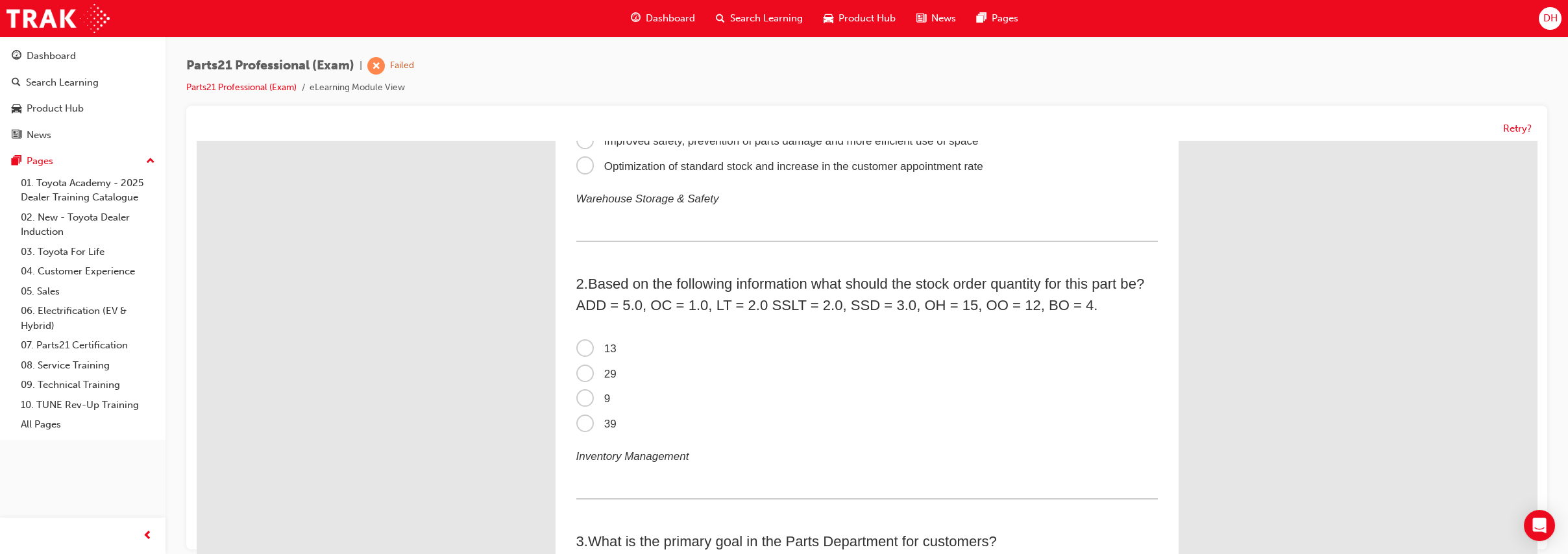
scroll to position [161, 0]
click at [609, 375] on span "29" at bounding box center [596, 378] width 40 height 12
click at [197, 141] on input "29" at bounding box center [197, 141] width 0 height 0
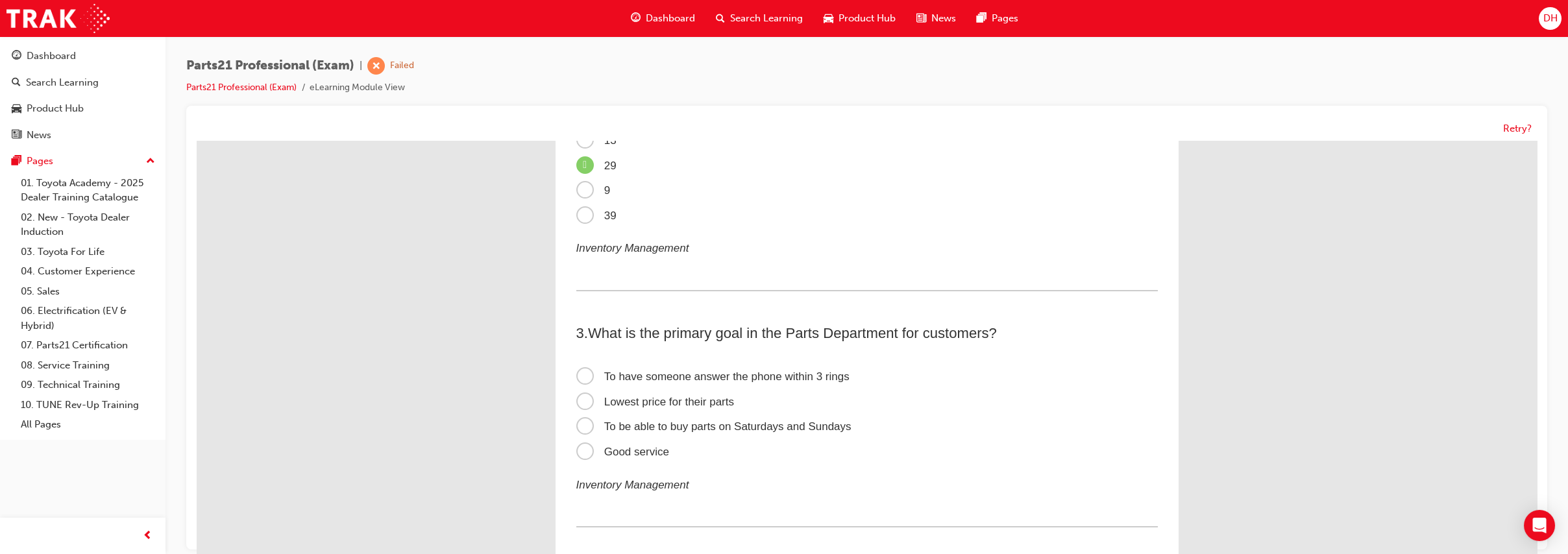
scroll to position [378, 0]
click at [711, 393] on span "Lowest price for their parts" at bounding box center [655, 397] width 159 height 12
click at [197, 141] on input "Lowest price for their parts" at bounding box center [197, 141] width 0 height 0
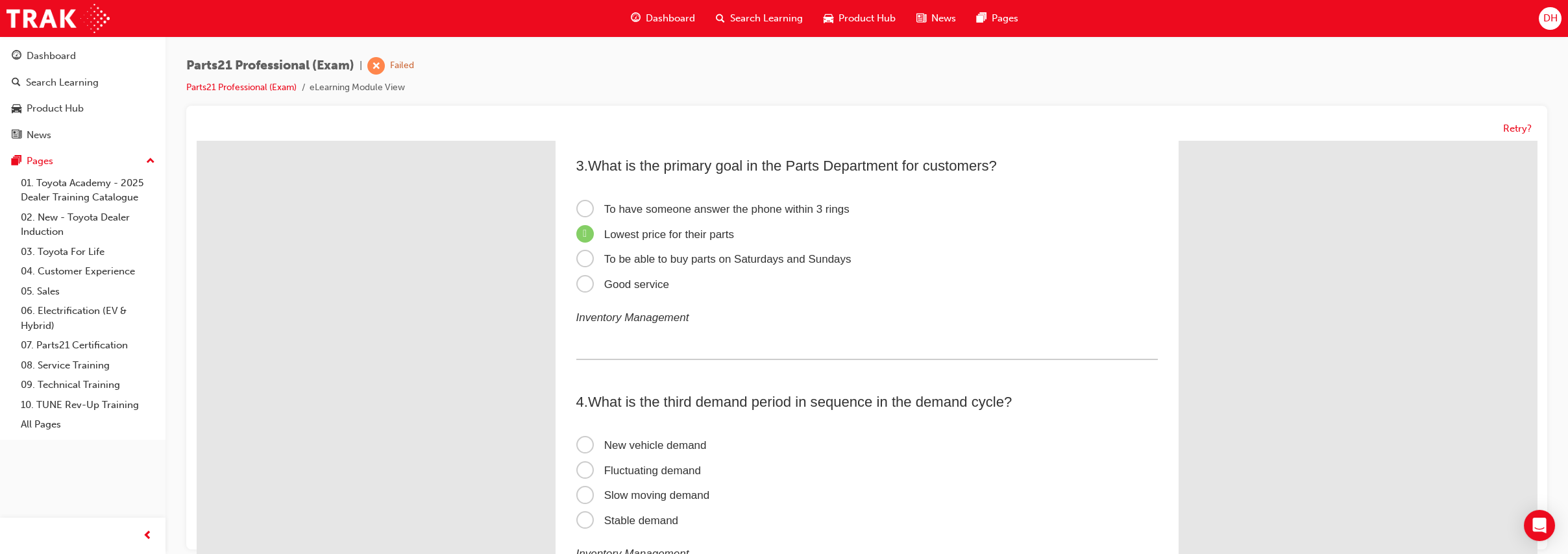
scroll to position [594, 0]
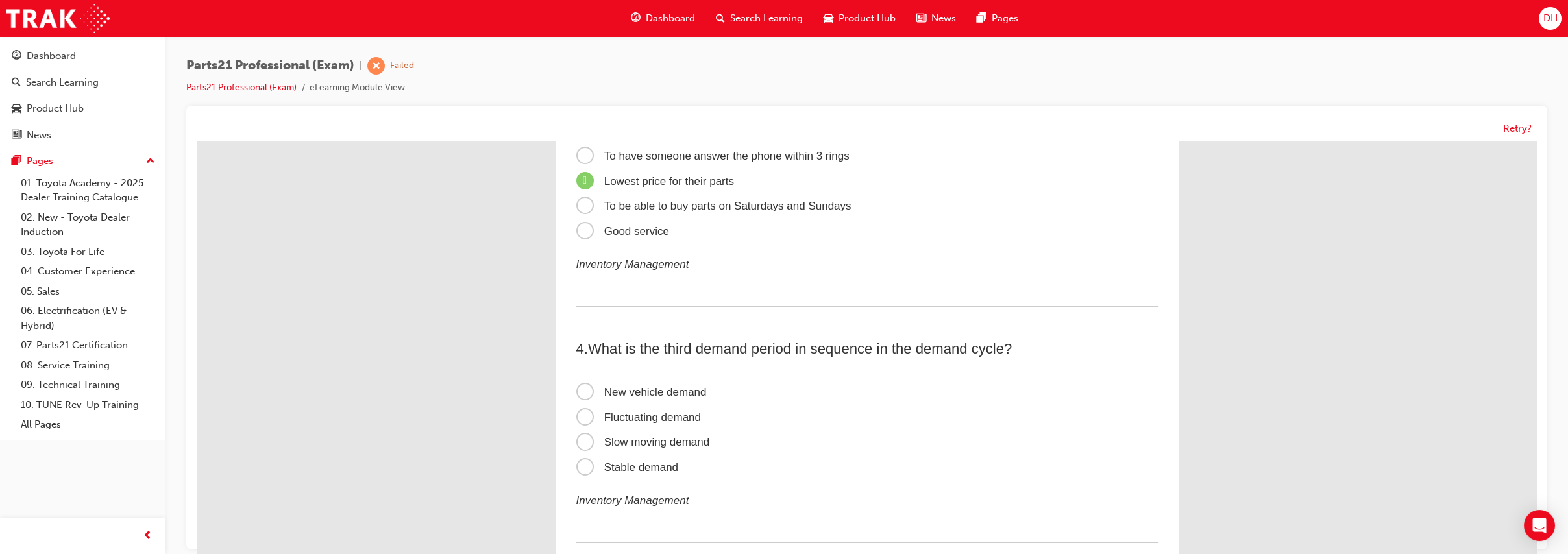
click at [694, 389] on span "New vehicle demand" at bounding box center [641, 392] width 130 height 12
click at [197, 141] on input "New vehicle demand" at bounding box center [197, 141] width 0 height 0
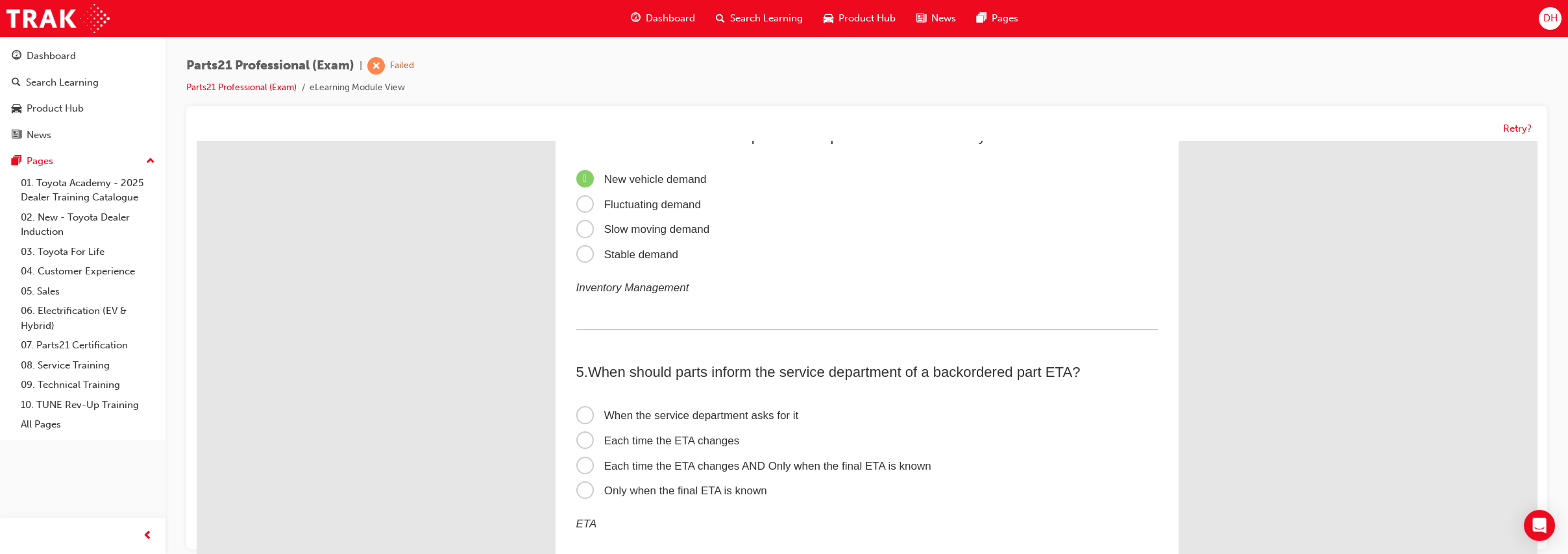
scroll to position [810, 0]
click at [677, 460] on span "Each time the ETA changes AND Only when the final ETA is known" at bounding box center [754, 463] width 355 height 12
click at [197, 141] on input "Each time the ETA changes AND Only when the final ETA is known" at bounding box center [197, 141] width 0 height 0
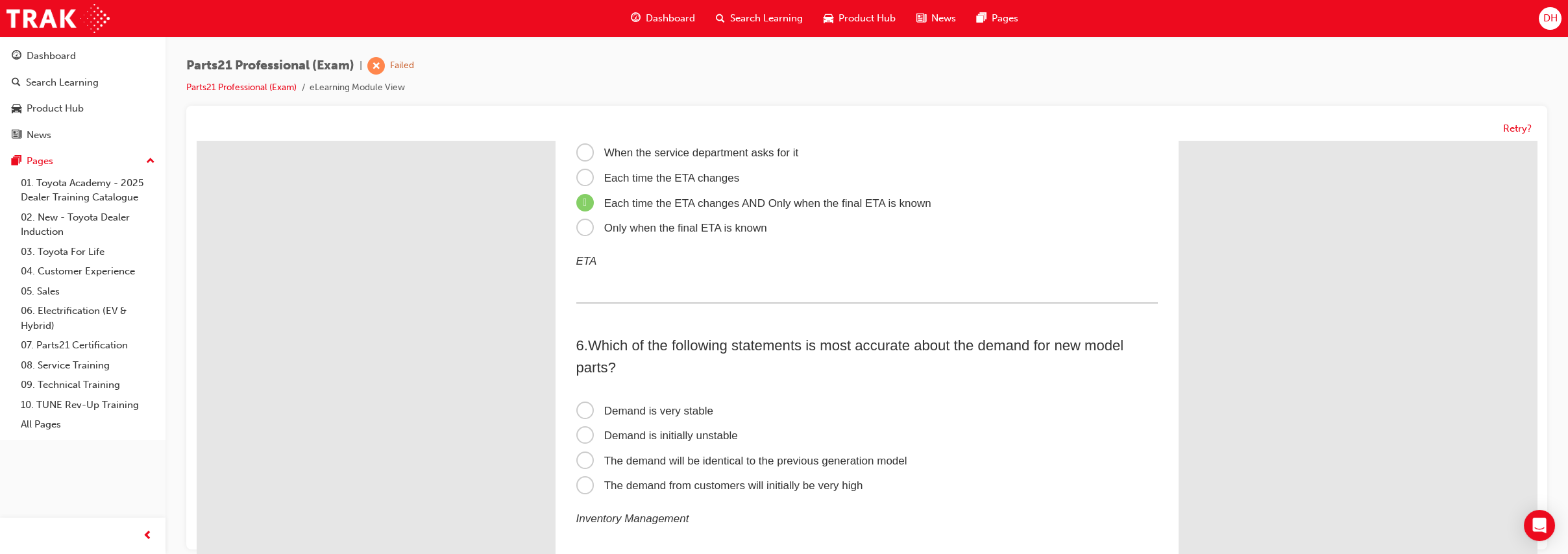
scroll to position [1081, 0]
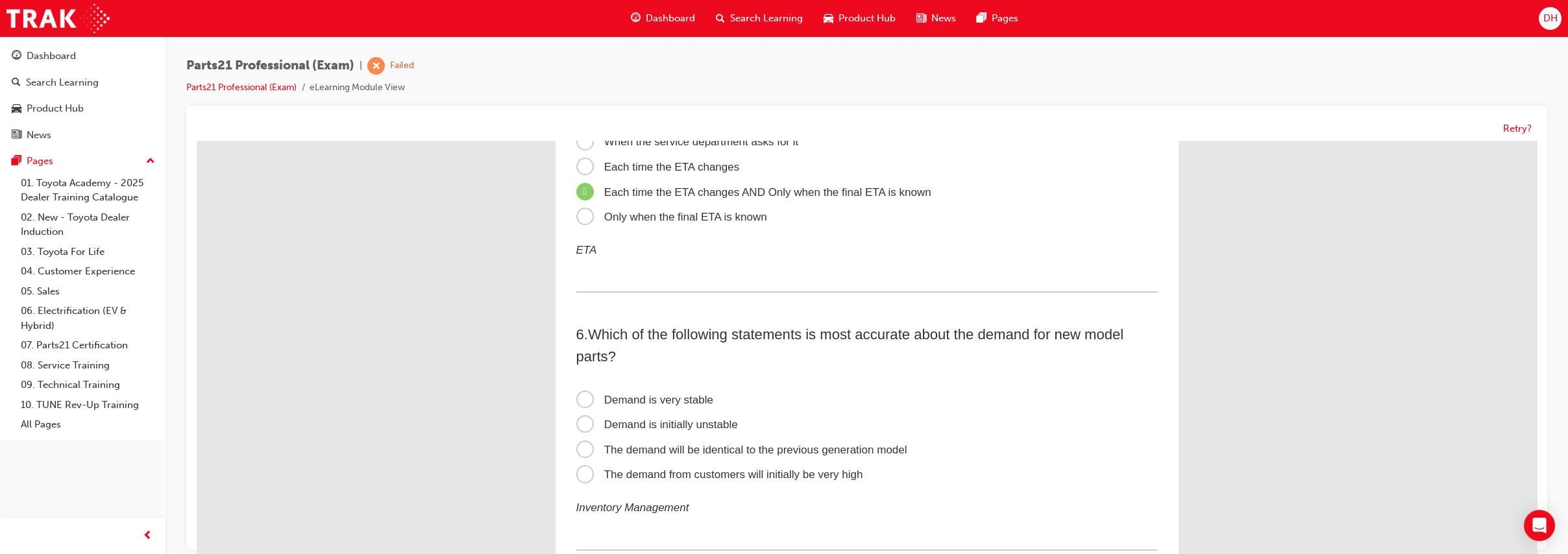
click at [655, 415] on label "Demand is initially unstable" at bounding box center [867, 425] width 582 height 26
click at [197, 141] on input "Demand is initially unstable" at bounding box center [197, 141] width 0 height 0
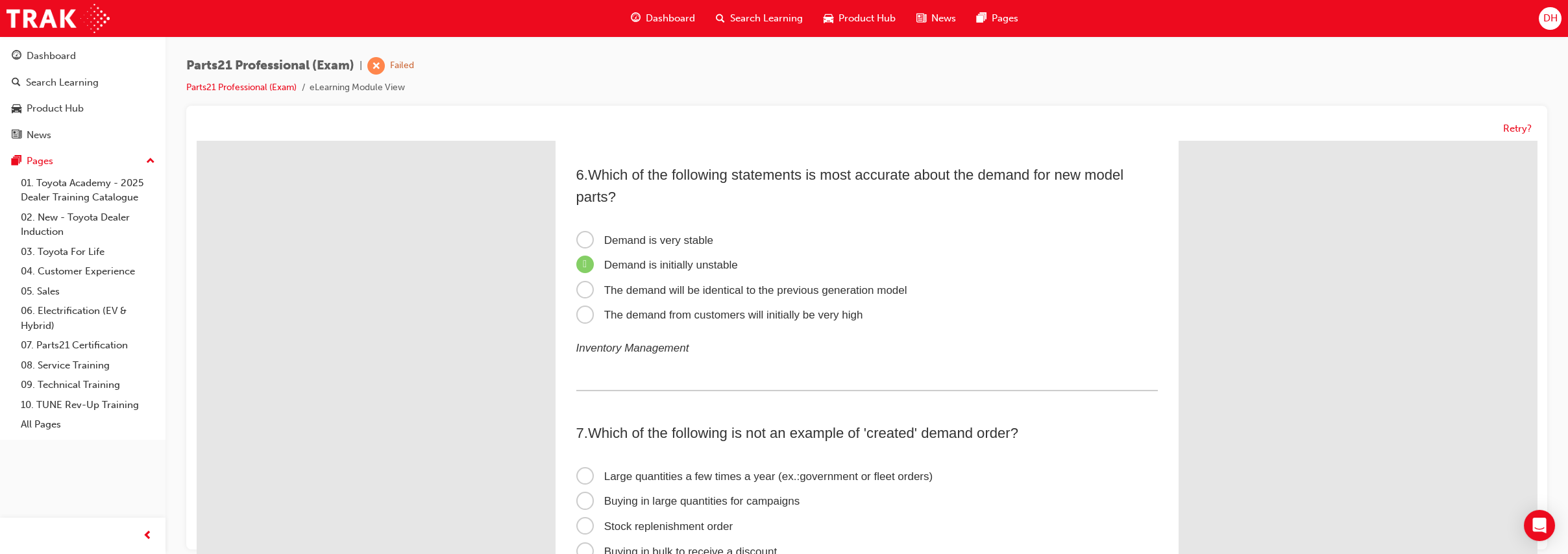
scroll to position [1315, 0]
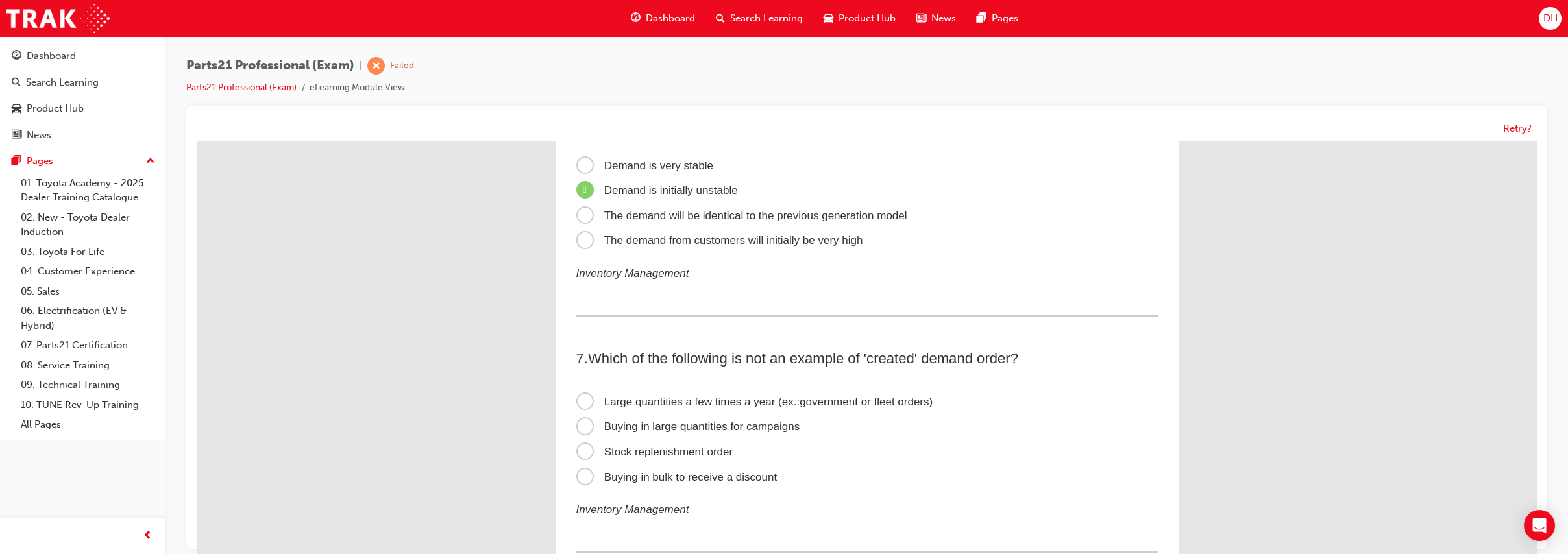
click at [733, 479] on span "Buying in bulk to receive a discount" at bounding box center [677, 477] width 201 height 12
click at [197, 141] on input "Buying in bulk to receive a discount" at bounding box center [197, 141] width 0 height 0
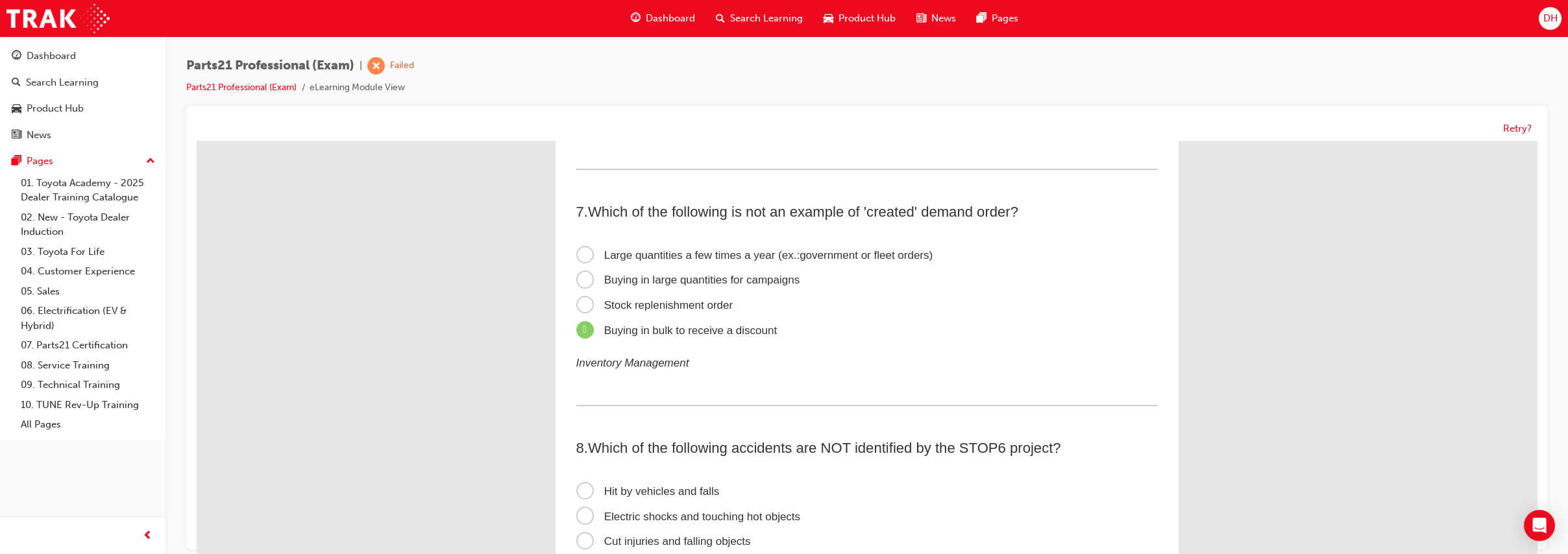
scroll to position [1549, 0]
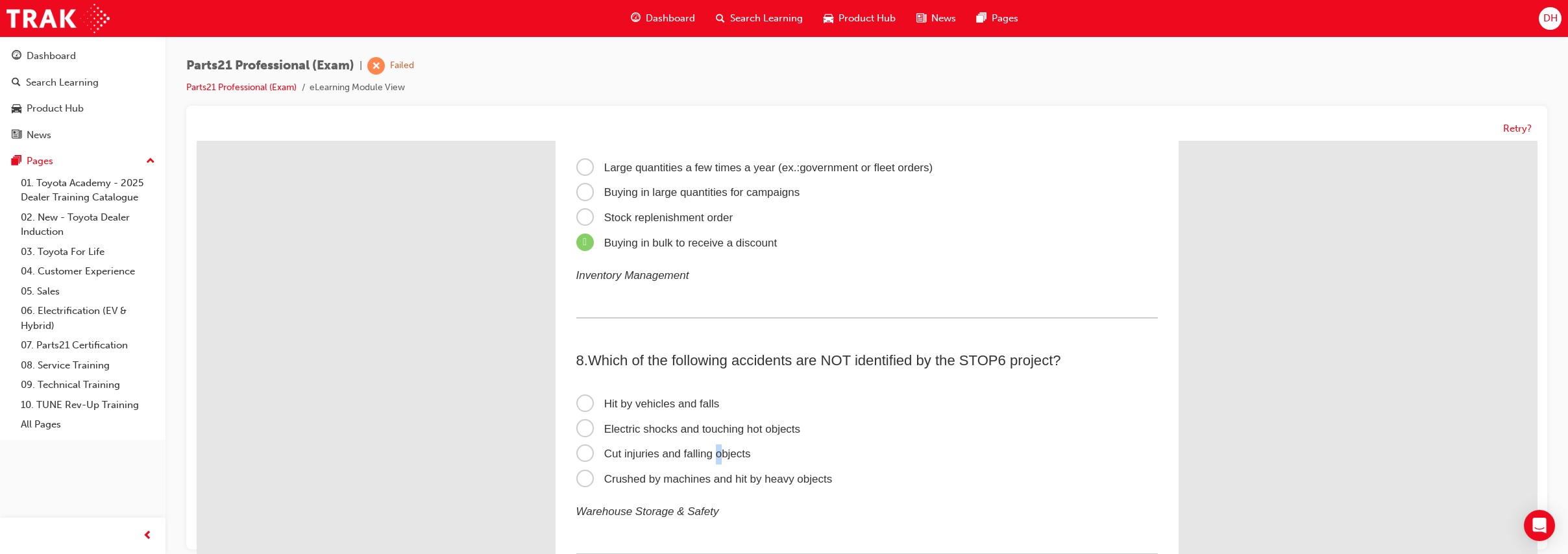
click at [713, 449] on span "Cut injuries and falling objects" at bounding box center [663, 454] width 175 height 12
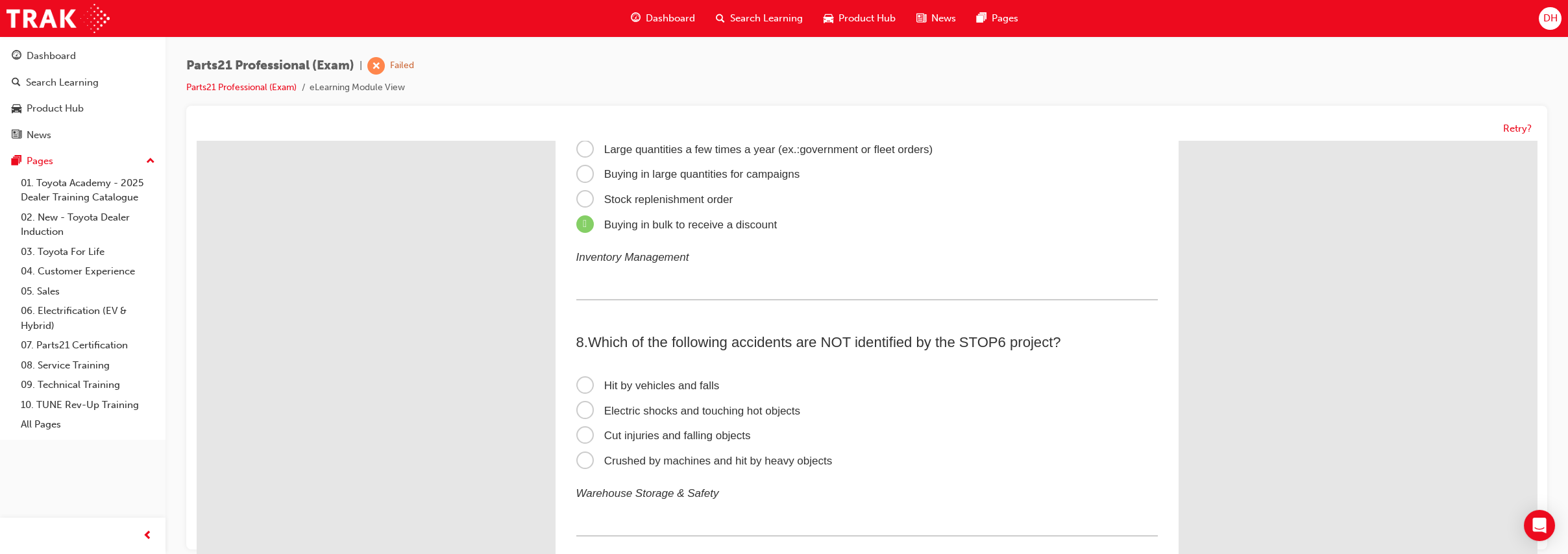
click at [582, 435] on span "Cut injuries and falling objects" at bounding box center [663, 435] width 175 height 12
click at [197, 141] on input "Cut injuries and falling objects" at bounding box center [197, 141] width 0 height 0
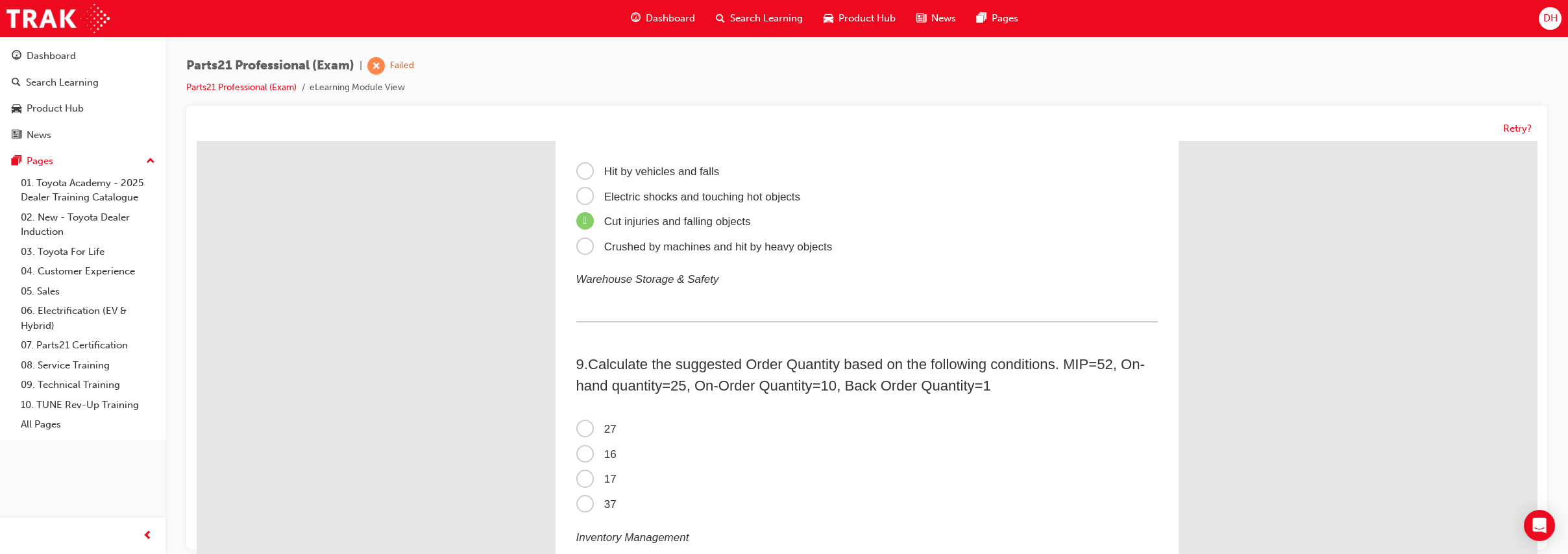
scroll to position [1784, 0]
click at [580, 453] on span "16" at bounding box center [596, 452] width 40 height 12
click at [197, 141] on input "16" at bounding box center [197, 141] width 0 height 0
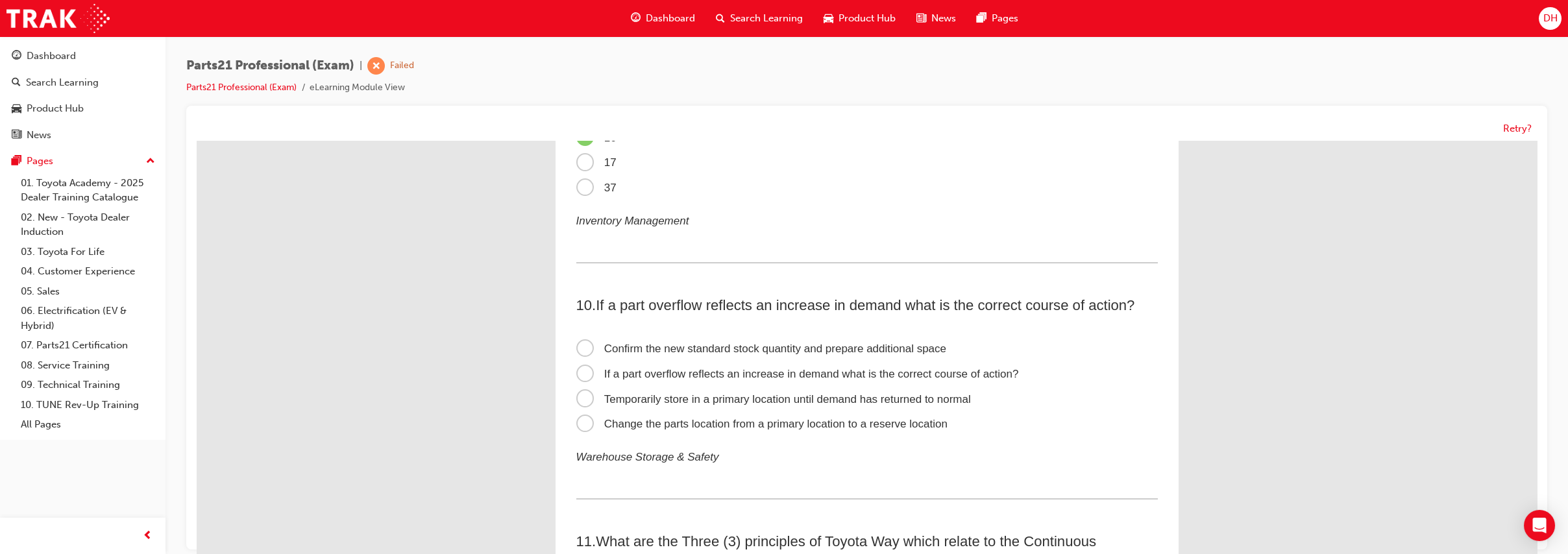
scroll to position [2144, 0]
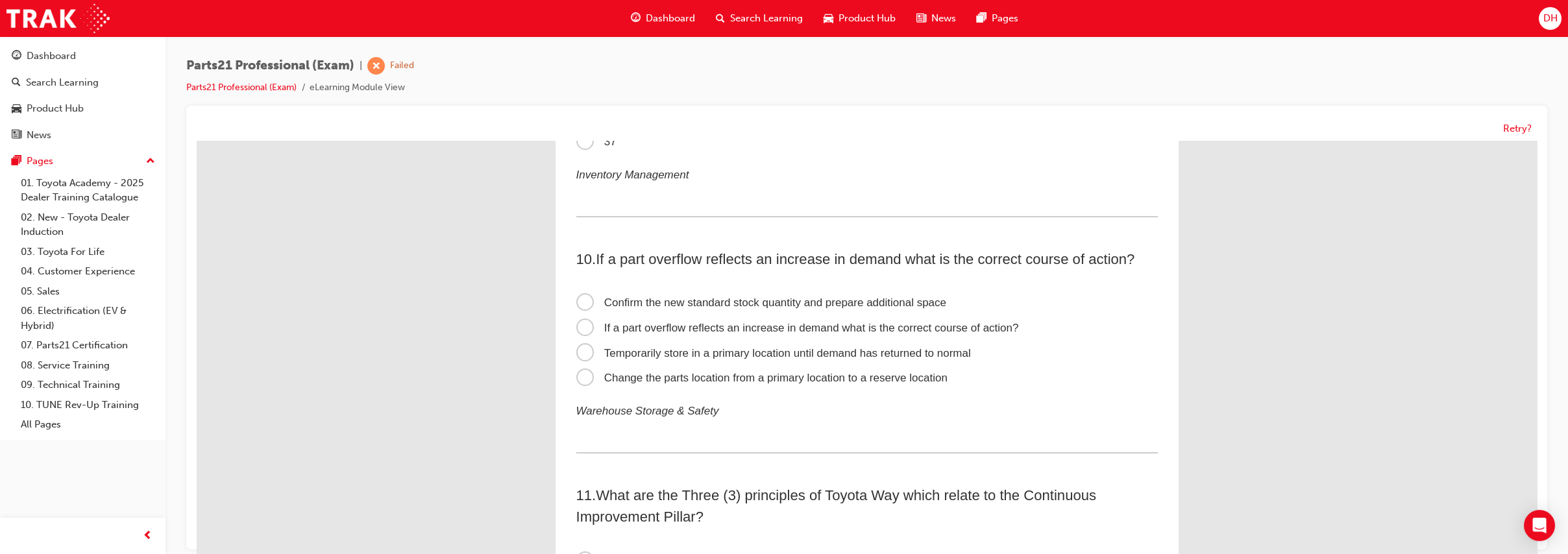
click at [662, 373] on span "Change the parts location from a primary location to a reserve location" at bounding box center [762, 378] width 372 height 12
click at [197, 141] on input "Change the parts location from a primary location to a reserve location" at bounding box center [197, 141] width 0 height 0
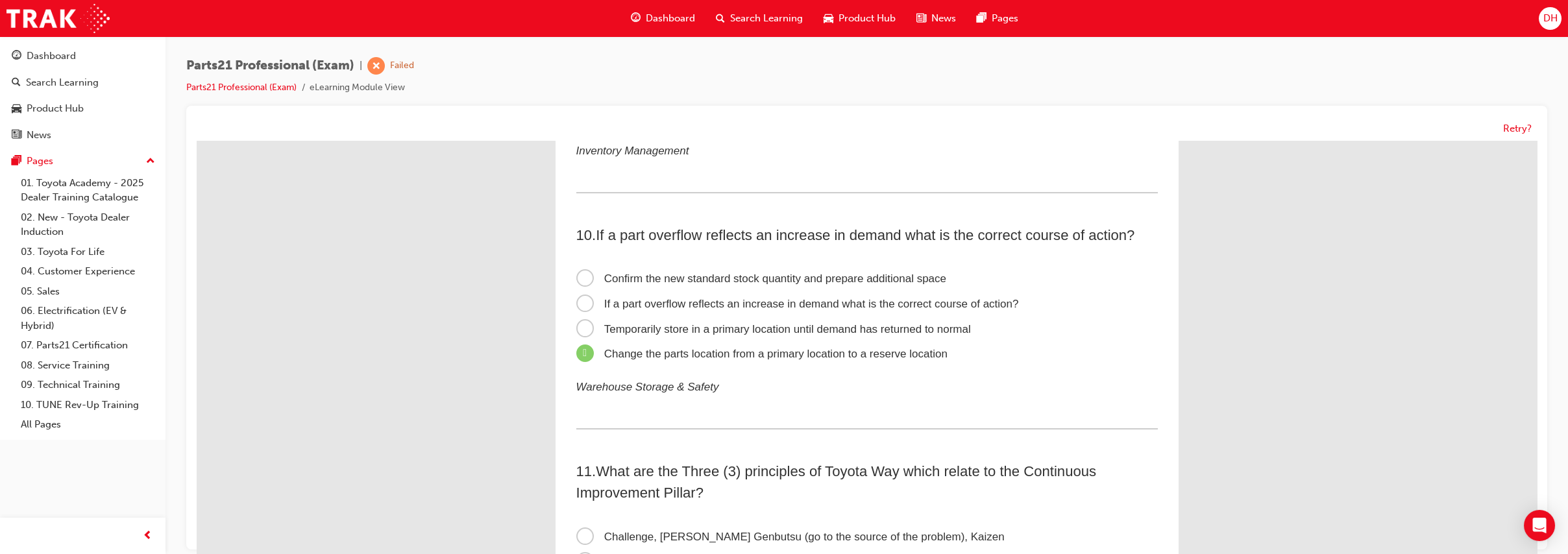
scroll to position [2162, 0]
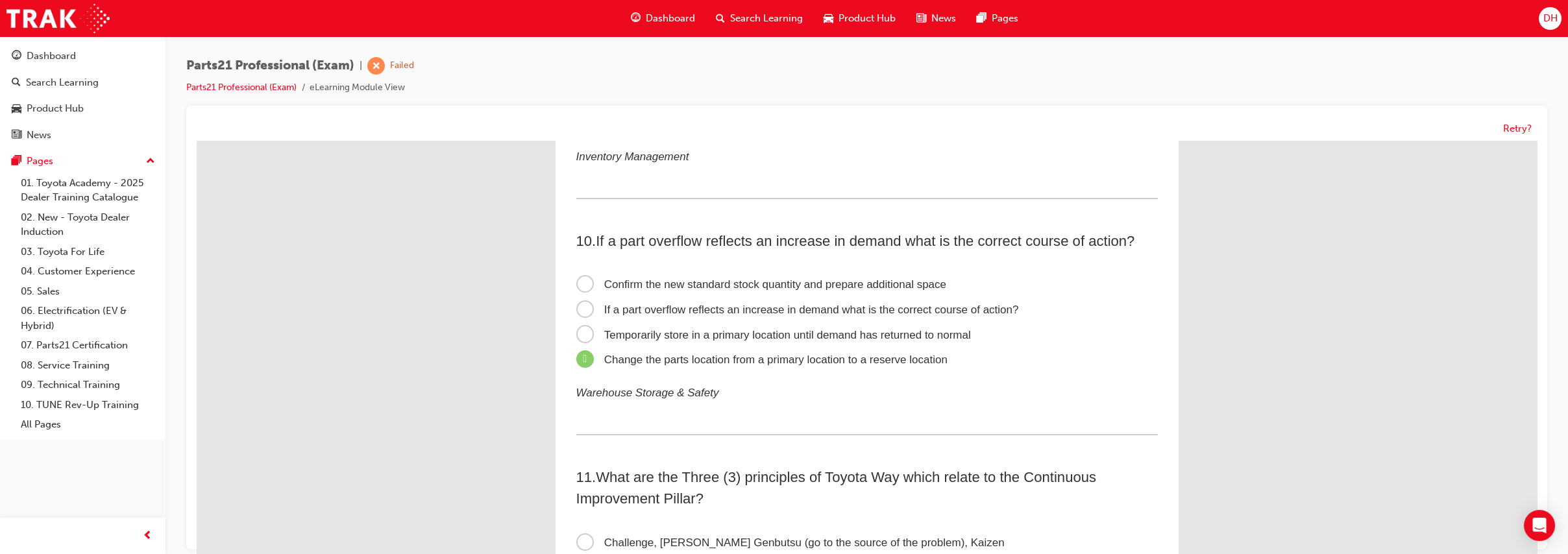
click at [643, 284] on span "Confirm the new standard stock quantity and prepare additional space" at bounding box center [762, 285] width 371 height 12
click at [197, 141] on input "Confirm the new standard stock quantity and prepare additional space" at bounding box center [197, 141] width 0 height 0
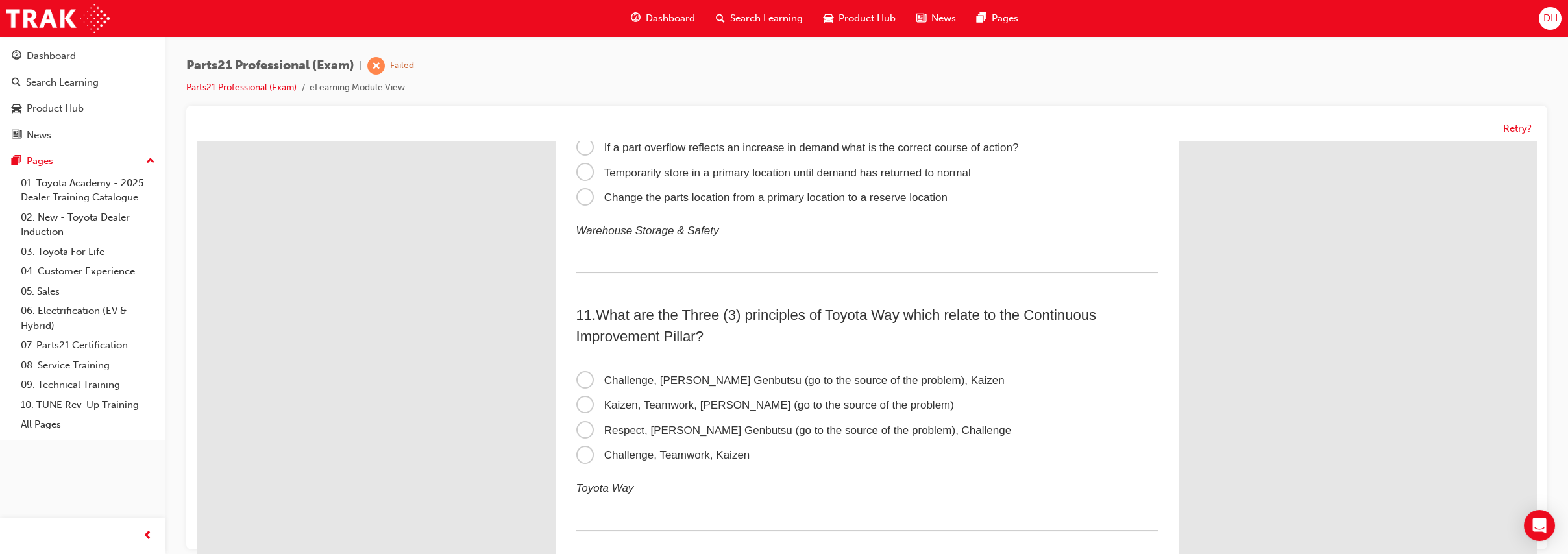
scroll to position [2306, 0]
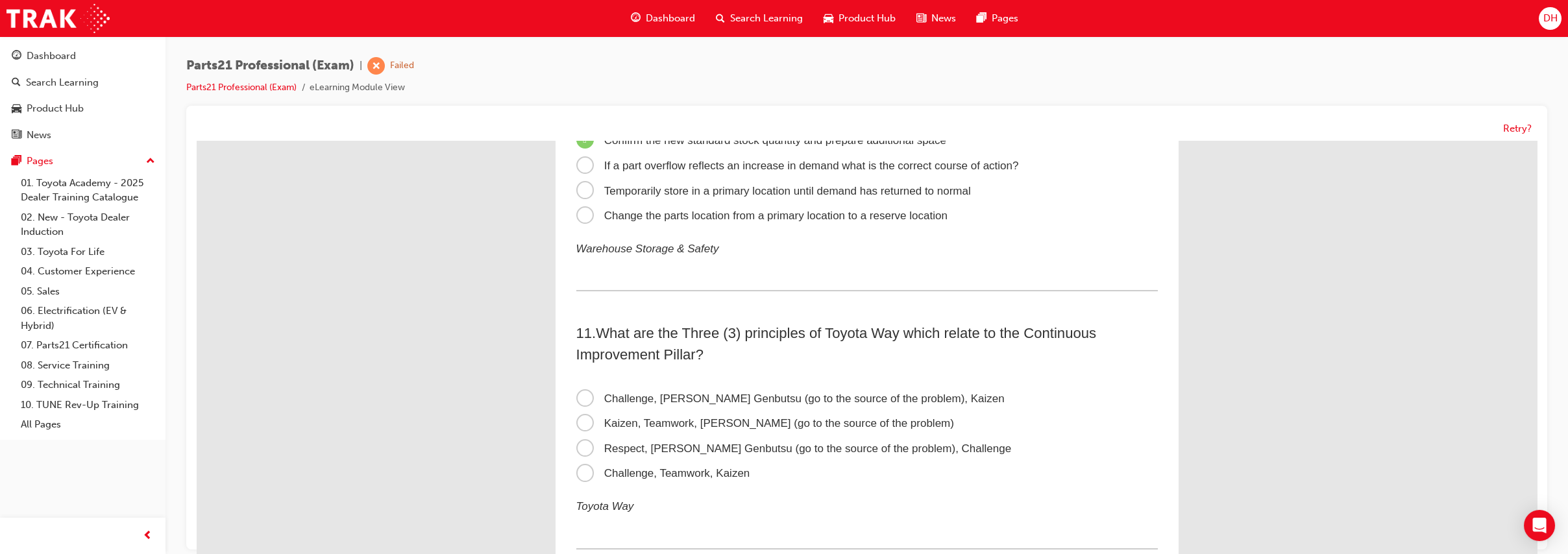
click at [648, 394] on span "Challenge, [PERSON_NAME] Genbutsu (go to the source of the problem), Kaizen" at bounding box center [790, 399] width 428 height 12
click at [197, 141] on input "Challenge, [PERSON_NAME] Genbutsu (go to the source of the problem), Kaizen" at bounding box center [197, 141] width 0 height 0
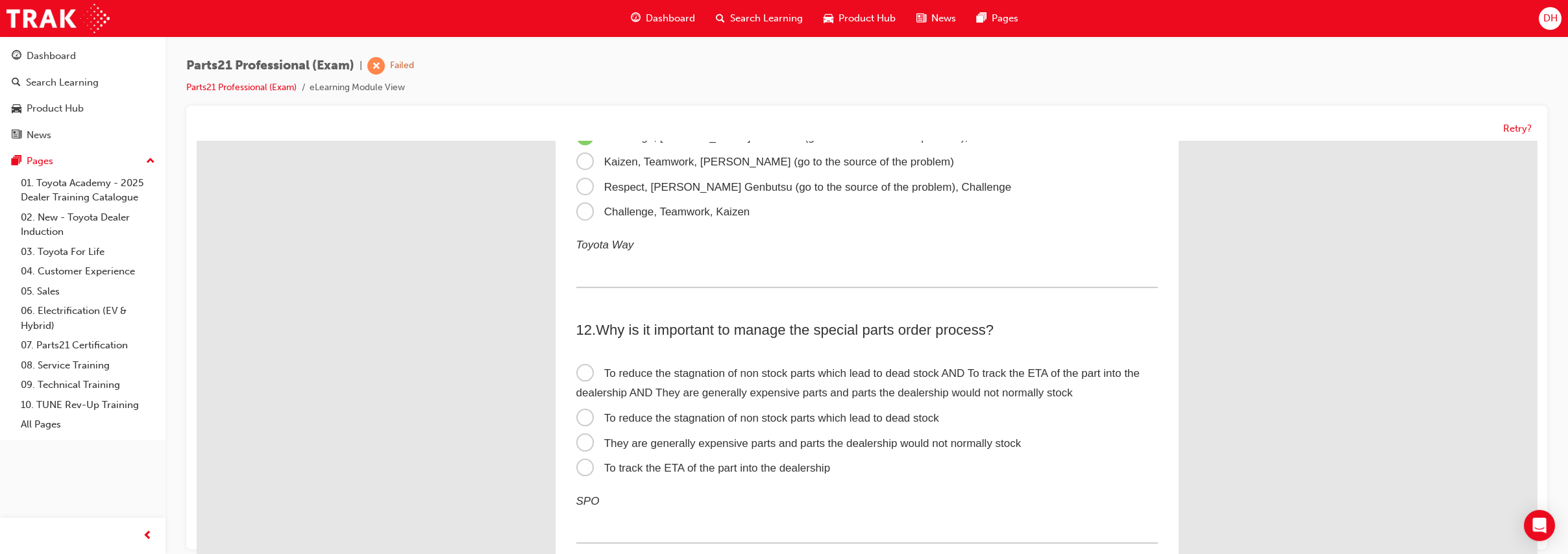
scroll to position [2577, 0]
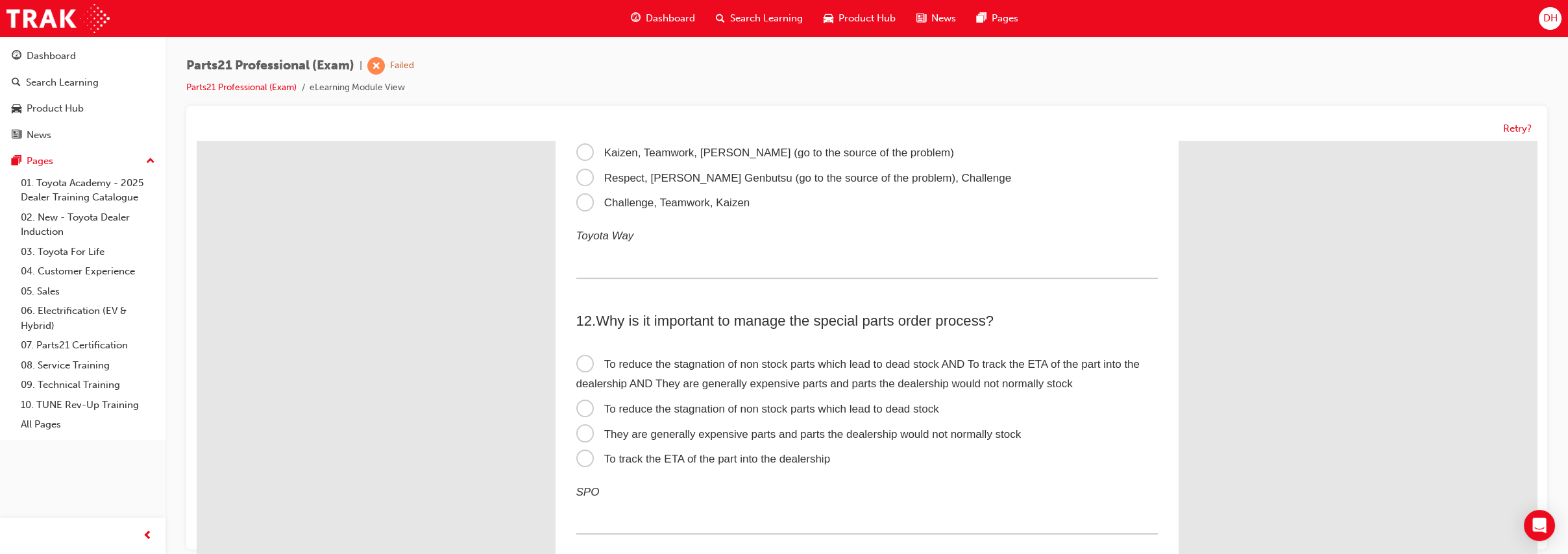
click at [648, 369] on label "To reduce the stagnation of non stock parts which lead to dead stock AND To tra…" at bounding box center [867, 374] width 582 height 44
click at [197, 141] on input "To reduce the stagnation of non stock parts which lead to dead stock AND To tra…" at bounding box center [197, 141] width 0 height 0
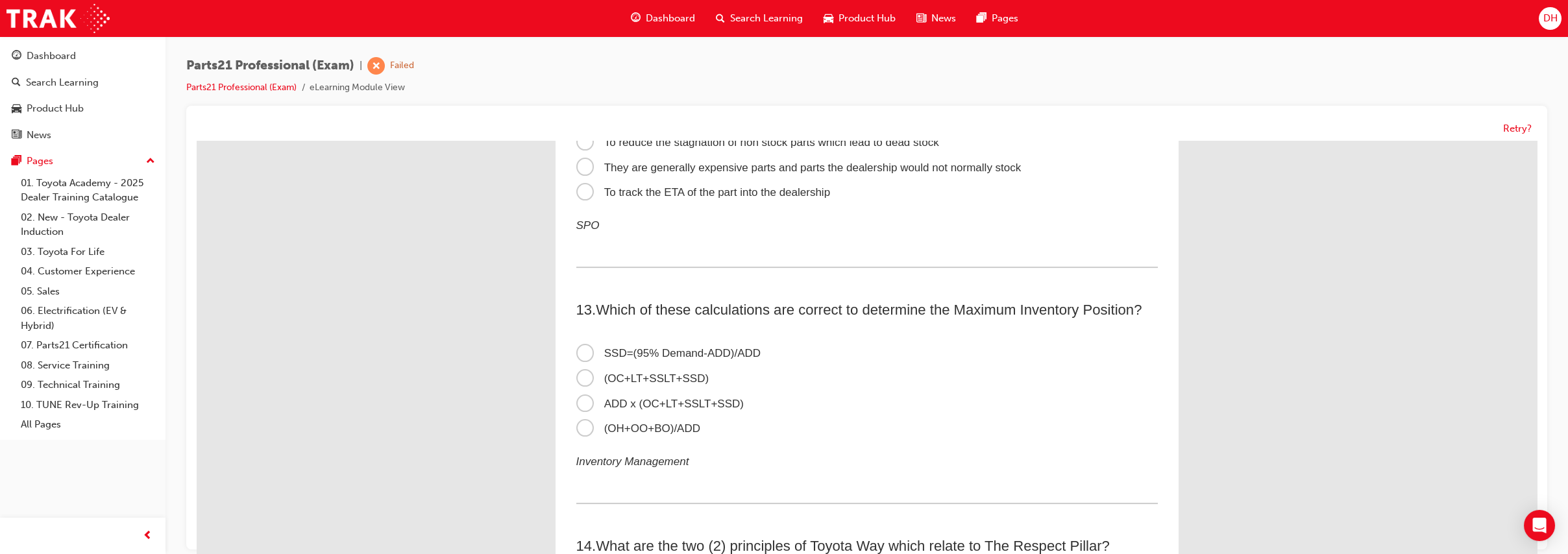
scroll to position [2846, 0]
click at [628, 432] on span "(OH+OO+BO)/ADD" at bounding box center [639, 425] width 125 height 12
click at [197, 141] on input "(OH+OO+BO)/ADD" at bounding box center [197, 141] width 0 height 0
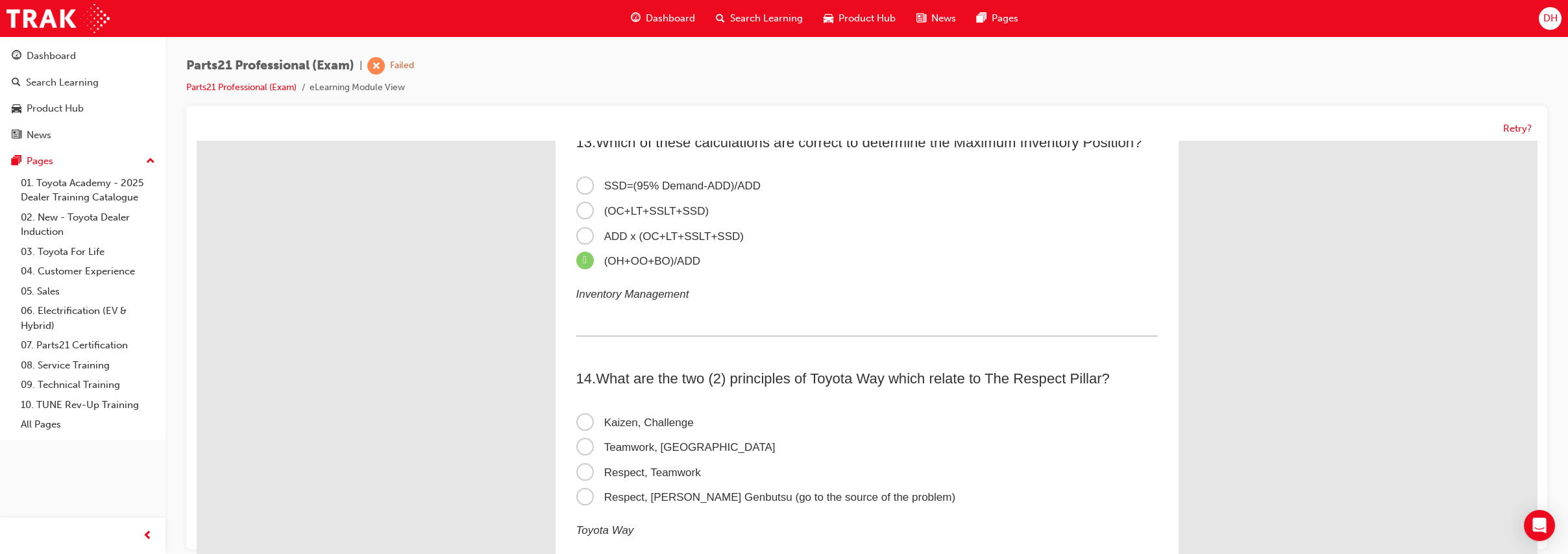
scroll to position [3027, 0]
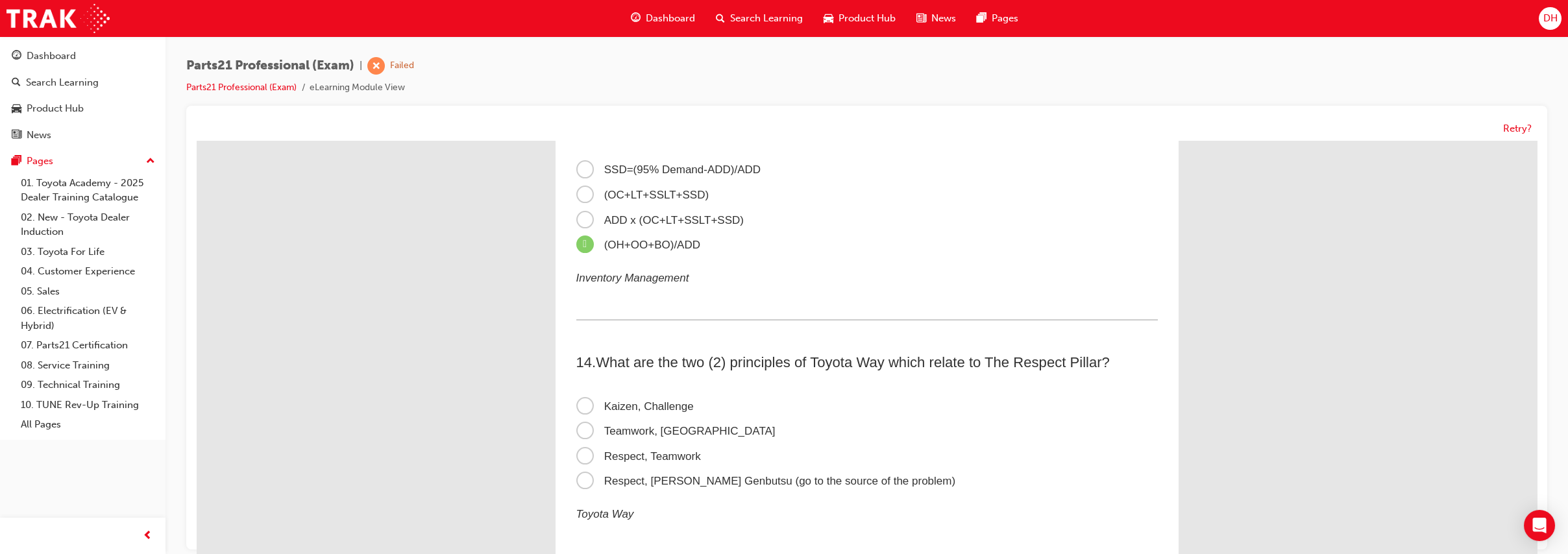
click at [658, 488] on span "Respect, [PERSON_NAME] Genbutsu (go to the source of the problem)" at bounding box center [766, 481] width 380 height 12
click at [197, 141] on input "Respect, [PERSON_NAME] Genbutsu (go to the source of the problem)" at bounding box center [197, 141] width 0 height 0
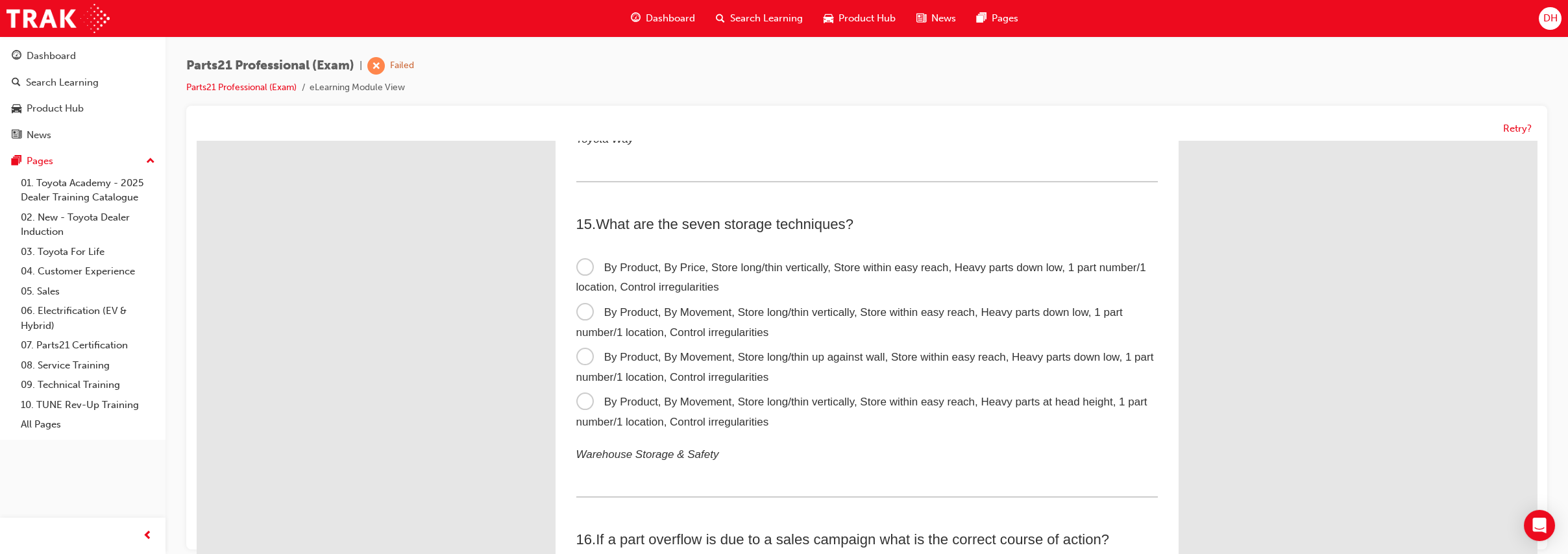
scroll to position [3405, 0]
click at [625, 335] on span "By Product, By Movement, Store long/thin vertically, Store within easy reach, H…" at bounding box center [850, 319] width 546 height 33
click at [197, 141] on input "By Product, By Movement, Store long/thin vertically, Store within easy reach, H…" at bounding box center [197, 141] width 0 height 0
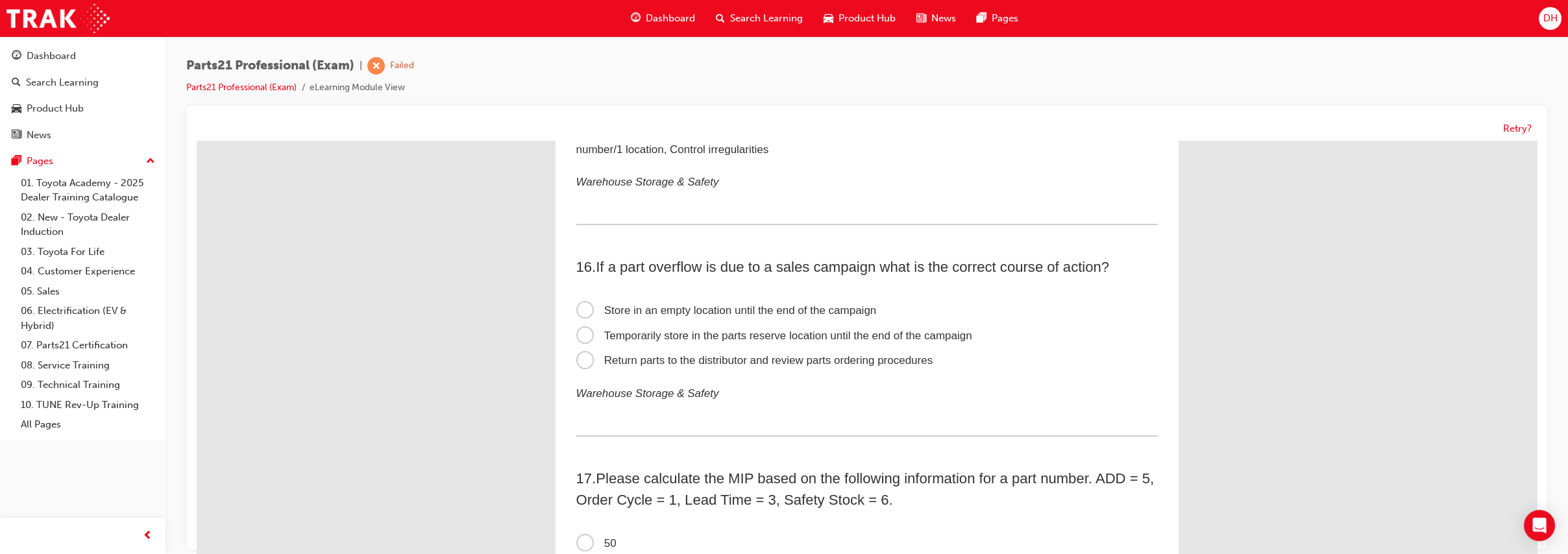
scroll to position [3676, 0]
click at [641, 340] on span "Temporarily store in the parts reserve location until the end of the campaign" at bounding box center [774, 334] width 396 height 12
click at [197, 141] on input "Temporarily store in the parts reserve location until the end of the campaign" at bounding box center [197, 141] width 0 height 0
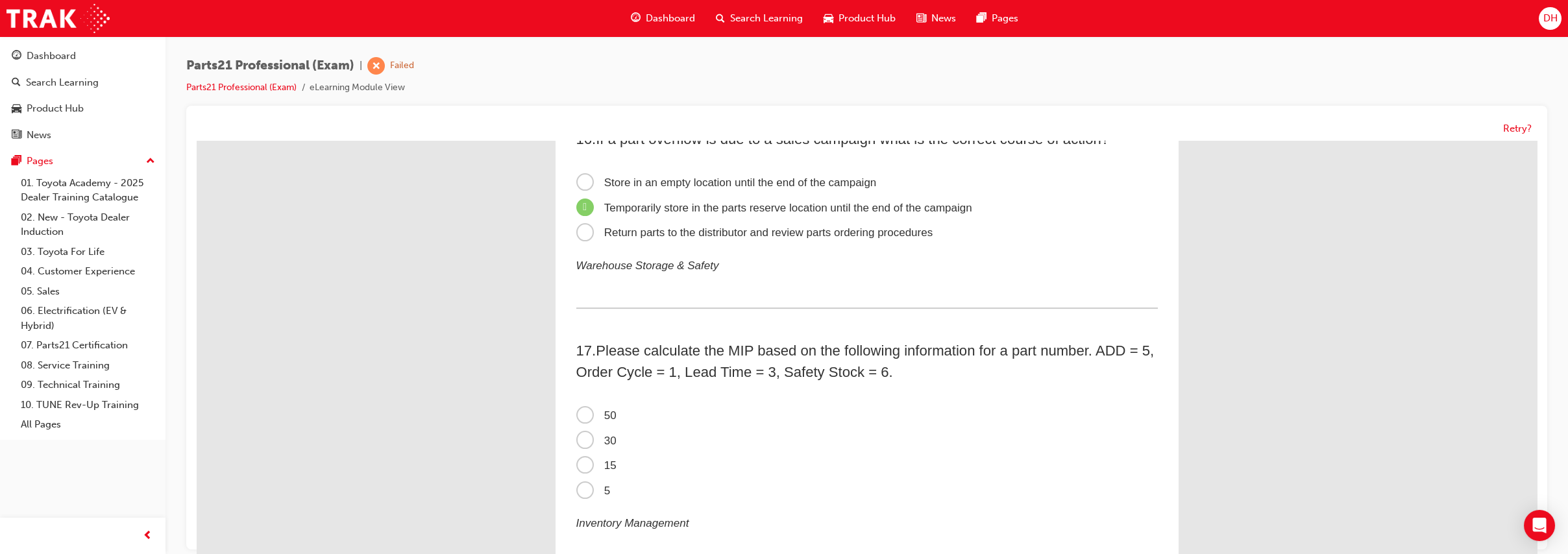
scroll to position [3838, 0]
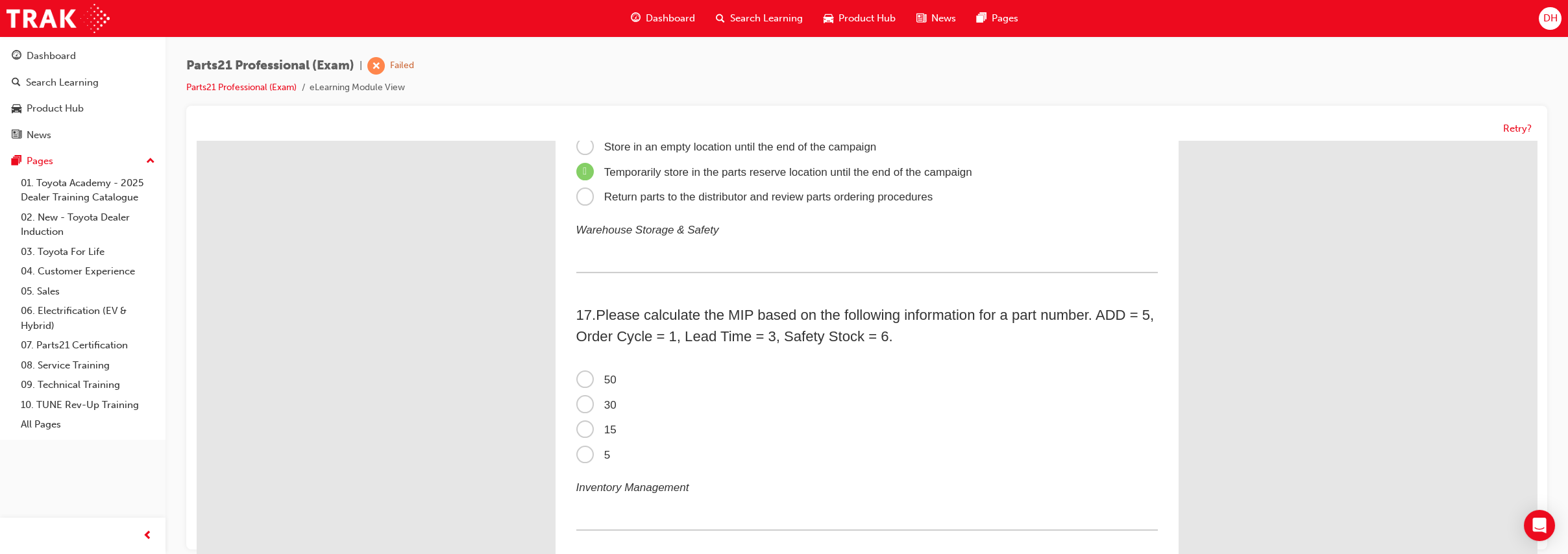
click at [607, 386] on span "50" at bounding box center [596, 380] width 40 height 12
click at [197, 141] on input "50" at bounding box center [197, 141] width 0 height 0
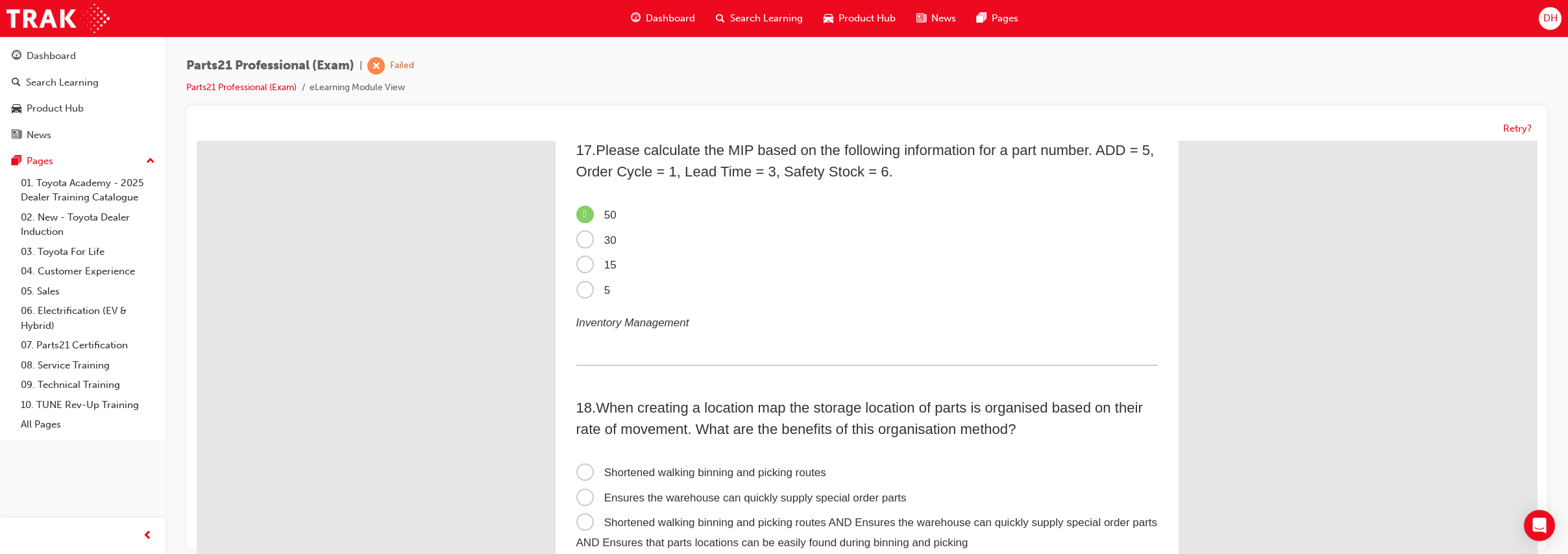
scroll to position [4072, 0]
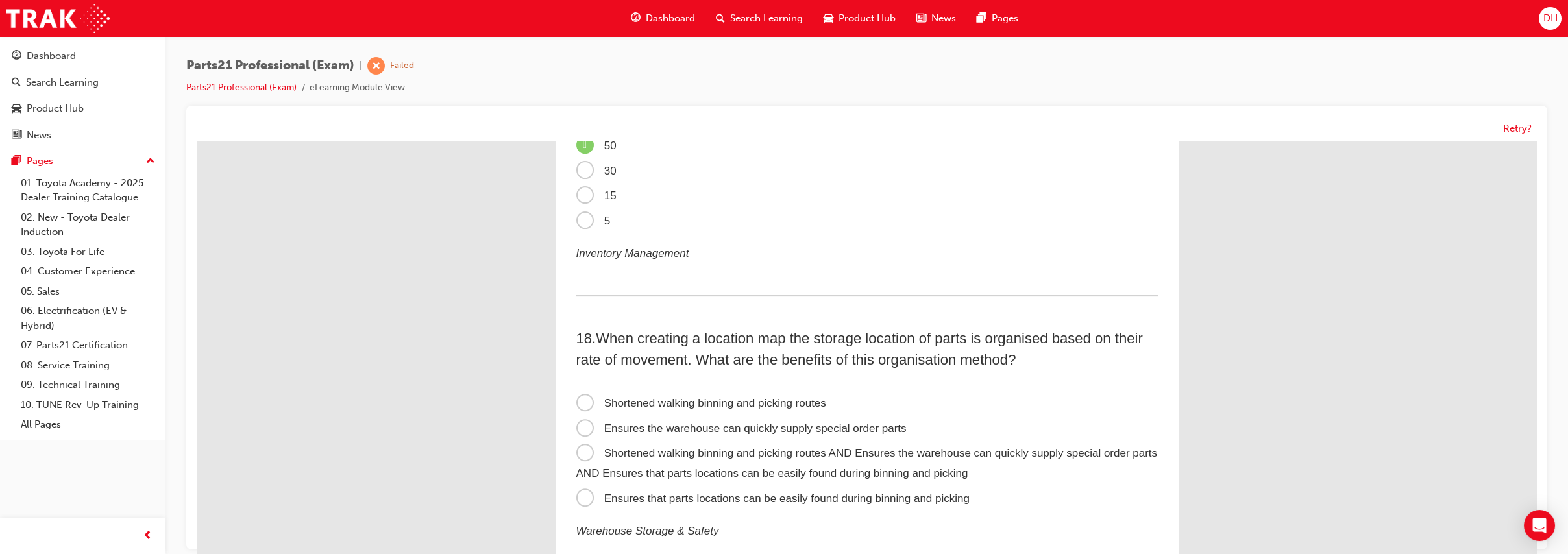
click at [663, 475] on span "Shortened walking binning and picking routes AND Ensures the warehouse can quic…" at bounding box center [867, 463] width 582 height 33
click at [197, 141] on input "Shortened walking binning and picking routes AND Ensures the warehouse can quic…" at bounding box center [197, 141] width 0 height 0
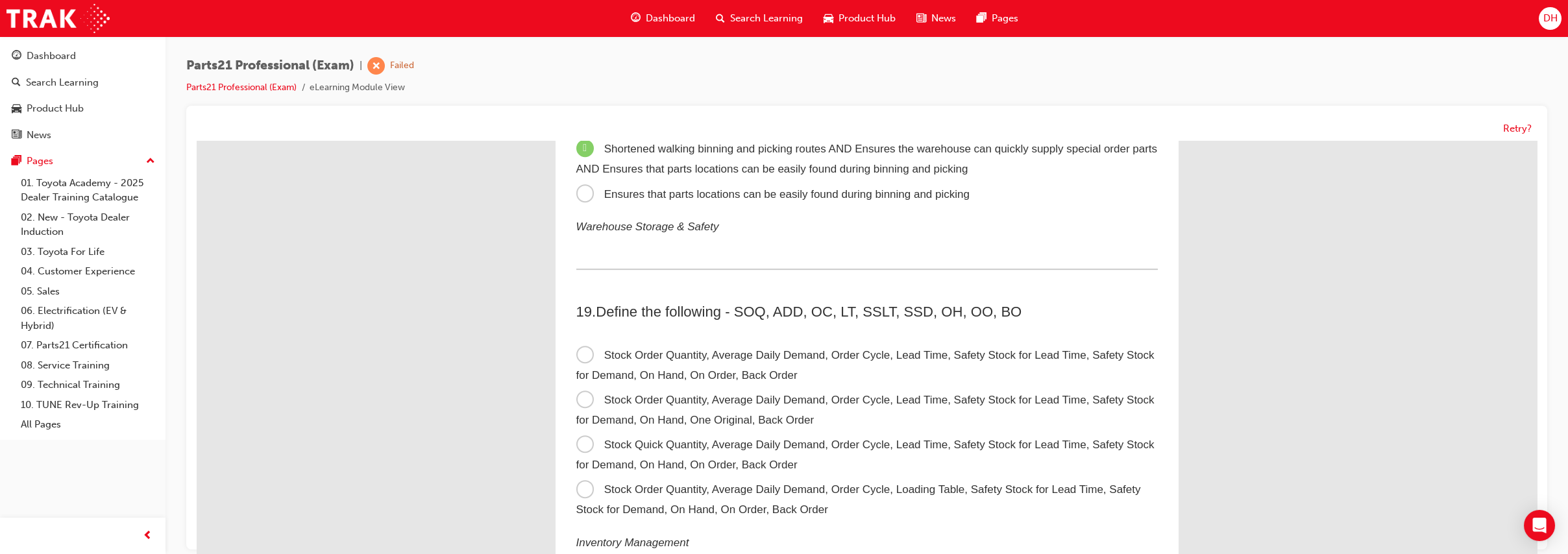
scroll to position [4379, 0]
click at [636, 425] on label "Stock Order Quantity, Average Daily Demand, Order Cycle, Lead Time, Safety Stoc…" at bounding box center [867, 408] width 582 height 44
click at [197, 141] on input "Stock Order Quantity, Average Daily Demand, Order Cycle, Lead Time, Safety Stoc…" at bounding box center [197, 141] width 0 height 0
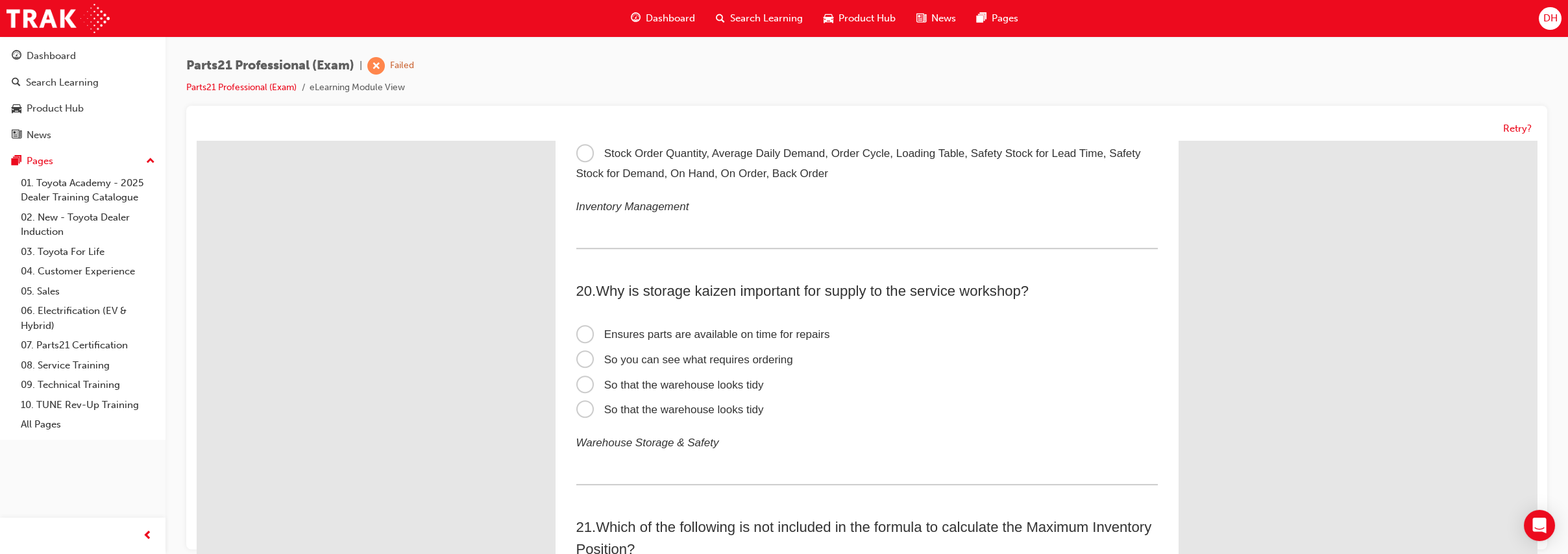
scroll to position [4774, 0]
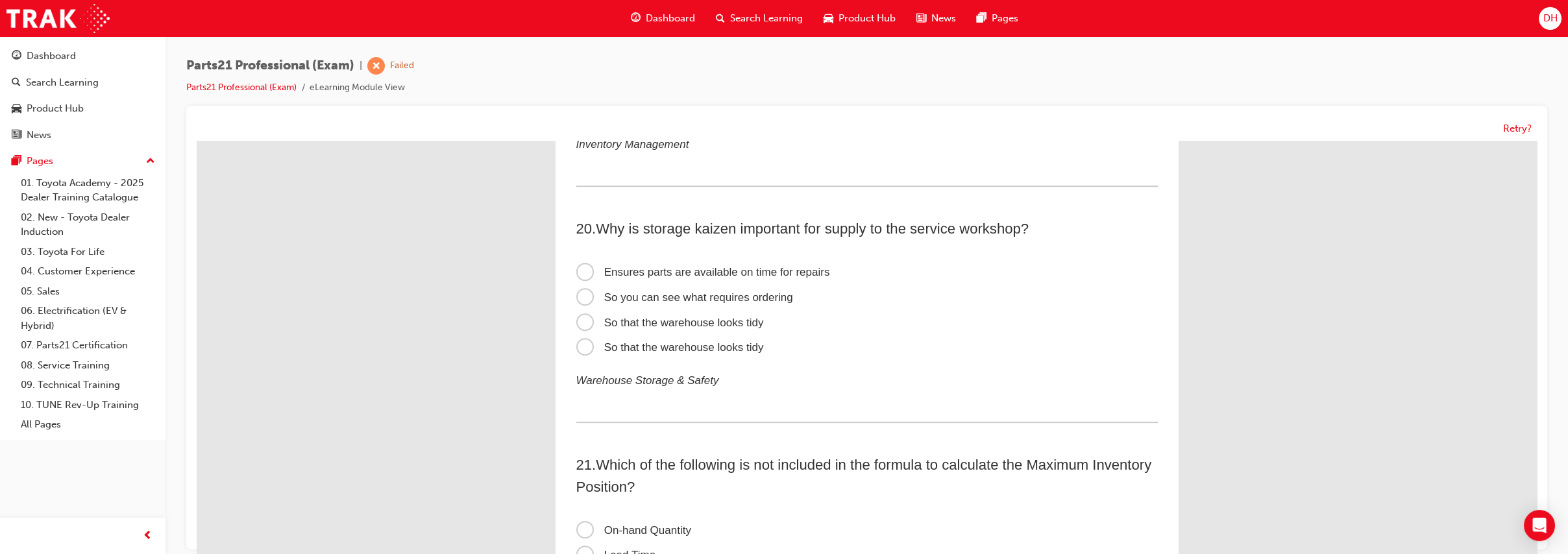
click at [723, 278] on span "Ensures parts are available on time for repairs" at bounding box center [703, 272] width 254 height 12
click at [197, 141] on input "Ensures parts are available on time for repairs" at bounding box center [197, 141] width 0 height 0
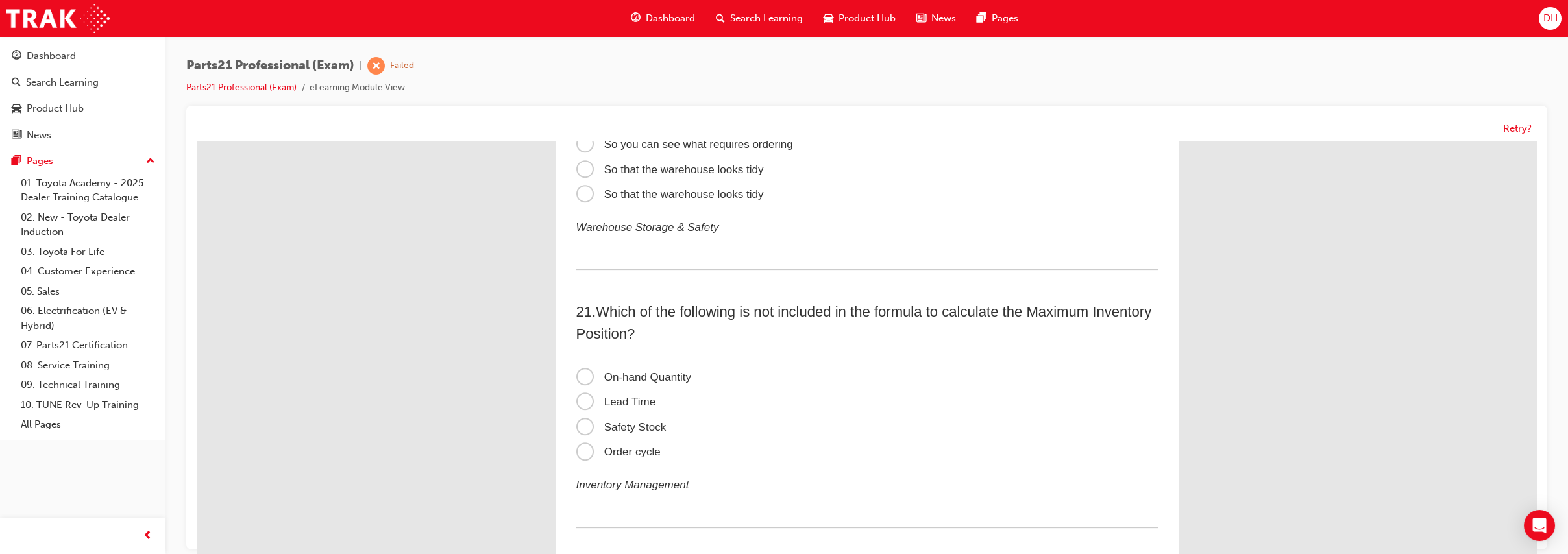
scroll to position [4956, 0]
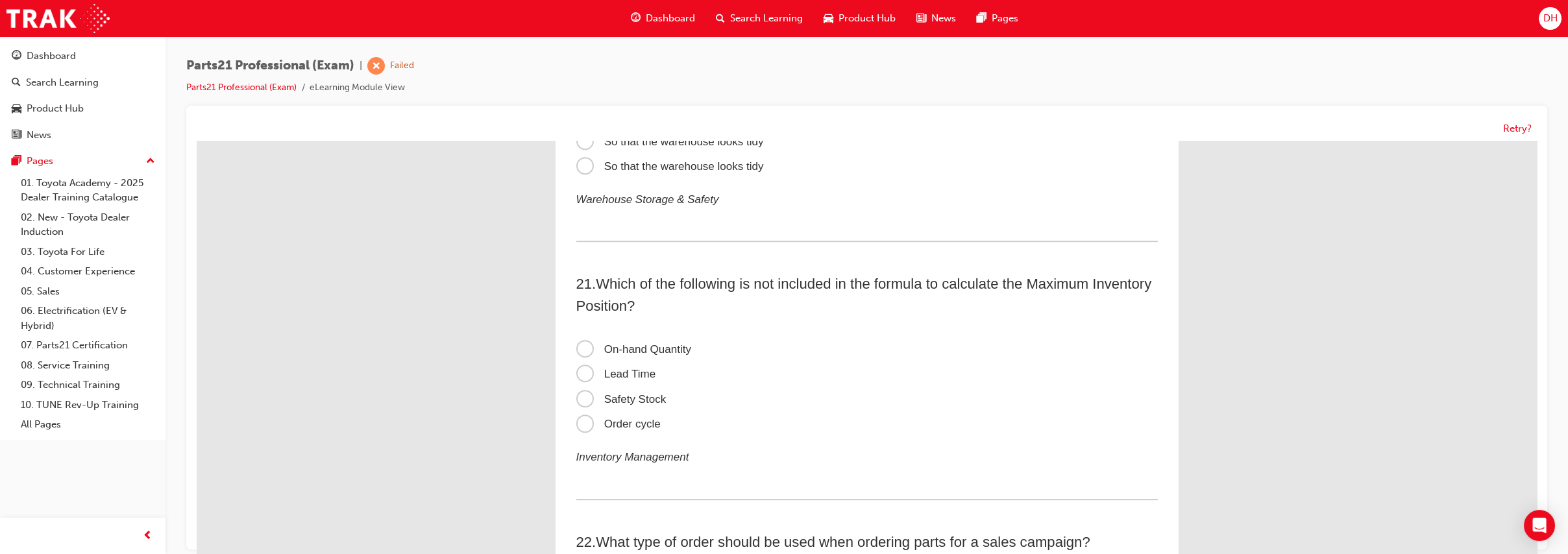
click at [643, 405] on span "Safety Stock" at bounding box center [622, 399] width 90 height 12
click at [197, 141] on input "Safety Stock" at bounding box center [197, 141] width 0 height 0
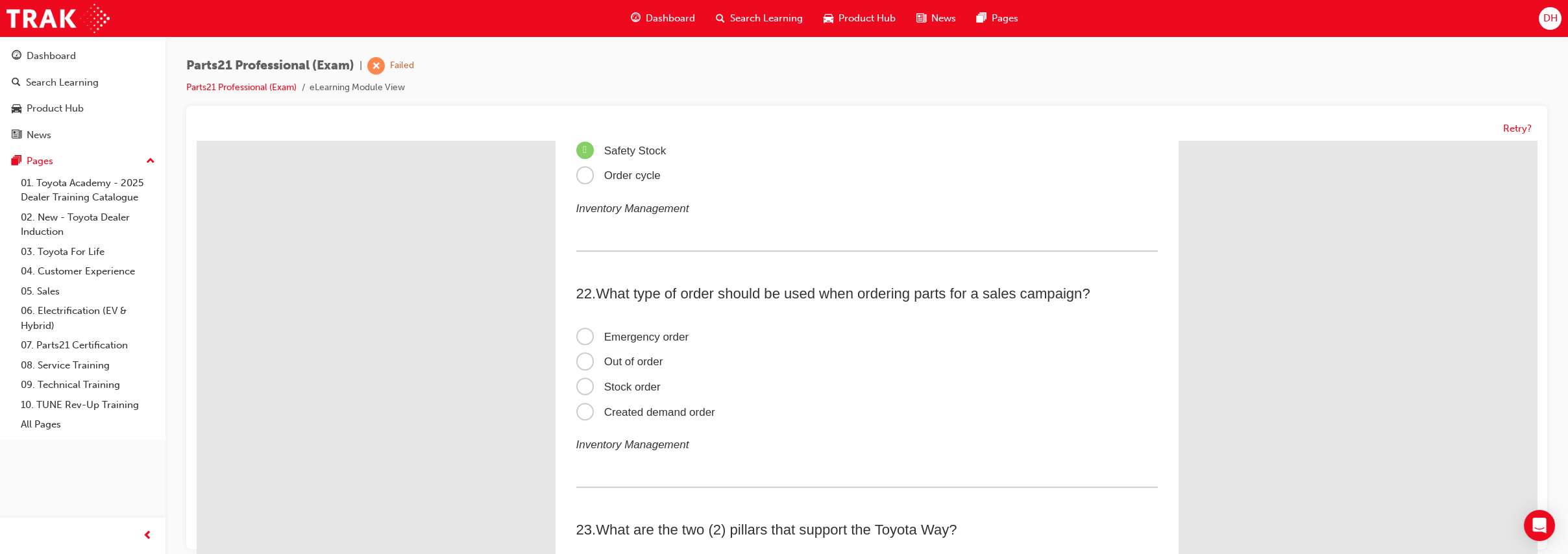
scroll to position [5207, 0]
click at [679, 415] on span "Created demand order" at bounding box center [646, 409] width 139 height 12
click at [197, 141] on input "Created demand order" at bounding box center [197, 141] width 0 height 0
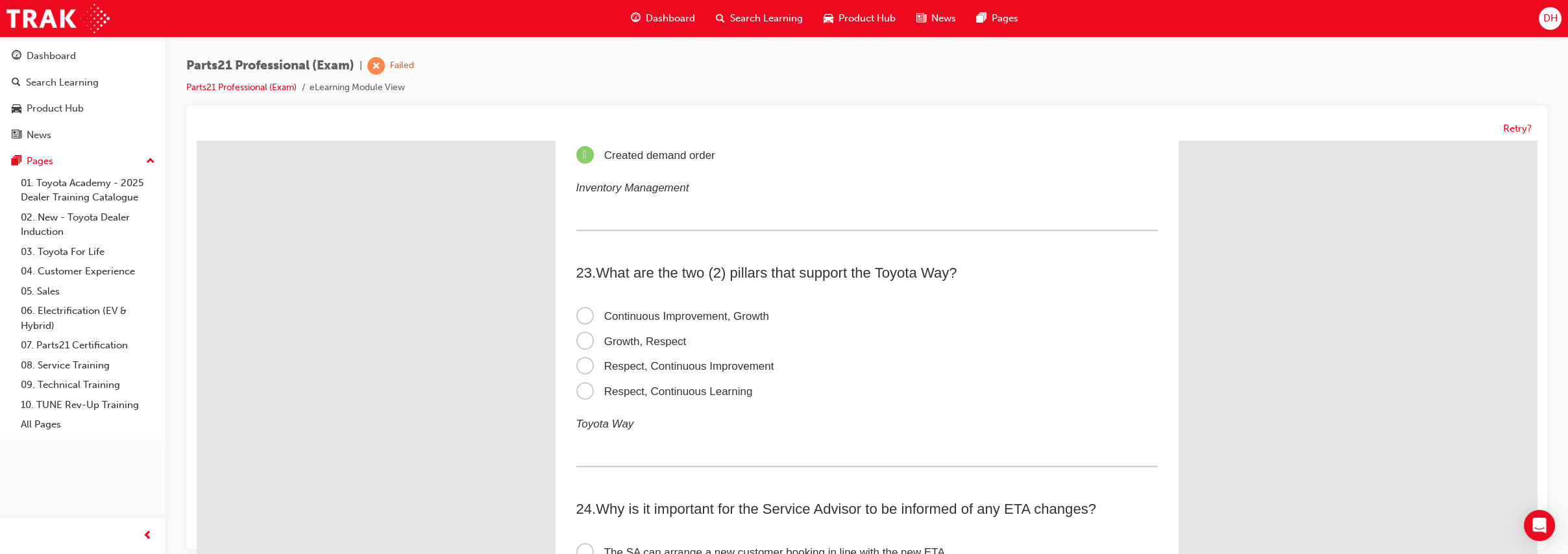
scroll to position [5478, 0]
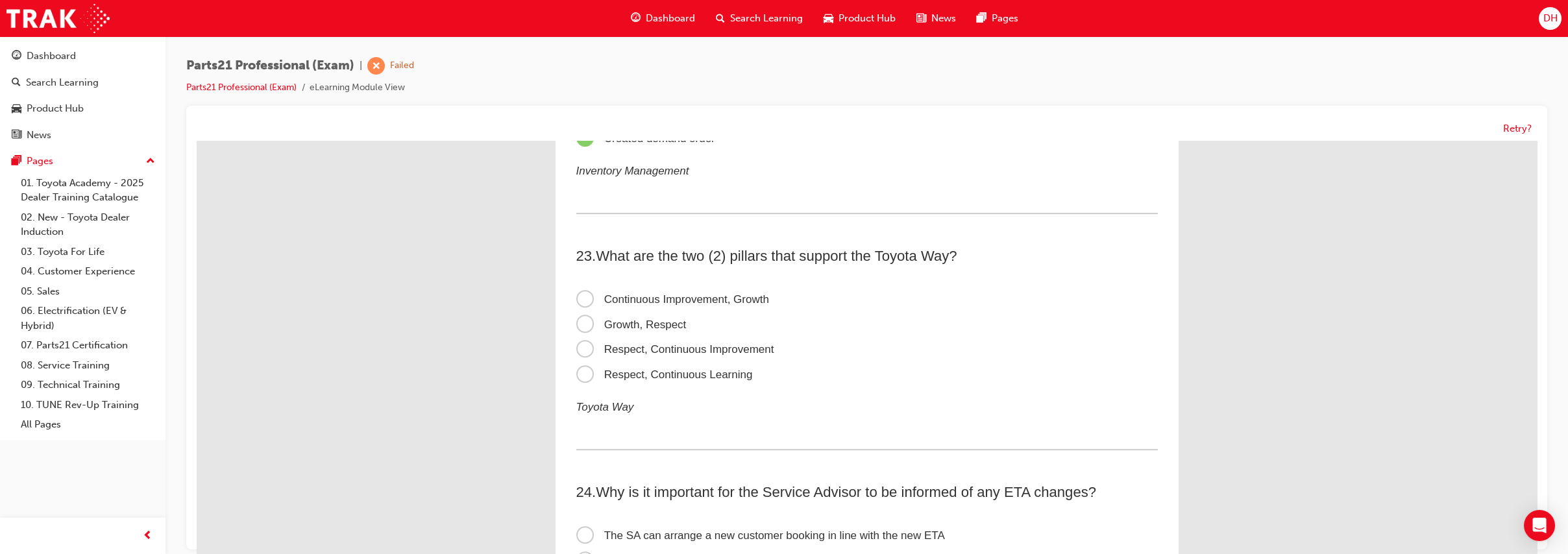
click at [732, 306] on span "Continuous Improvement, Growth" at bounding box center [672, 300] width 192 height 12
click at [197, 141] on input "Continuous Improvement, Growth" at bounding box center [197, 141] width 0 height 0
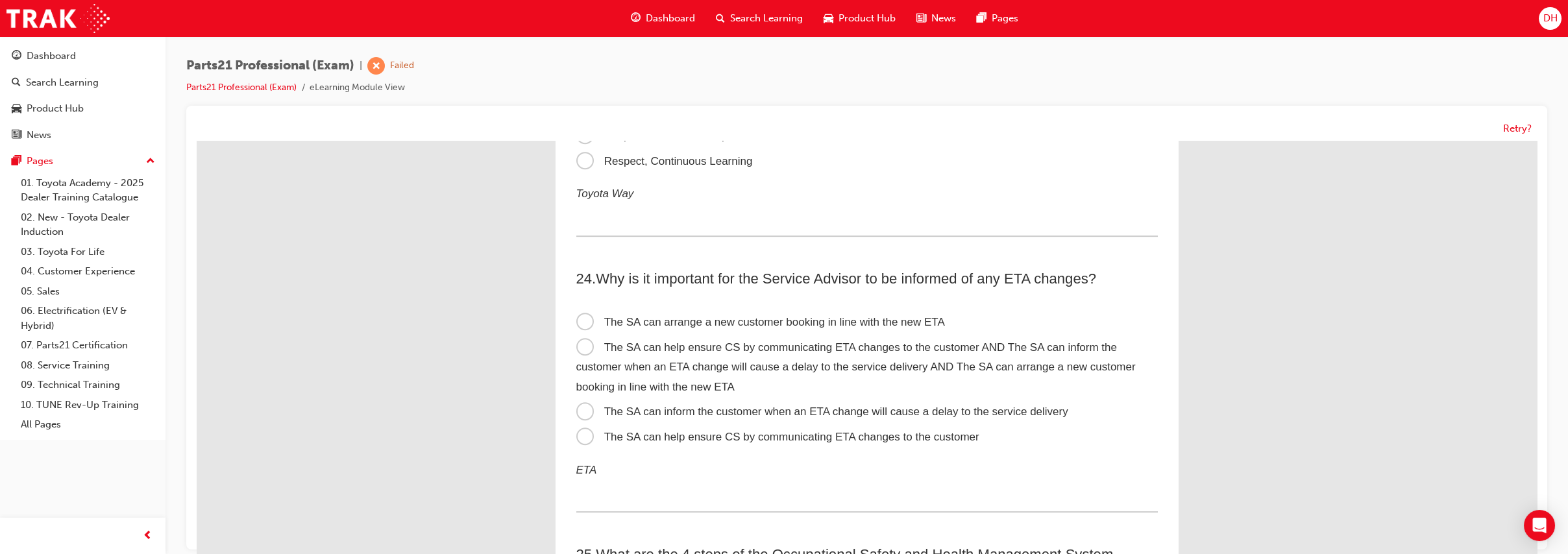
scroll to position [5693, 0]
click at [848, 360] on span "The SA can help ensure CS by communicating ETA changes to the customer AND The …" at bounding box center [856, 364] width 560 height 52
click at [197, 141] on input "The SA can help ensure CS by communicating ETA changes to the customer AND The …" at bounding box center [197, 141] width 0 height 0
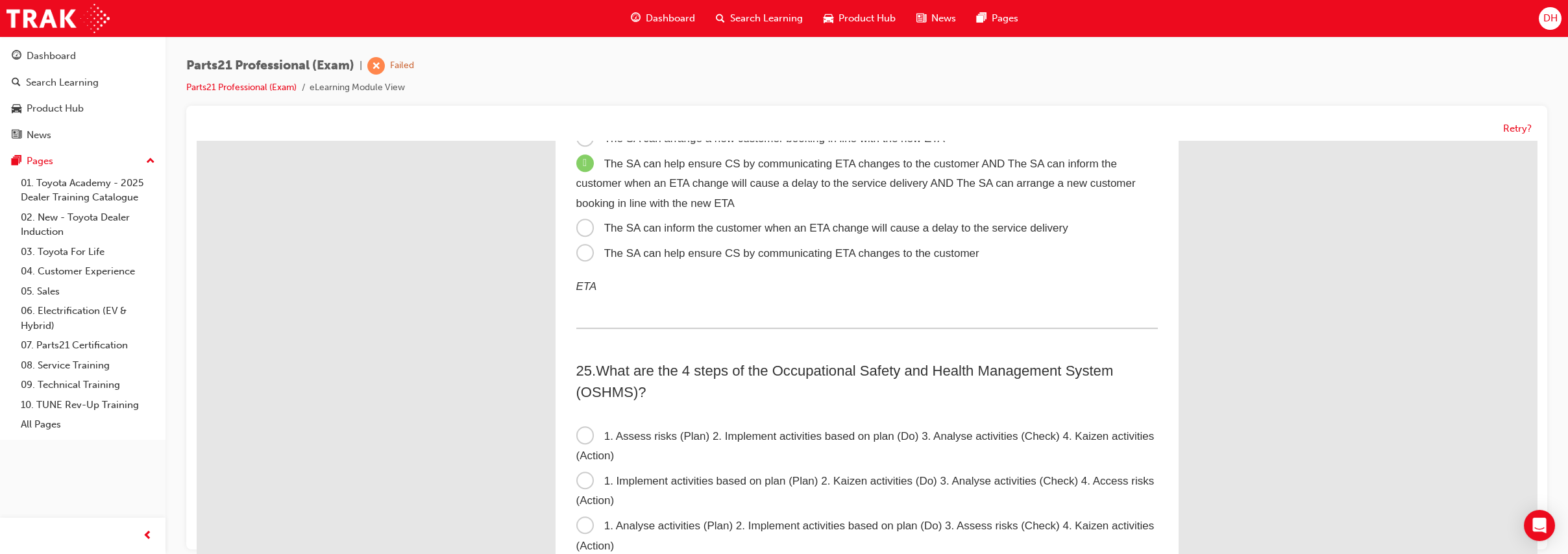
scroll to position [5946, 0]
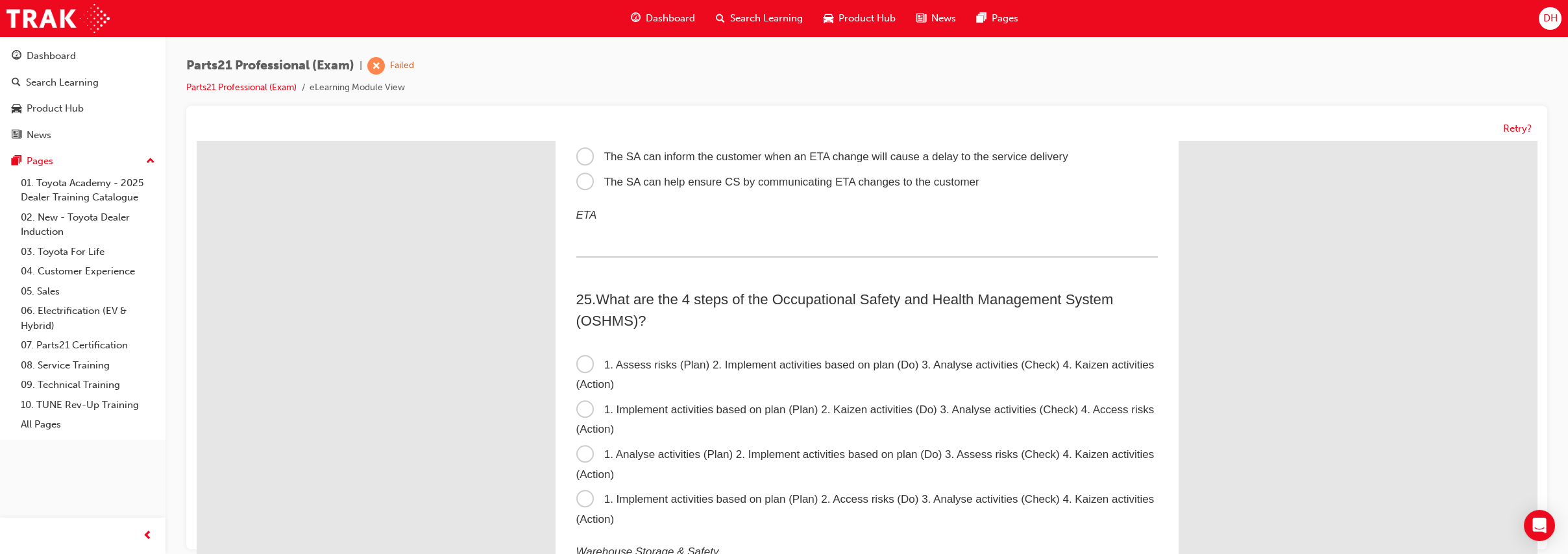
click at [829, 385] on span "1. Assess risks (Plan) 2. Implement activities based on plan (Do) 3. Analyse ac…" at bounding box center [866, 375] width 578 height 33
click at [197, 141] on input "1. Assess risks (Plan) 2. Implement activities based on plan (Do) 3. Analyse ac…" at bounding box center [197, 141] width 0 height 0
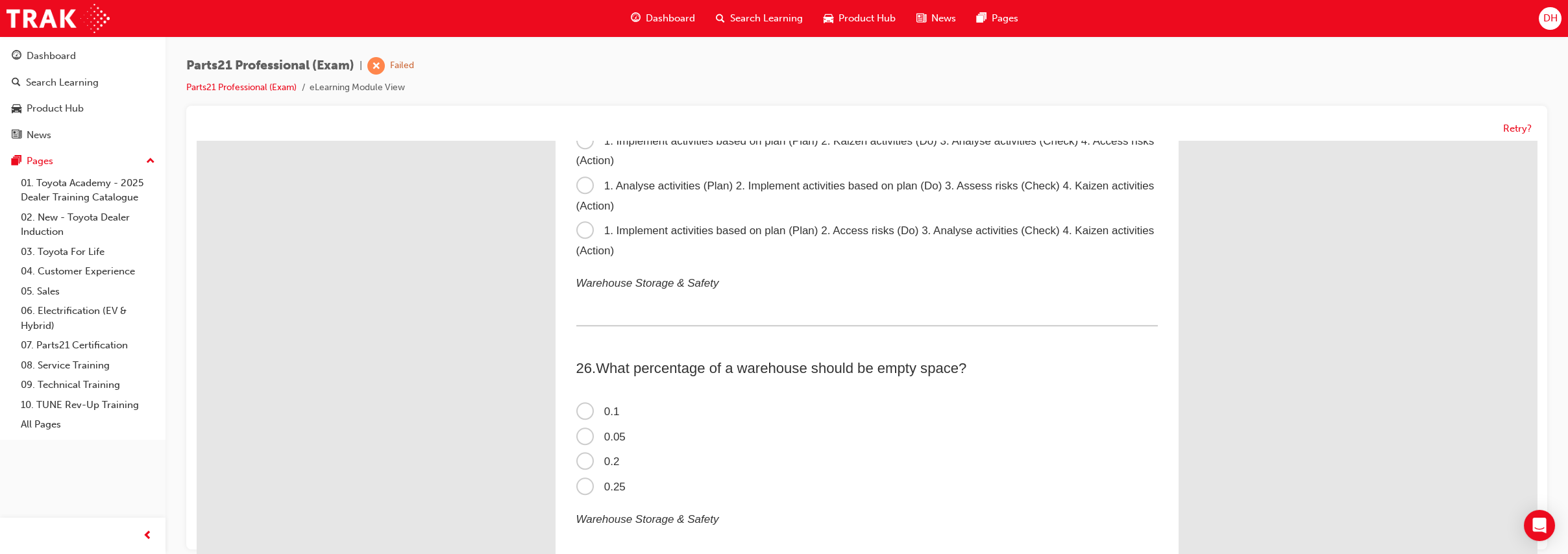
scroll to position [6234, 0]
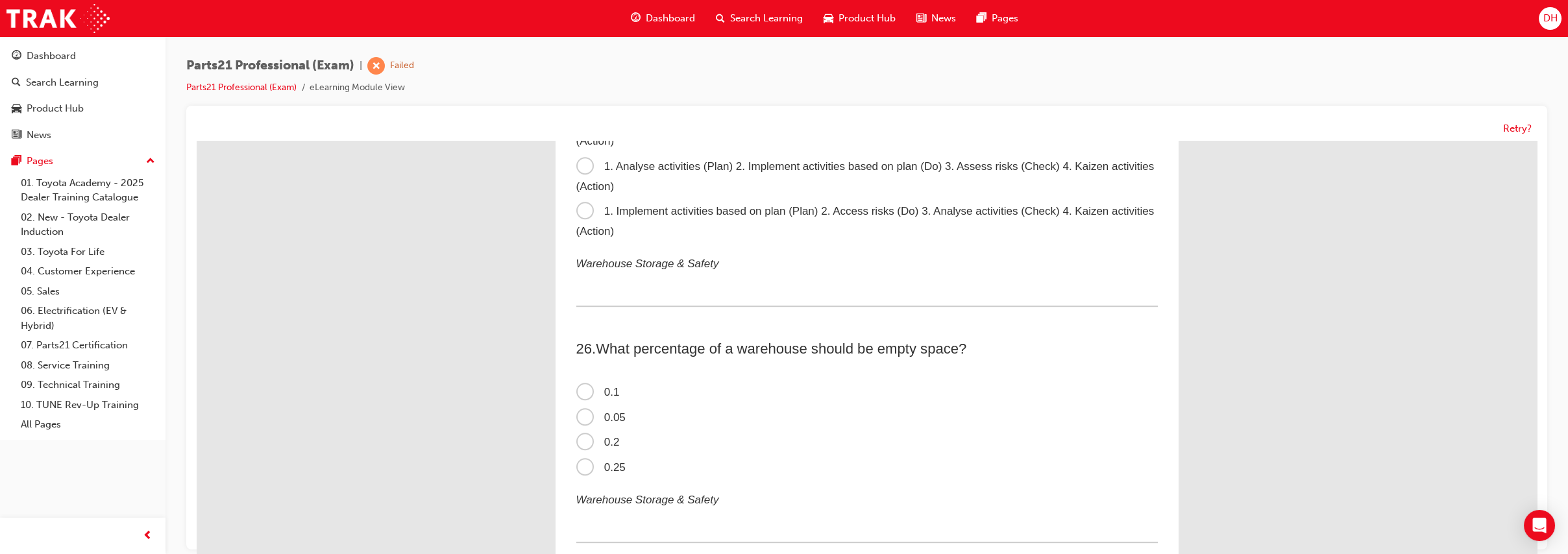
click at [611, 473] on span "0.25" at bounding box center [601, 467] width 50 height 12
click at [197, 141] on input "0.25" at bounding box center [197, 141] width 0 height 0
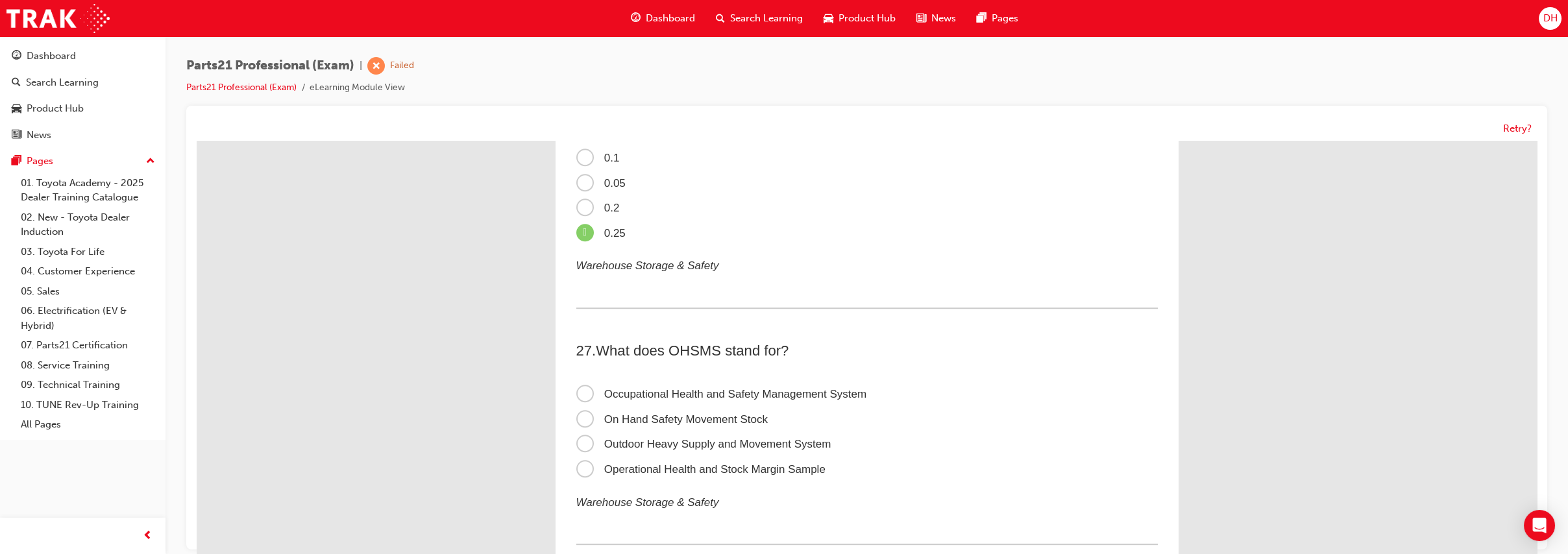
scroll to position [6469, 0]
click at [796, 400] on span "Occupational Health and Safety Management System" at bounding box center [722, 394] width 291 height 12
click at [197, 141] on input "Occupational Health and Safety Management System" at bounding box center [197, 141] width 0 height 0
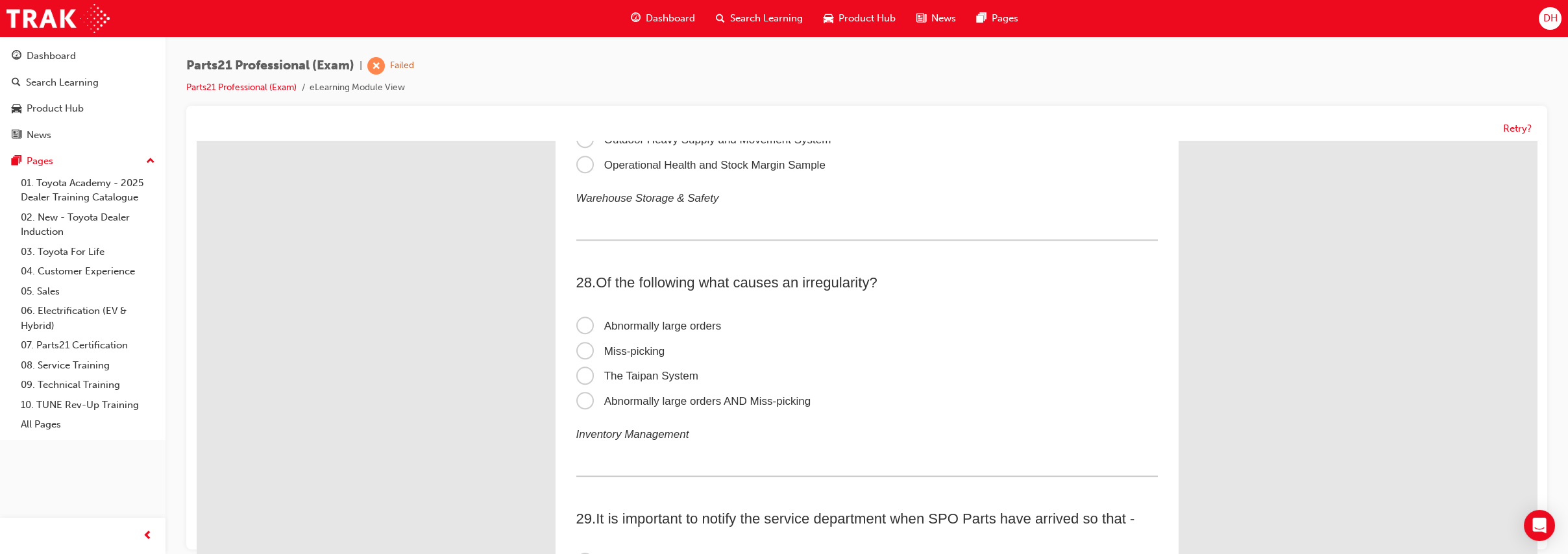
scroll to position [6792, 0]
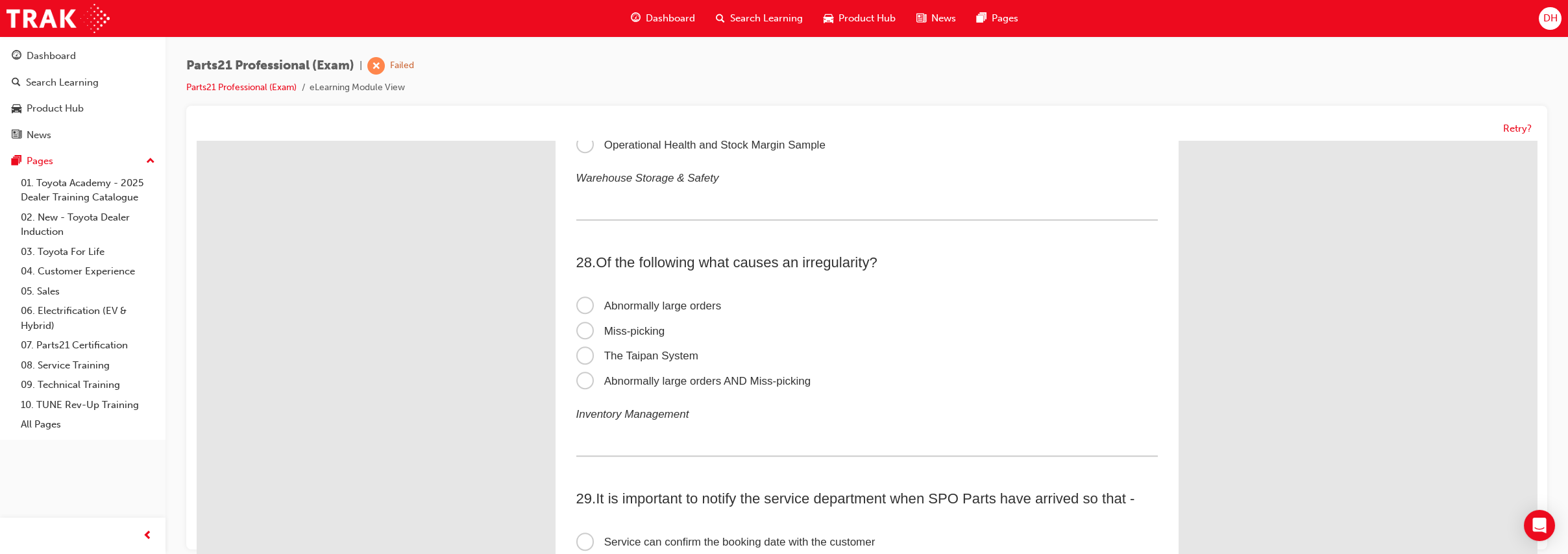
click at [796, 387] on span "Abnormally large orders AND Miss-picking" at bounding box center [694, 381] width 235 height 12
click at [197, 141] on input "Abnormally large orders AND Miss-picking" at bounding box center [197, 141] width 0 height 0
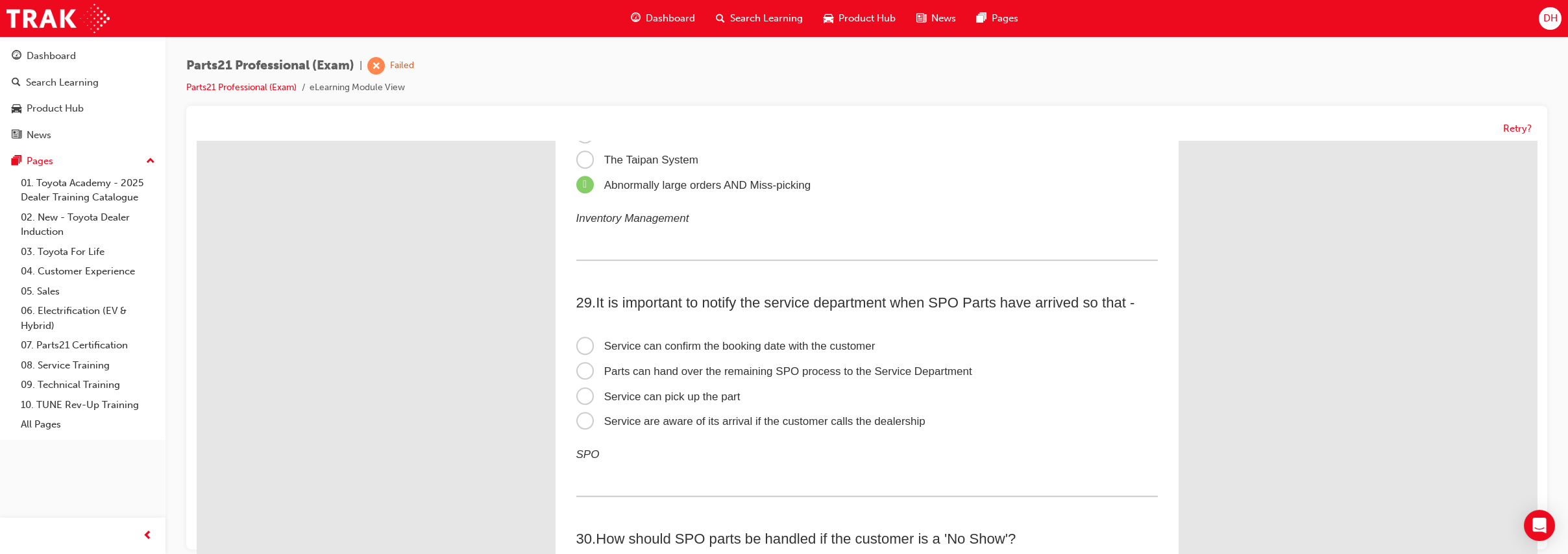
scroll to position [6991, 0]
click at [804, 349] on span "Service can confirm the booking date with the customer" at bounding box center [725, 344] width 299 height 12
click at [197, 141] on input "Service can confirm the booking date with the customer" at bounding box center [197, 141] width 0 height 0
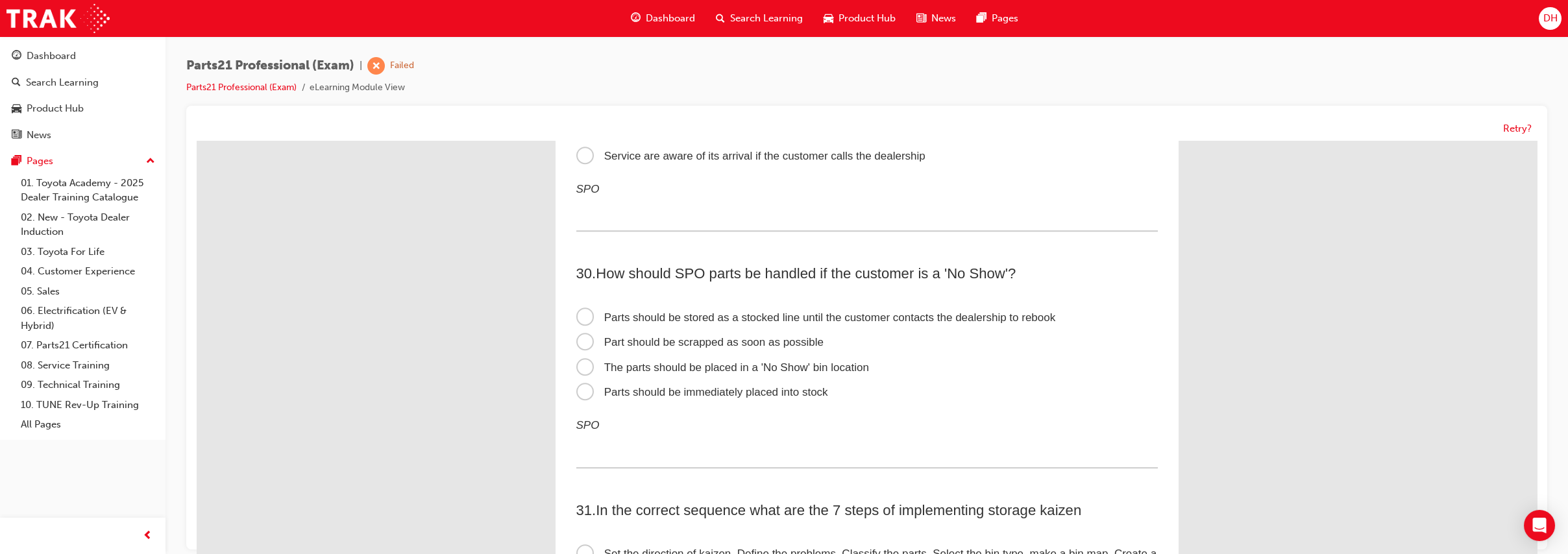
scroll to position [7261, 0]
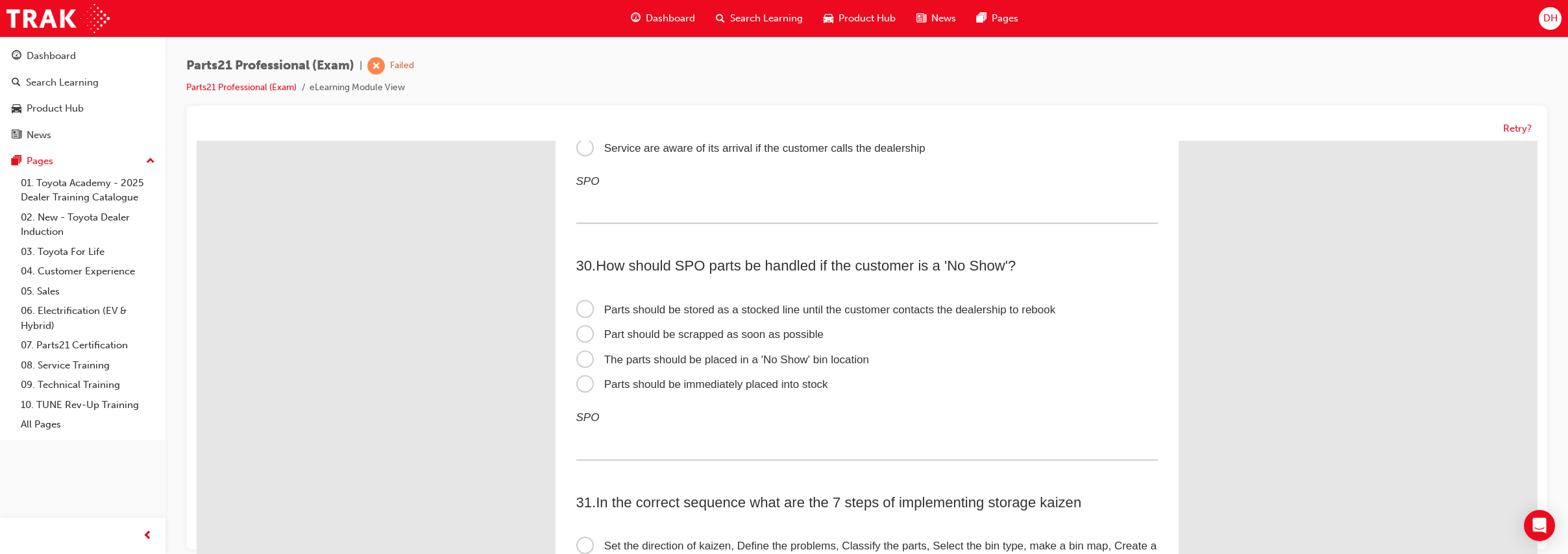
click at [809, 366] on span "The parts should be placed in a 'No Show' bin location" at bounding box center [723, 360] width 293 height 12
click at [197, 141] on input "The parts should be placed in a 'No Show' bin location" at bounding box center [197, 141] width 0 height 0
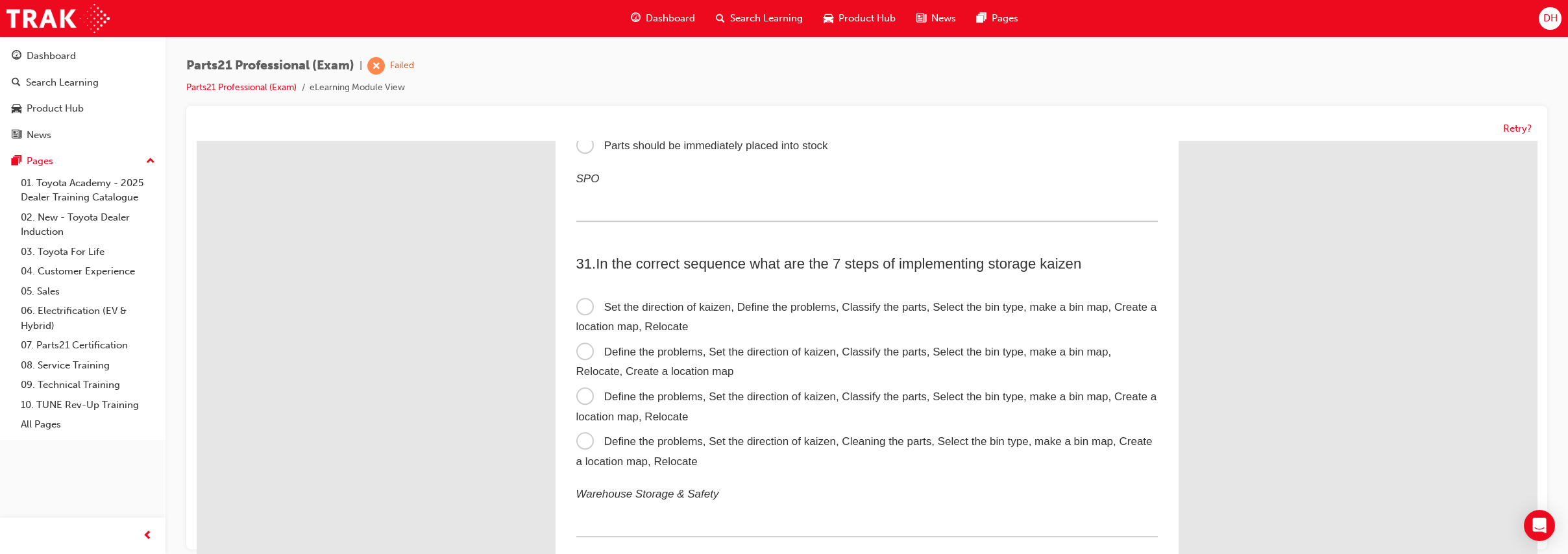
scroll to position [7495, 0]
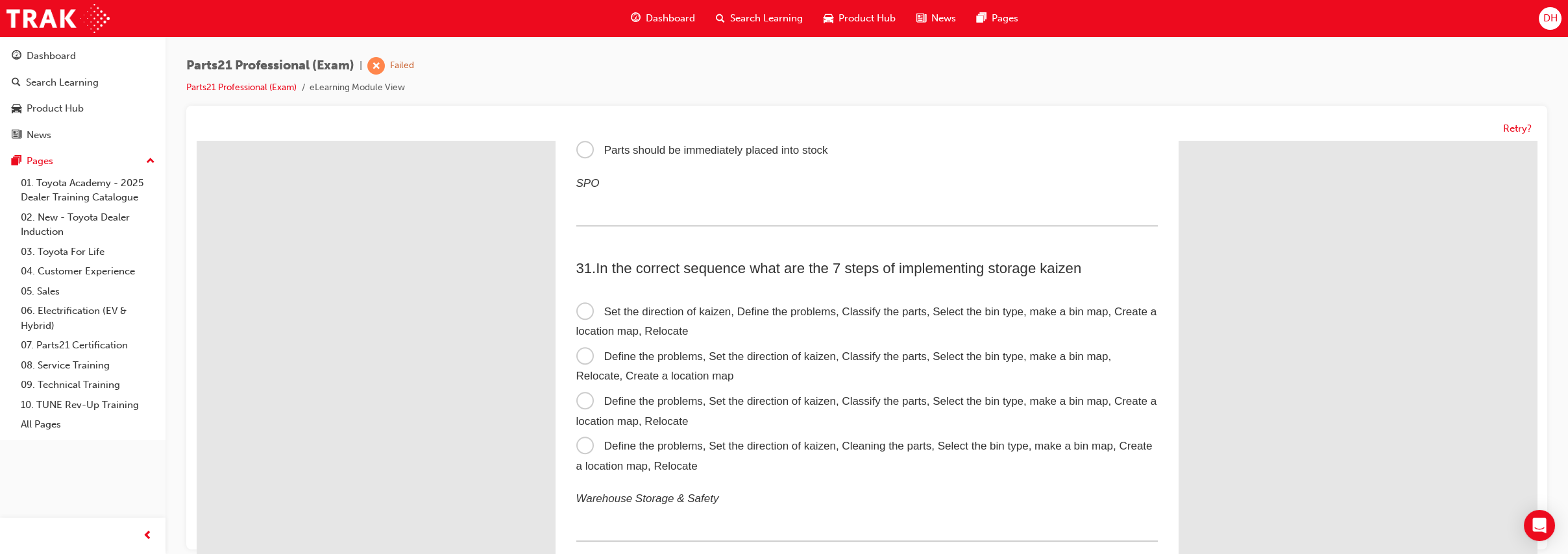
click at [817, 427] on span "Define the problems, Set the direction of kaizen, Classify the parts, Select th…" at bounding box center [866, 411] width 581 height 33
click at [197, 141] on input "Define the problems, Set the direction of kaizen, Classify the parts, Select th…" at bounding box center [197, 141] width 0 height 0
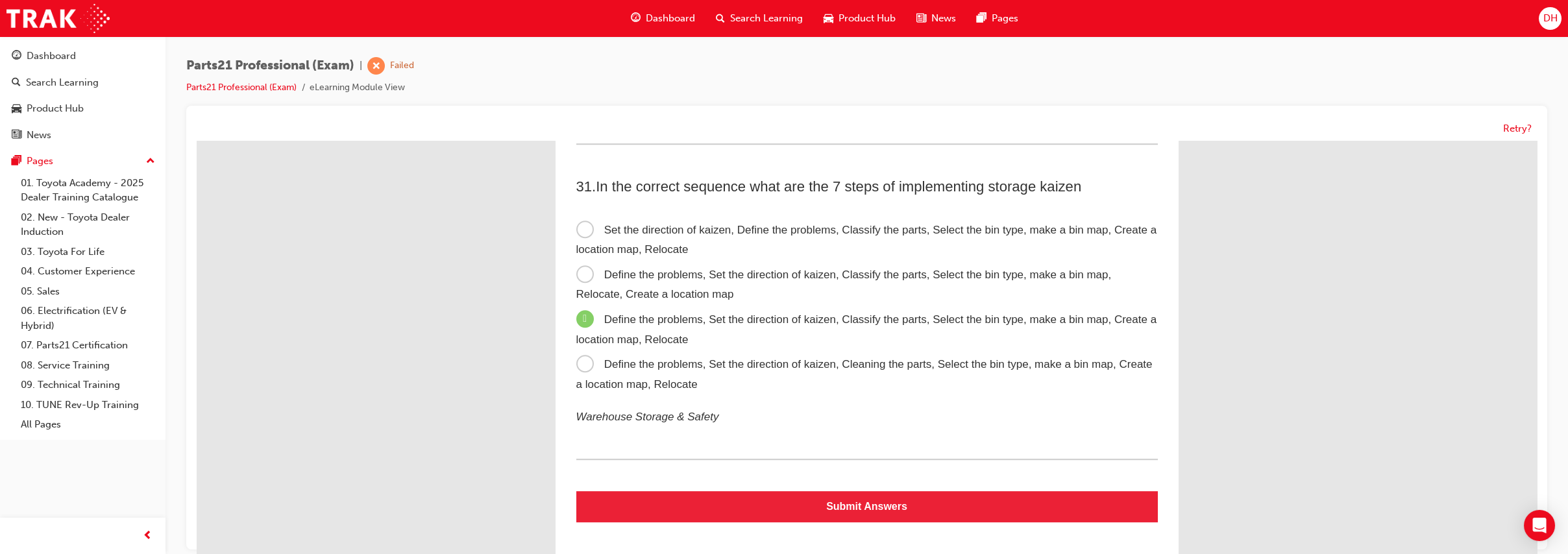
scroll to position [7604, 0]
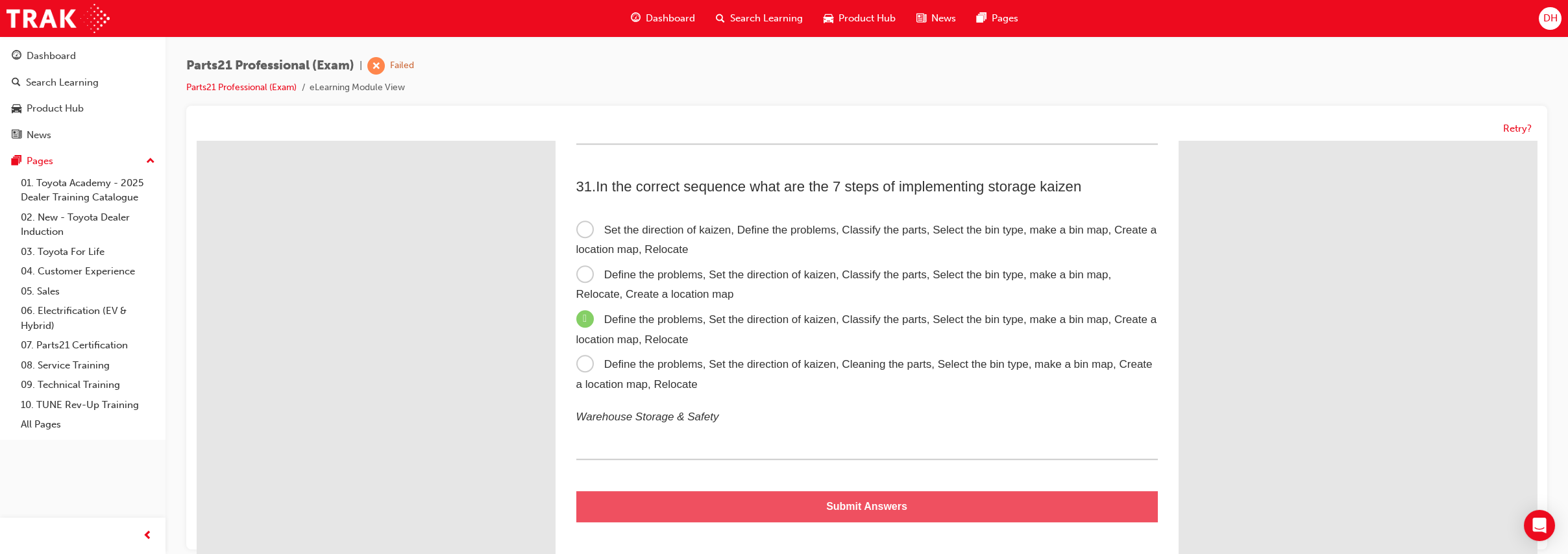
click at [858, 520] on button "Submit Answers" at bounding box center [867, 506] width 582 height 31
